Goal: Task Accomplishment & Management: Use online tool/utility

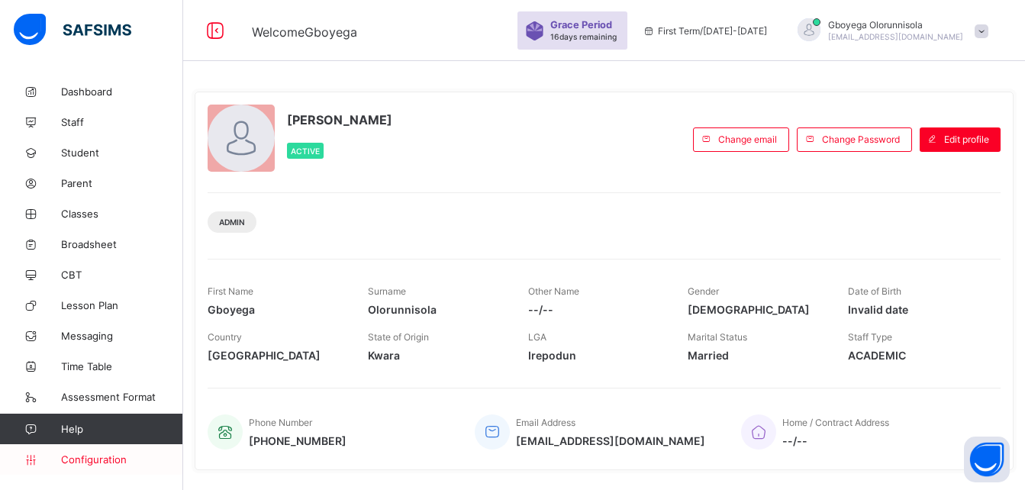
click at [121, 459] on span "Configuration" at bounding box center [121, 459] width 121 height 12
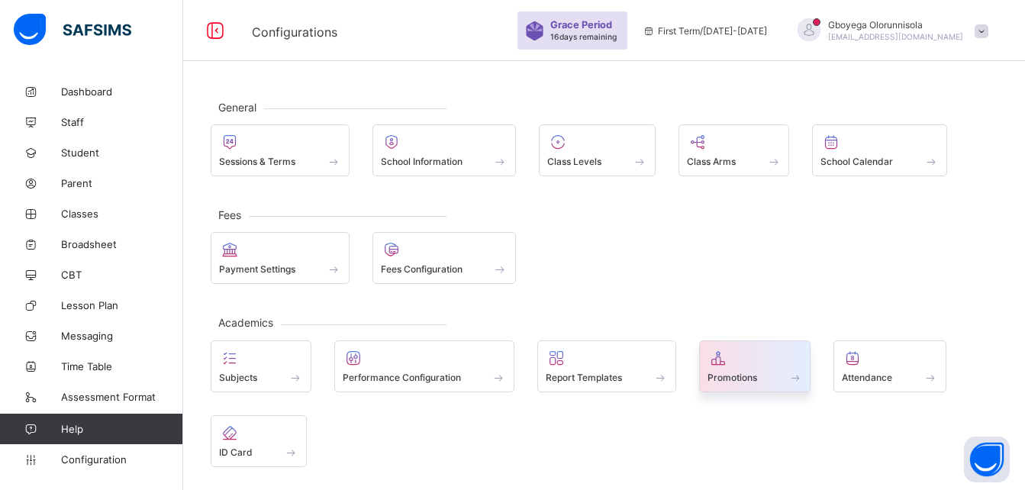
click at [738, 379] on span "Promotions" at bounding box center [733, 377] width 50 height 11
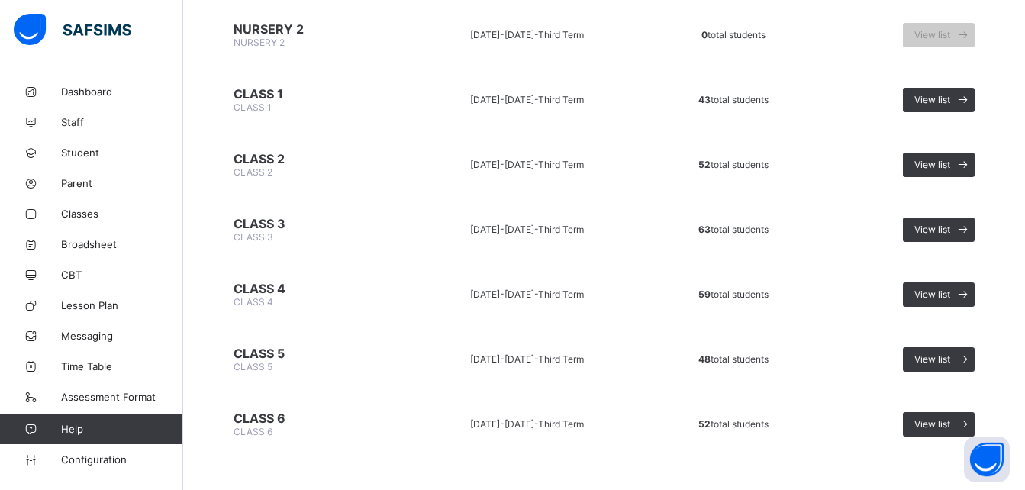
scroll to position [514, 0]
click at [950, 227] on span "View list" at bounding box center [932, 228] width 36 height 11
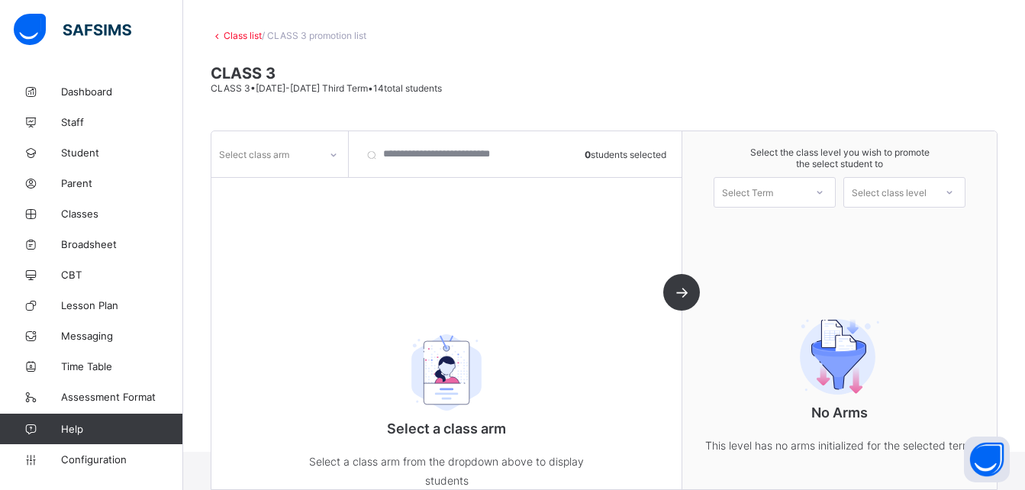
scroll to position [100, 0]
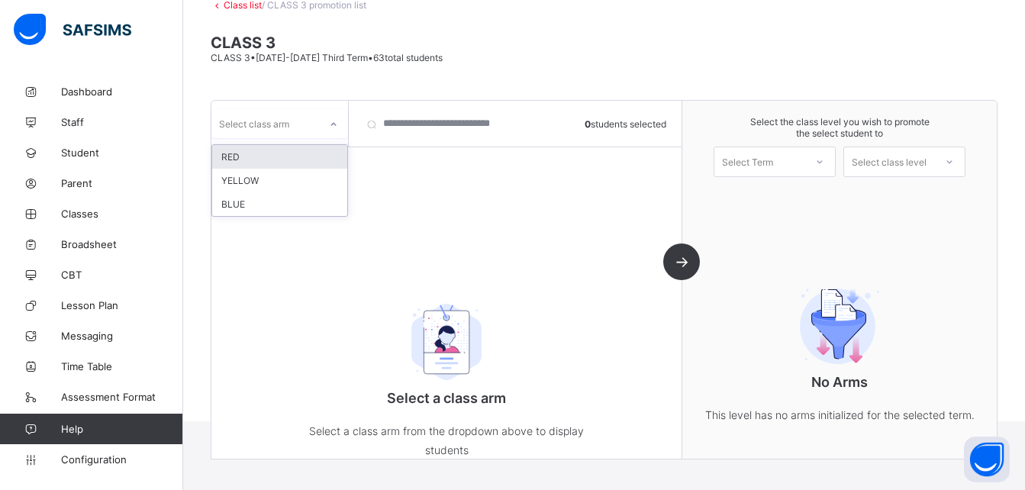
click at [332, 131] on div at bounding box center [334, 124] width 26 height 24
click at [289, 163] on div "RED" at bounding box center [279, 157] width 135 height 24
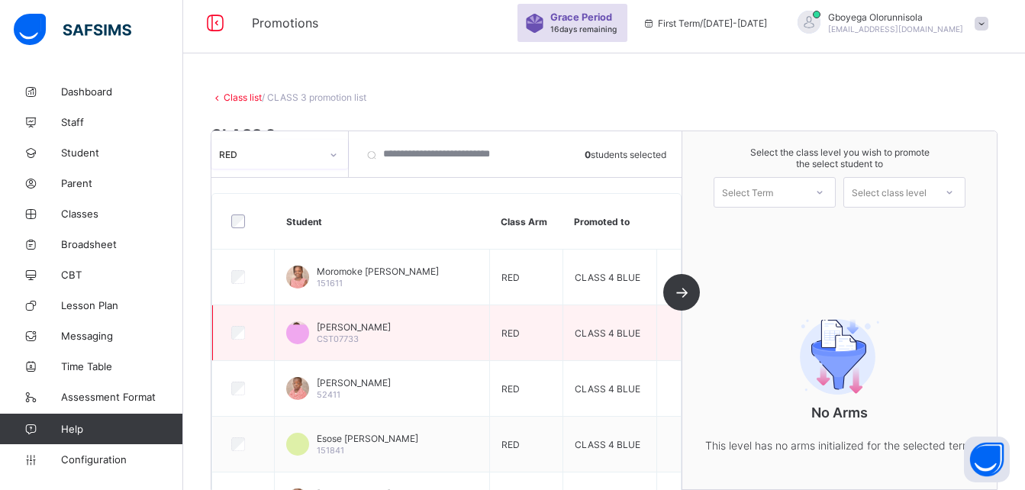
scroll to position [0, 0]
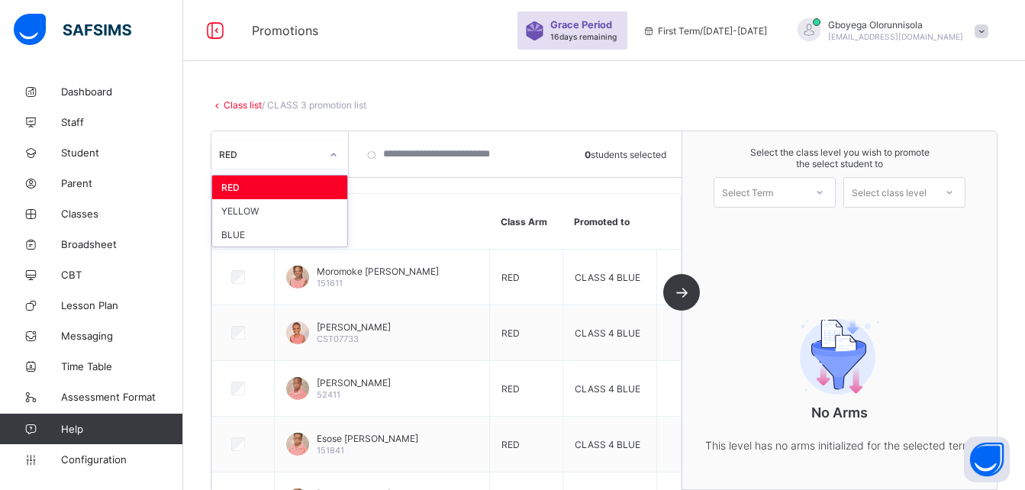
click at [335, 156] on icon at bounding box center [333, 154] width 9 height 15
click at [298, 210] on div "YELLOW" at bounding box center [279, 211] width 135 height 24
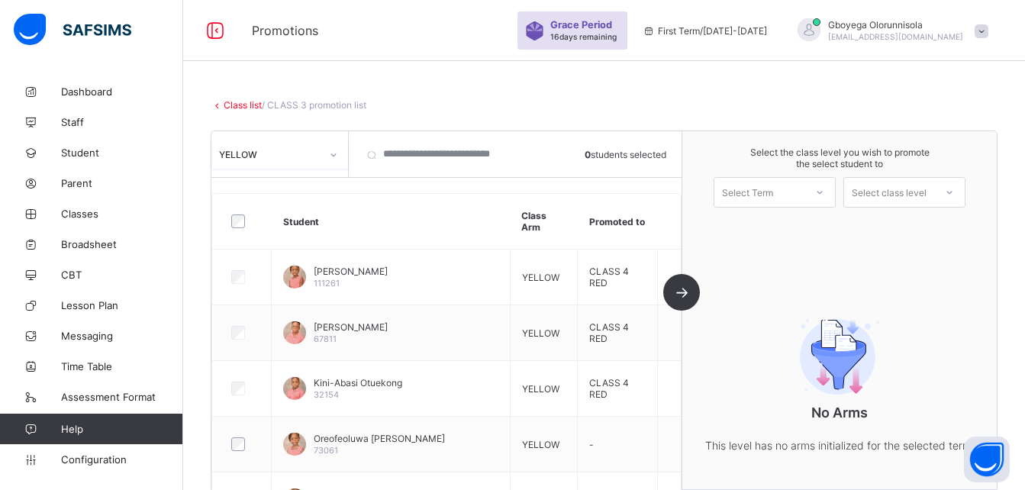
click at [334, 152] on icon at bounding box center [333, 154] width 9 height 15
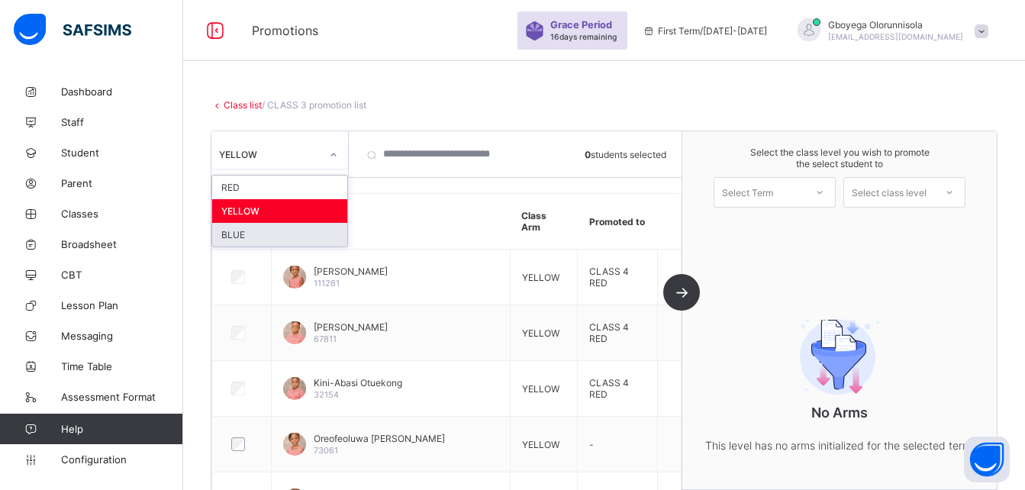
click at [290, 232] on div "BLUE" at bounding box center [279, 235] width 135 height 24
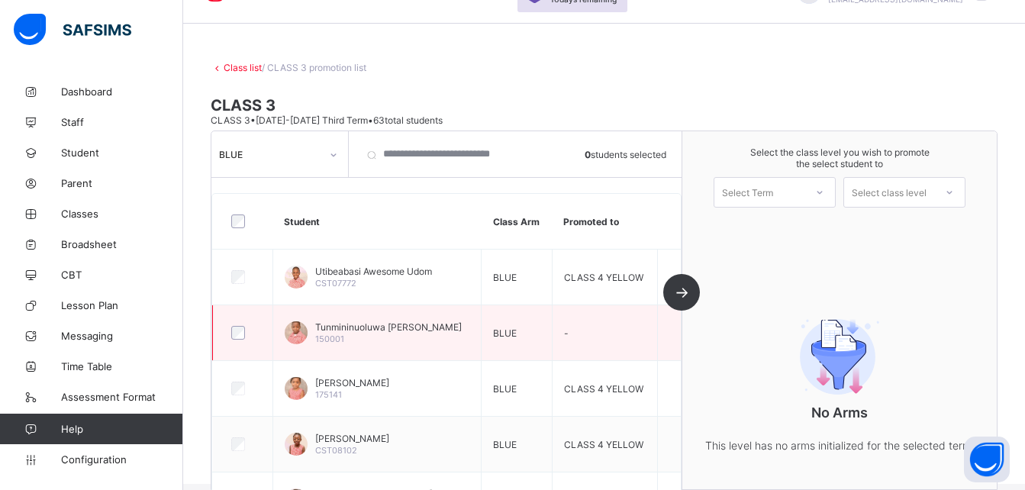
scroll to position [14, 0]
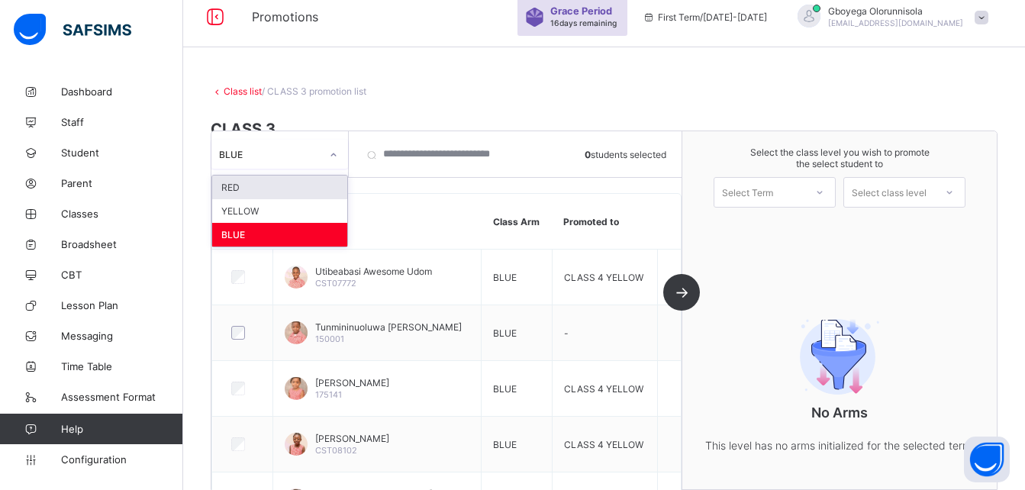
click at [331, 164] on div at bounding box center [334, 155] width 26 height 24
click at [303, 207] on div "YELLOW" at bounding box center [279, 211] width 135 height 24
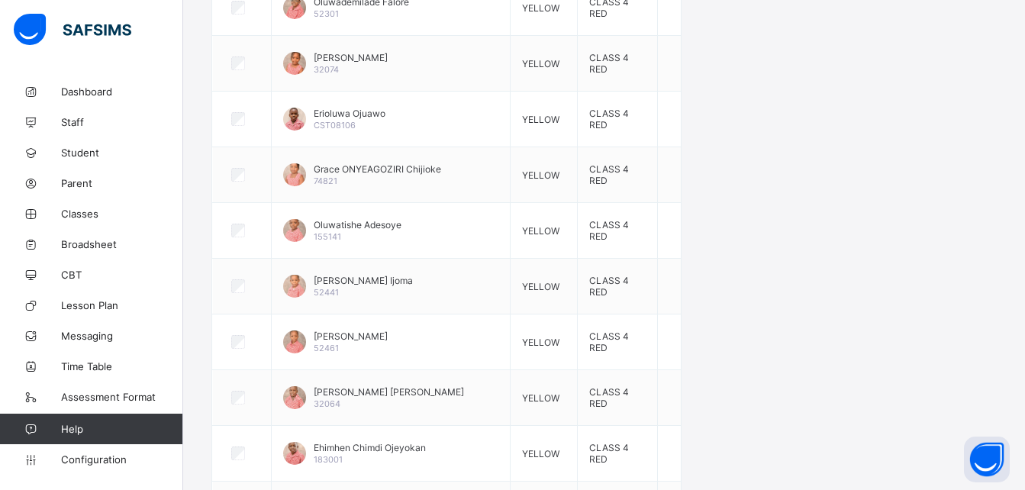
scroll to position [834, 0]
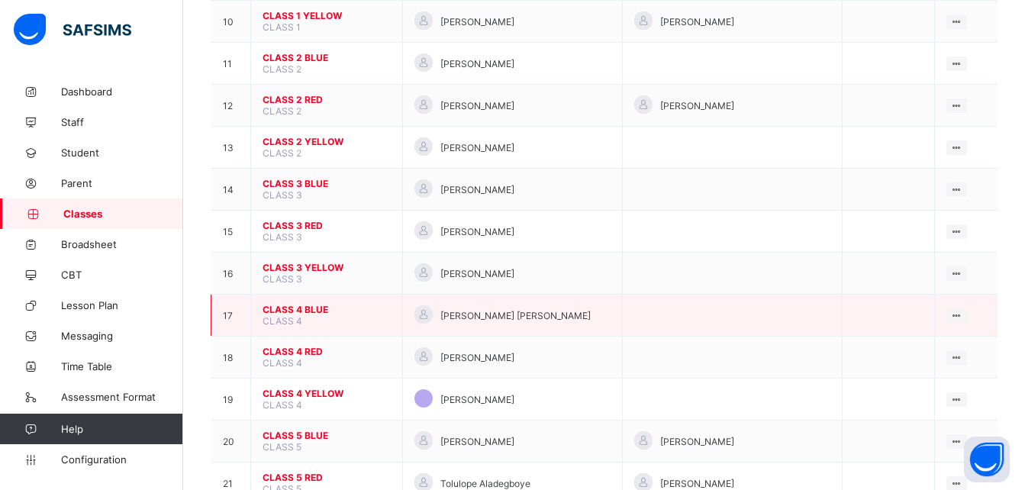
scroll to position [557, 0]
click at [319, 305] on span "CLASS 4 BLUE" at bounding box center [327, 308] width 128 height 11
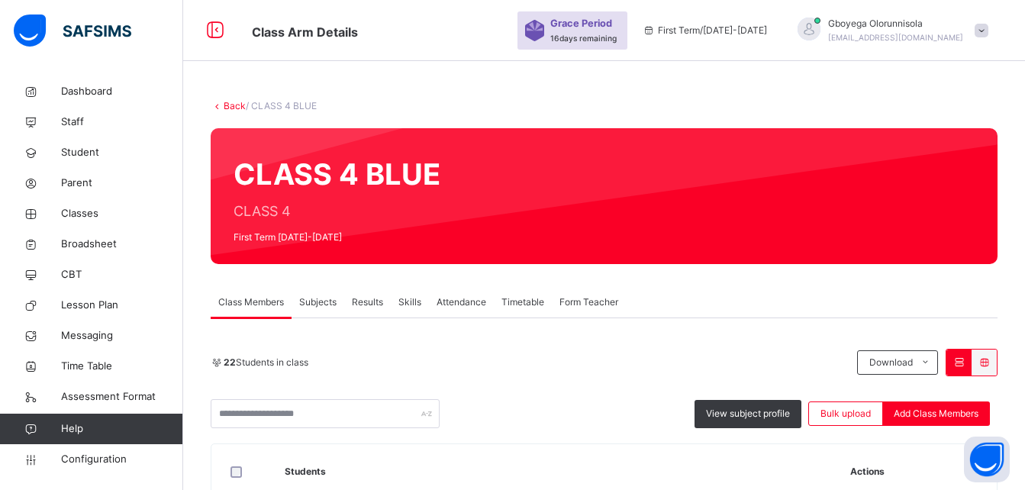
click at [586, 295] on span "Form Teacher" at bounding box center [589, 302] width 59 height 14
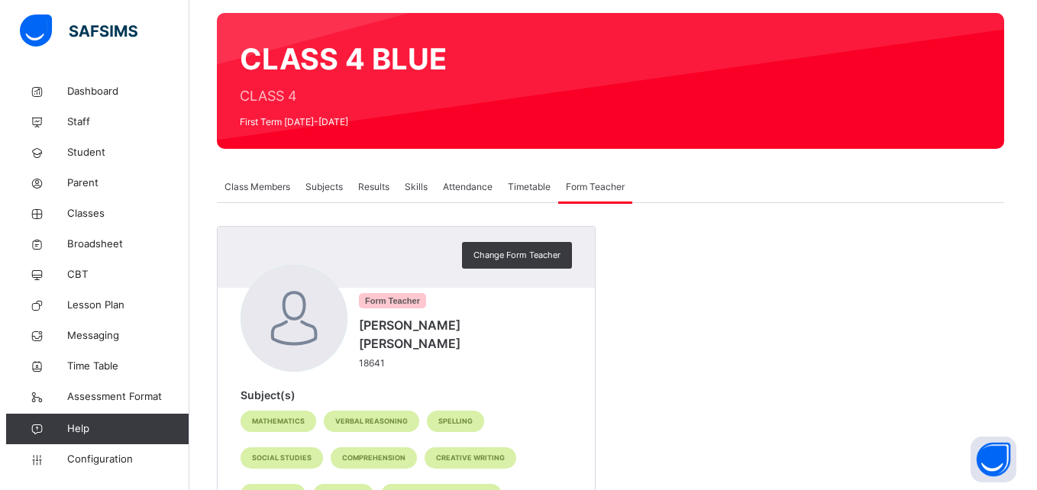
scroll to position [116, 0]
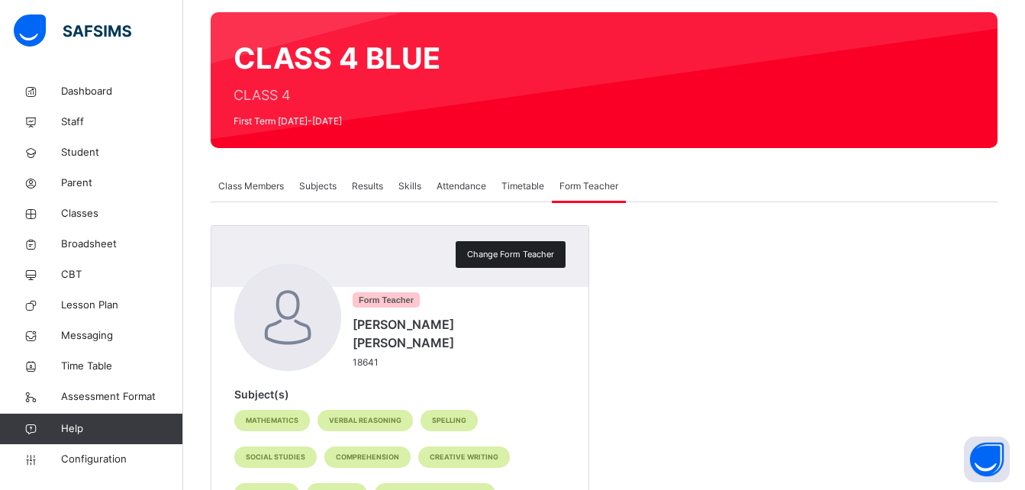
click at [504, 249] on span "Change Form Teacher" at bounding box center [510, 254] width 87 height 13
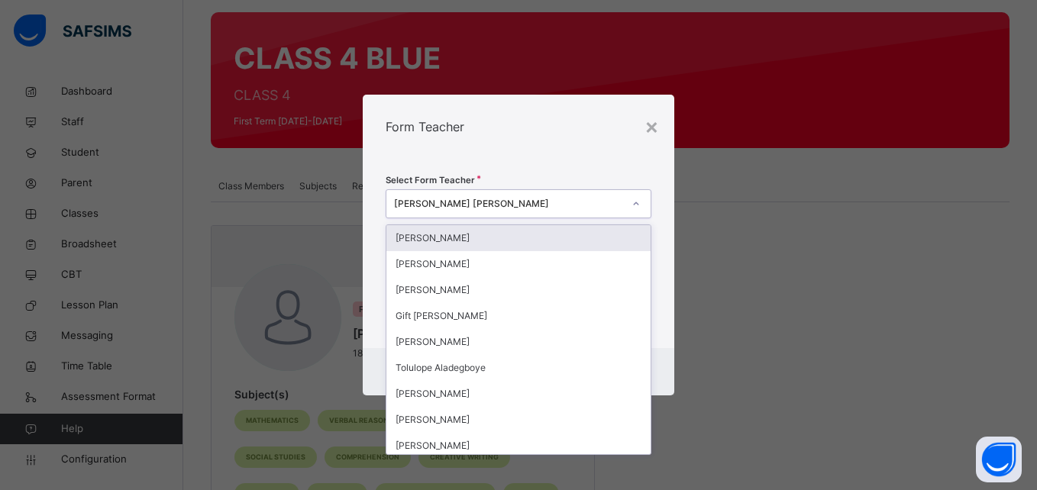
click at [520, 197] on div "Foluso Omole Olufunmilola" at bounding box center [508, 204] width 228 height 14
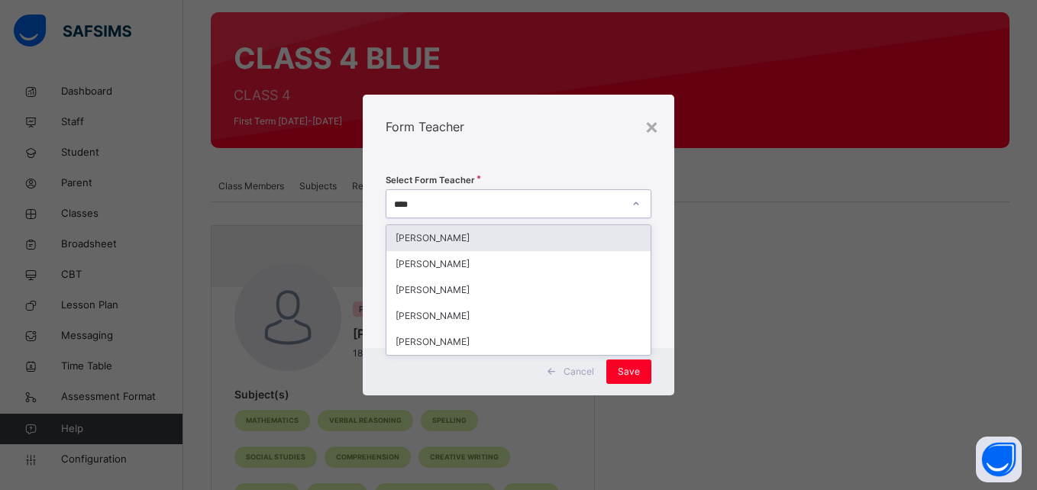
type input "*****"
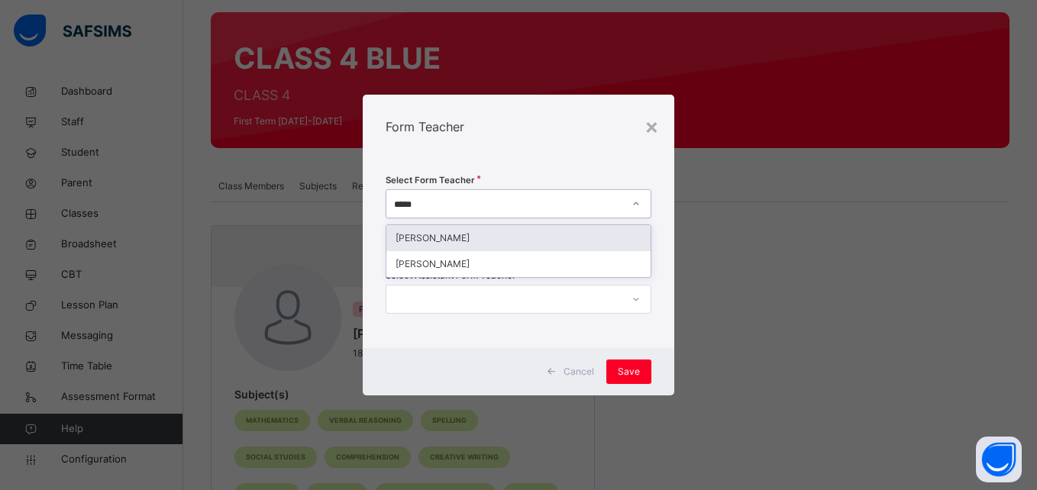
click at [466, 235] on div "Theresa Akintola" at bounding box center [517, 238] width 263 height 26
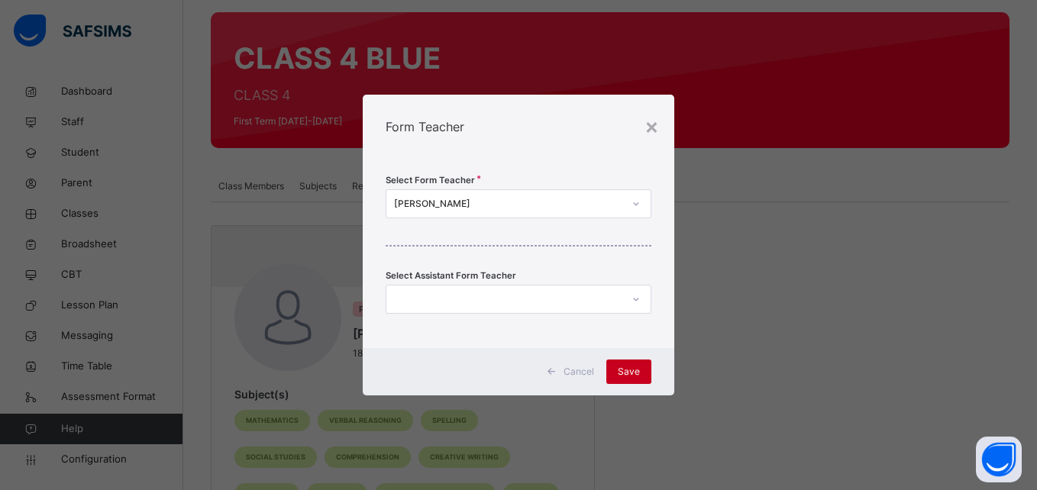
click at [629, 374] on span "Save" at bounding box center [629, 372] width 22 height 14
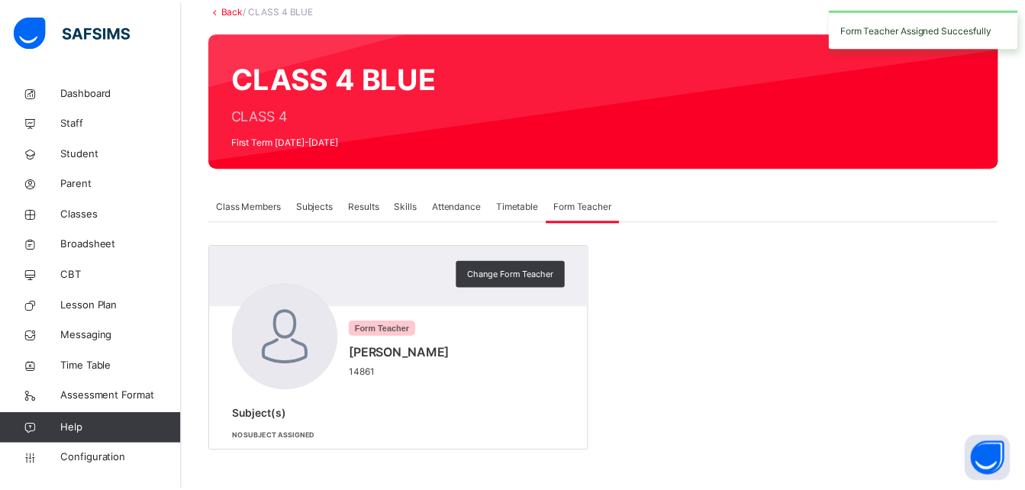
scroll to position [96, 0]
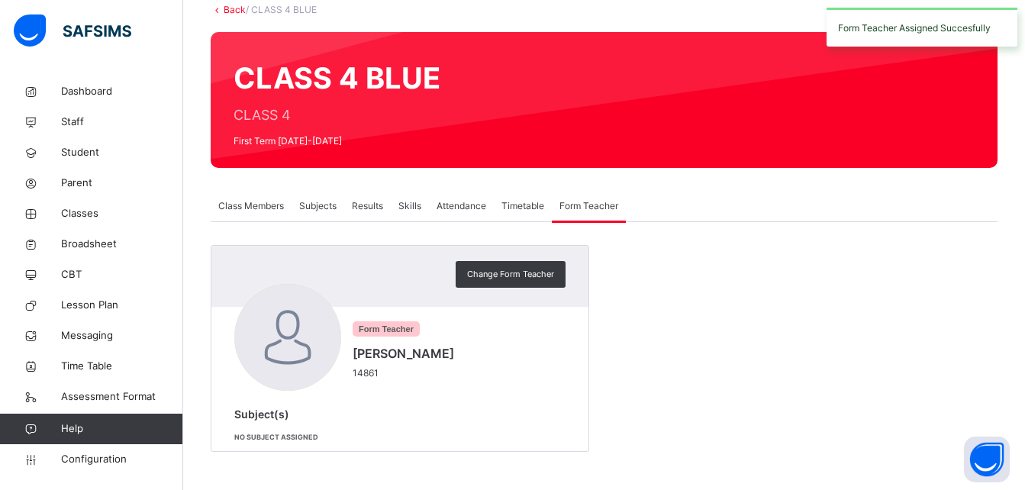
click at [309, 202] on span "Subjects" at bounding box center [317, 206] width 37 height 14
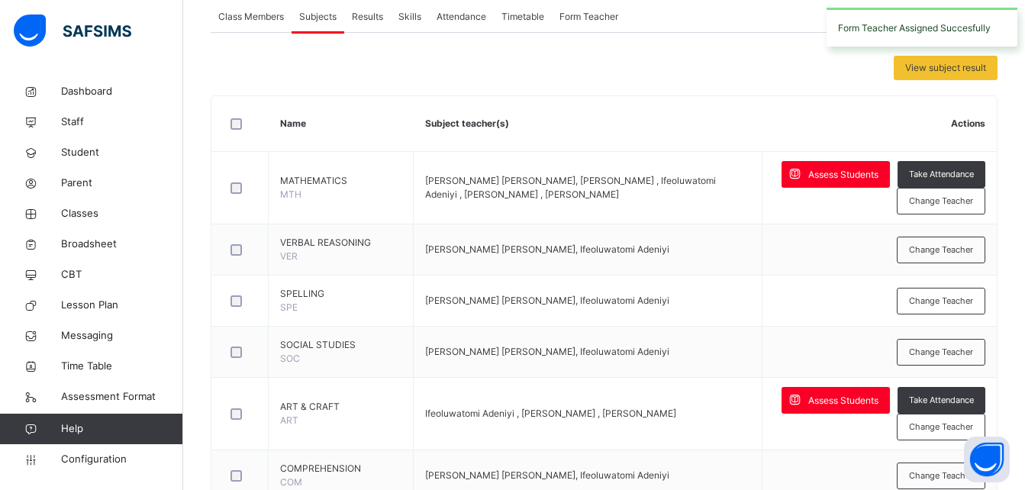
scroll to position [292, 0]
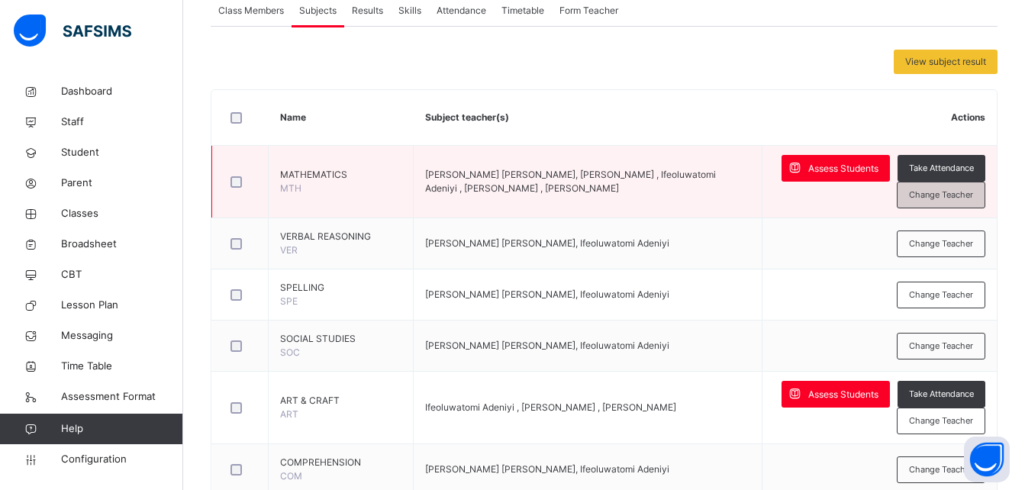
click at [956, 199] on span "Change Teacher" at bounding box center [941, 195] width 64 height 13
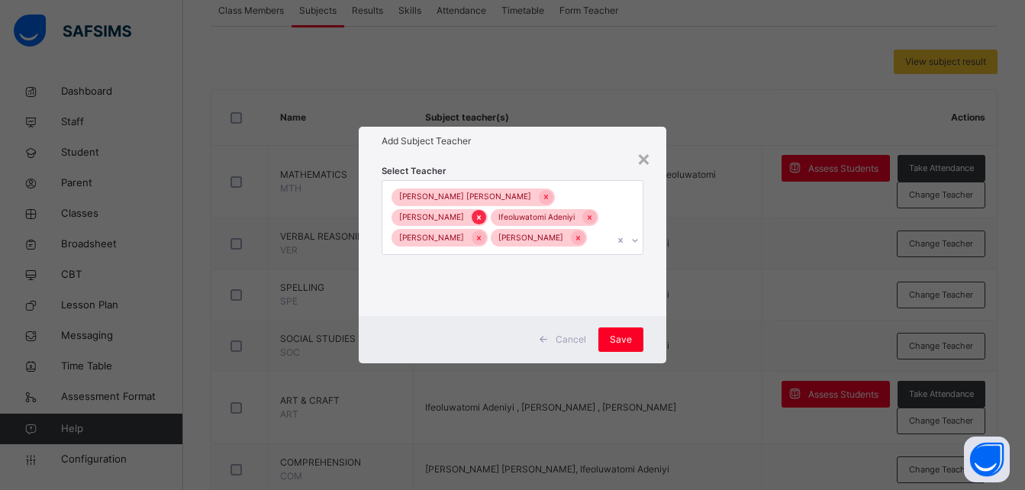
click at [483, 212] on icon at bounding box center [479, 217] width 8 height 11
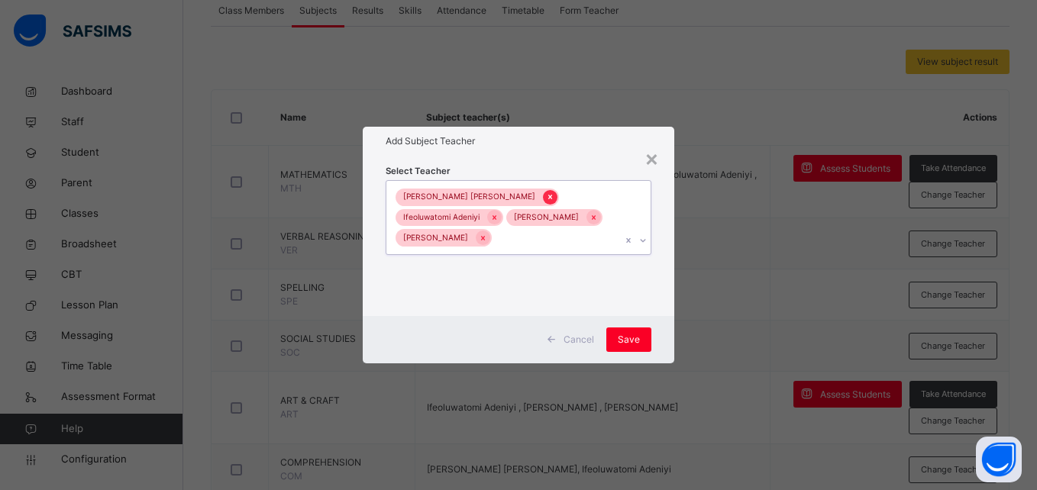
click at [546, 195] on icon at bounding box center [550, 197] width 8 height 11
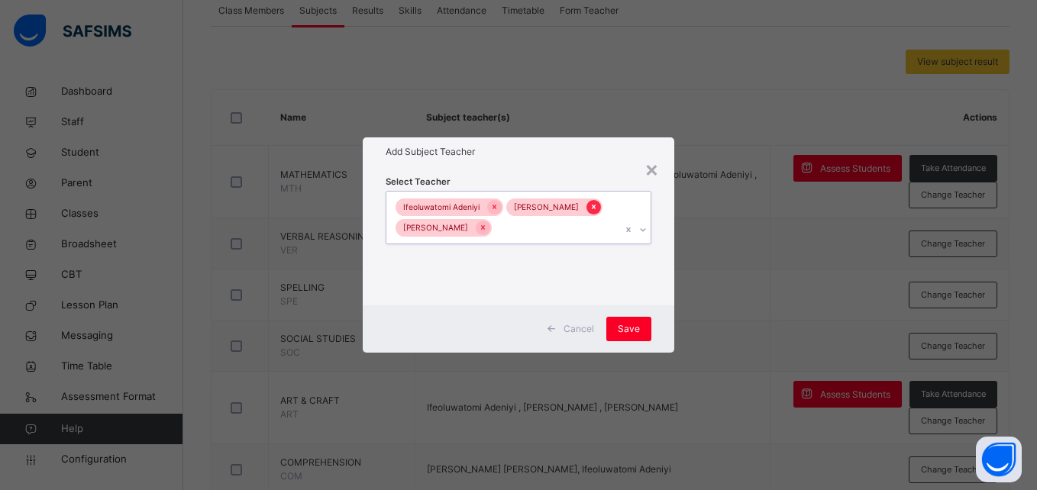
click at [592, 210] on icon at bounding box center [593, 207] width 8 height 11
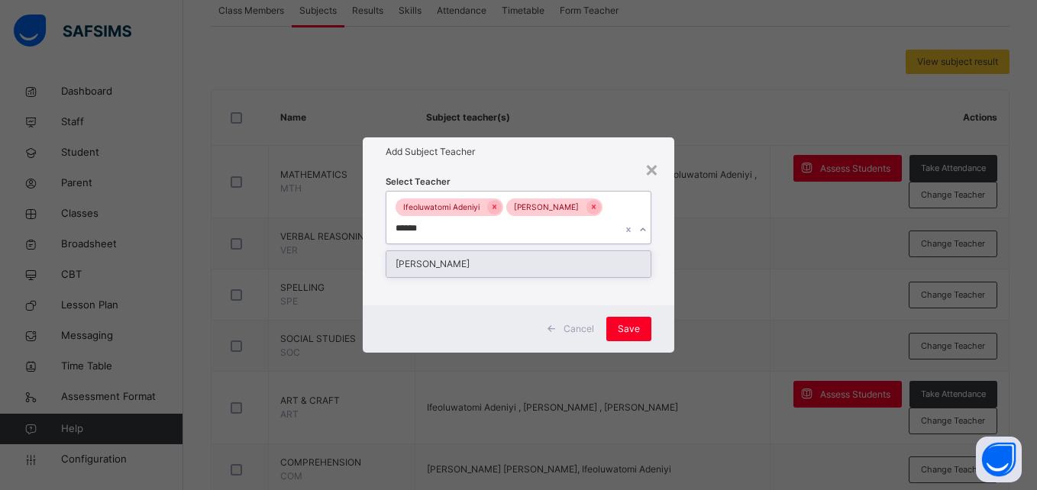
type input "*******"
click at [505, 253] on div "Temitope Sowemimo" at bounding box center [517, 264] width 263 height 26
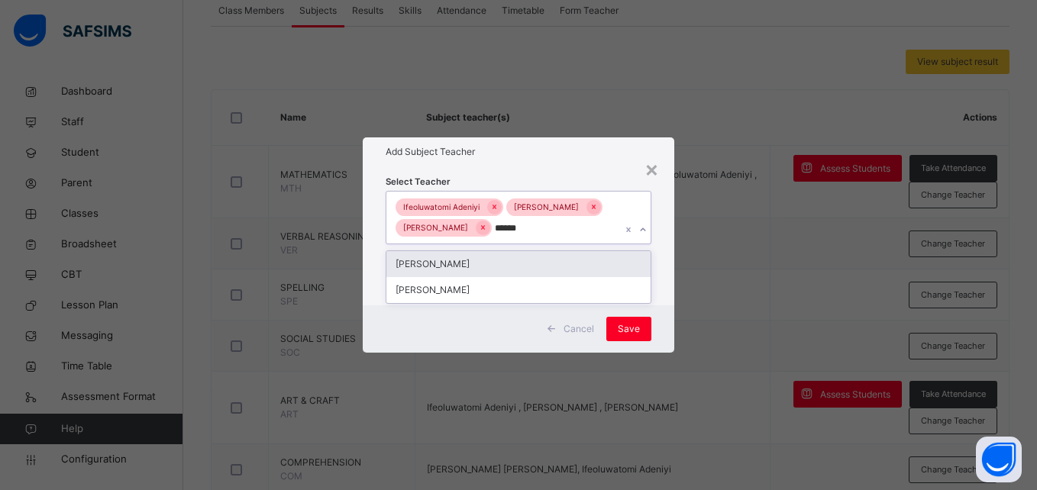
type input "*******"
click at [473, 273] on div "Theresa Akintola" at bounding box center [517, 264] width 263 height 26
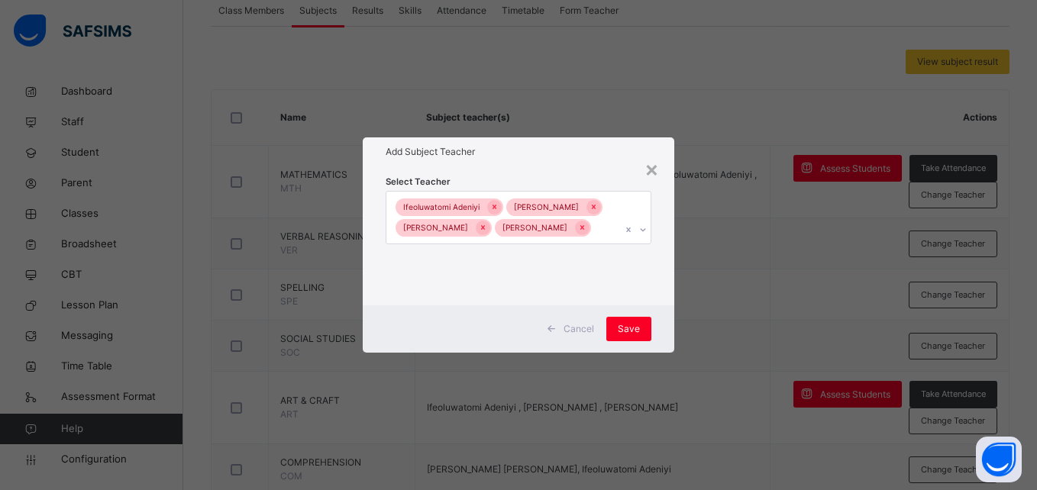
click at [651, 331] on div "Cancel Save" at bounding box center [518, 328] width 311 height 47
click at [627, 335] on span "Save" at bounding box center [629, 329] width 22 height 14
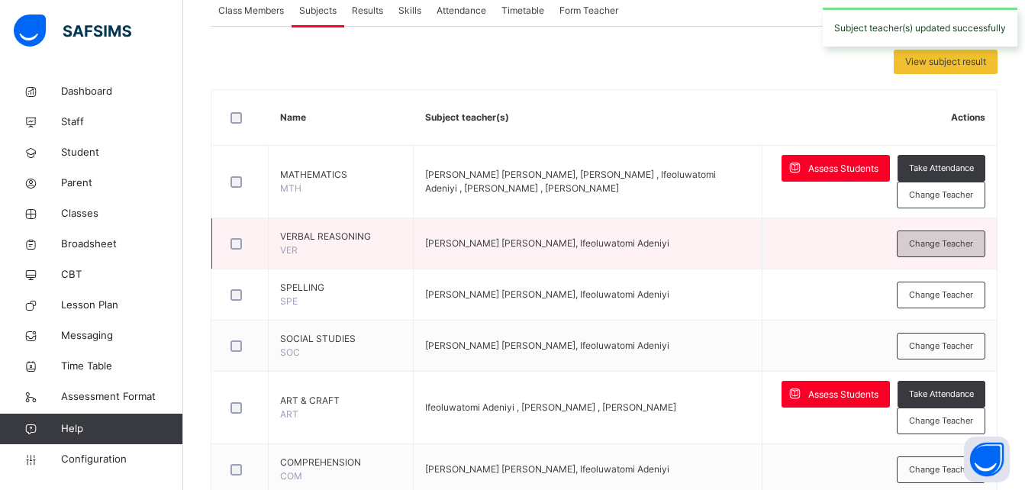
click at [950, 241] on span "Change Teacher" at bounding box center [941, 243] width 64 height 13
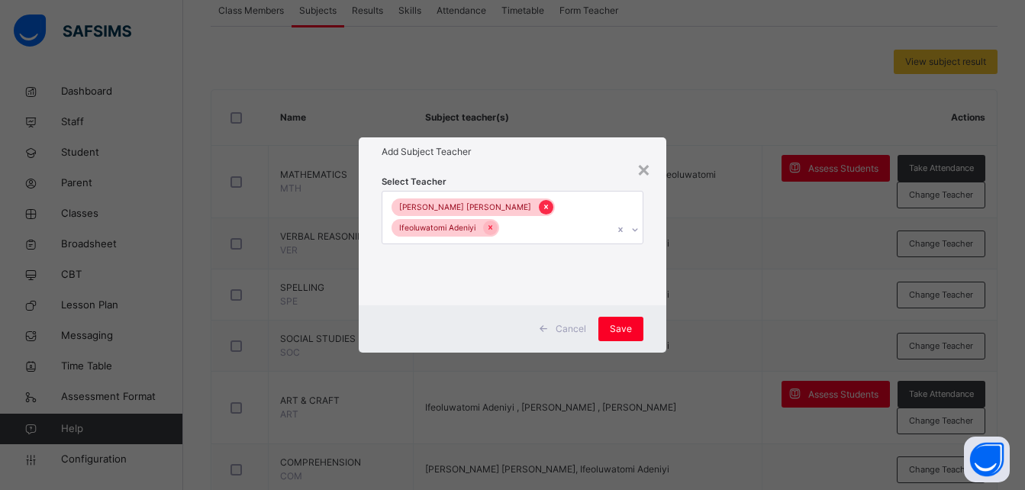
click at [542, 208] on icon at bounding box center [546, 207] width 8 height 11
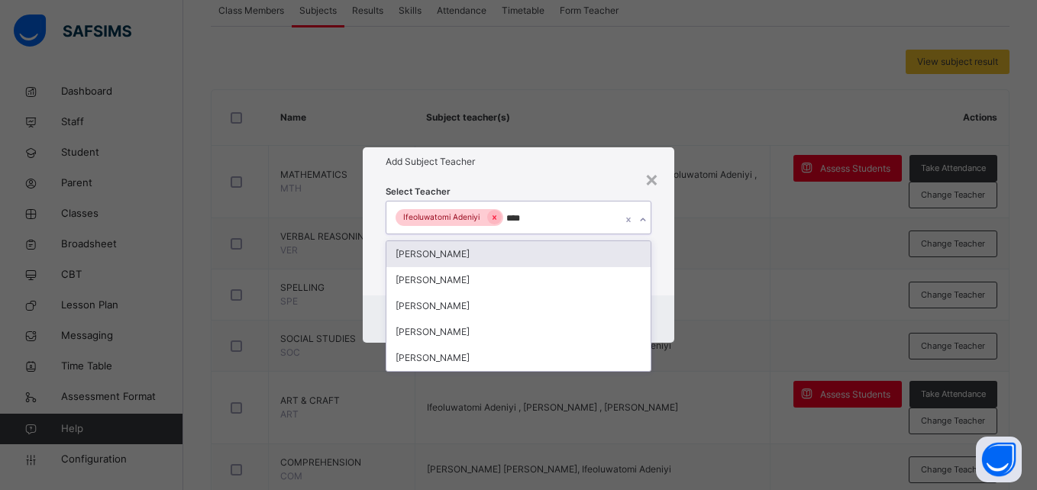
type input "*****"
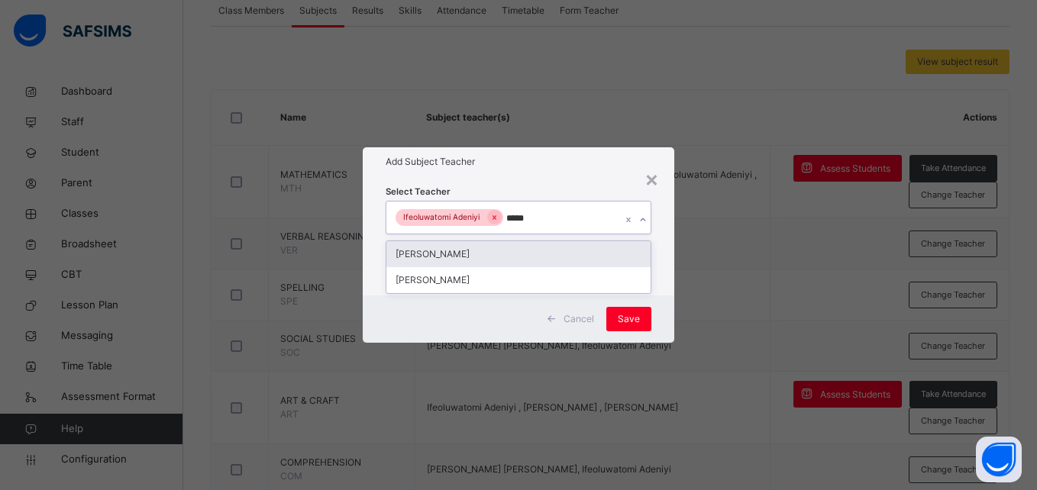
click at [496, 249] on div "Theresa Akintola" at bounding box center [517, 254] width 263 height 26
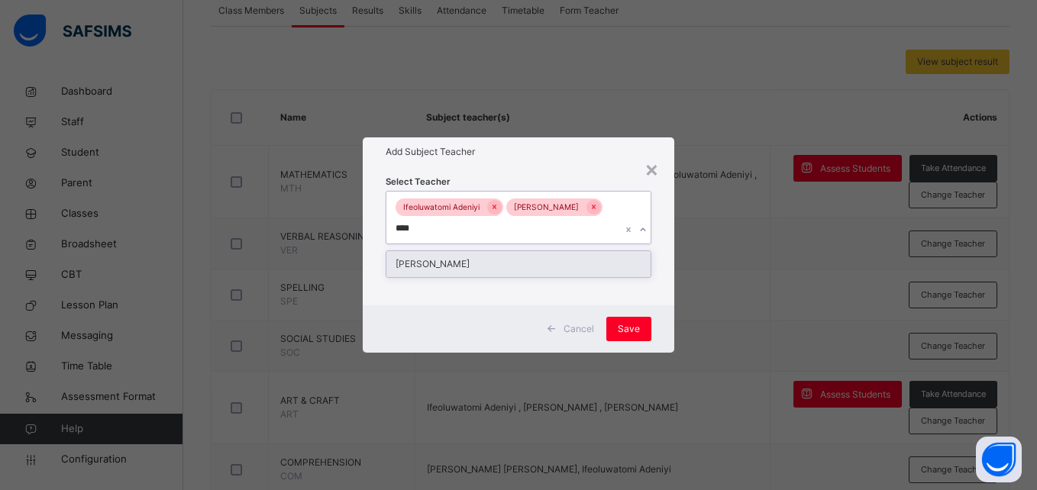
type input "*****"
click at [468, 262] on div "Akintunde Alonge" at bounding box center [517, 264] width 263 height 26
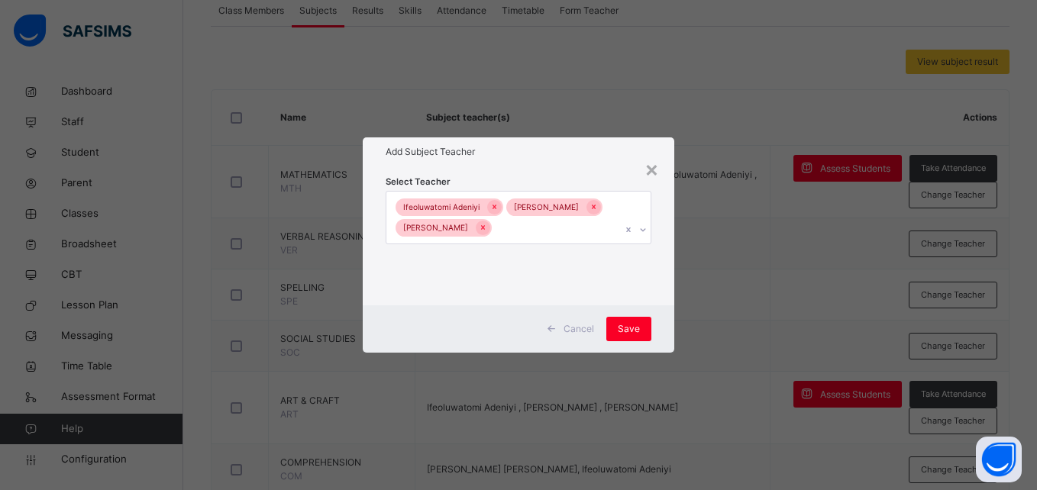
click at [657, 314] on div "Cancel Save" at bounding box center [518, 328] width 311 height 47
click at [639, 331] on span "Save" at bounding box center [629, 329] width 22 height 14
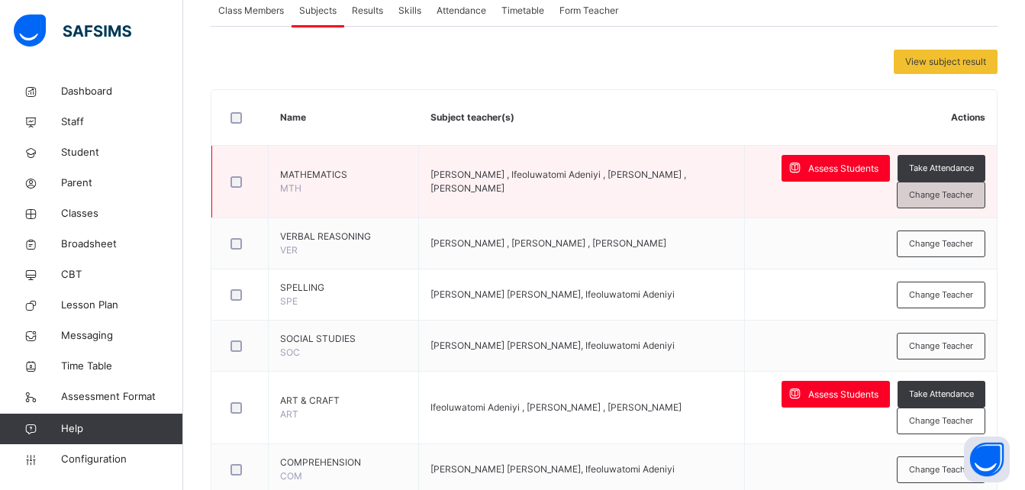
click at [938, 198] on span "Change Teacher" at bounding box center [941, 195] width 64 height 13
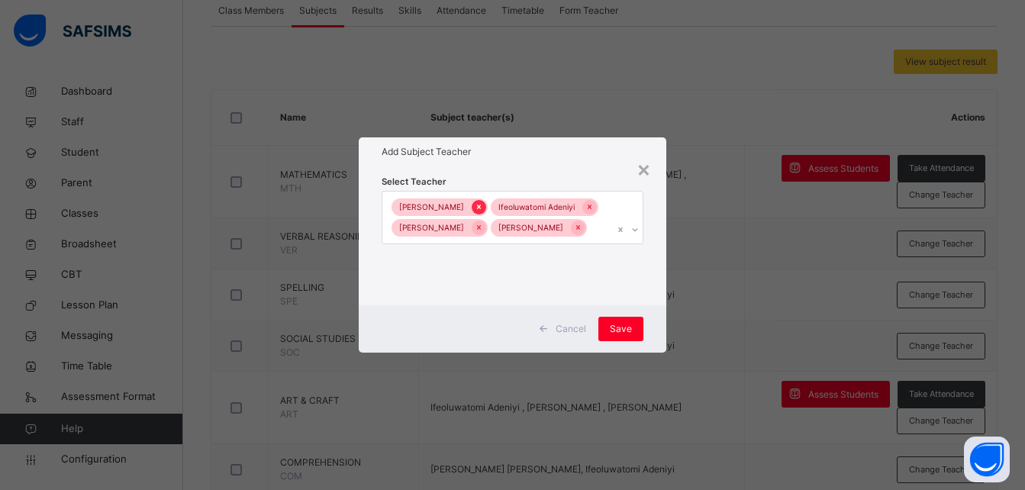
click at [483, 202] on icon at bounding box center [479, 207] width 8 height 11
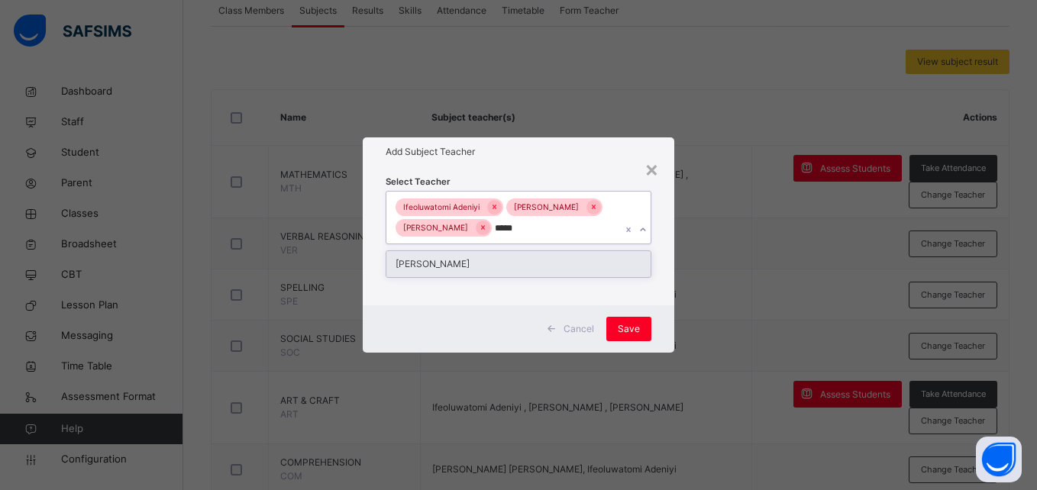
type input "******"
click at [453, 270] on div "Akintunde Alonge" at bounding box center [517, 264] width 263 height 26
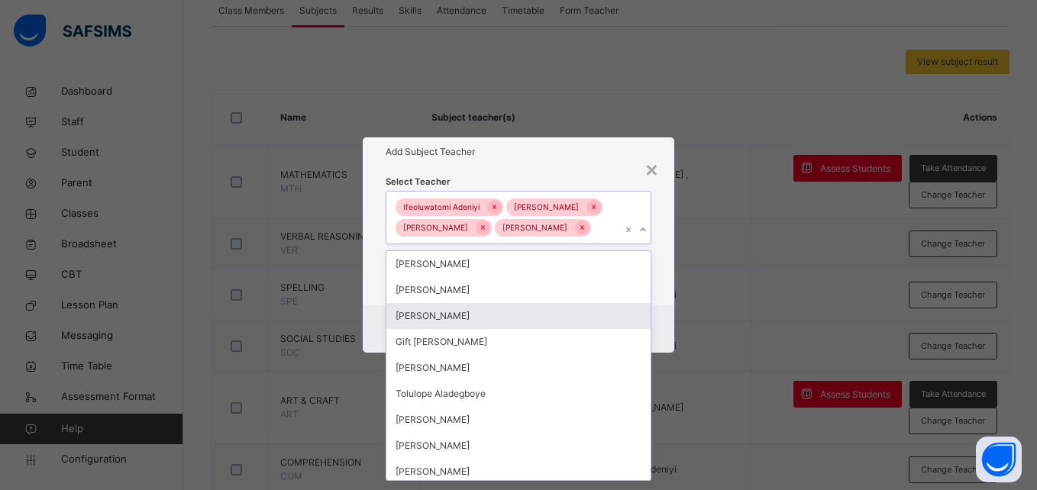
click at [656, 334] on div "Cancel Save" at bounding box center [518, 328] width 311 height 47
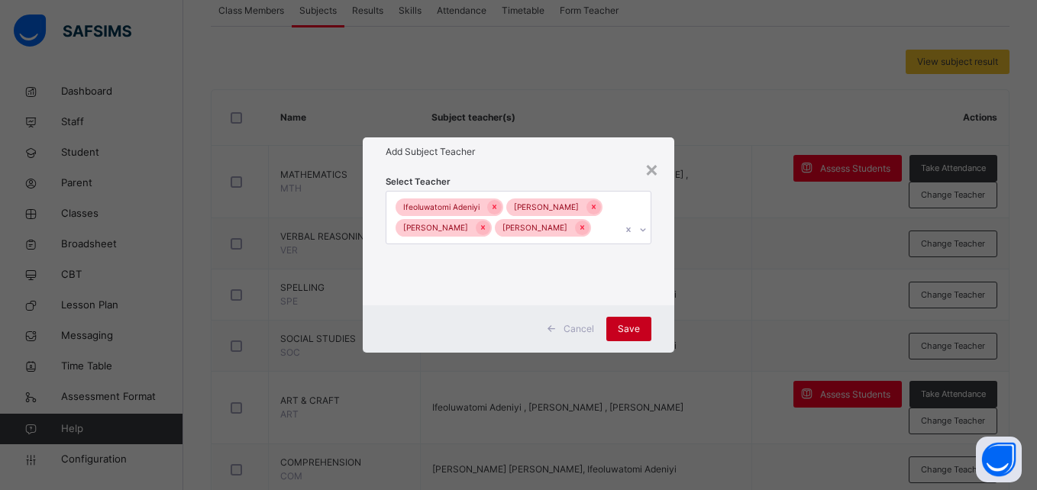
click at [634, 336] on span "Save" at bounding box center [629, 329] width 22 height 14
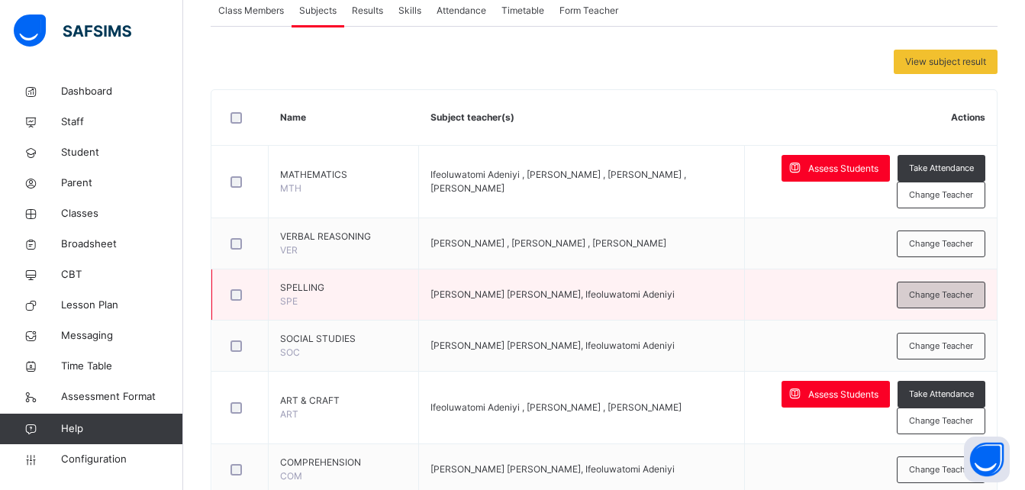
click at [937, 292] on span "Change Teacher" at bounding box center [941, 295] width 64 height 13
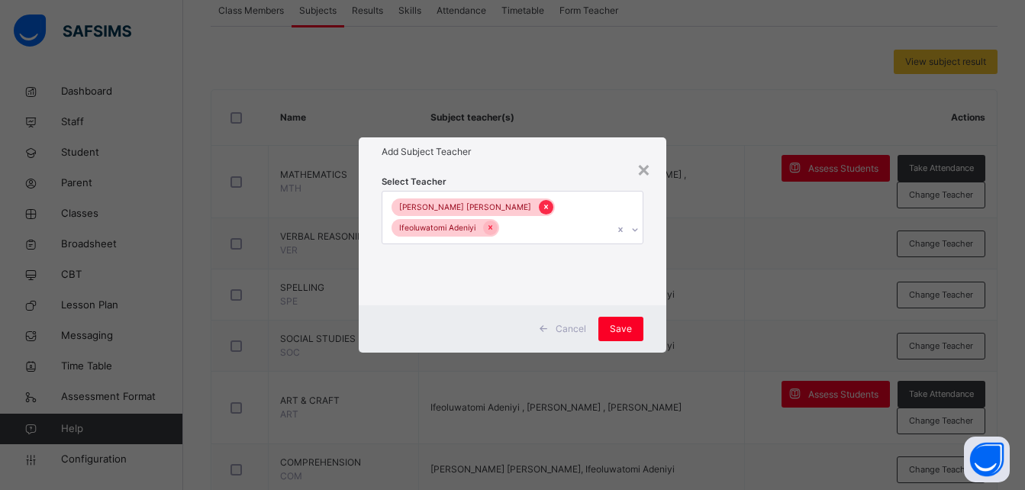
click at [542, 208] on icon at bounding box center [546, 207] width 8 height 11
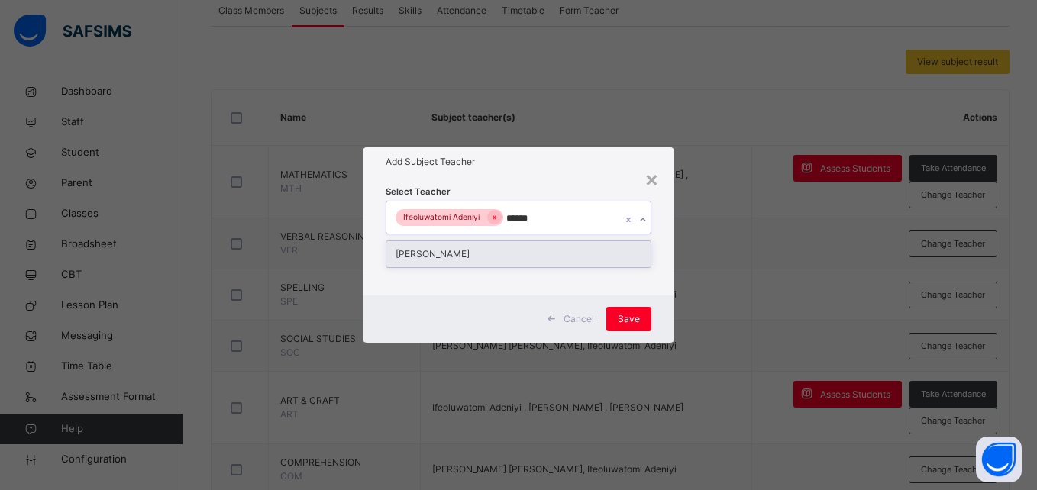
type input "*******"
click at [469, 256] on div "Theresa Akintola" at bounding box center [517, 254] width 263 height 26
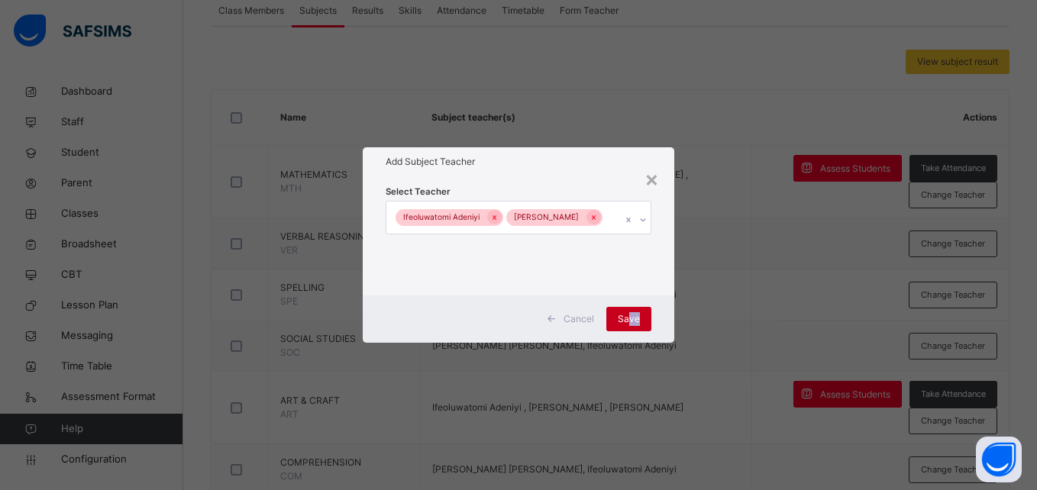
drag, startPoint x: 661, startPoint y: 311, endPoint x: 627, endPoint y: 316, distance: 34.0
click at [627, 316] on div "Cancel Save" at bounding box center [518, 318] width 311 height 47
click at [627, 316] on span "Save" at bounding box center [629, 319] width 22 height 14
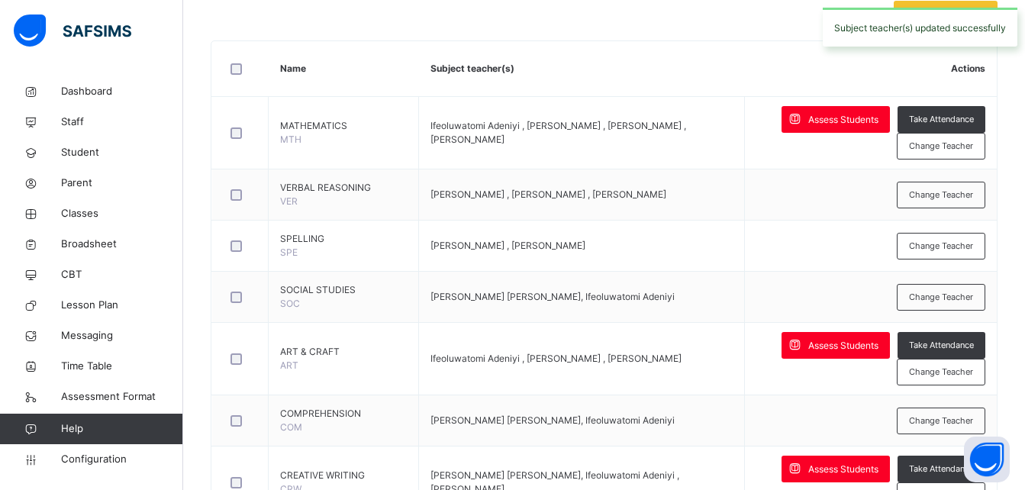
scroll to position [342, 0]
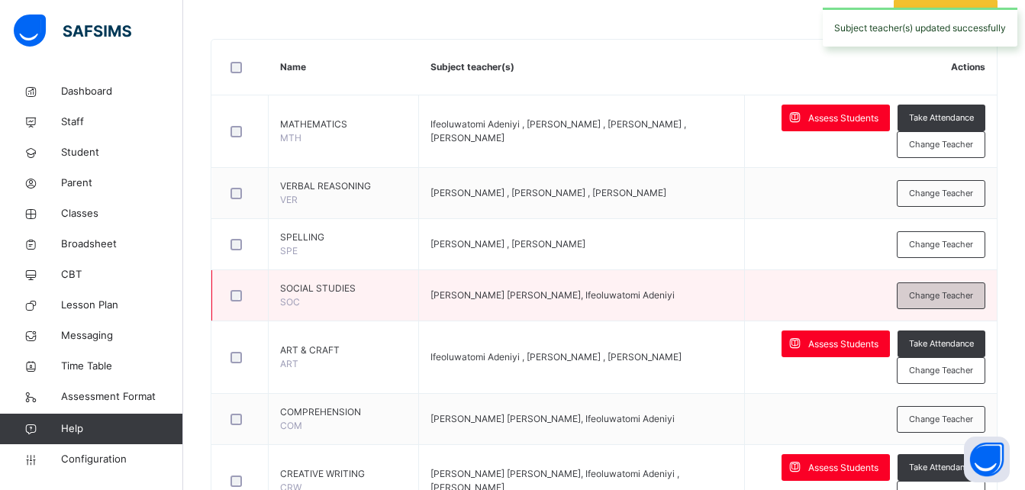
click at [950, 294] on span "Change Teacher" at bounding box center [941, 295] width 64 height 13
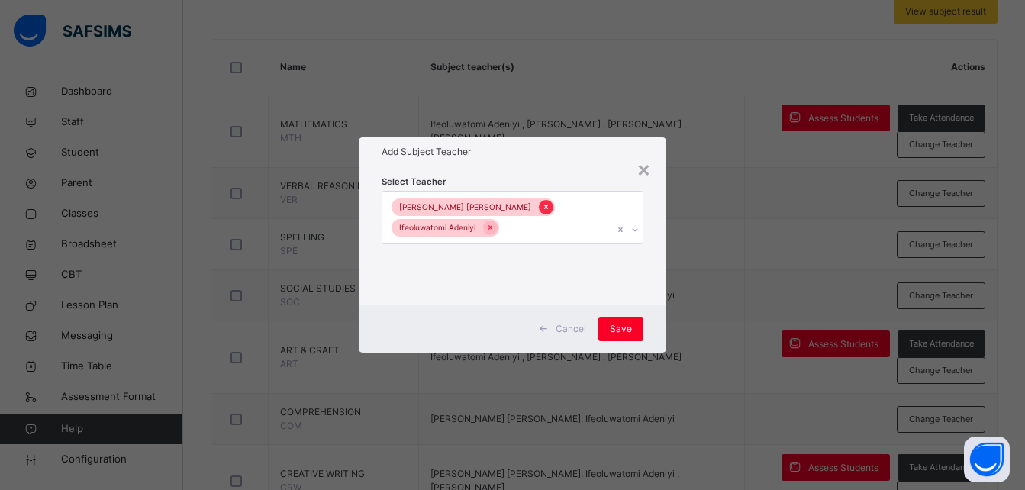
click at [542, 210] on icon at bounding box center [546, 207] width 8 height 11
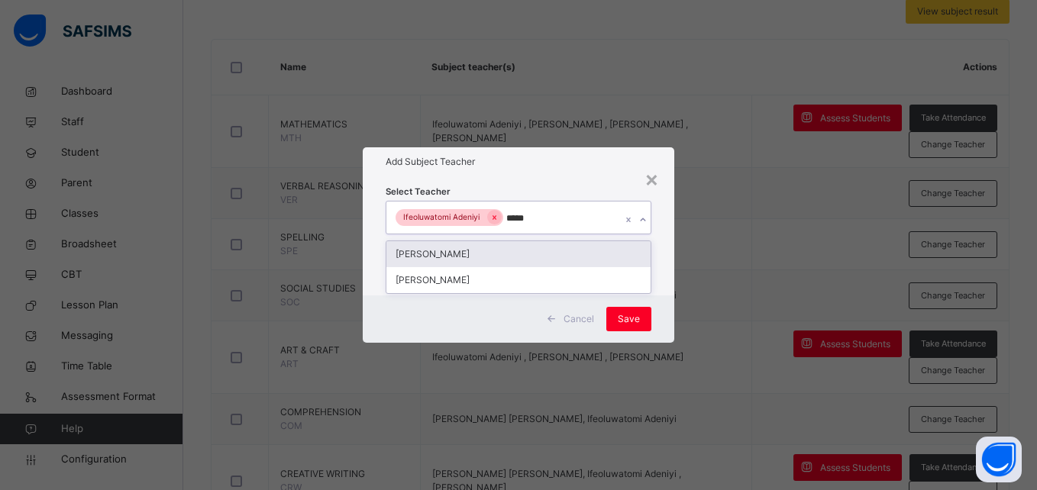
type input "******"
click at [478, 247] on div "Theresa Akintola" at bounding box center [517, 254] width 263 height 26
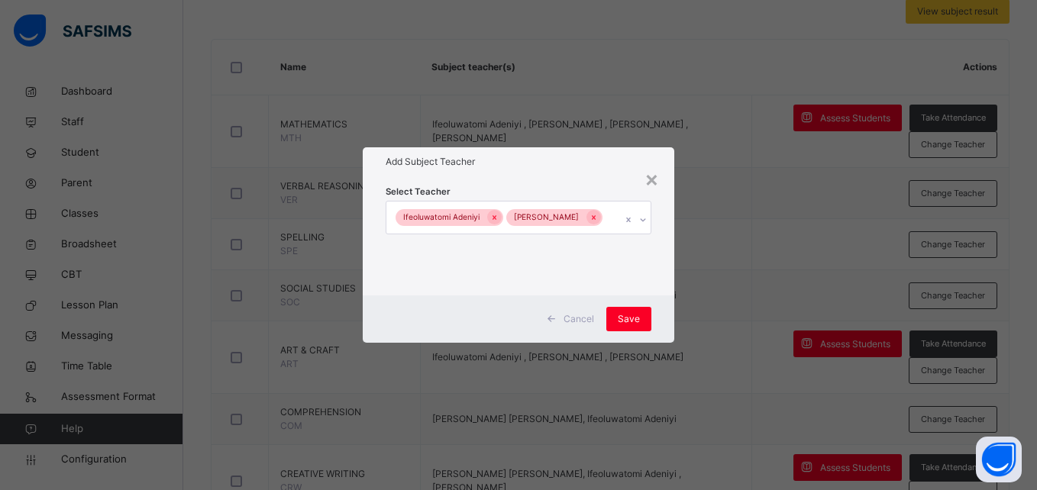
click at [651, 309] on div "Cancel Save" at bounding box center [518, 318] width 311 height 47
click at [632, 318] on span "Save" at bounding box center [629, 319] width 22 height 14
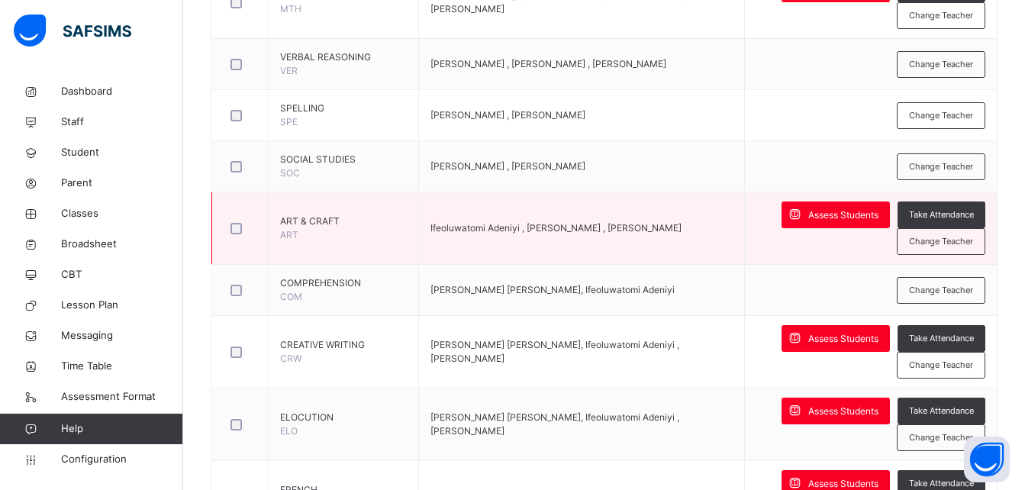
scroll to position [472, 0]
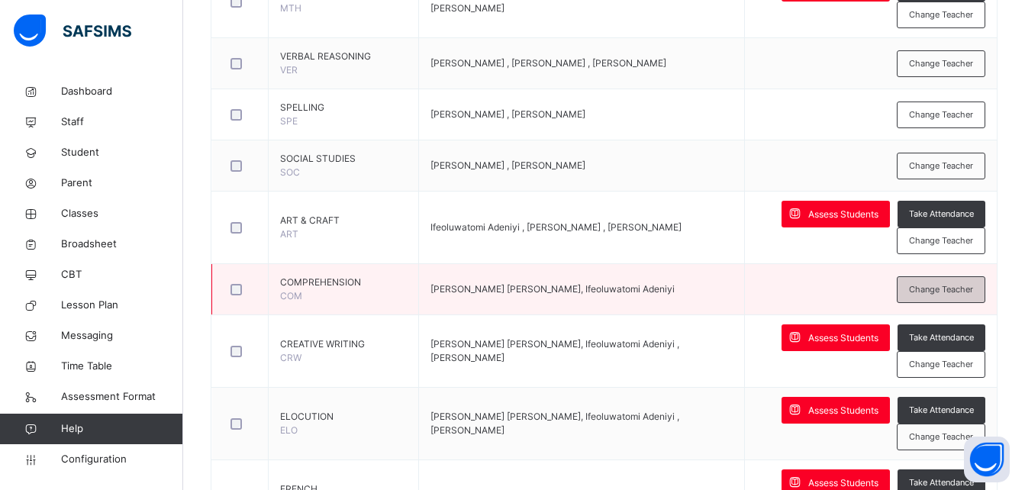
click at [948, 286] on span "Change Teacher" at bounding box center [941, 289] width 64 height 13
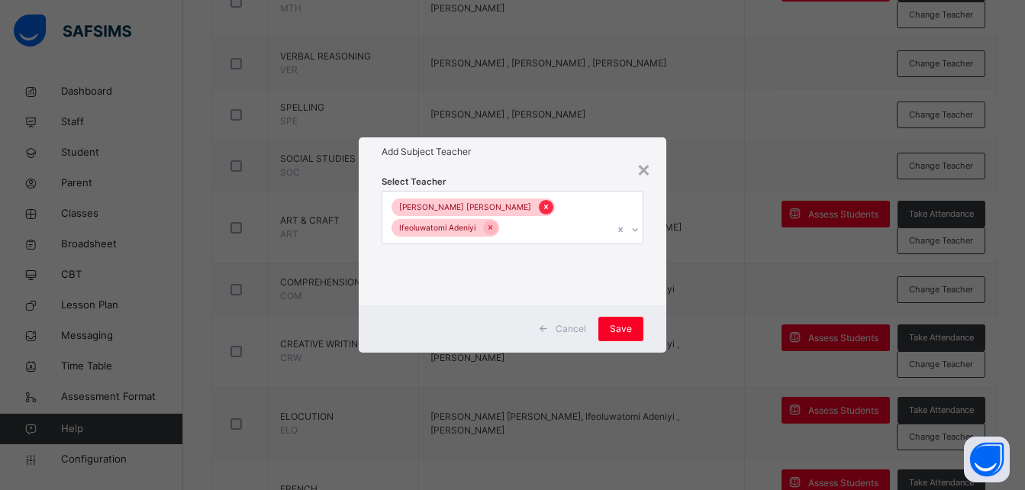
click at [544, 207] on icon at bounding box center [546, 207] width 4 height 5
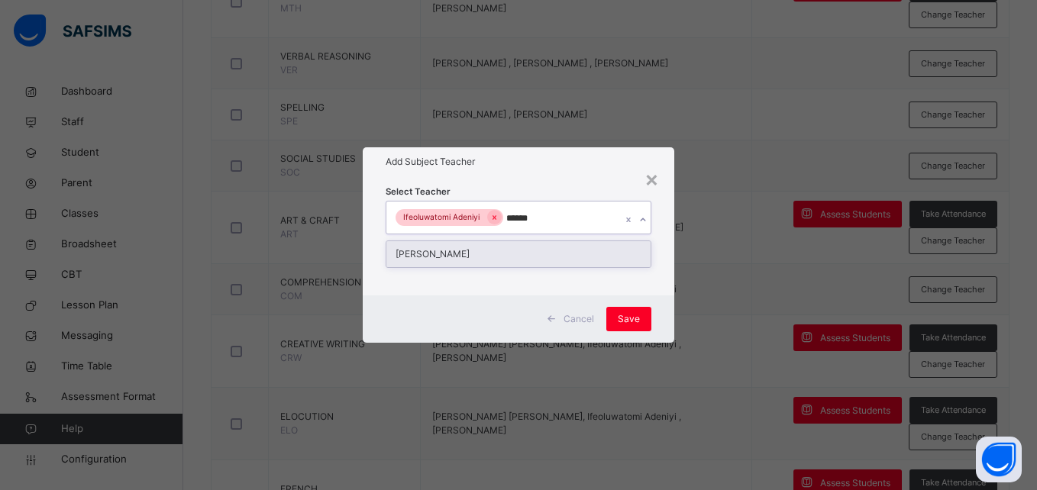
type input "*******"
click at [484, 250] on div "Theresa Akintola" at bounding box center [517, 254] width 263 height 26
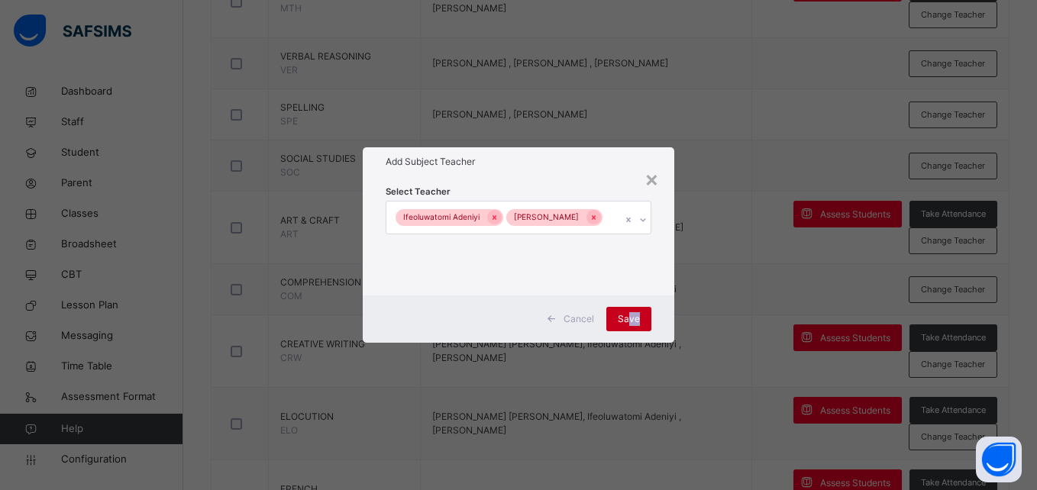
drag, startPoint x: 660, startPoint y: 305, endPoint x: 627, endPoint y: 321, distance: 36.5
click at [627, 321] on div "Cancel Save" at bounding box center [518, 318] width 311 height 47
click at [627, 321] on span "Save" at bounding box center [629, 319] width 22 height 14
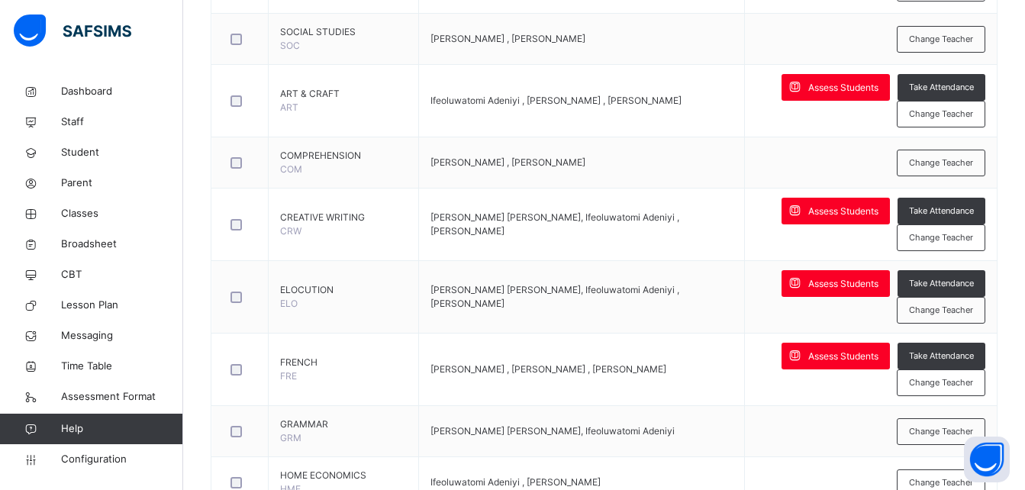
scroll to position [599, 0]
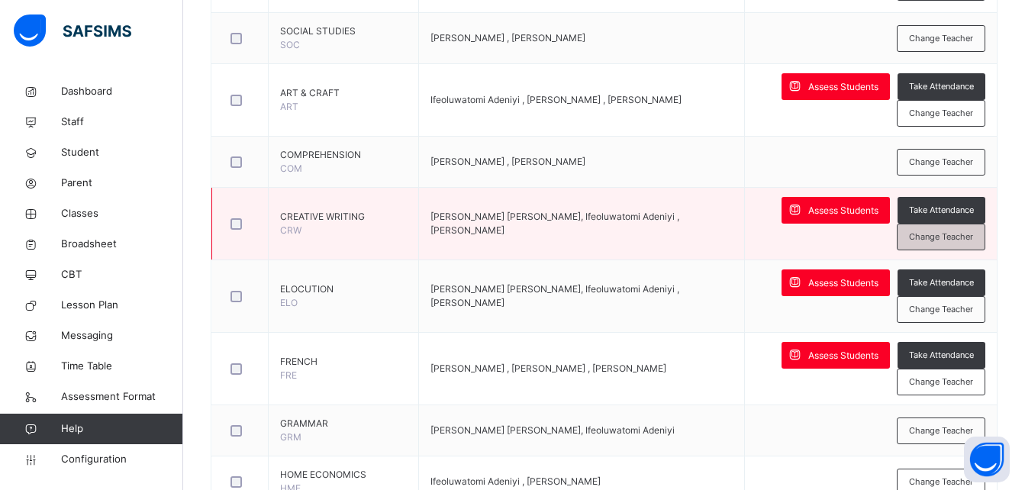
click at [947, 234] on span "Change Teacher" at bounding box center [941, 237] width 64 height 13
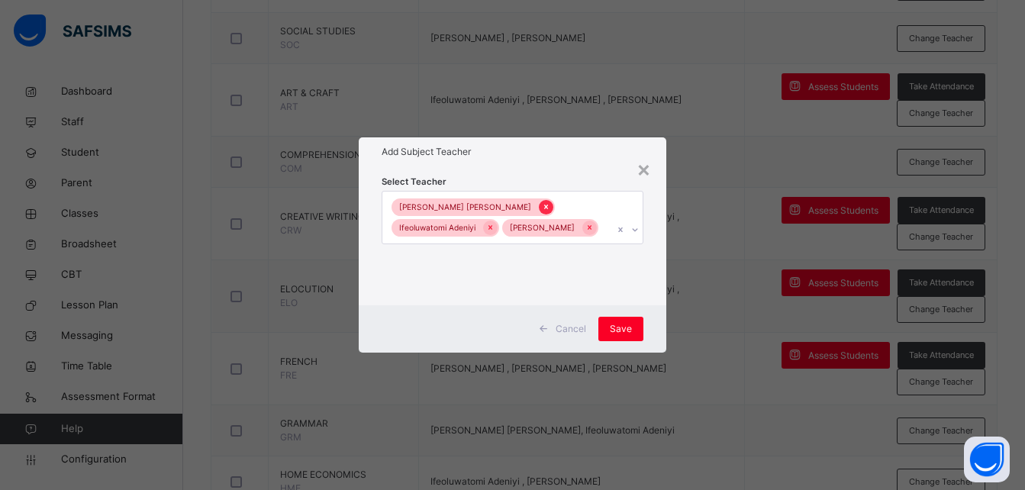
click at [542, 202] on icon at bounding box center [546, 207] width 8 height 11
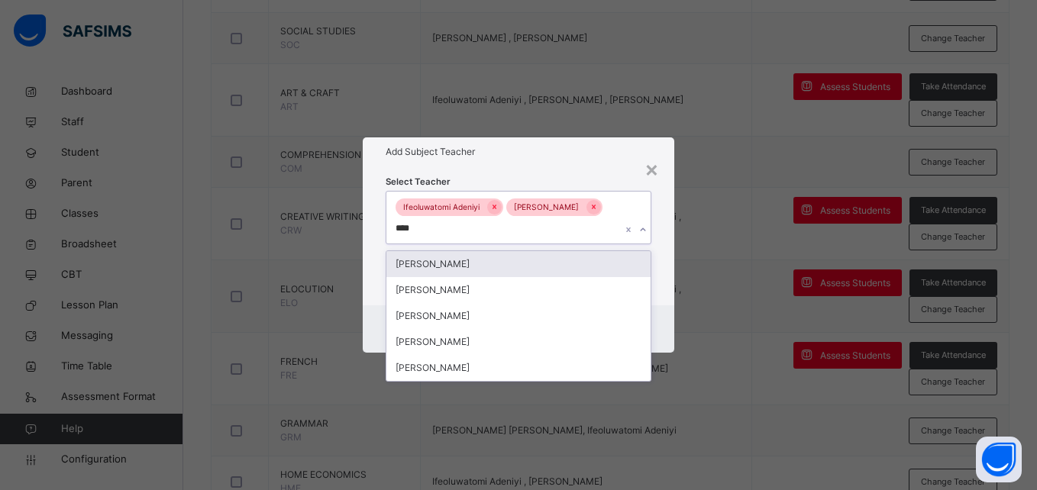
type input "*****"
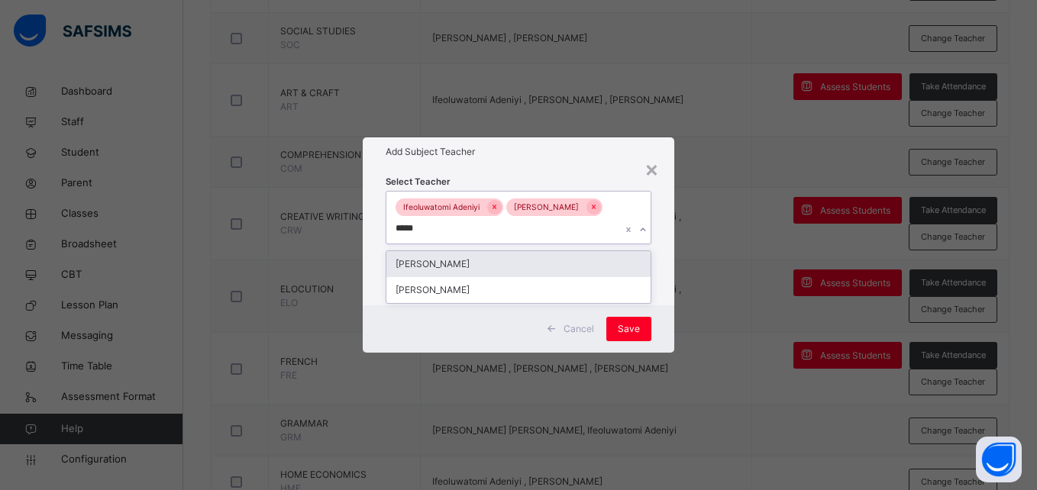
click at [530, 266] on div "Theresa Akintola" at bounding box center [517, 264] width 263 height 26
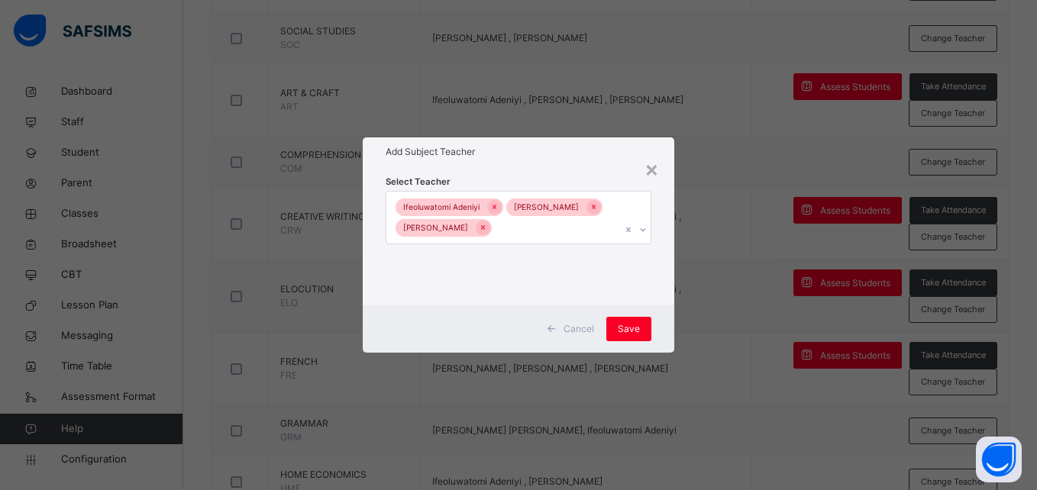
click at [659, 334] on div "Cancel Save" at bounding box center [518, 328] width 311 height 47
click at [637, 333] on span "Save" at bounding box center [629, 329] width 22 height 14
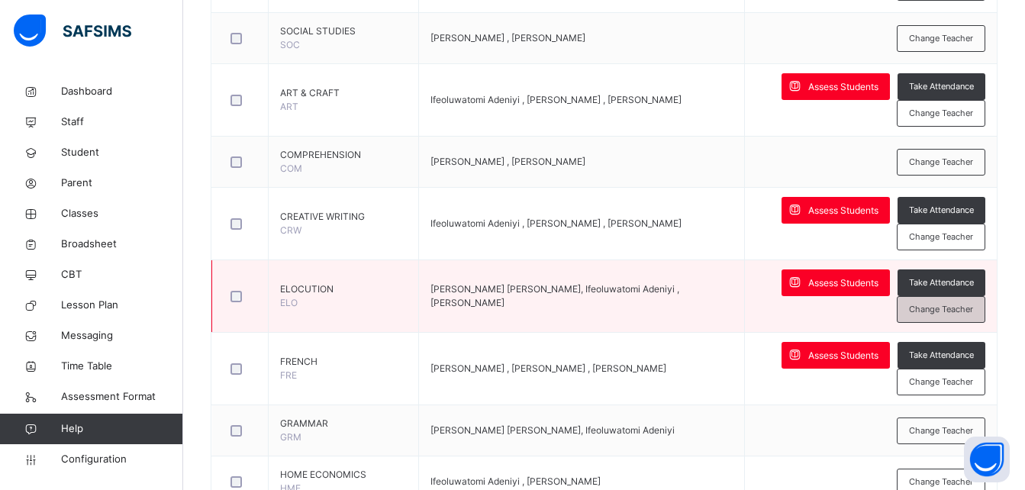
click at [940, 311] on span "Change Teacher" at bounding box center [941, 309] width 64 height 13
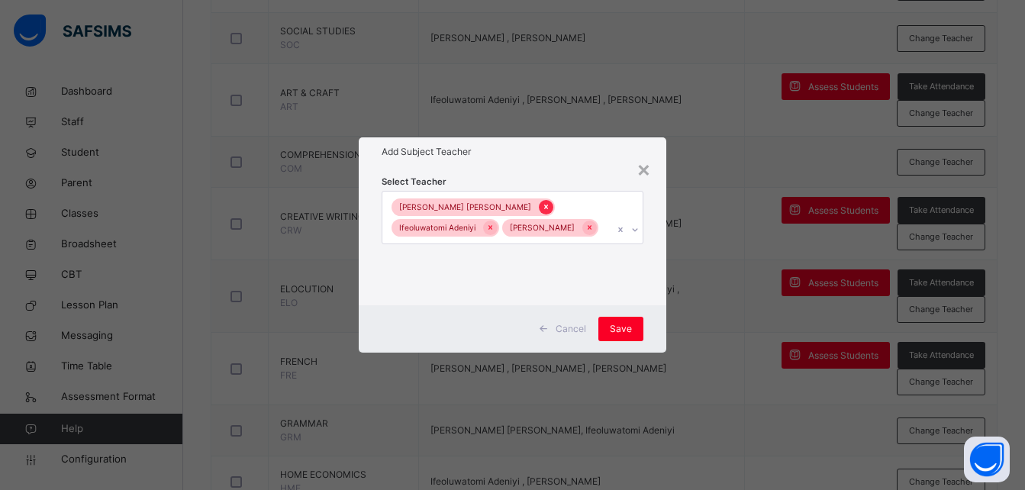
click at [539, 200] on div at bounding box center [546, 207] width 15 height 15
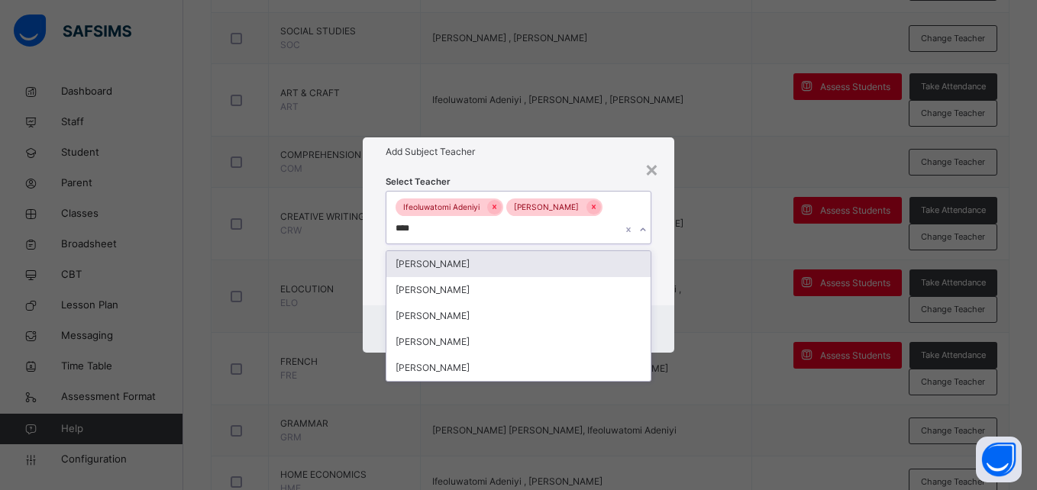
type input "*****"
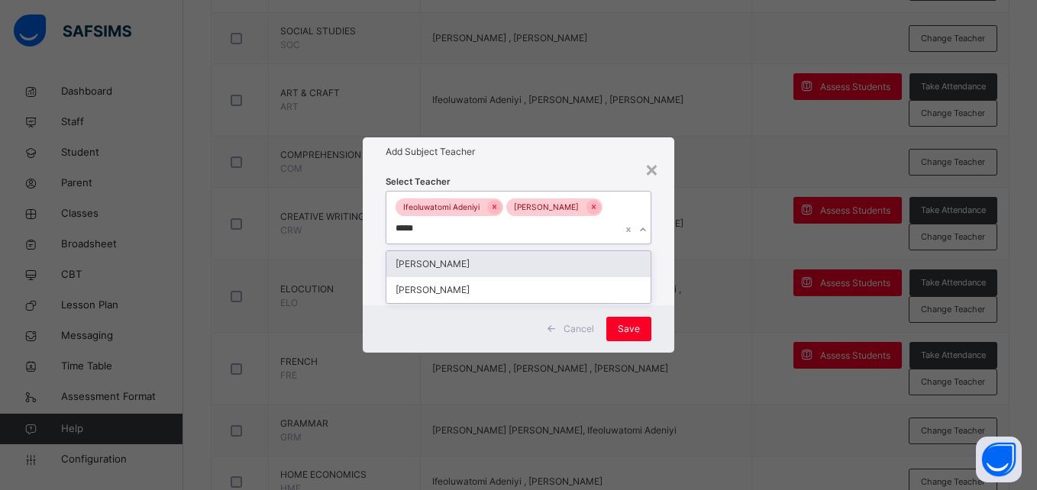
click at [501, 263] on div "Theresa Akintola" at bounding box center [517, 264] width 263 height 26
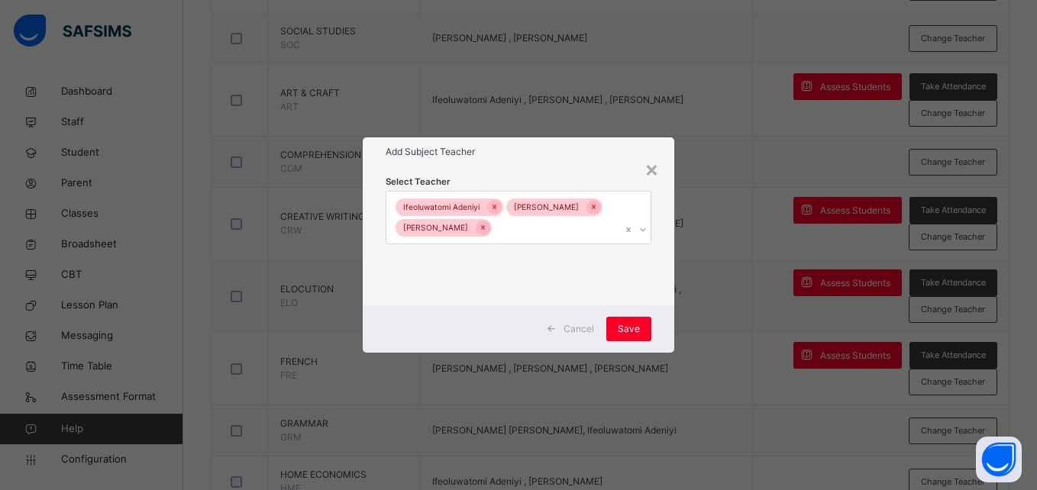
click at [662, 340] on div "Cancel Save" at bounding box center [518, 328] width 311 height 47
click at [625, 327] on span "Save" at bounding box center [629, 329] width 22 height 14
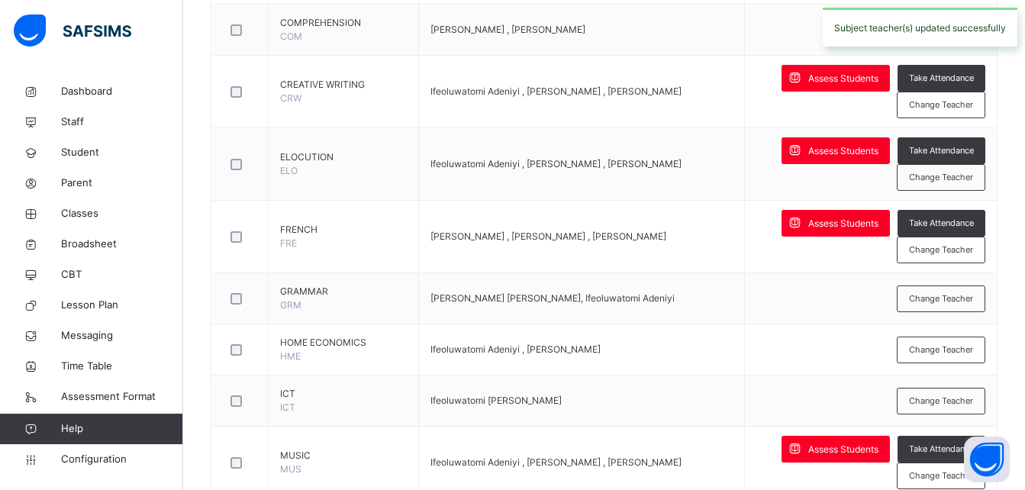
scroll to position [732, 0]
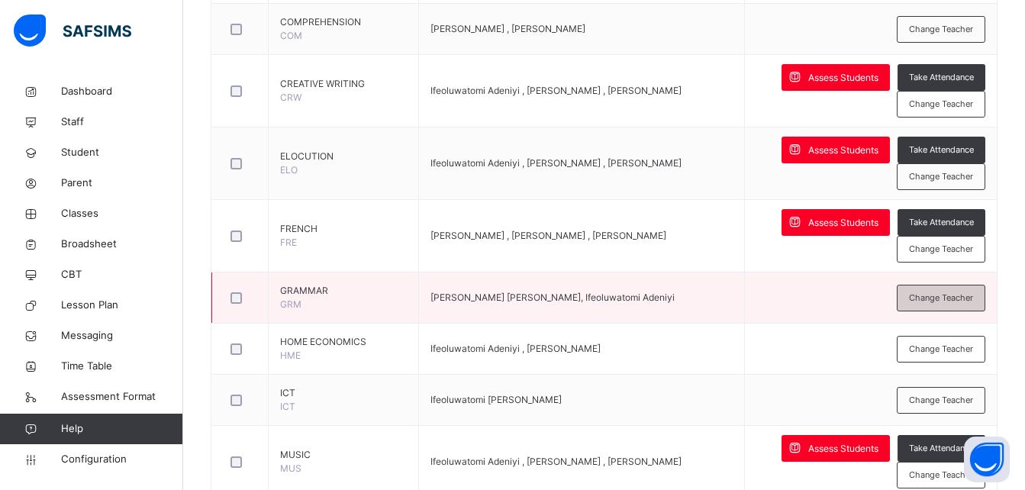
click at [956, 307] on div "Change Teacher" at bounding box center [941, 298] width 89 height 27
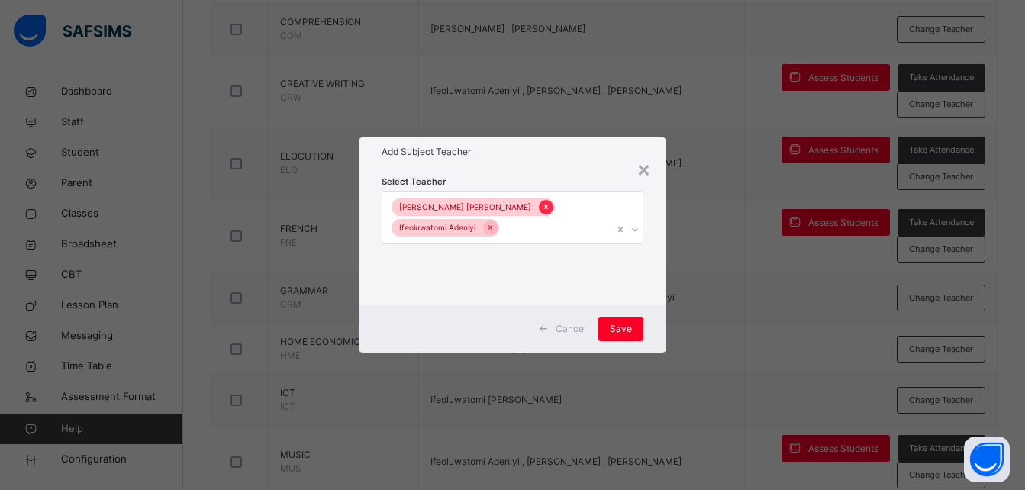
click at [542, 208] on icon at bounding box center [546, 207] width 8 height 11
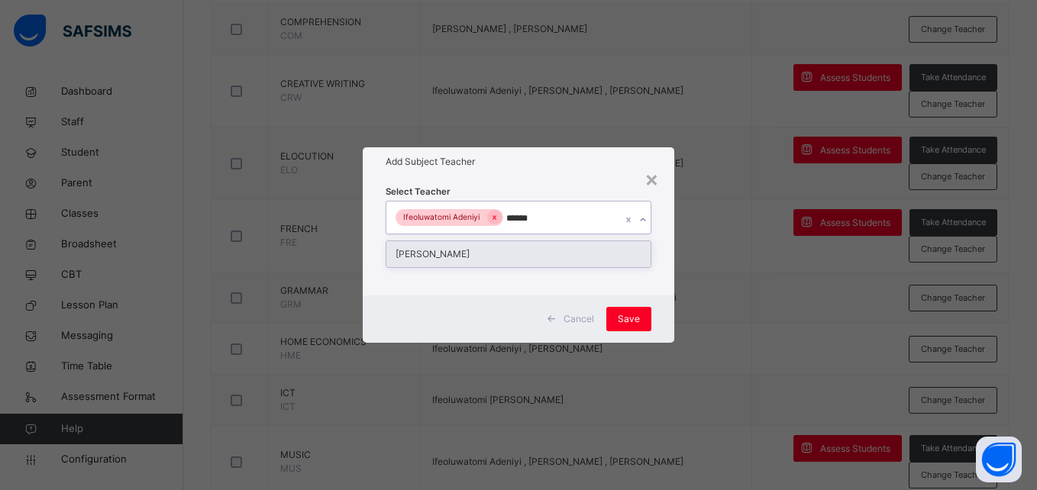
type input "*******"
click at [462, 252] on div "Theresa Akintola" at bounding box center [517, 254] width 263 height 26
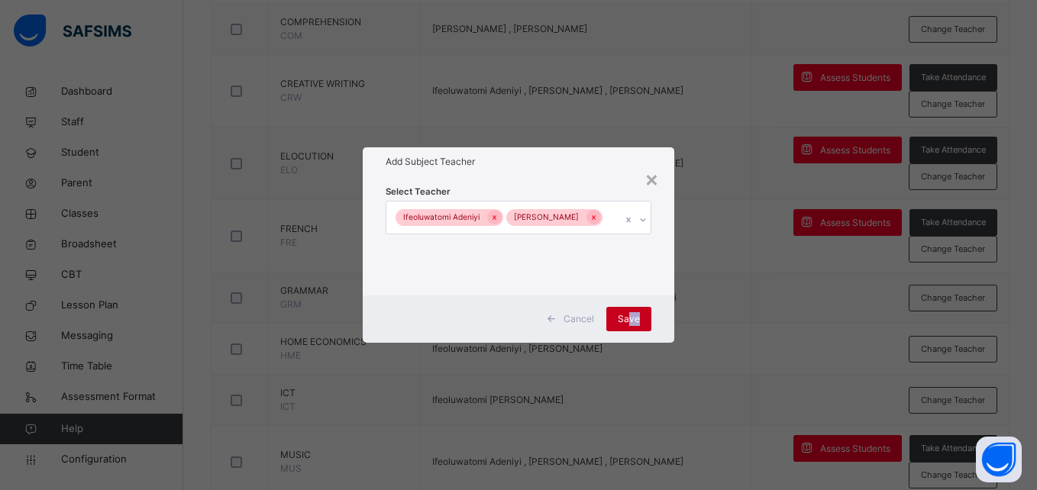
drag, startPoint x: 662, startPoint y: 305, endPoint x: 630, endPoint y: 321, distance: 35.8
click at [630, 321] on div "Cancel Save" at bounding box center [518, 318] width 311 height 47
click at [630, 321] on span "Save" at bounding box center [629, 319] width 22 height 14
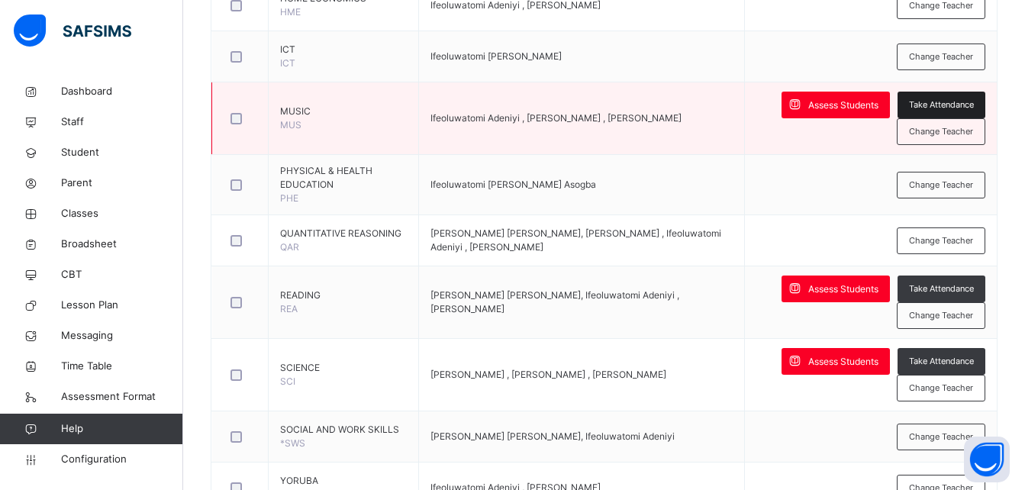
scroll to position [1086, 0]
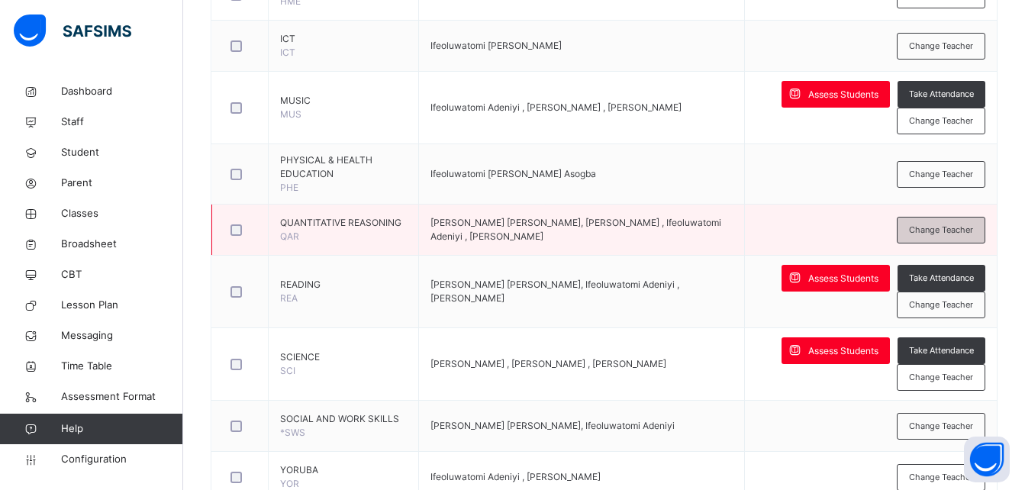
click at [949, 232] on span "Change Teacher" at bounding box center [941, 230] width 64 height 13
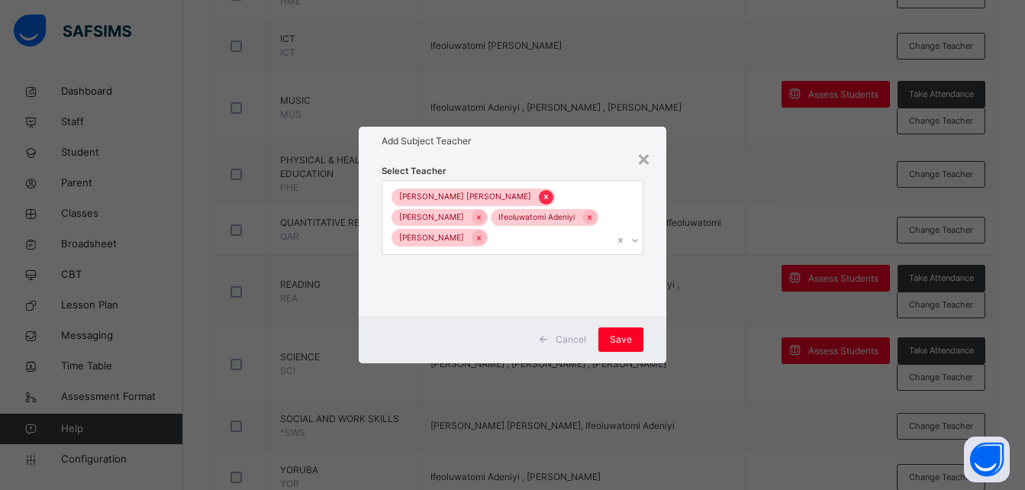
click at [542, 200] on icon at bounding box center [546, 197] width 8 height 11
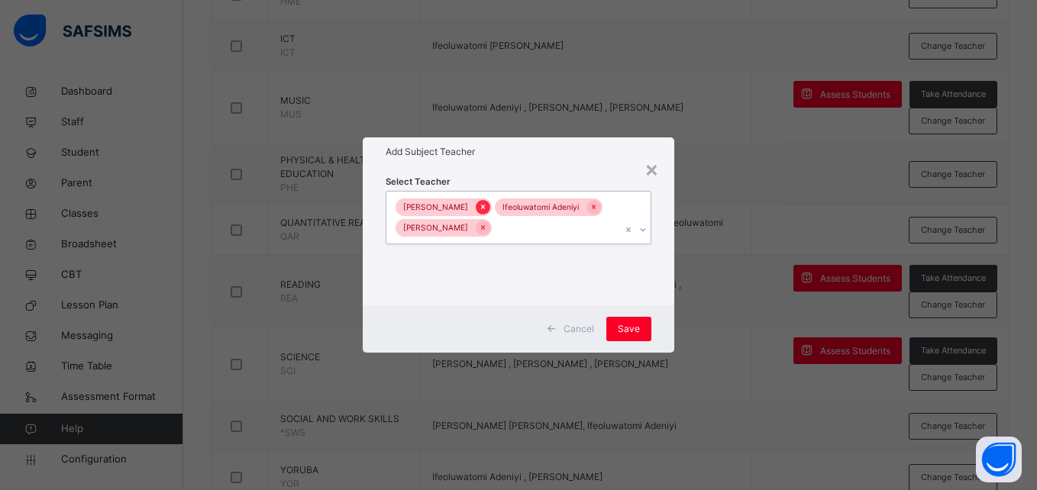
click at [485, 208] on icon at bounding box center [483, 207] width 4 height 5
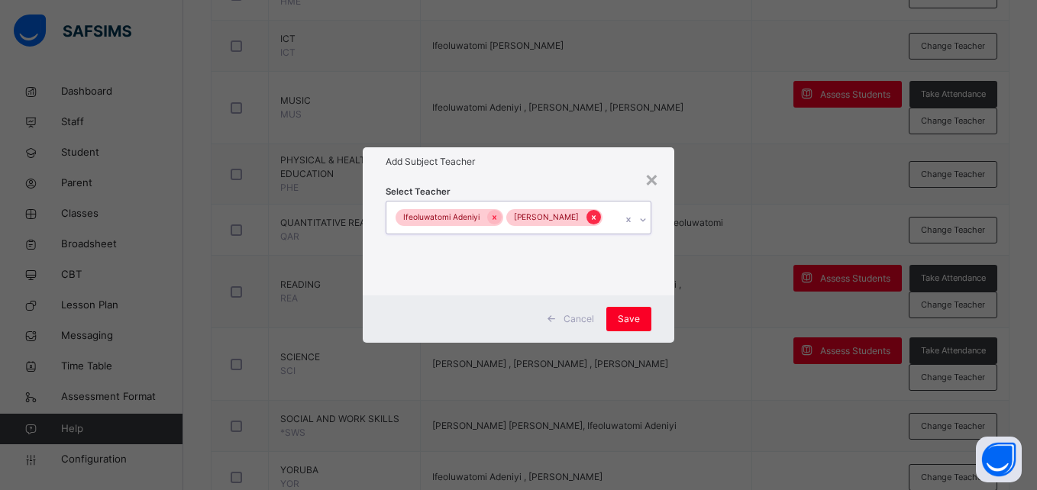
click at [595, 215] on icon at bounding box center [593, 217] width 8 height 11
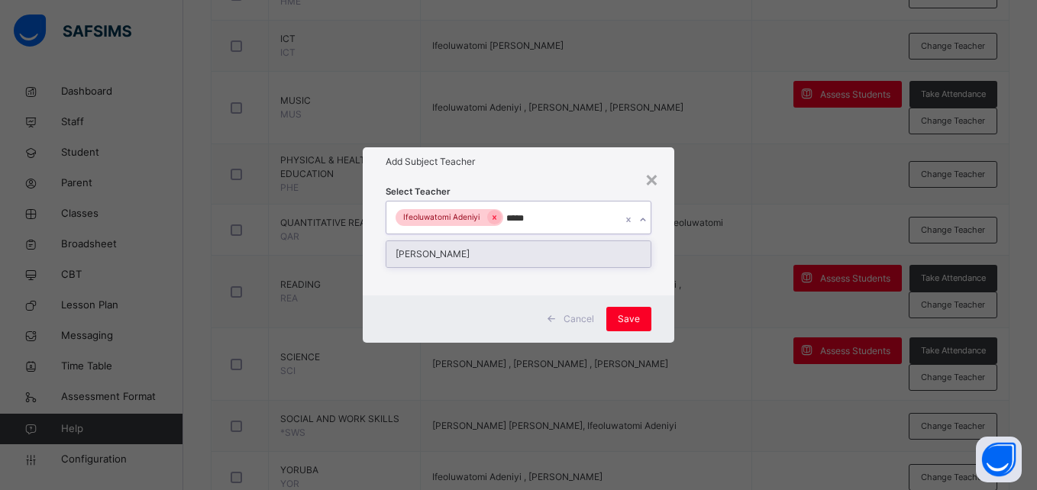
type input "******"
click at [455, 252] on div "Akintunde Alonge" at bounding box center [517, 254] width 263 height 26
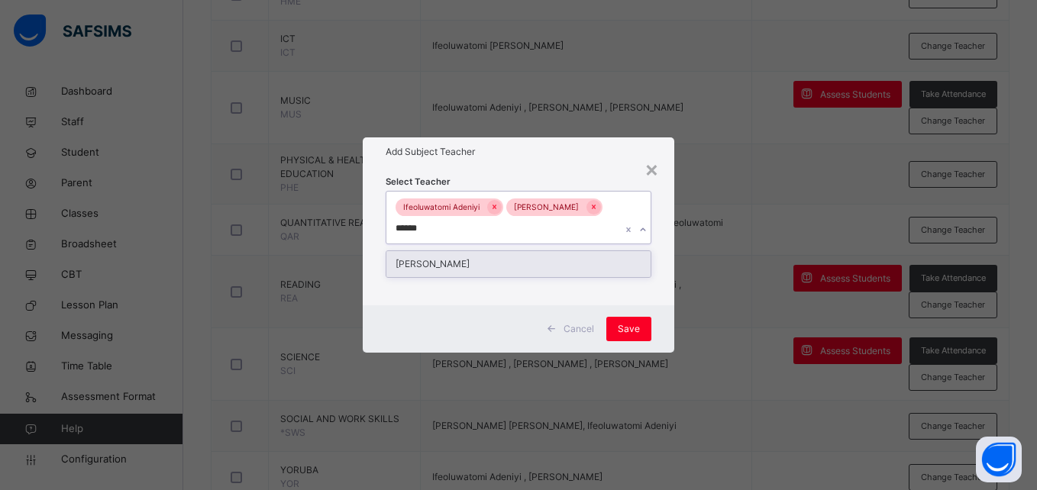
type input "*******"
click at [440, 263] on div "Theresa Akintola" at bounding box center [517, 264] width 263 height 26
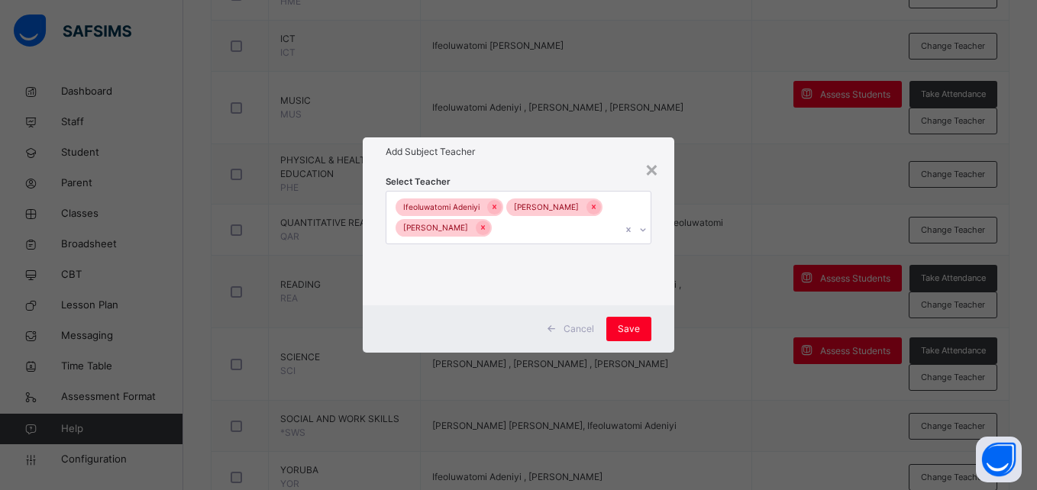
click at [658, 323] on div "Cancel Save" at bounding box center [518, 328] width 311 height 47
click at [637, 327] on span "Save" at bounding box center [629, 329] width 22 height 14
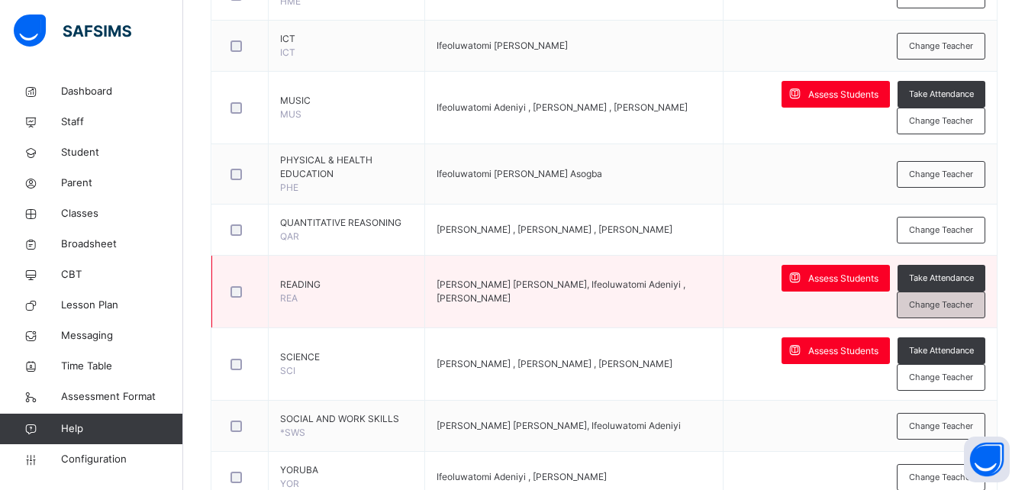
click at [927, 304] on span "Change Teacher" at bounding box center [941, 304] width 64 height 13
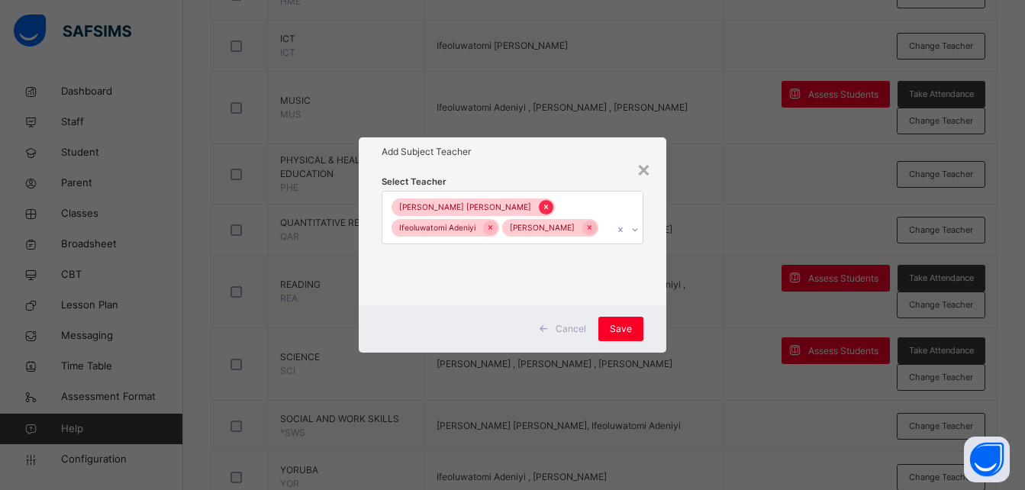
click at [544, 205] on icon at bounding box center [546, 207] width 4 height 5
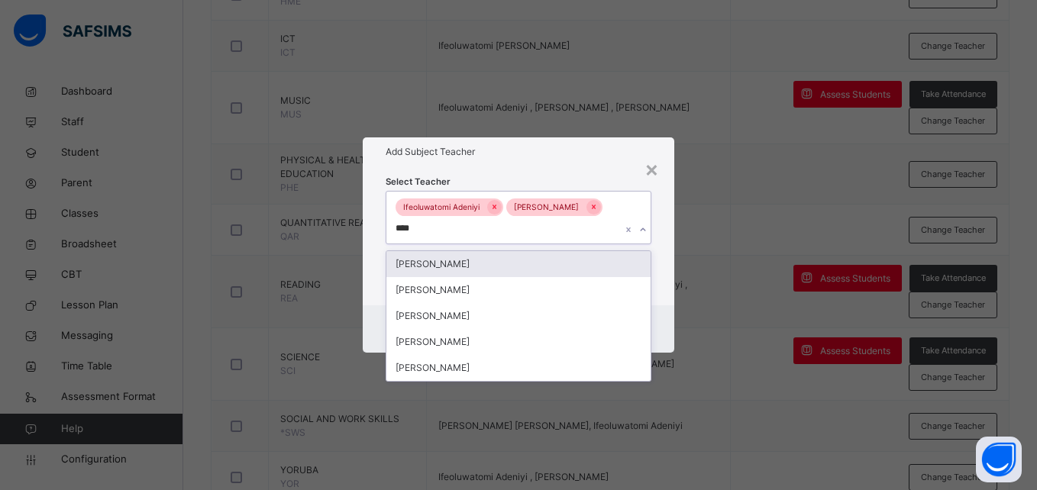
type input "*****"
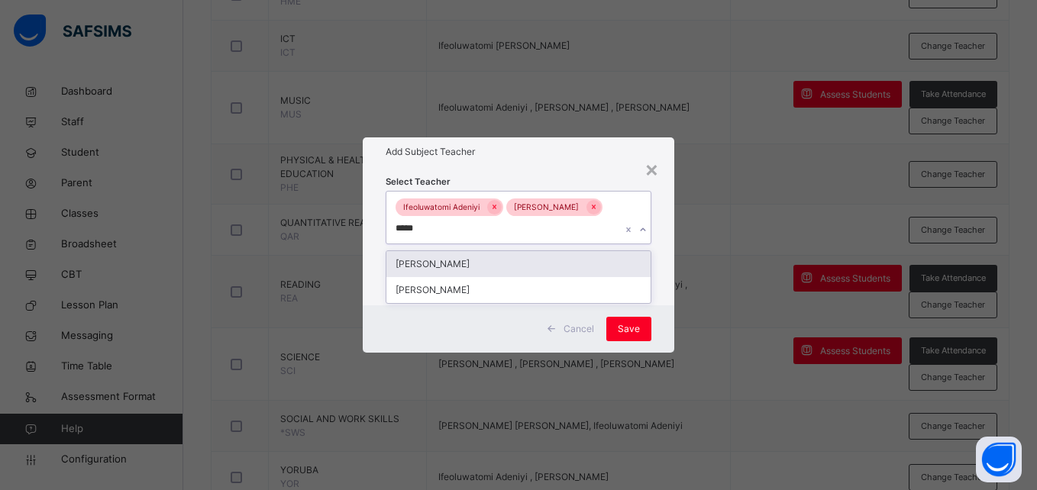
click at [505, 259] on div "Theresa Akintola" at bounding box center [517, 264] width 263 height 26
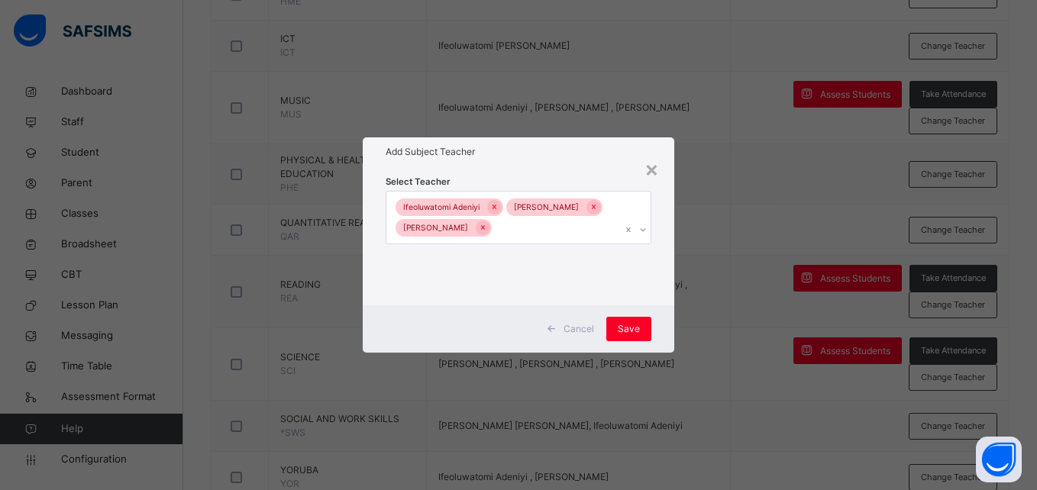
click at [665, 299] on div "Select Teacher Ifeoluwatomi Adeniyi Gboyega Olorunnisola Theresa Akintola" at bounding box center [518, 236] width 311 height 140
click at [631, 326] on span "Save" at bounding box center [629, 329] width 22 height 14
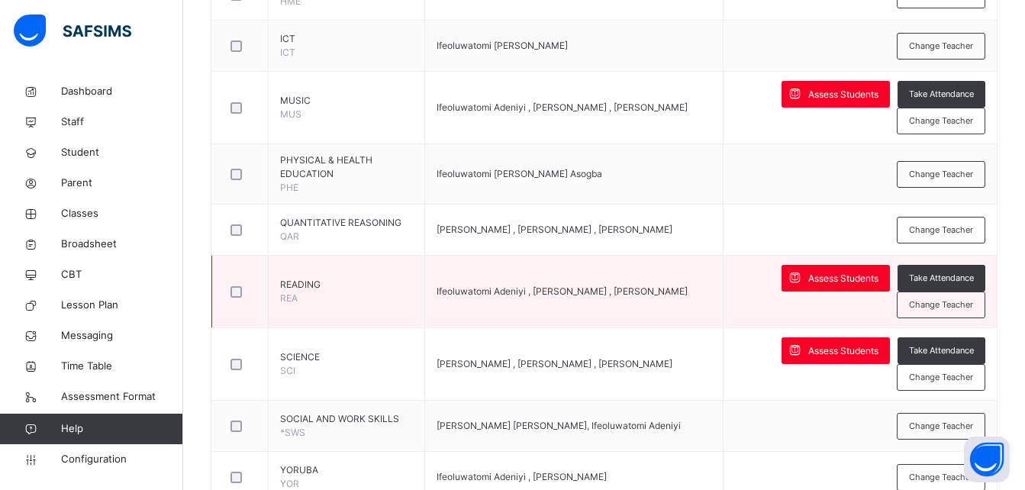
scroll to position [1137, 0]
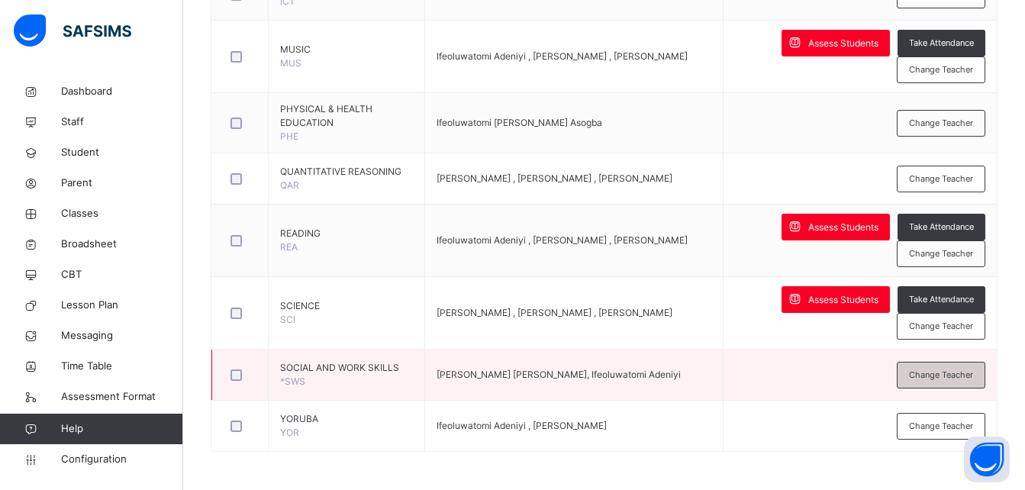
click at [947, 376] on span "Change Teacher" at bounding box center [941, 375] width 64 height 13
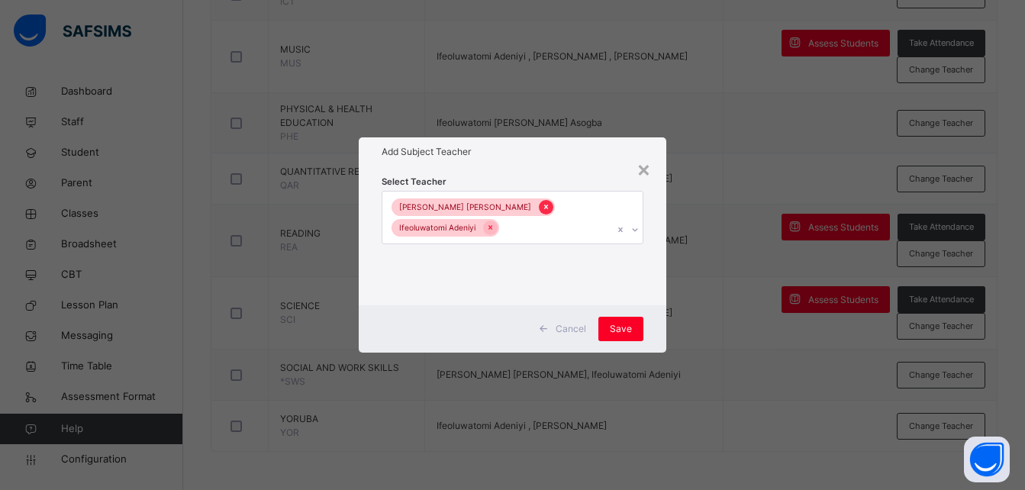
click at [542, 205] on icon at bounding box center [546, 207] width 8 height 11
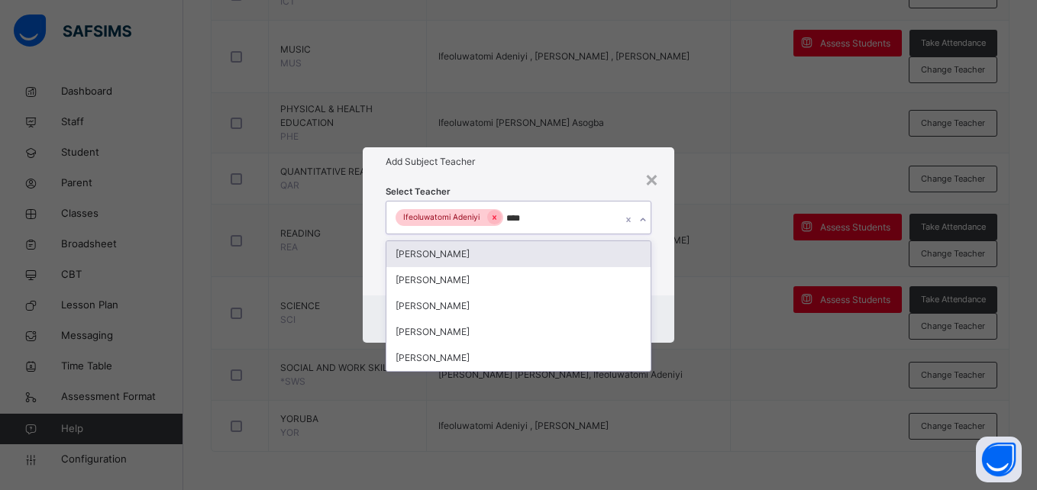
type input "*****"
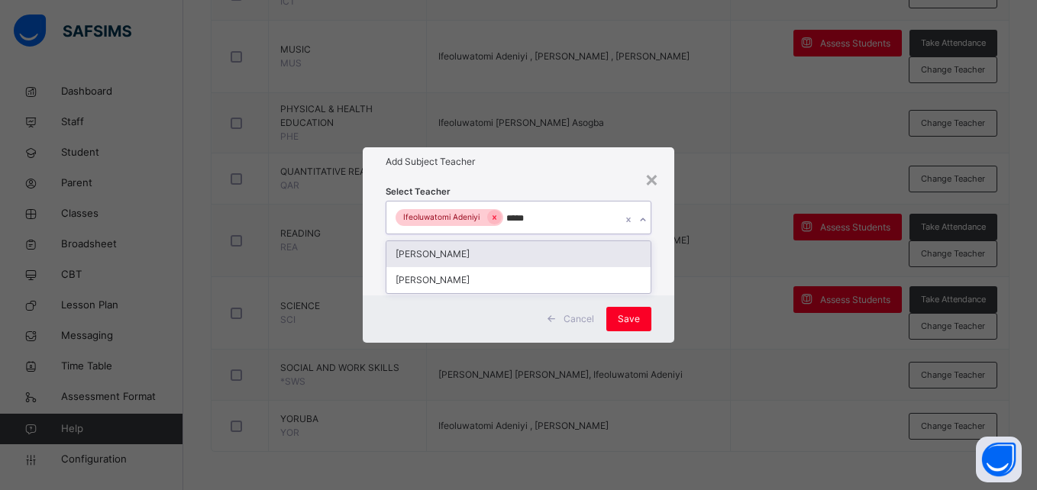
click at [499, 256] on div "Theresa Akintola" at bounding box center [517, 254] width 263 height 26
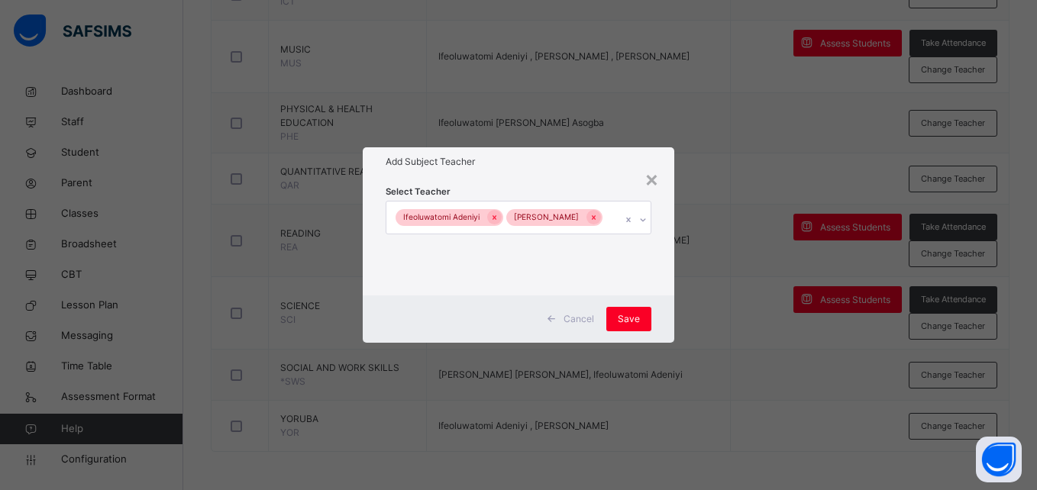
click at [657, 330] on div "Cancel Save" at bounding box center [518, 318] width 311 height 47
click at [621, 319] on span "Save" at bounding box center [629, 319] width 22 height 14
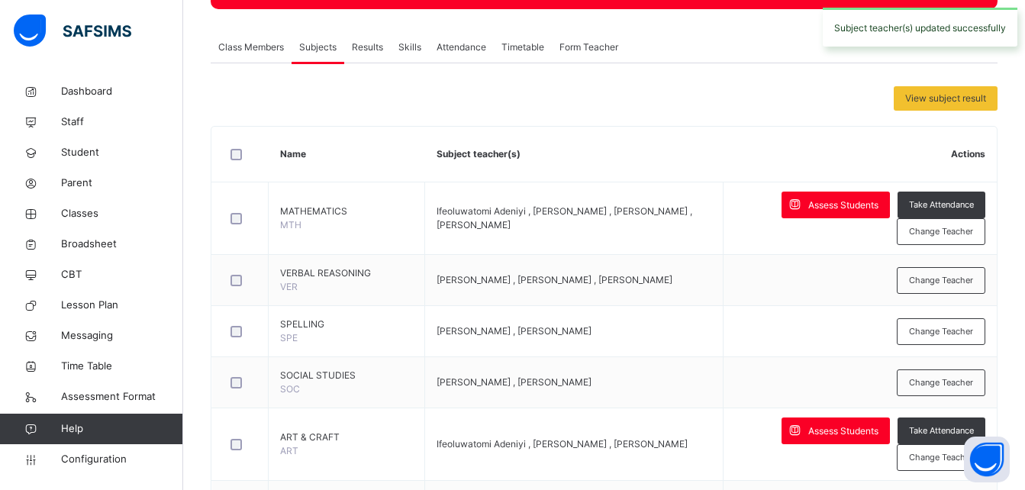
scroll to position [0, 0]
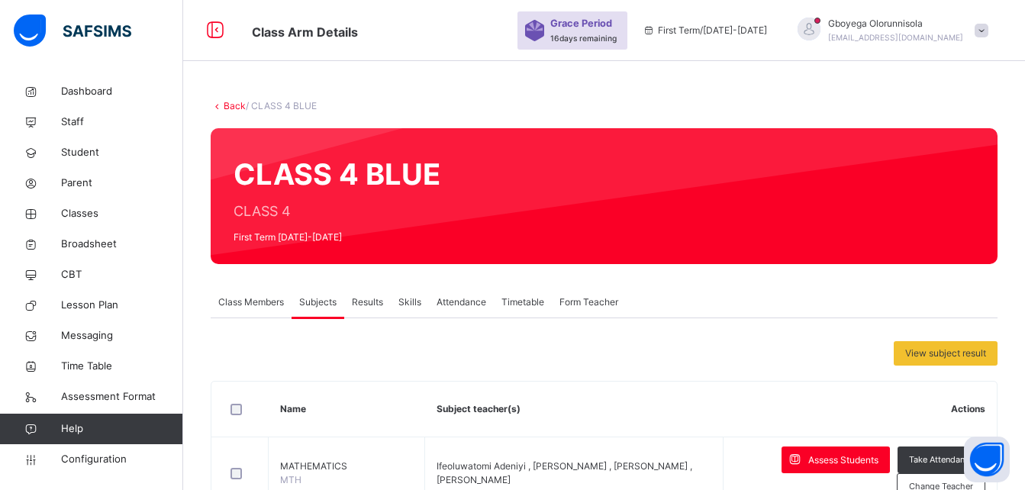
click at [230, 105] on link "Back" at bounding box center [235, 105] width 22 height 11
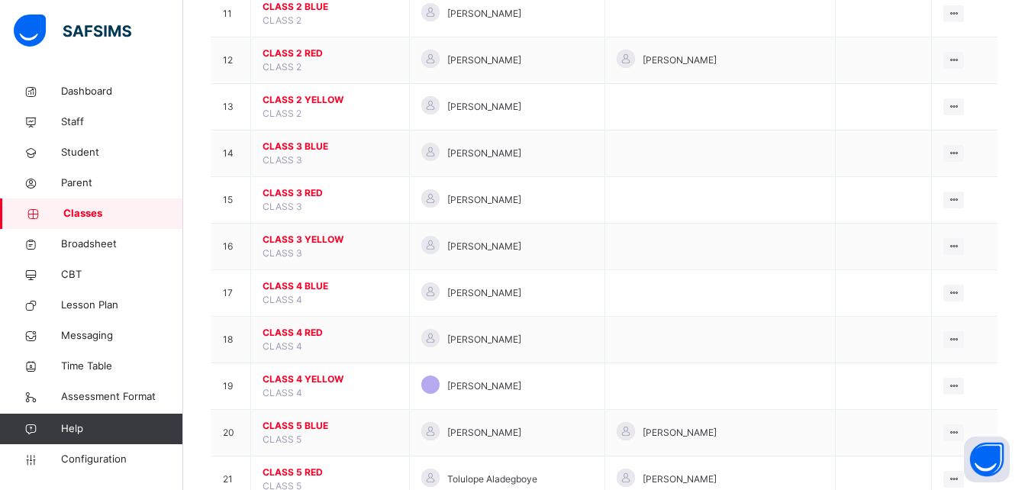
scroll to position [663, 0]
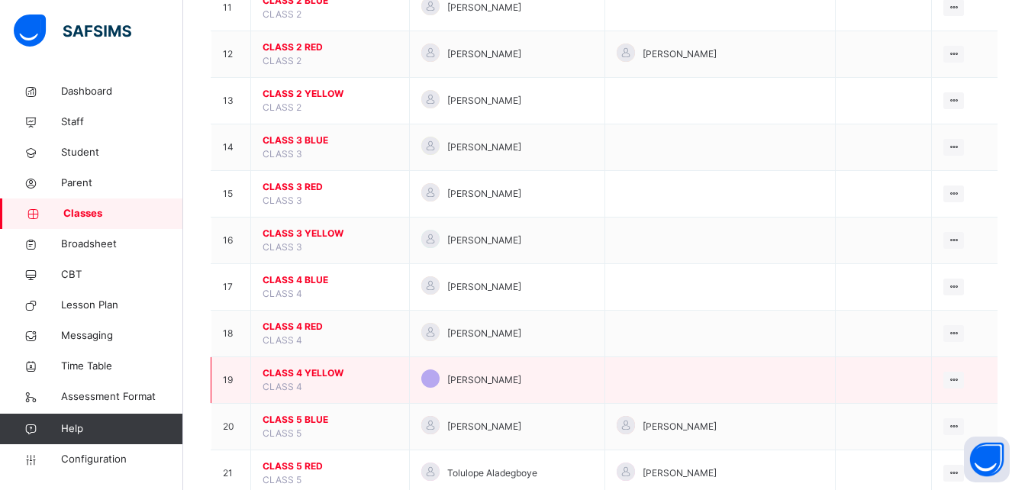
click at [297, 374] on span "CLASS 4 YELLOW" at bounding box center [330, 373] width 135 height 14
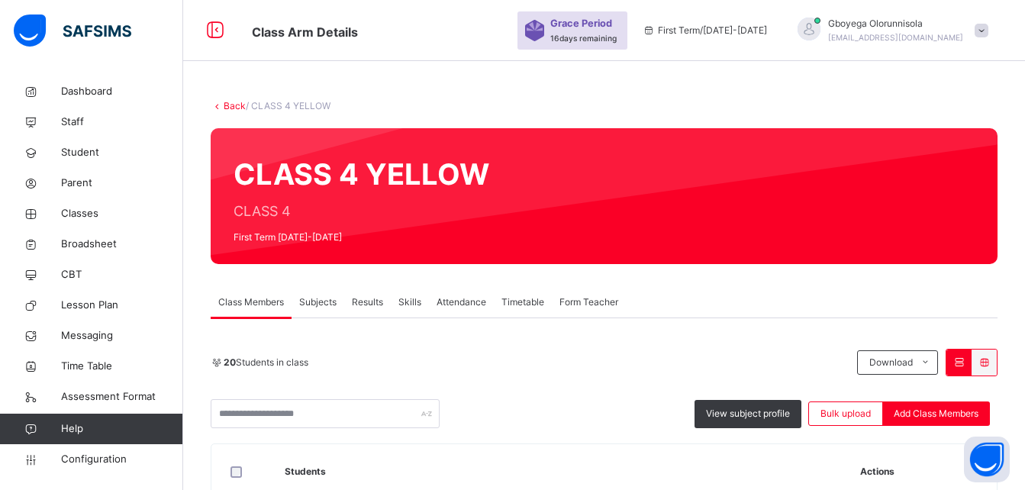
click at [609, 305] on span "Form Teacher" at bounding box center [589, 302] width 59 height 14
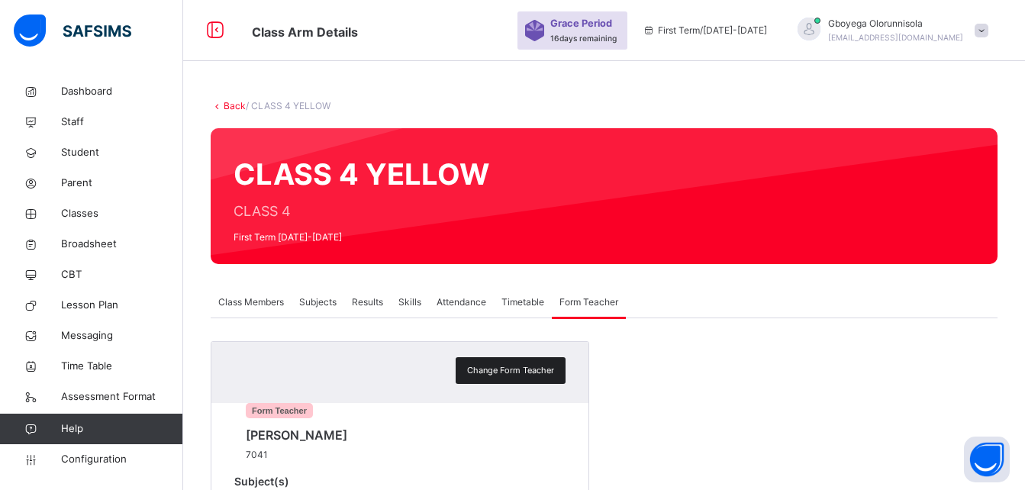
click at [496, 373] on span "Change Form Teacher" at bounding box center [510, 370] width 87 height 13
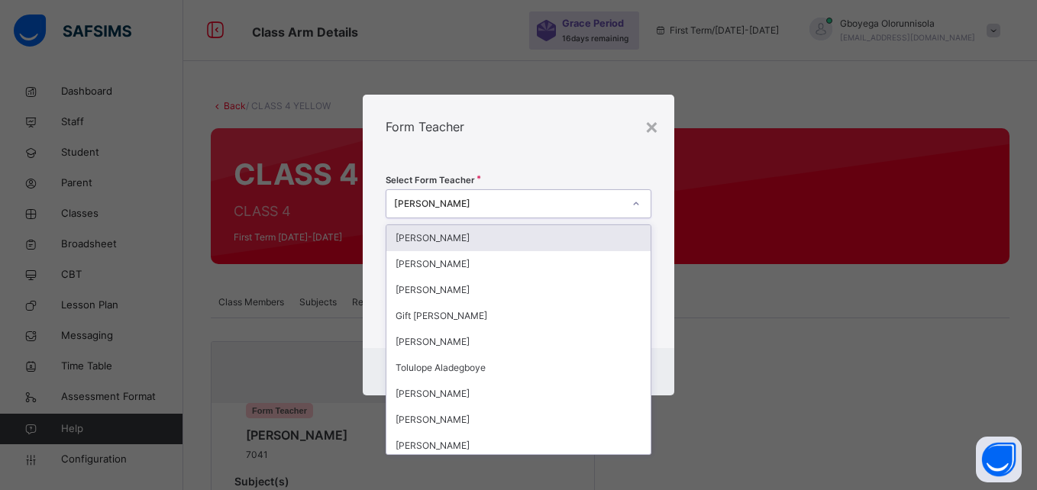
click at [434, 211] on div "Sylvia Ibe" at bounding box center [503, 204] width 234 height 24
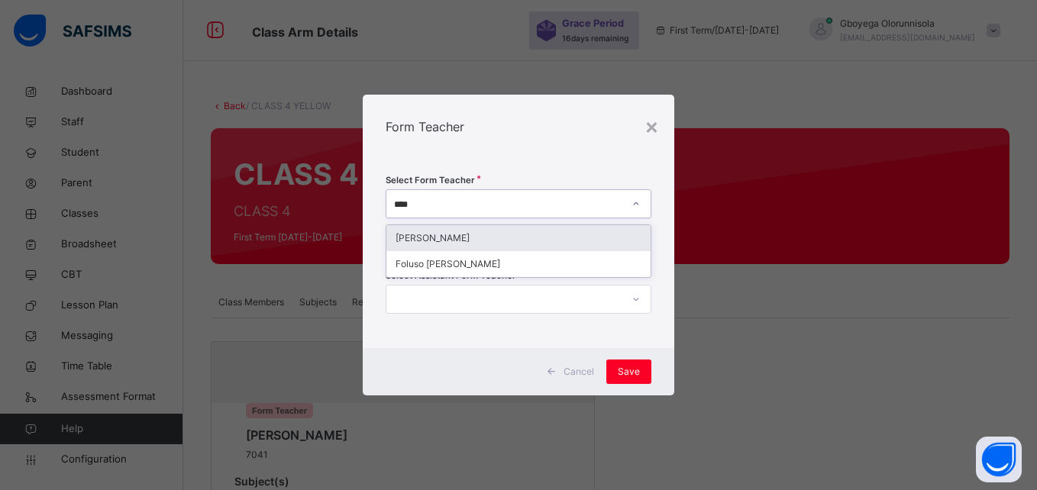
type input "*****"
click at [479, 237] on div "Foluso Olufunmilola Omole" at bounding box center [517, 238] width 263 height 26
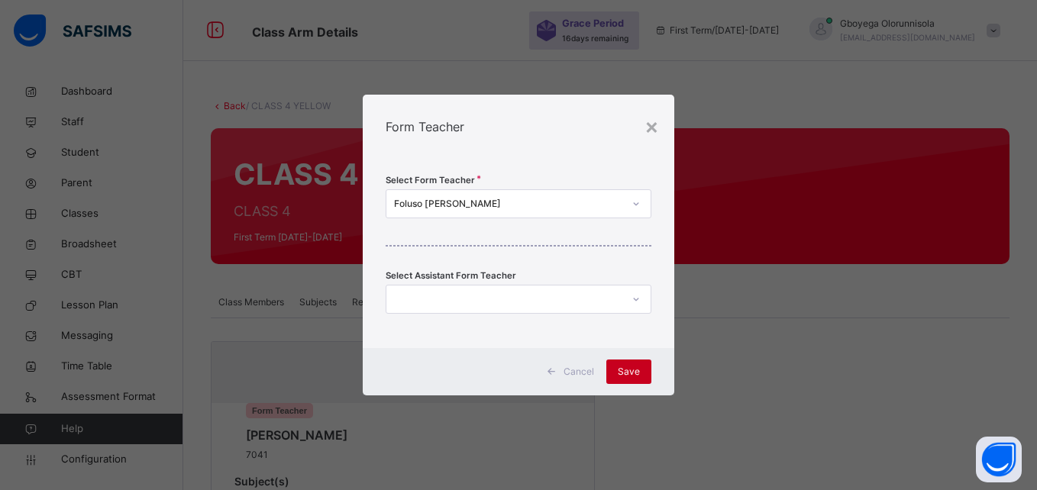
click at [624, 377] on span "Save" at bounding box center [629, 372] width 22 height 14
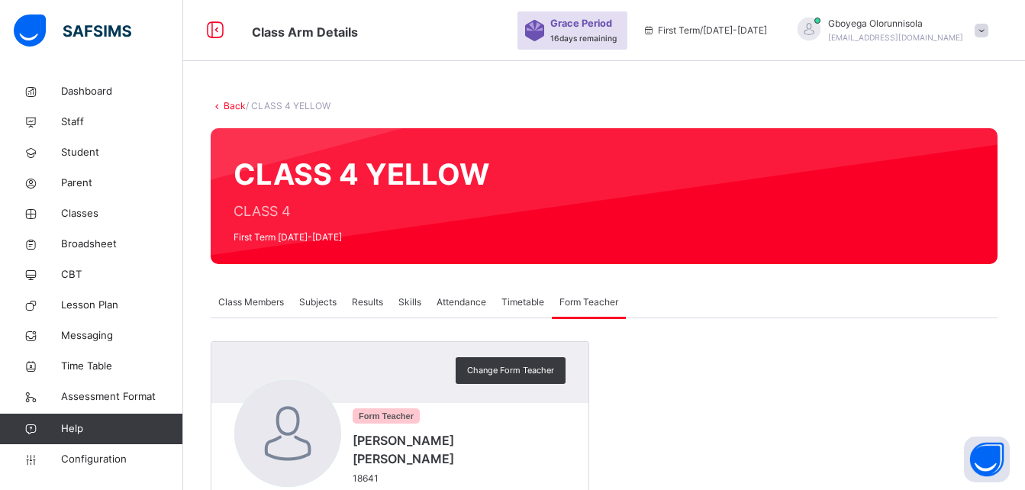
click at [266, 301] on span "Class Members" at bounding box center [251, 302] width 66 height 14
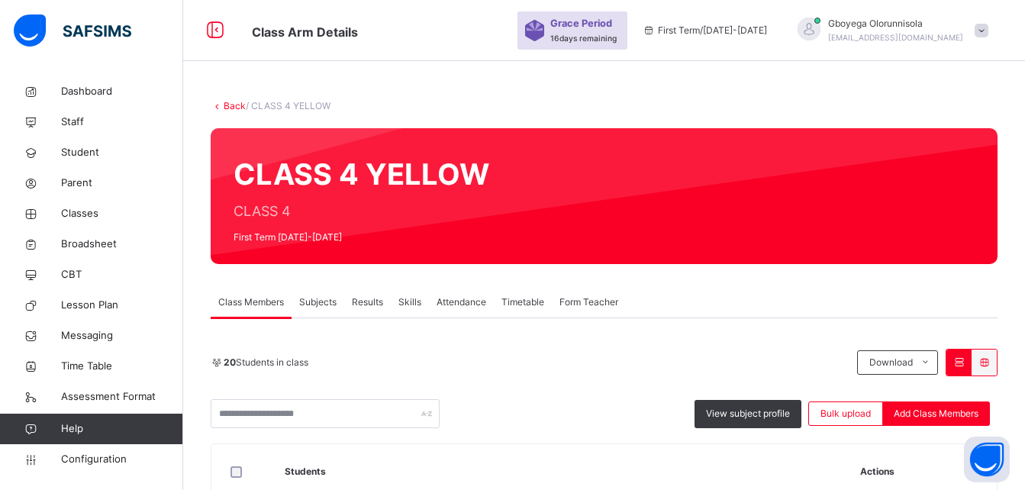
click at [305, 307] on span "Subjects" at bounding box center [317, 302] width 37 height 14
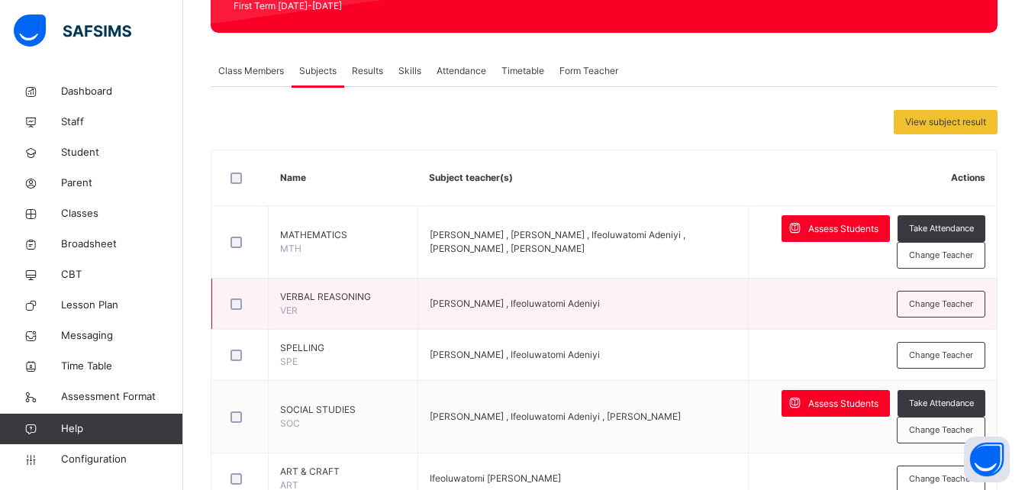
scroll to position [237, 0]
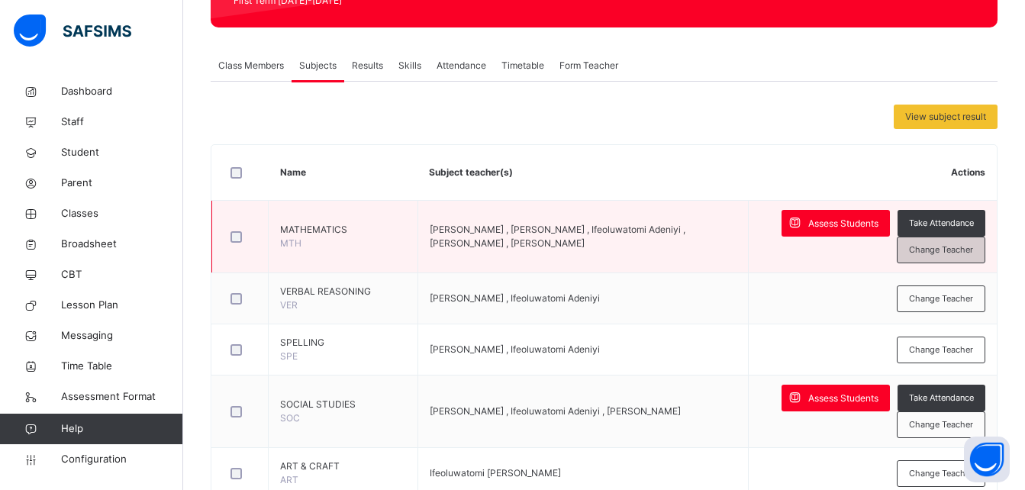
click at [956, 256] on div "Change Teacher" at bounding box center [941, 250] width 89 height 27
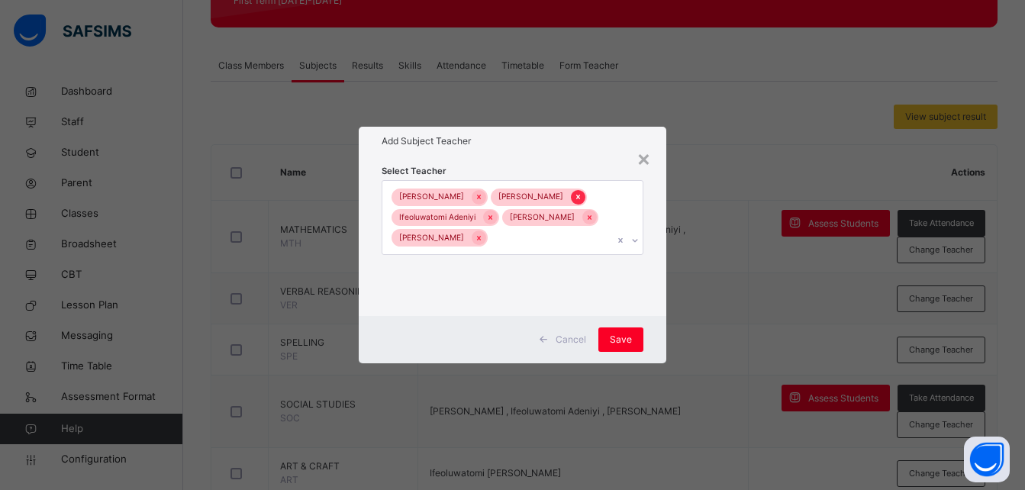
click at [574, 195] on icon at bounding box center [578, 197] width 8 height 11
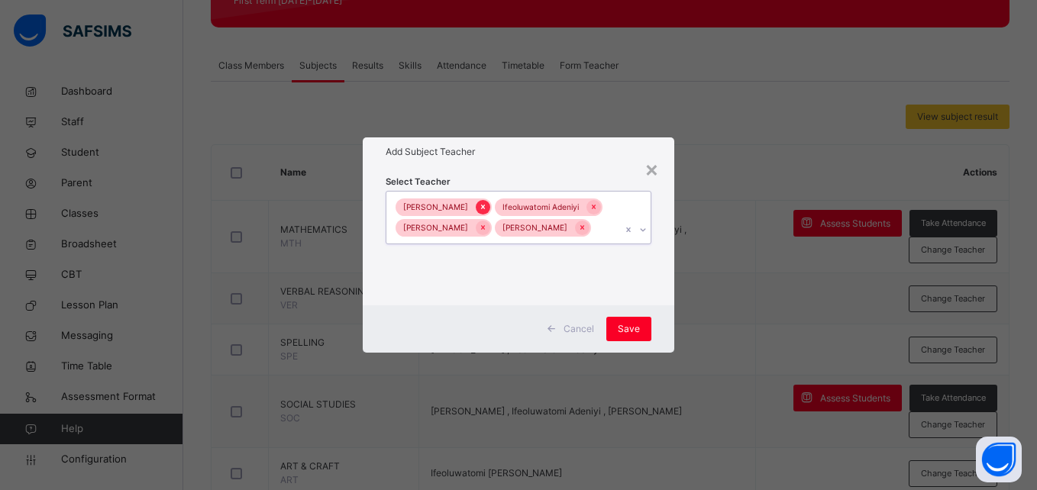
click at [487, 202] on icon at bounding box center [483, 207] width 8 height 11
click at [595, 208] on icon at bounding box center [594, 207] width 4 height 5
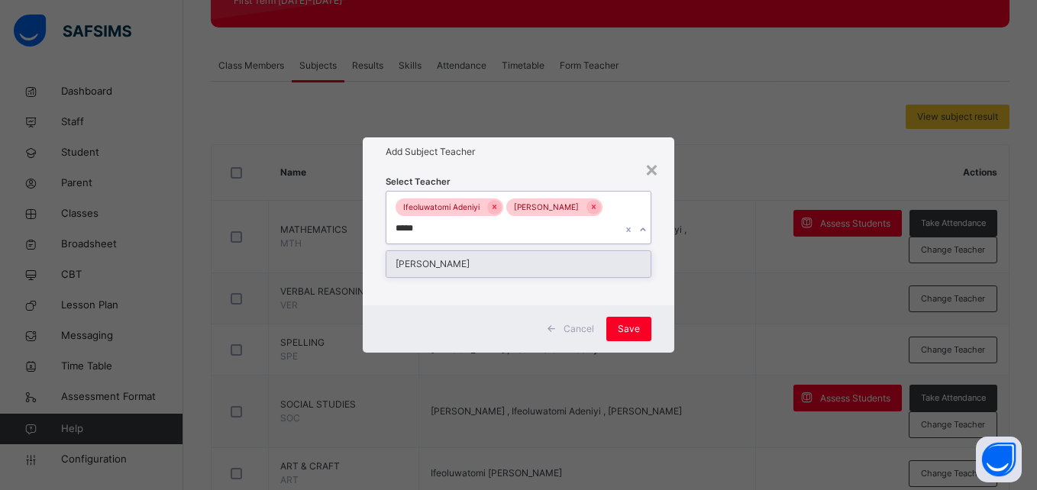
type input "******"
click at [529, 262] on div "Akintunde Alonge" at bounding box center [517, 264] width 263 height 26
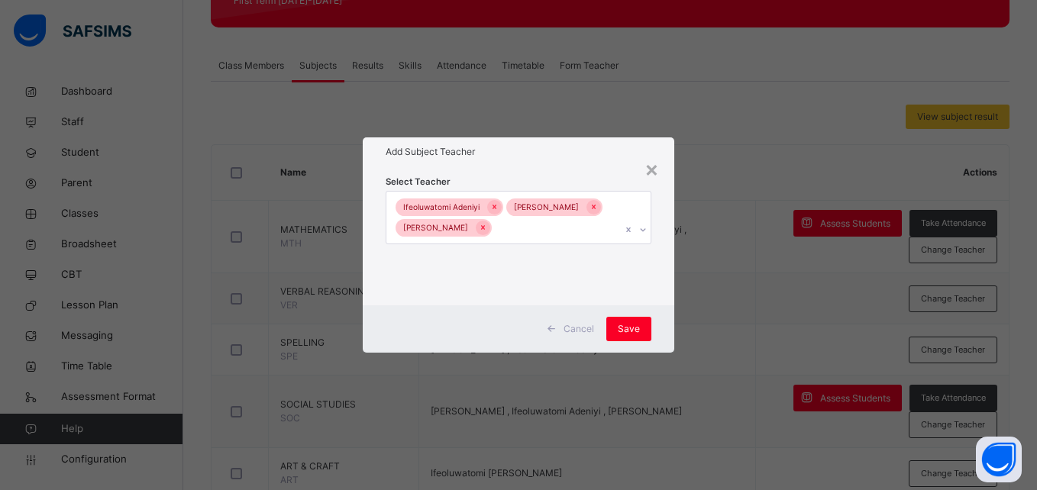
click at [659, 310] on div "Cancel Save" at bounding box center [518, 328] width 311 height 47
click at [627, 329] on span "Save" at bounding box center [629, 329] width 22 height 14
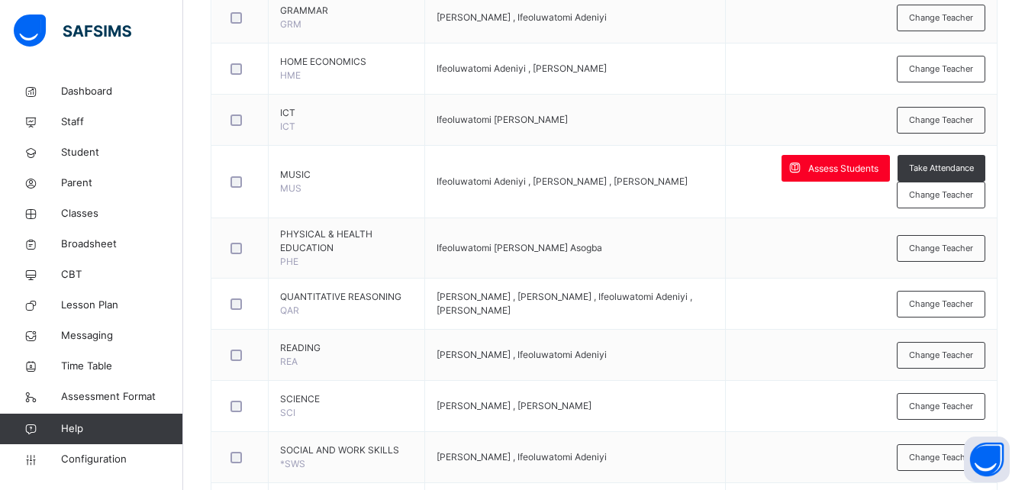
scroll to position [1052, 0]
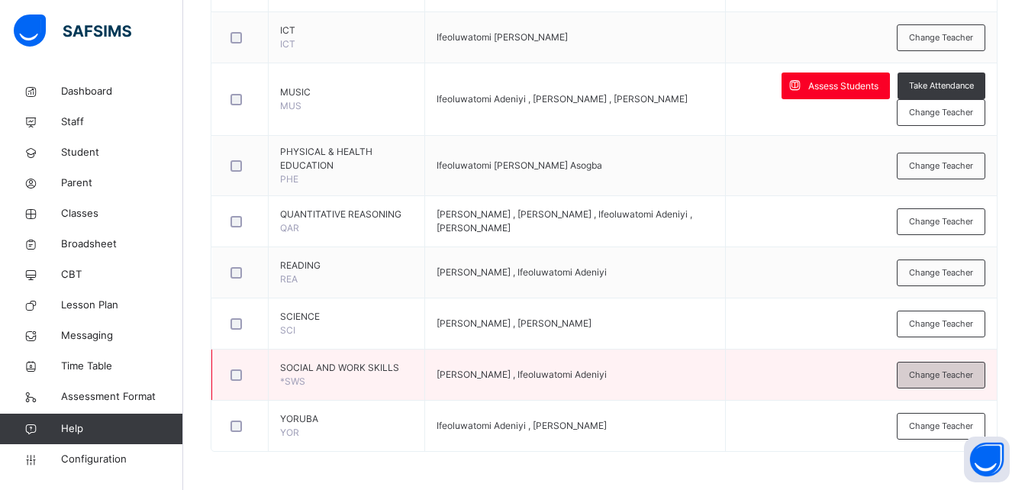
click at [946, 383] on div "Change Teacher" at bounding box center [941, 375] width 89 height 27
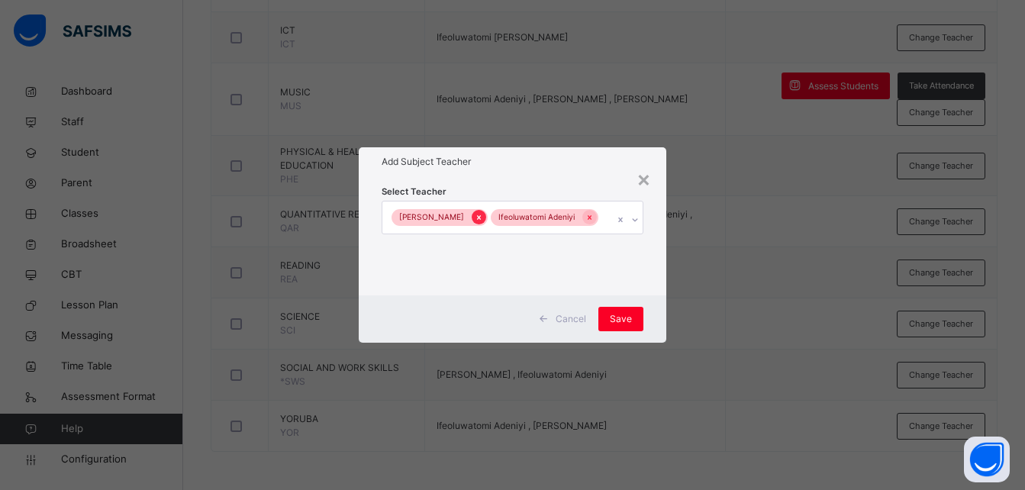
click at [475, 213] on icon at bounding box center [479, 217] width 8 height 11
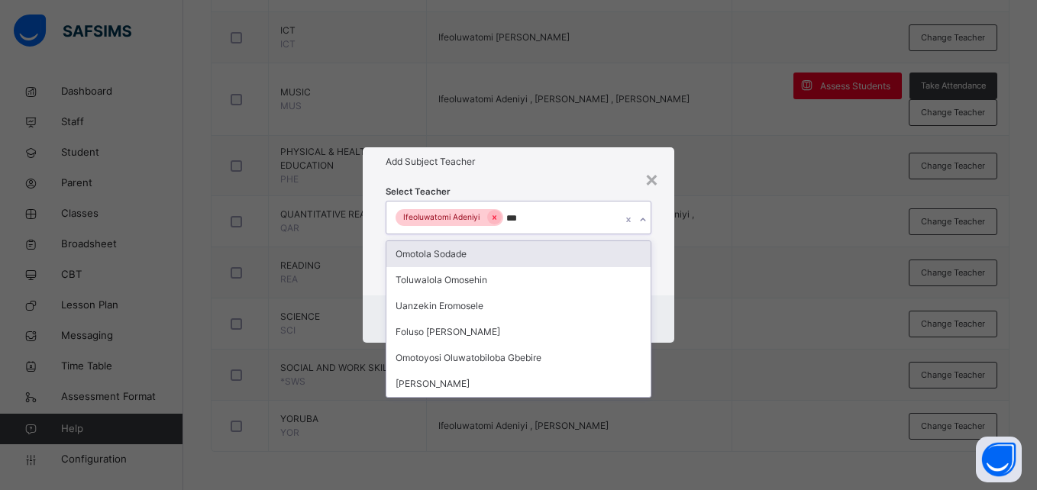
type input "****"
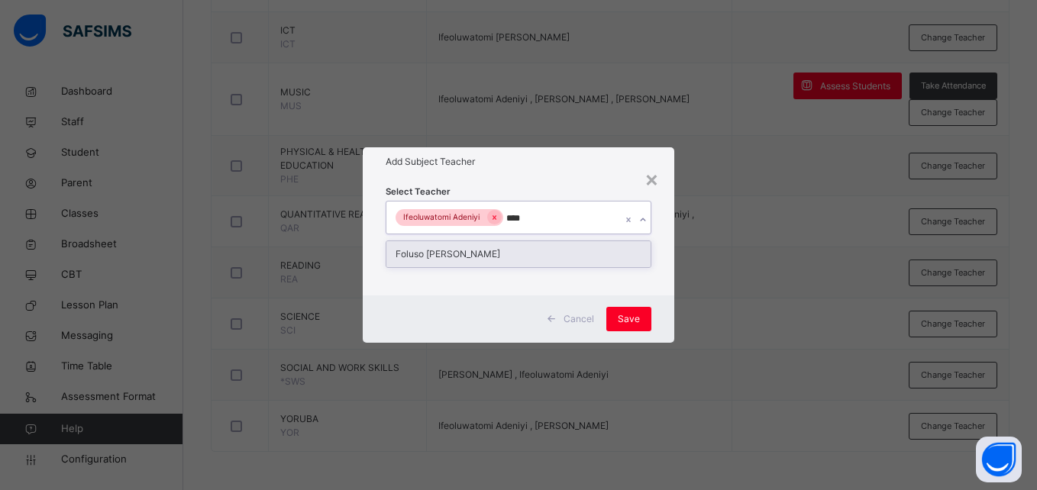
click at [524, 254] on div "Foluso Olufunmilola Omole" at bounding box center [517, 254] width 263 height 26
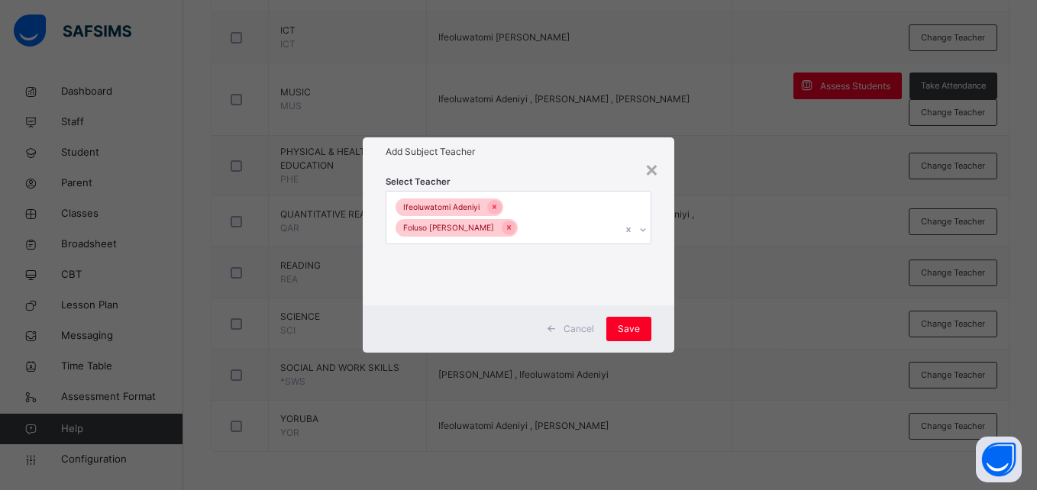
click at [660, 321] on div "Cancel Save" at bounding box center [518, 328] width 311 height 47
click at [631, 333] on span "Save" at bounding box center [629, 329] width 22 height 14
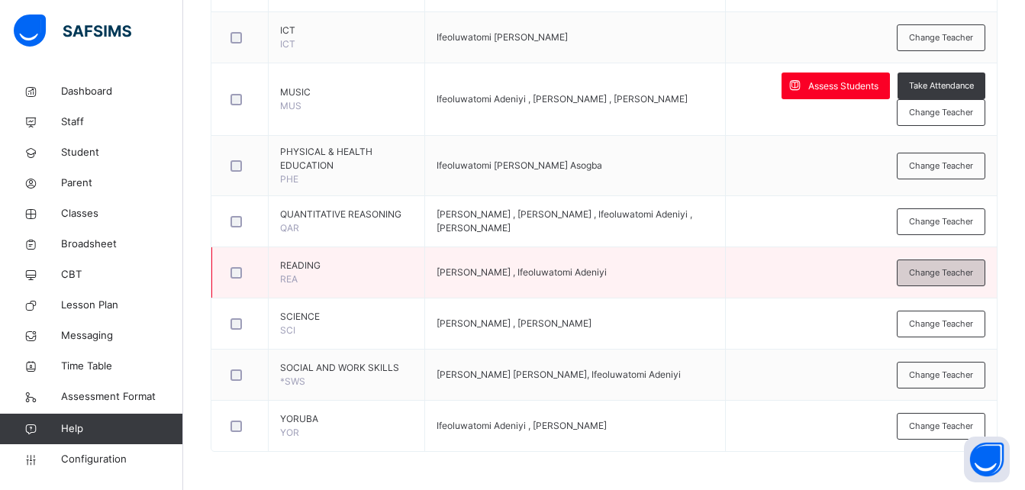
click at [951, 274] on span "Change Teacher" at bounding box center [941, 272] width 64 height 13
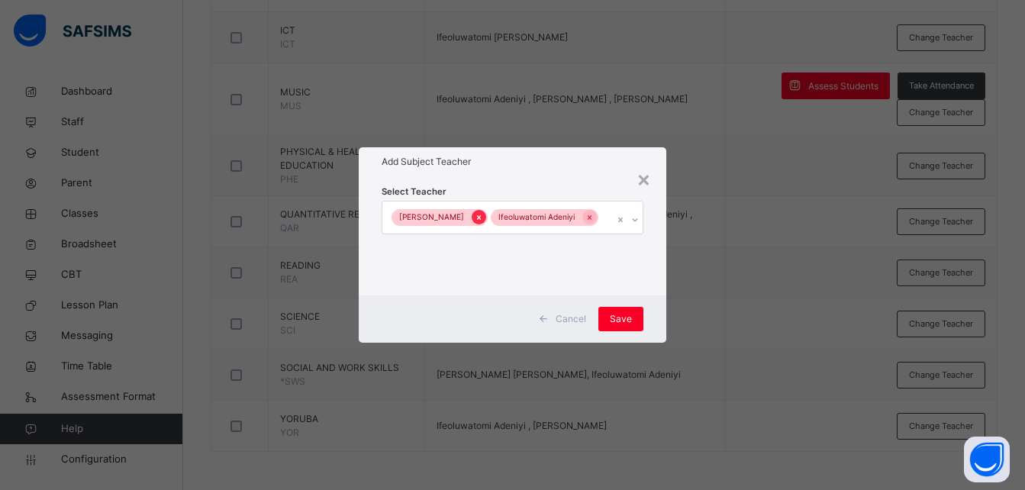
click at [477, 217] on icon at bounding box center [479, 217] width 4 height 5
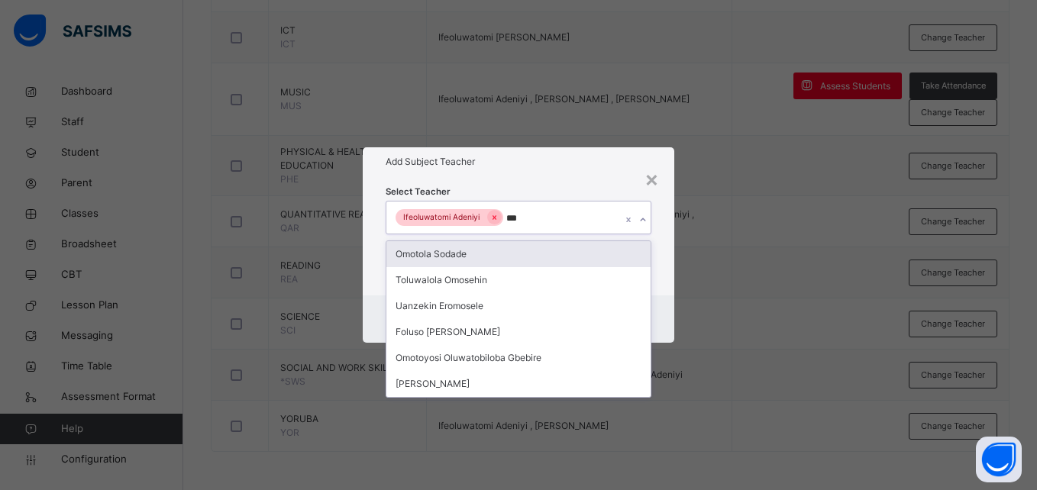
type input "****"
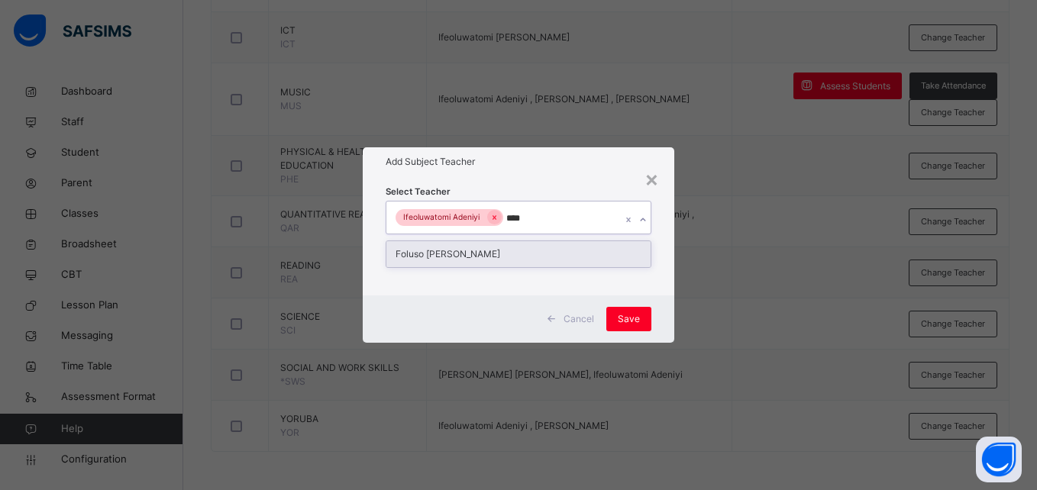
click at [495, 253] on div "Foluso Olufunmilola Omole" at bounding box center [517, 254] width 263 height 26
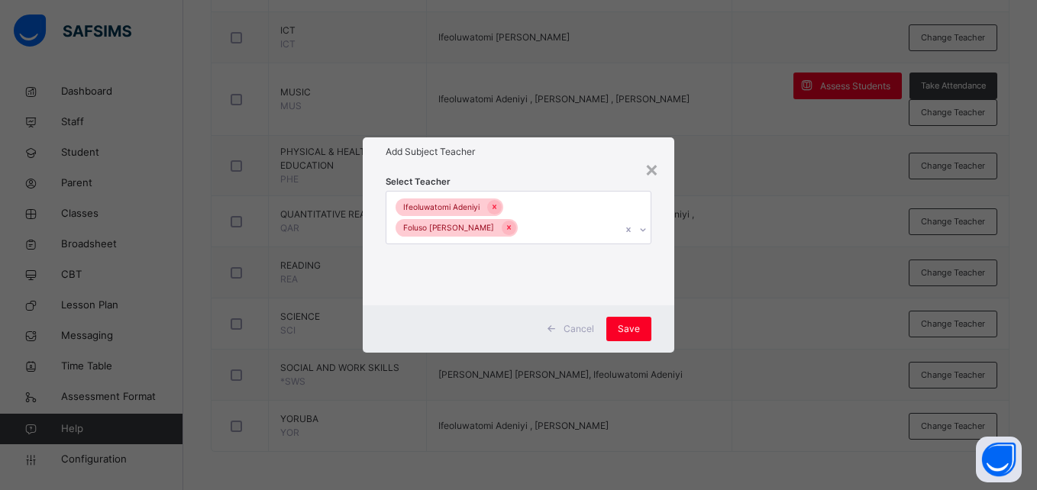
click at [660, 324] on div "Cancel Save" at bounding box center [518, 328] width 311 height 47
click at [627, 325] on span "Save" at bounding box center [629, 329] width 22 height 14
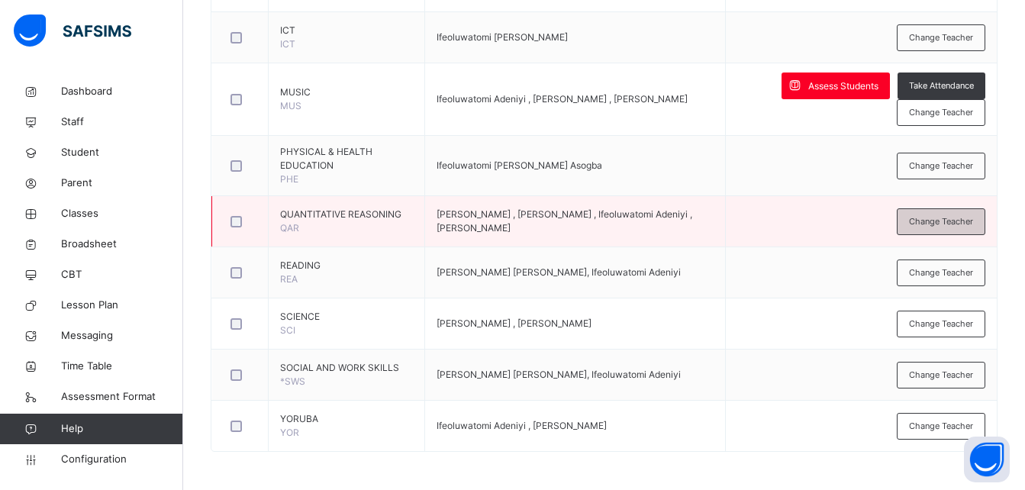
click at [947, 221] on span "Change Teacher" at bounding box center [941, 221] width 64 height 13
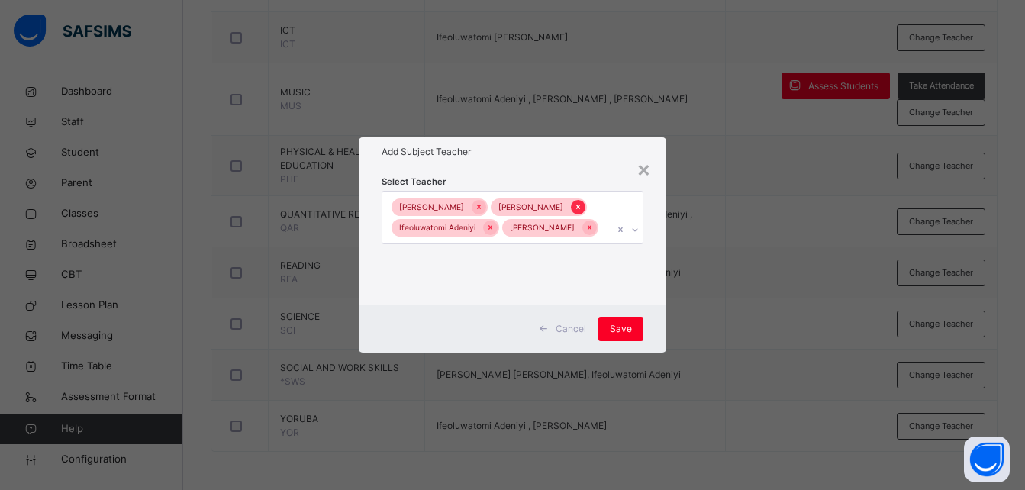
click at [574, 208] on icon at bounding box center [578, 207] width 8 height 11
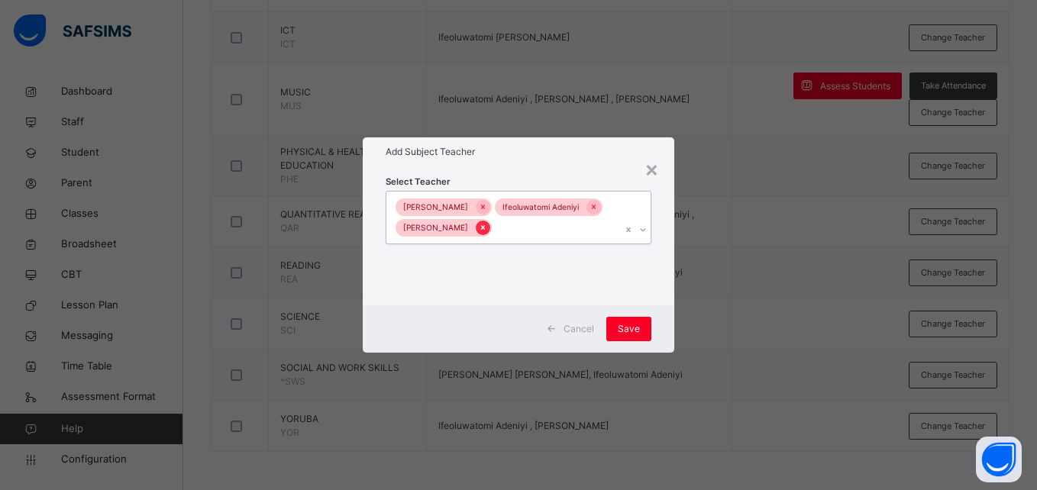
click at [487, 231] on icon at bounding box center [483, 227] width 8 height 11
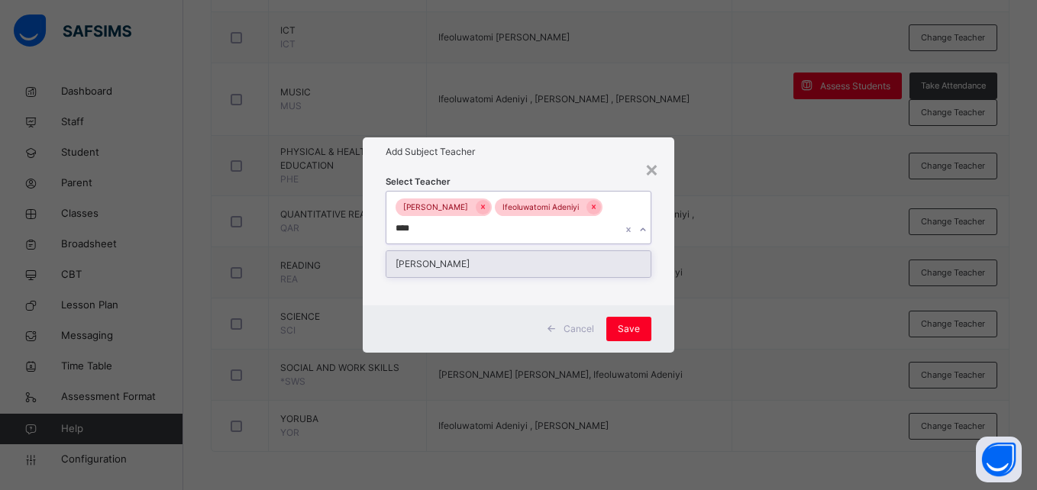
type input "*****"
click at [492, 263] on div "Akintunde Alonge" at bounding box center [517, 264] width 263 height 26
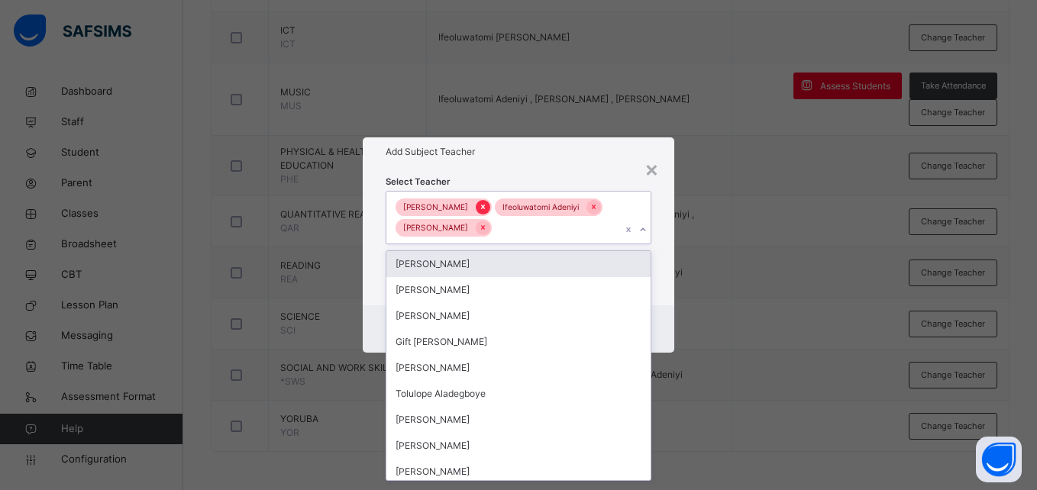
click at [487, 212] on icon at bounding box center [483, 207] width 8 height 11
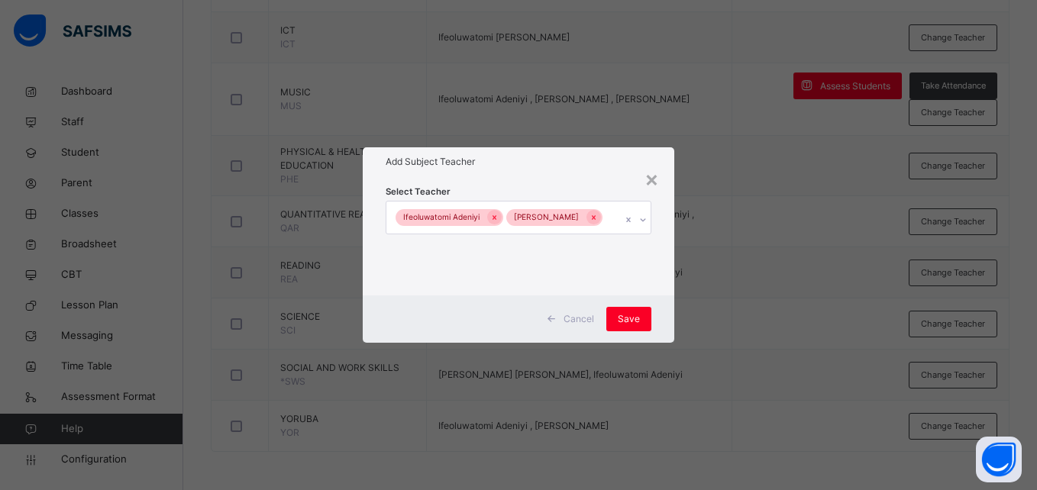
click at [661, 288] on div "Select Teacher Ifeoluwatomi Adeniyi Akintunde Alonge" at bounding box center [518, 235] width 311 height 119
click at [624, 318] on span "Save" at bounding box center [629, 319] width 22 height 14
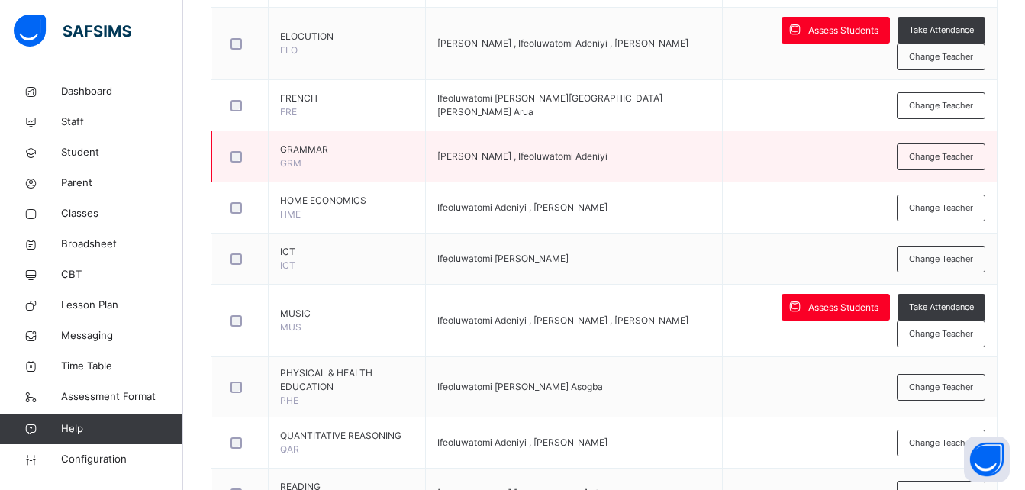
scroll to position [820, 0]
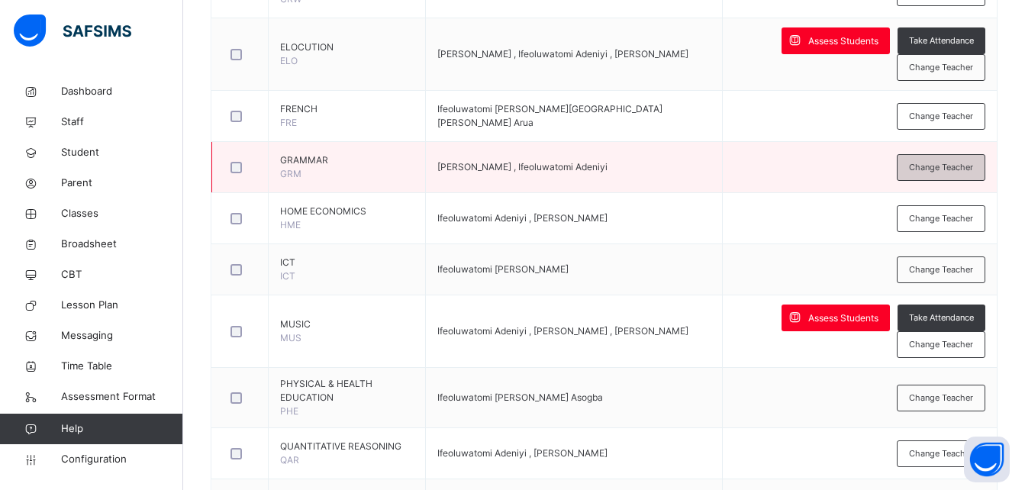
click at [938, 168] on span "Change Teacher" at bounding box center [941, 167] width 64 height 13
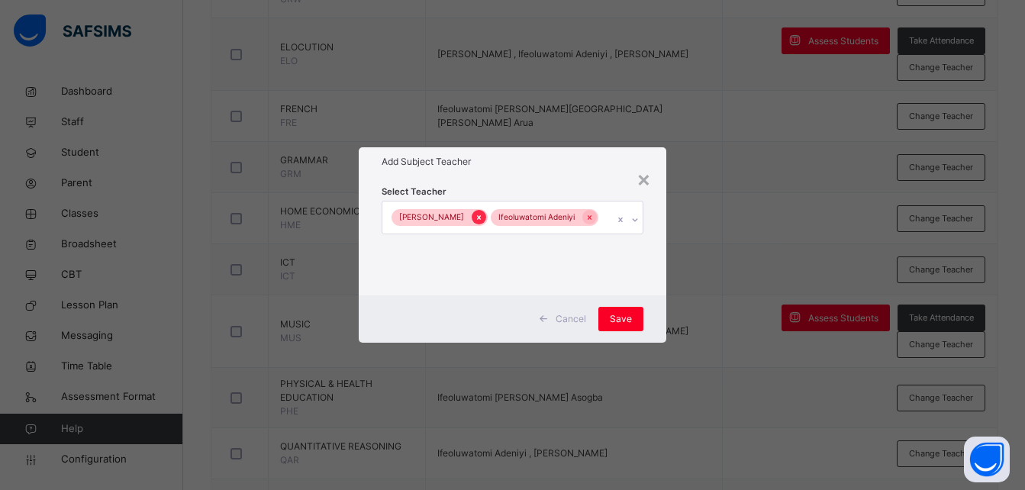
click at [475, 218] on icon at bounding box center [479, 217] width 8 height 11
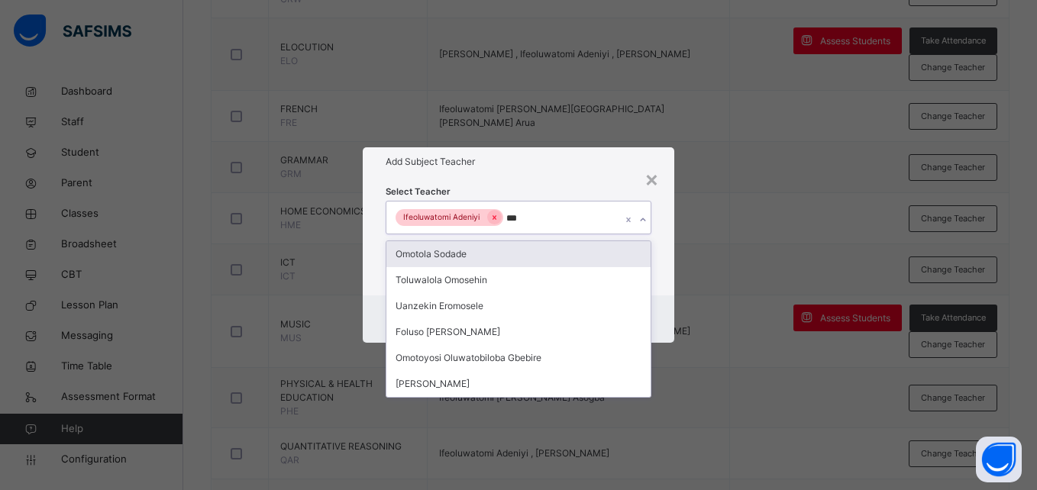
type input "****"
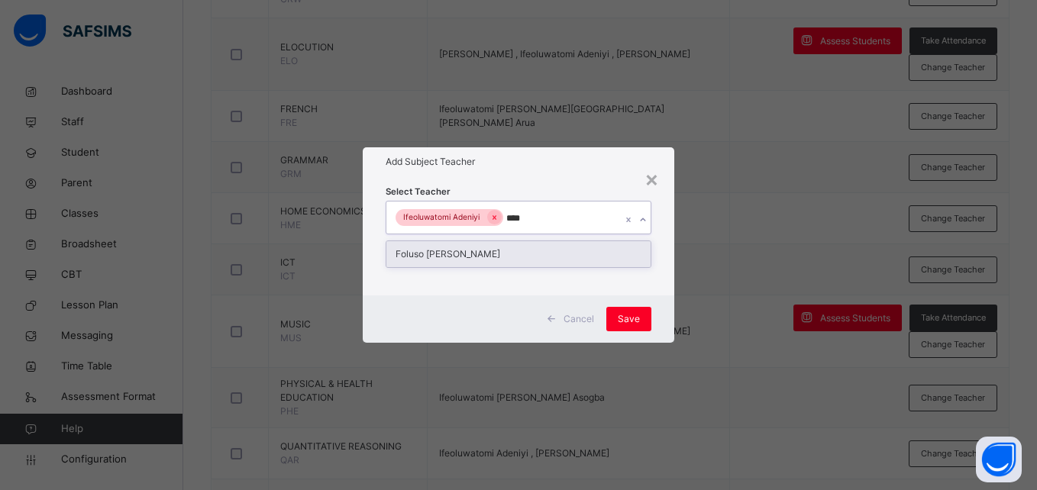
click at [501, 252] on div "Foluso Olufunmilola Omole" at bounding box center [517, 254] width 263 height 26
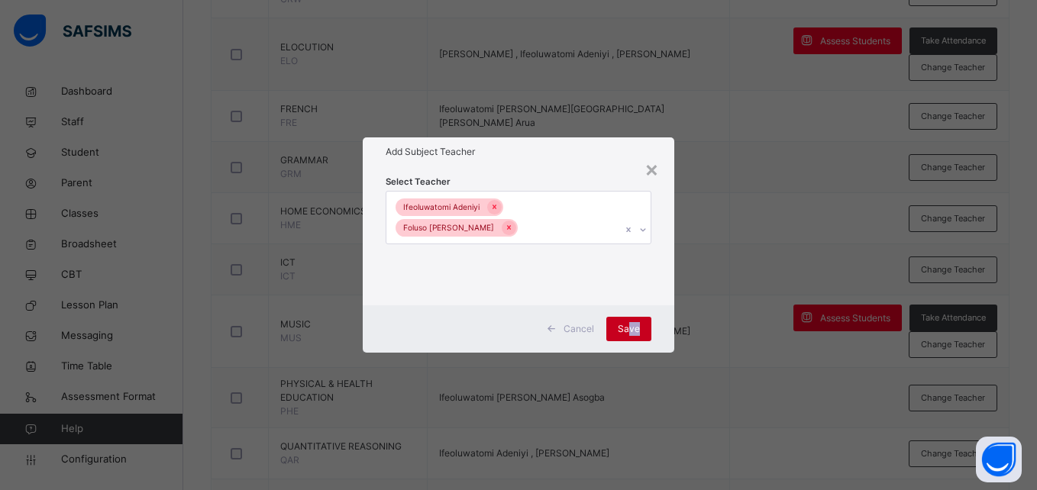
drag, startPoint x: 656, startPoint y: 321, endPoint x: 628, endPoint y: 324, distance: 28.5
click at [628, 324] on div "Cancel Save" at bounding box center [518, 328] width 311 height 47
click at [628, 324] on span "Save" at bounding box center [629, 329] width 22 height 14
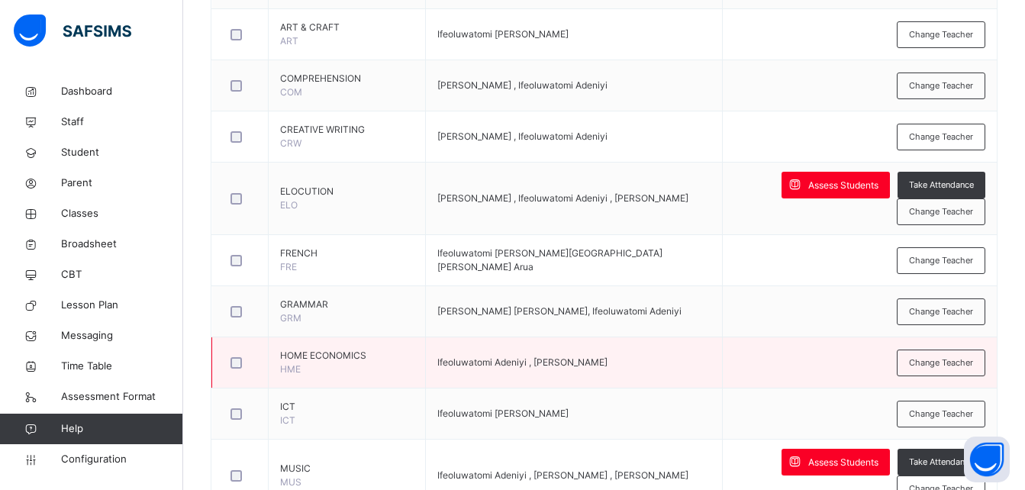
scroll to position [674, 0]
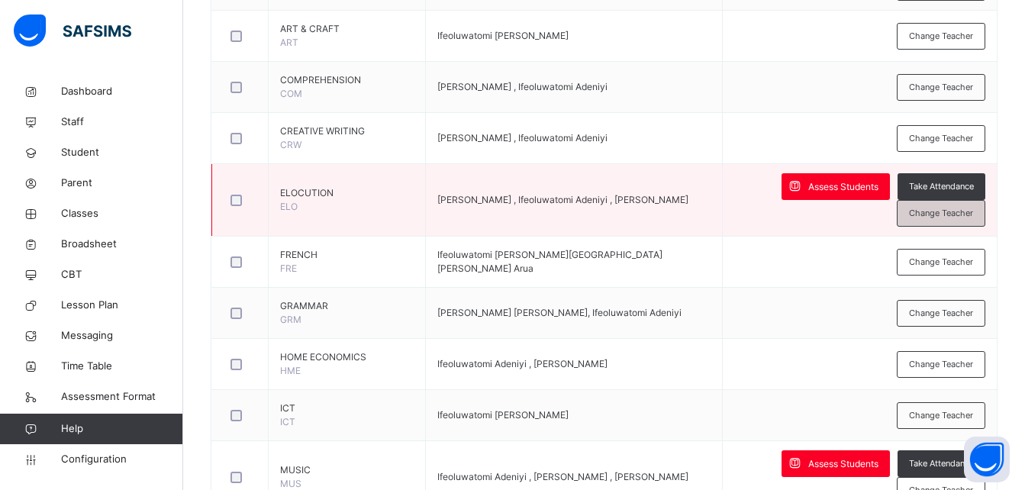
click at [951, 218] on span "Change Teacher" at bounding box center [941, 213] width 64 height 13
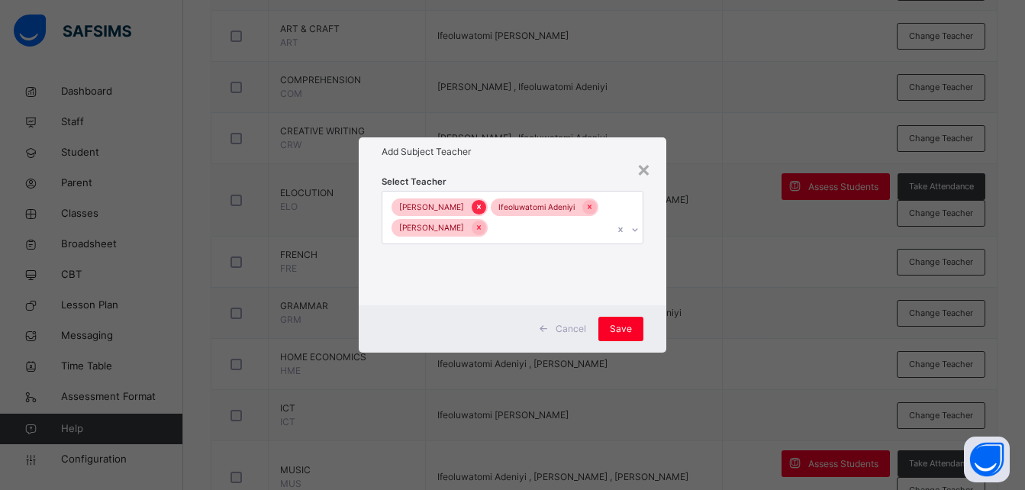
click at [477, 205] on icon at bounding box center [479, 207] width 4 height 5
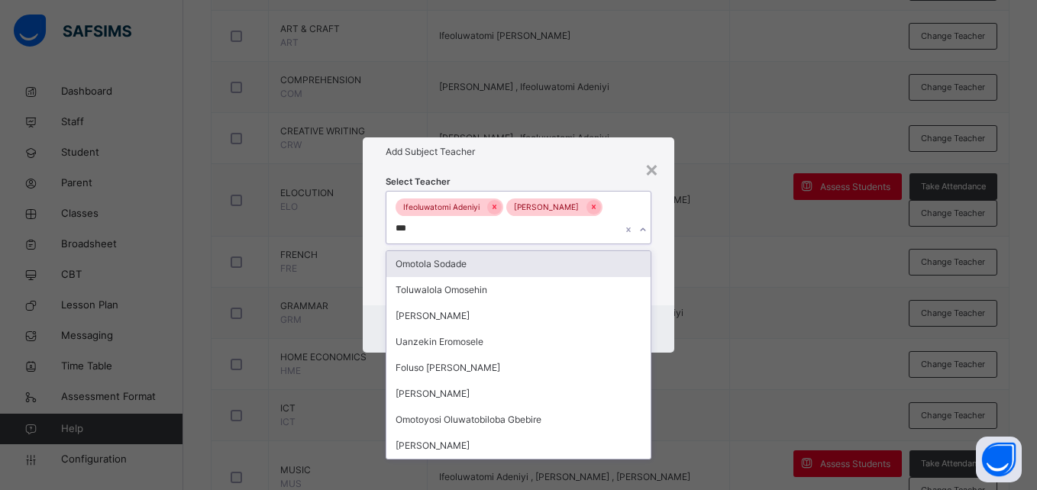
type input "****"
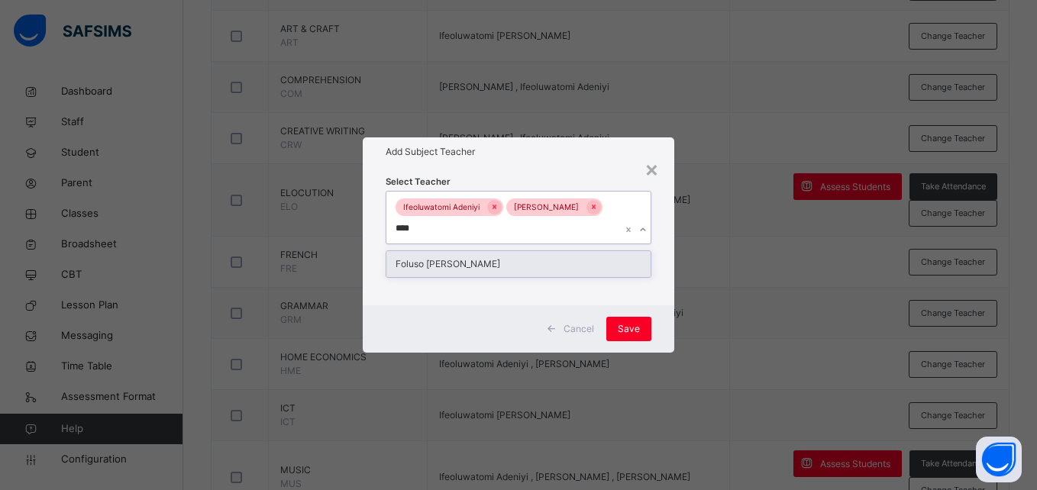
click at [478, 270] on div "Foluso Olufunmilola Omole" at bounding box center [517, 264] width 263 height 26
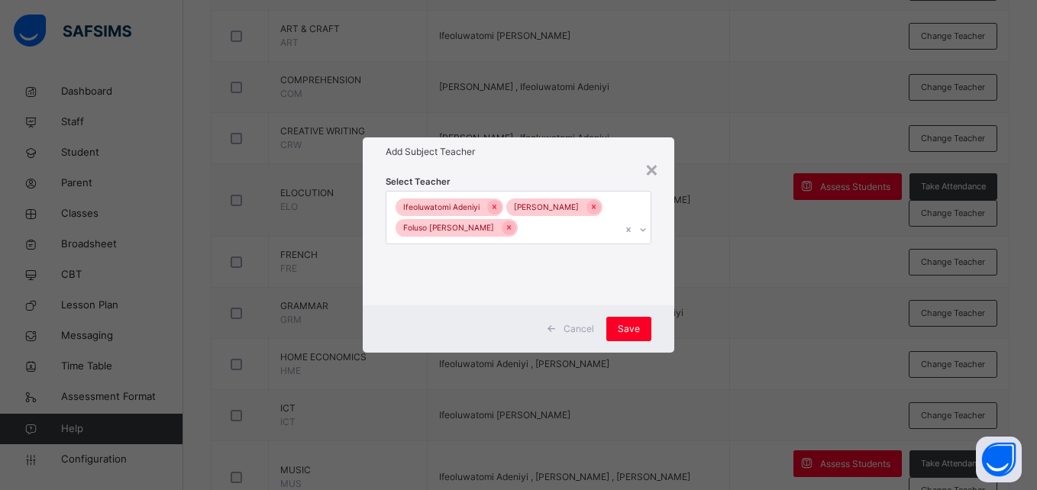
click at [652, 335] on div "Cancel Save" at bounding box center [518, 328] width 311 height 47
click at [637, 336] on span "Save" at bounding box center [629, 329] width 22 height 14
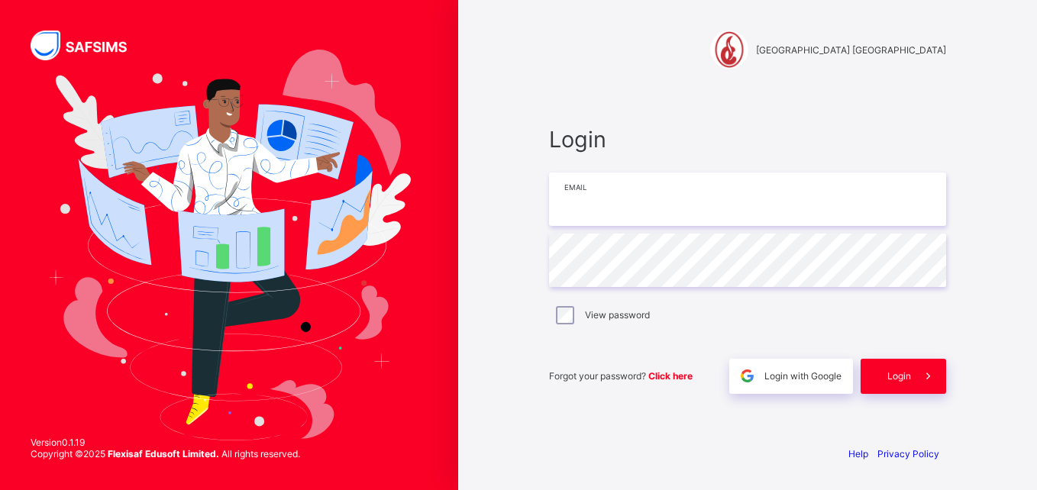
click at [614, 206] on input "email" at bounding box center [747, 199] width 397 height 53
type input "**********"
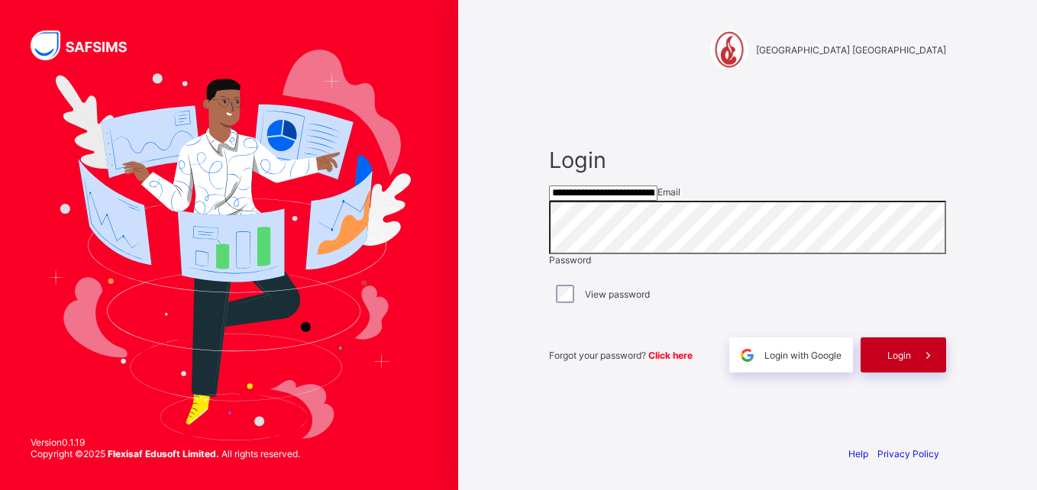
click at [881, 369] on div "Login" at bounding box center [902, 354] width 85 height 35
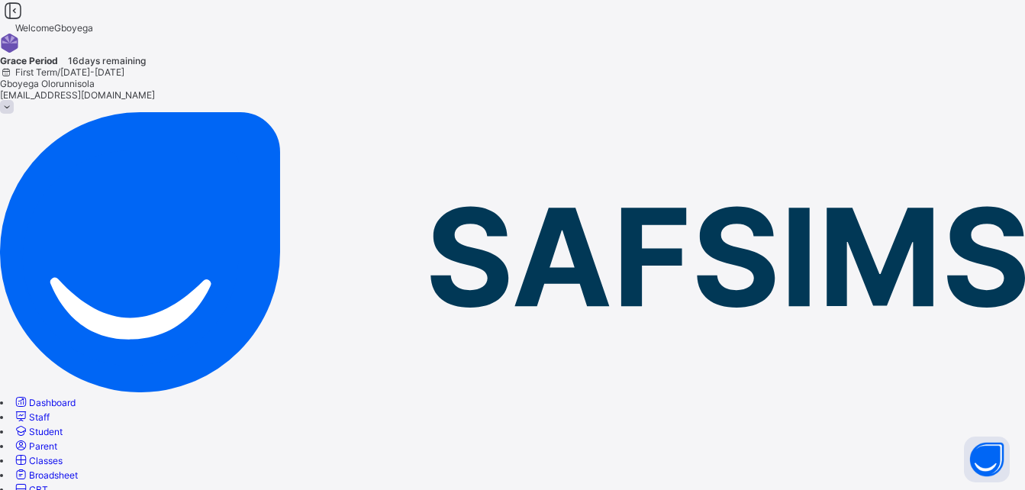
click at [63, 455] on span "Classes" at bounding box center [46, 460] width 34 height 11
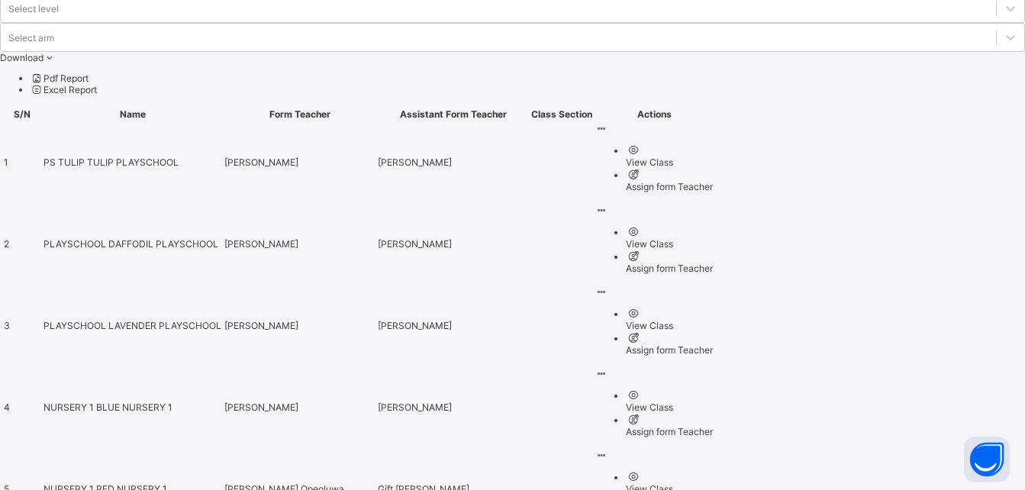
scroll to position [624, 0]
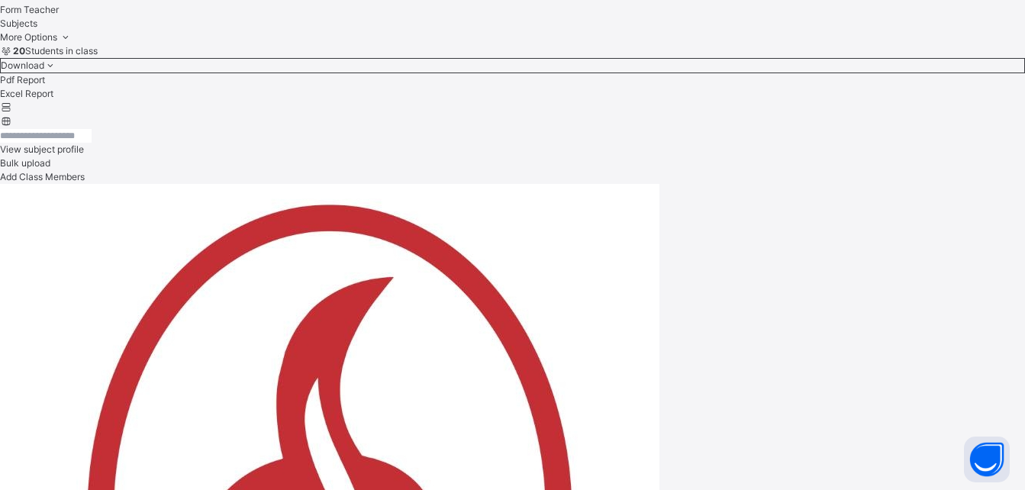
scroll to position [724, 0]
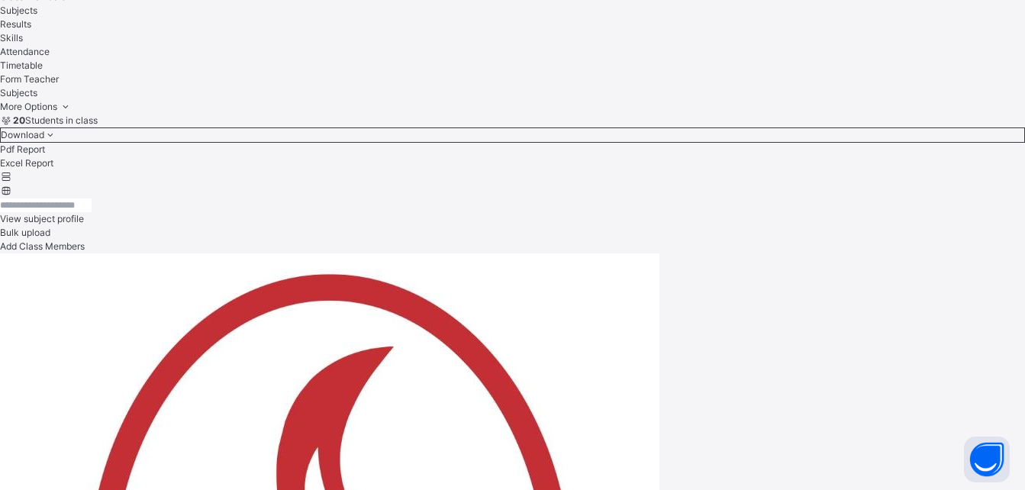
scroll to position [653, 0]
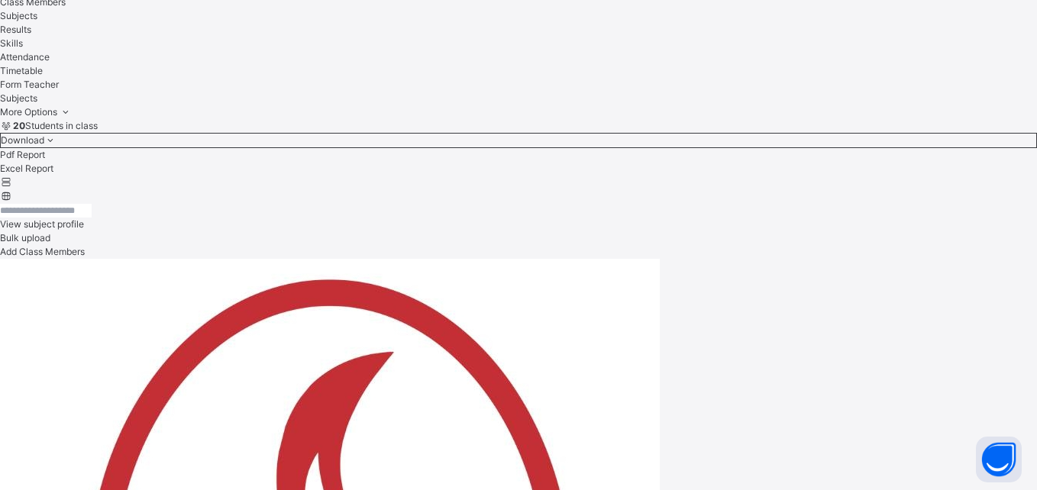
type input "****"
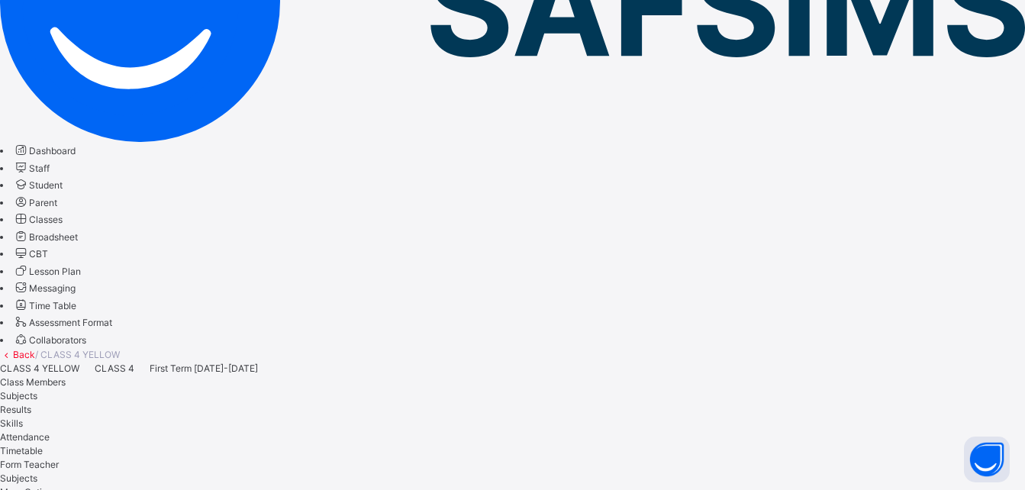
scroll to position [284, 0]
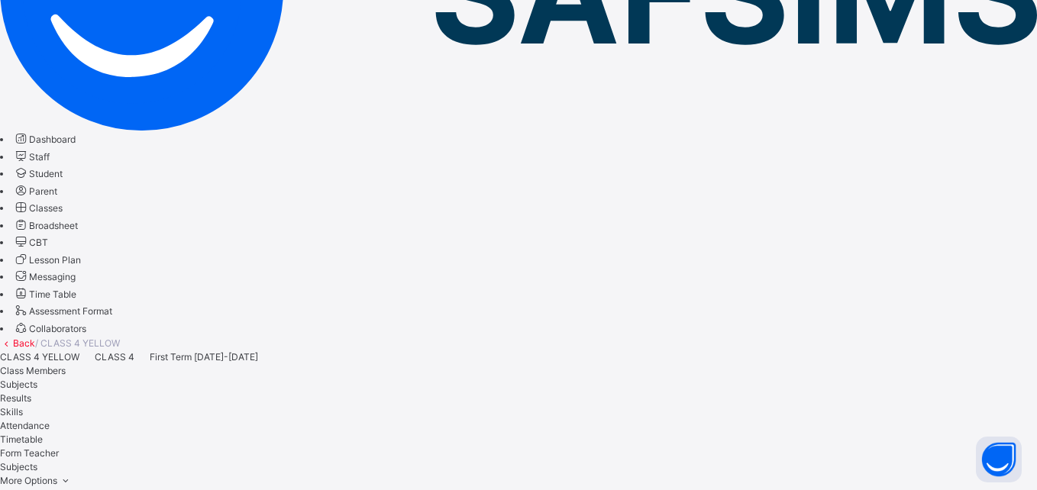
type input "*****"
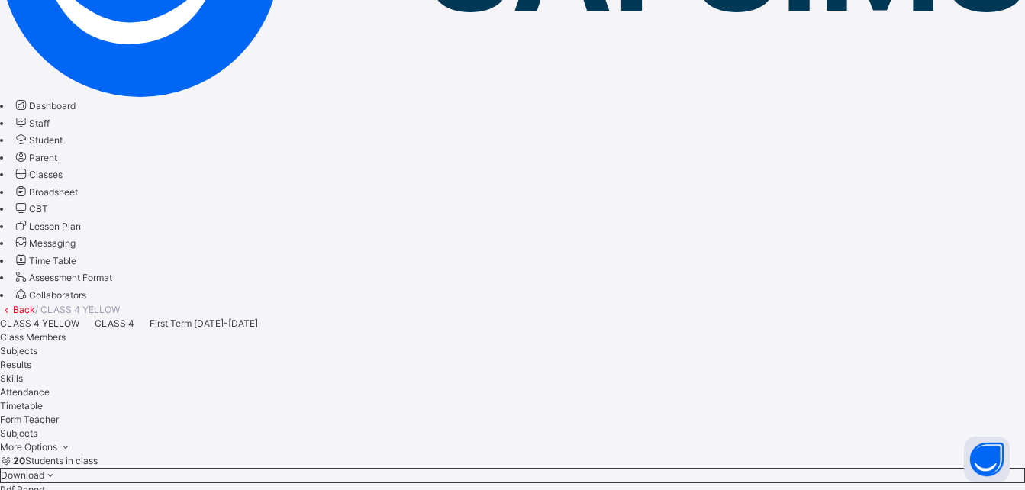
scroll to position [317, 0]
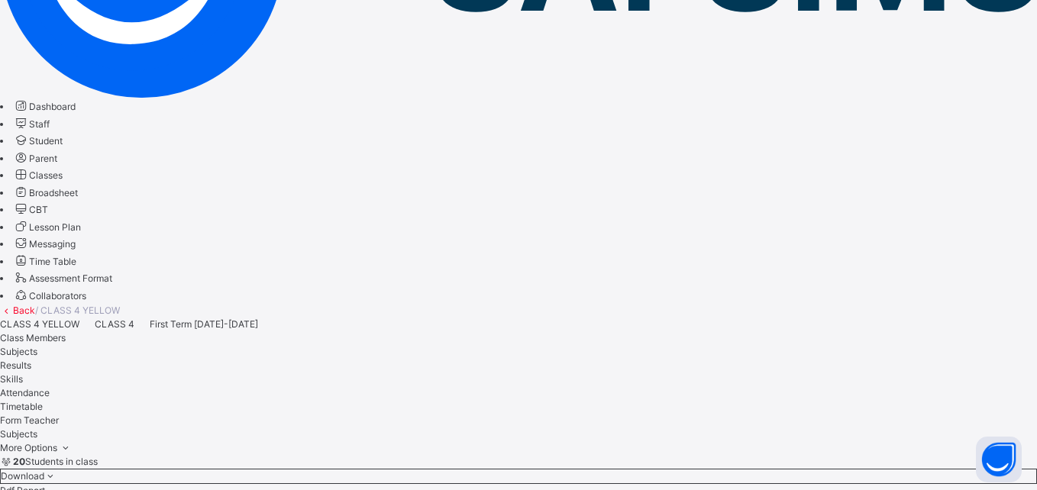
type input "*****"
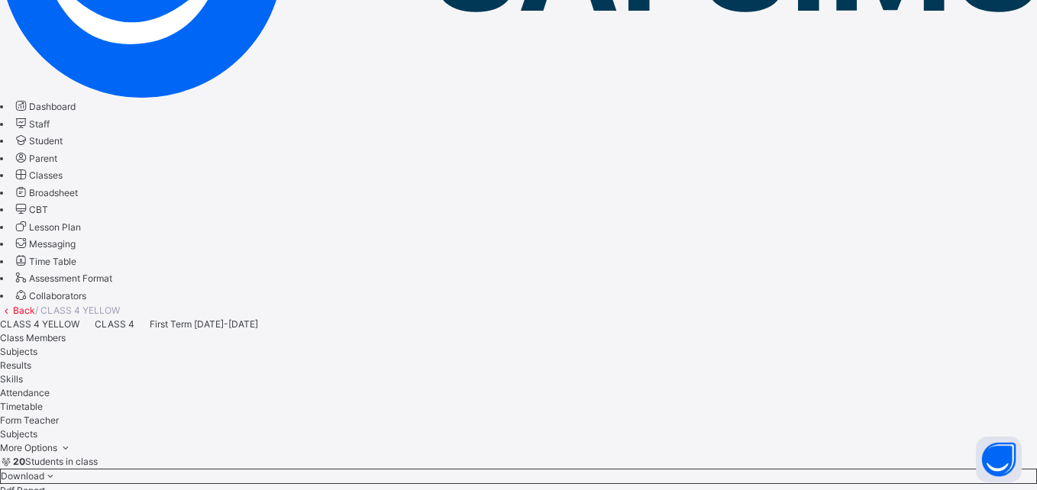
type input "*****"
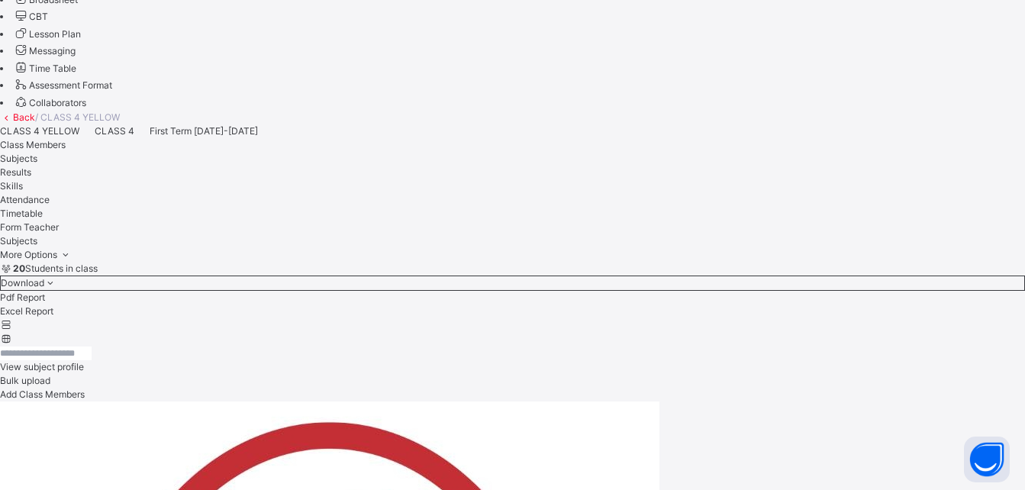
scroll to position [509, 0]
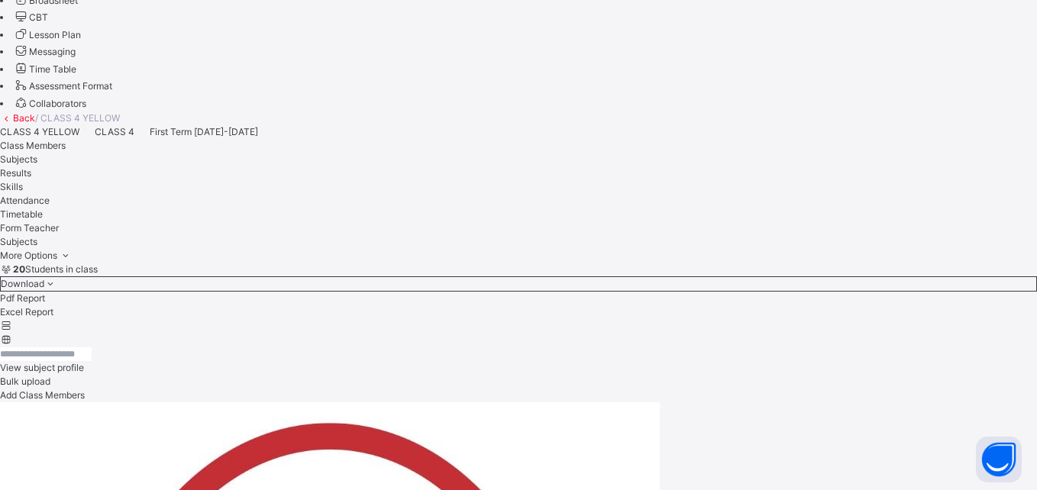
type input "****"
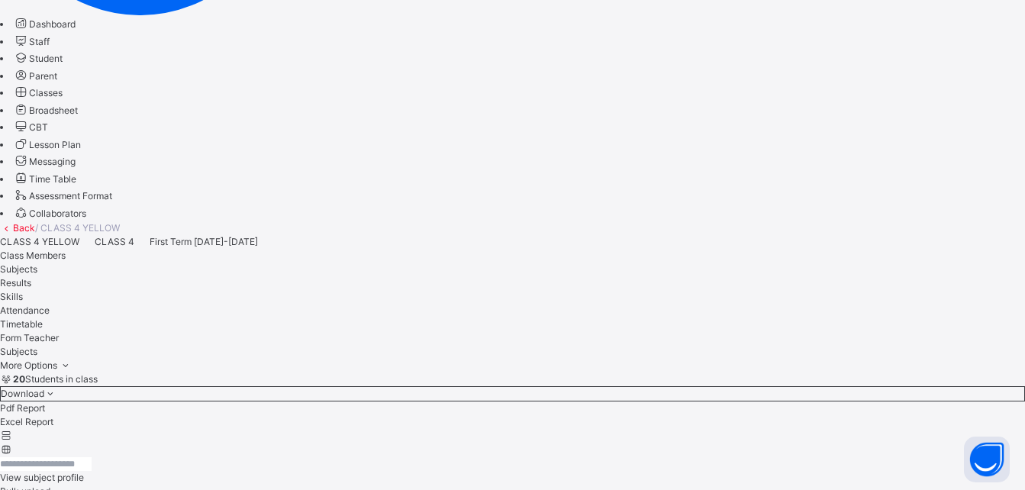
scroll to position [0, 0]
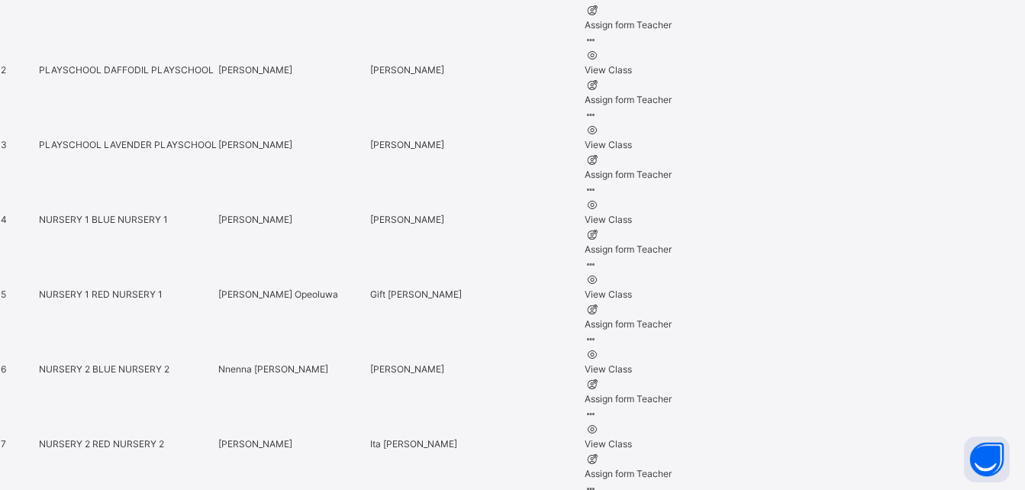
scroll to position [818, 0]
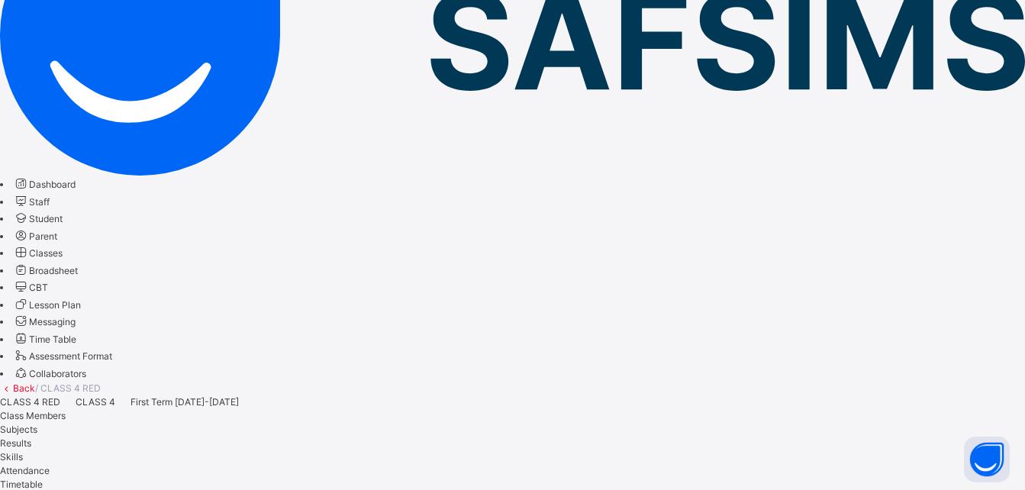
scroll to position [254, 0]
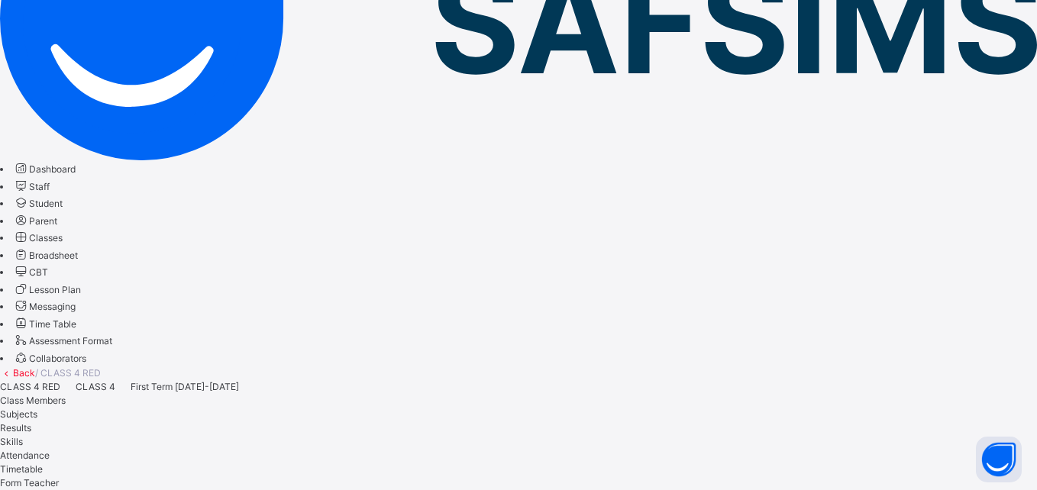
type input "*****"
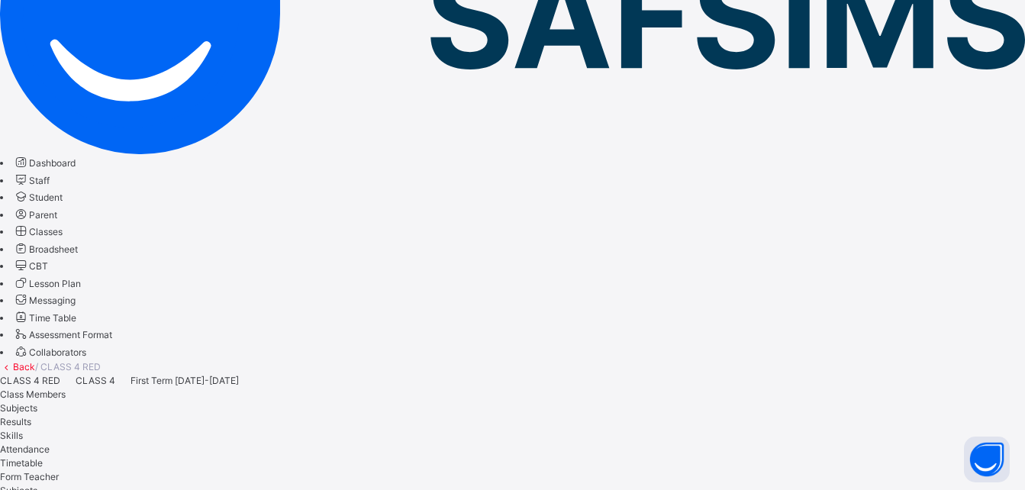
scroll to position [258, 0]
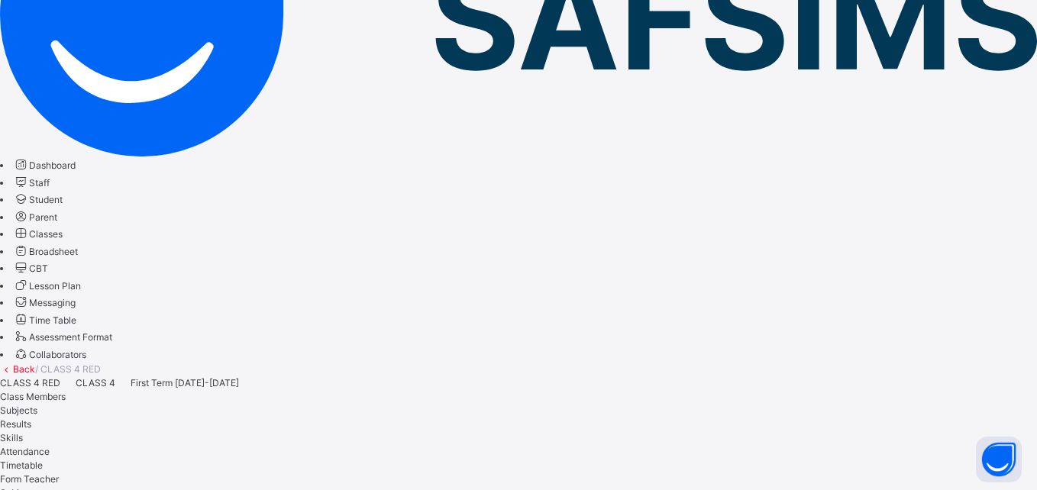
type input "****"
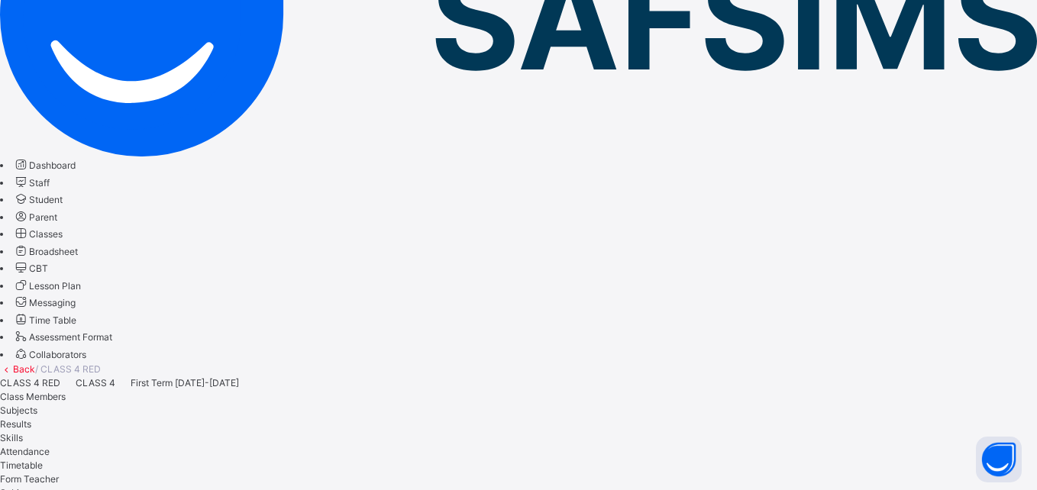
type input "****"
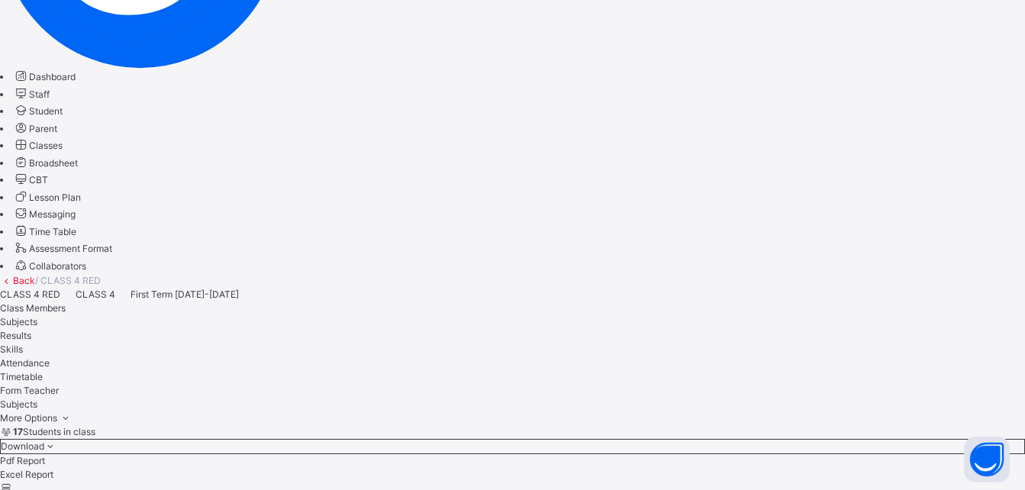
scroll to position [345, 0]
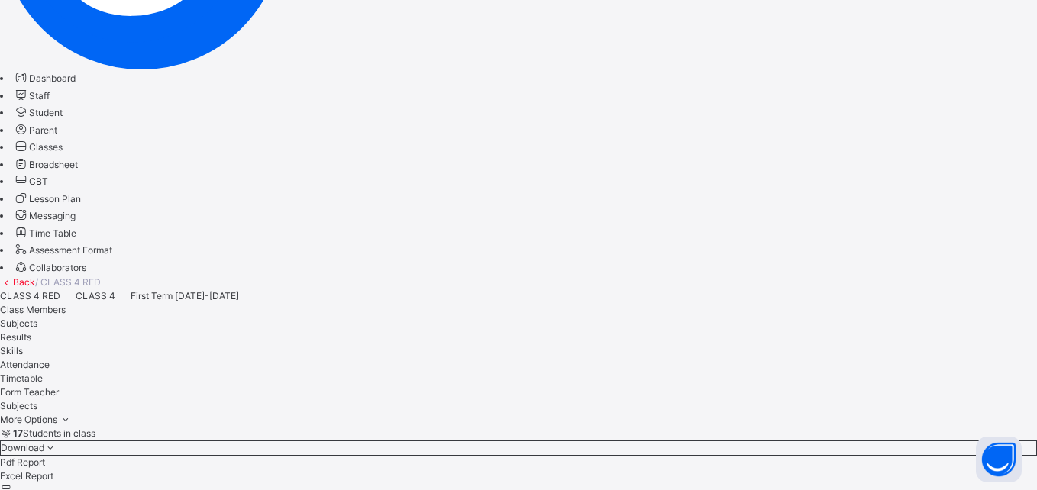
type input "****"
drag, startPoint x: 663, startPoint y: 311, endPoint x: 624, endPoint y: 323, distance: 39.8
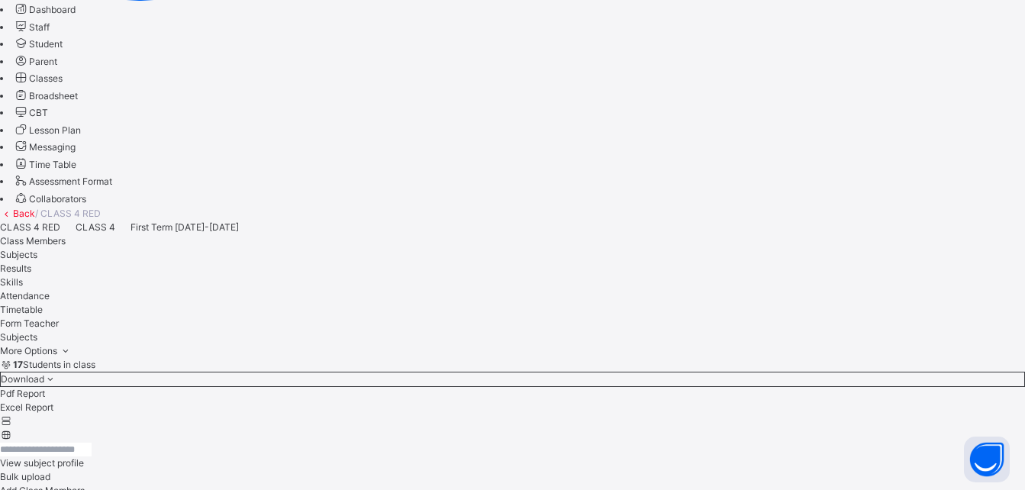
scroll to position [446, 0]
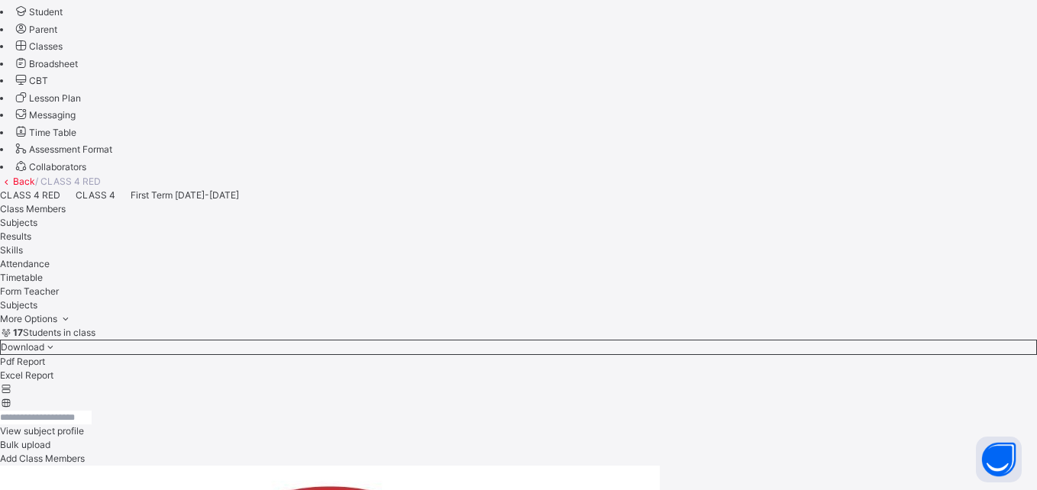
type input "****"
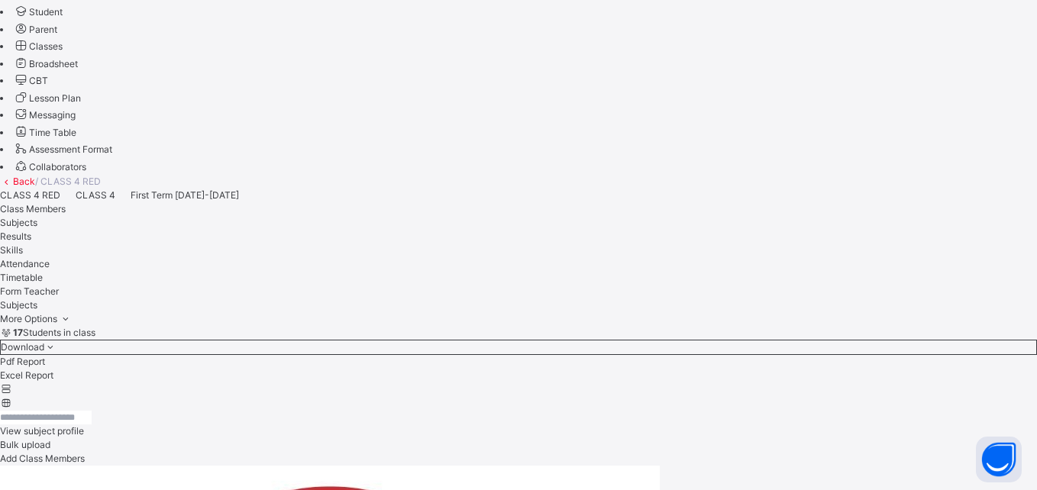
type input "****"
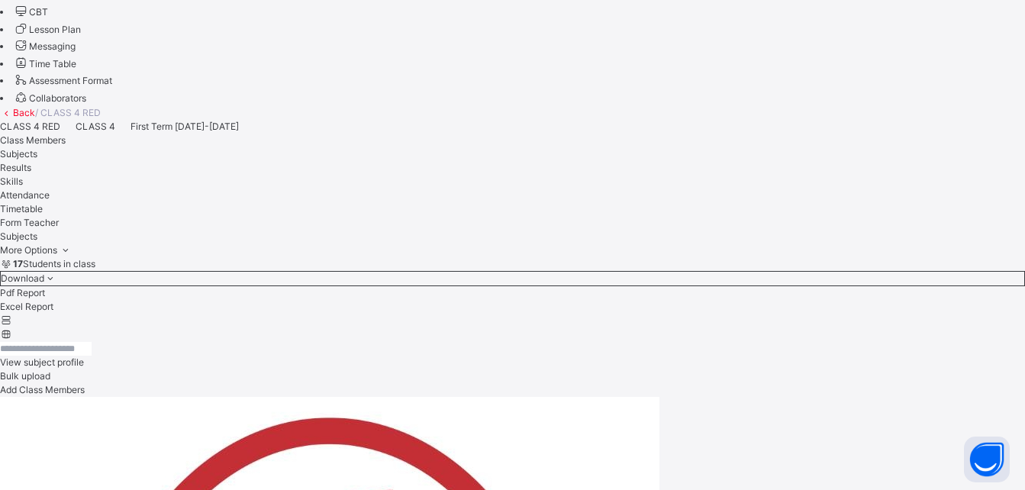
scroll to position [512, 0]
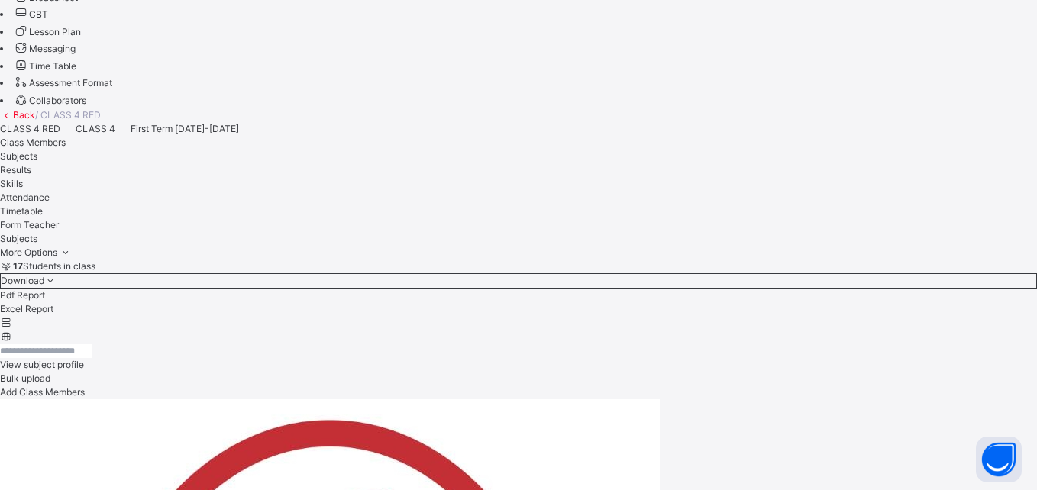
type input "****"
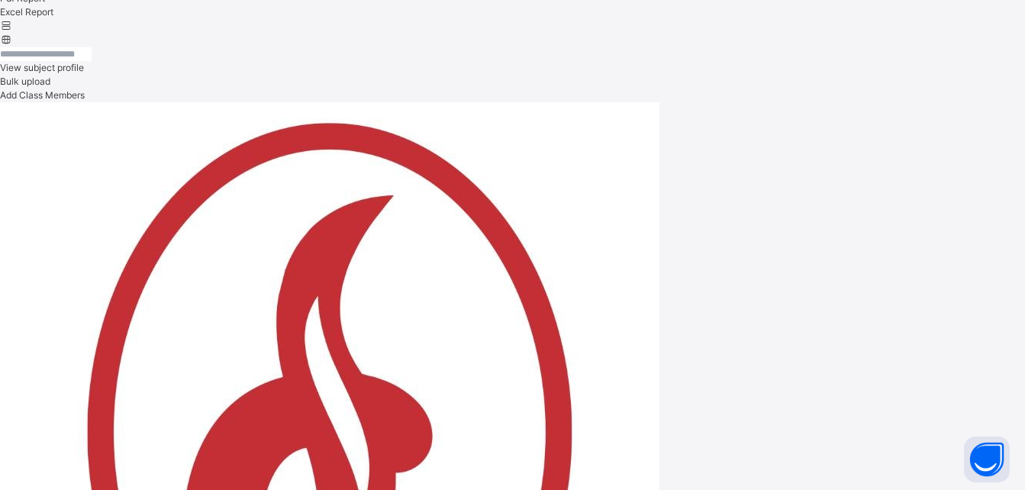
scroll to position [807, 0]
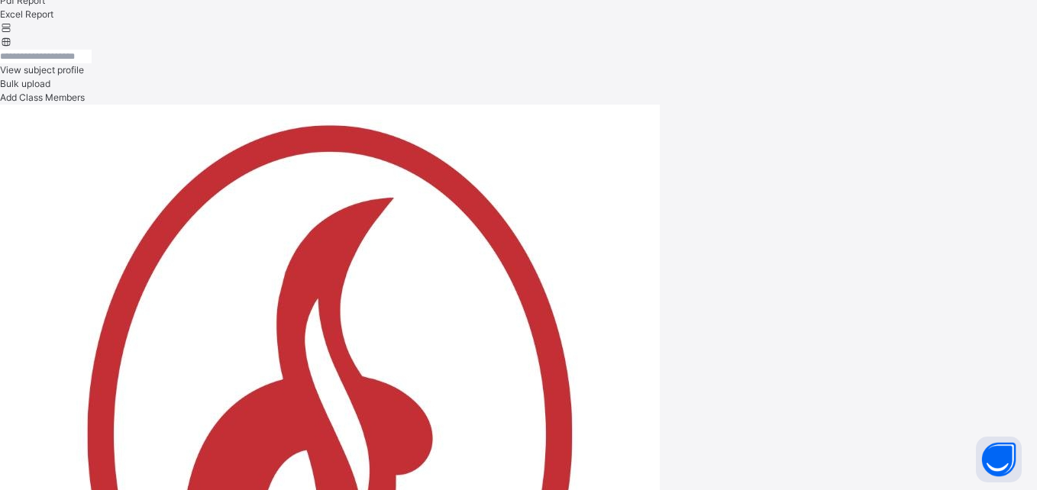
type input "****"
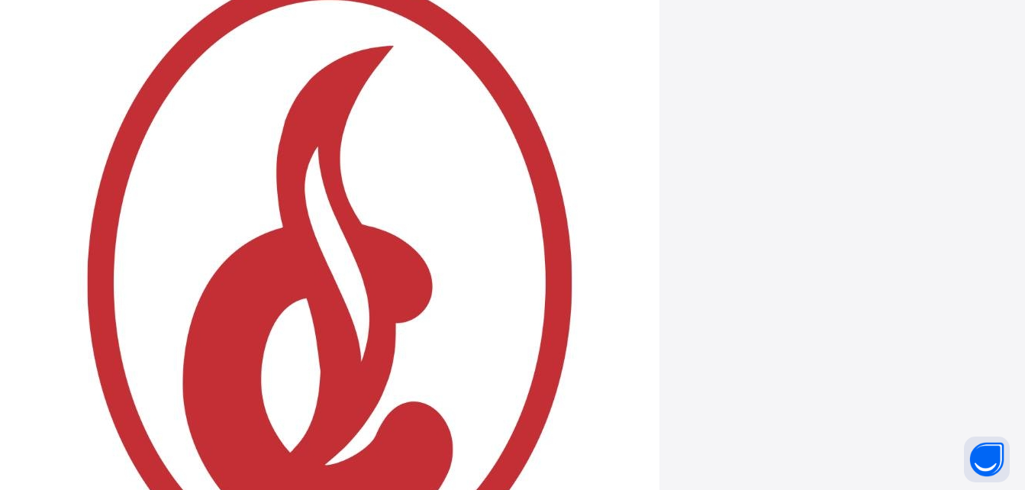
scroll to position [956, 0]
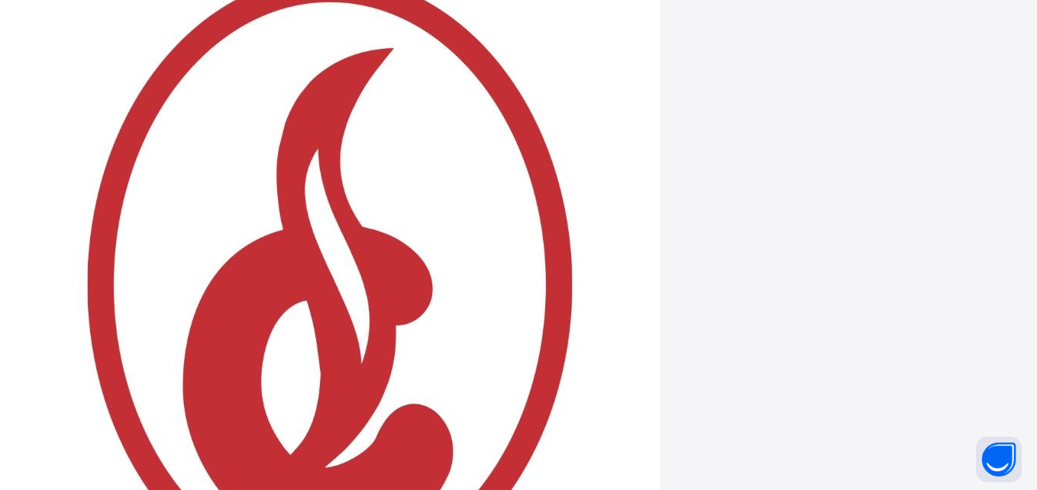
type input "******"
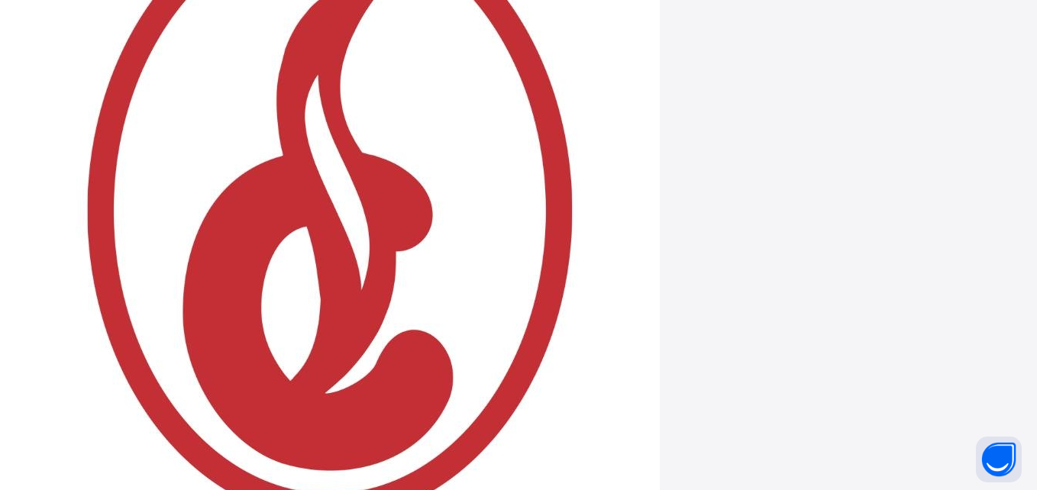
type input "****"
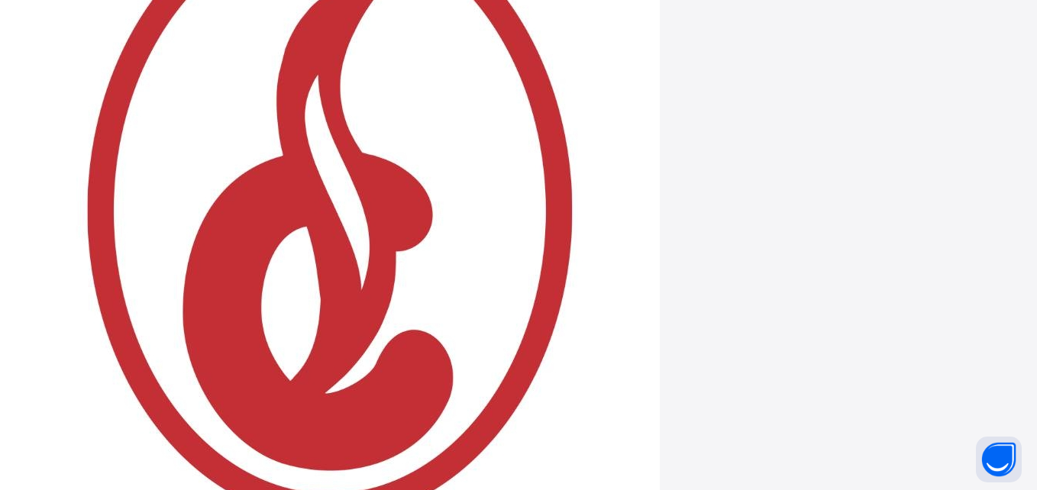
type input "****"
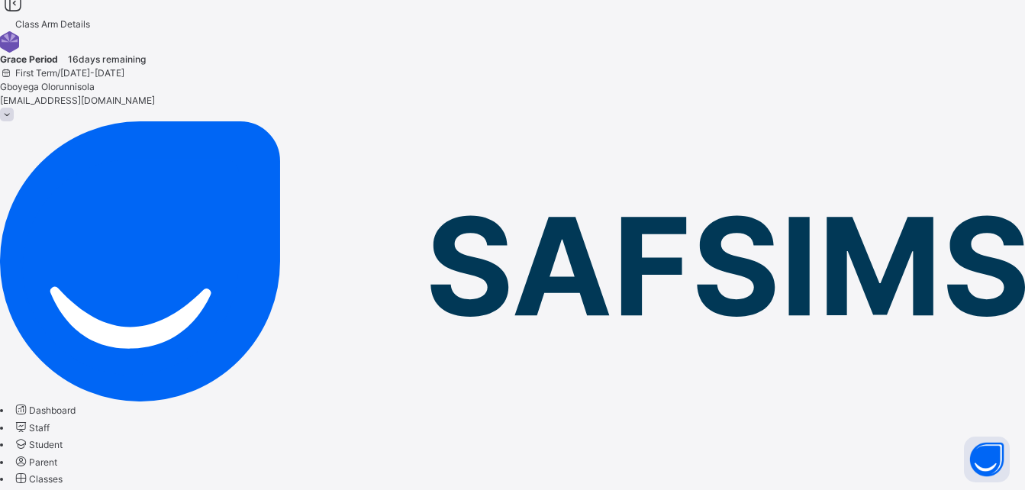
scroll to position [0, 0]
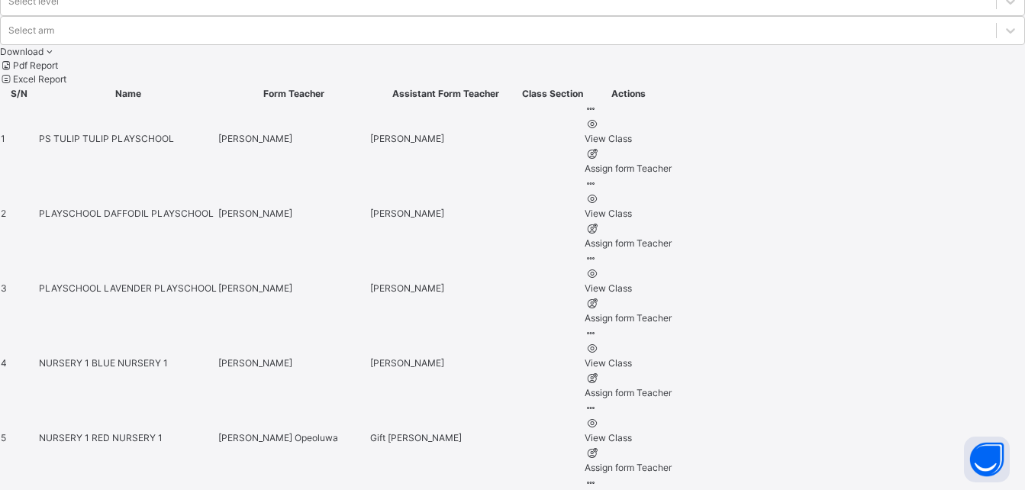
scroll to position [675, 0]
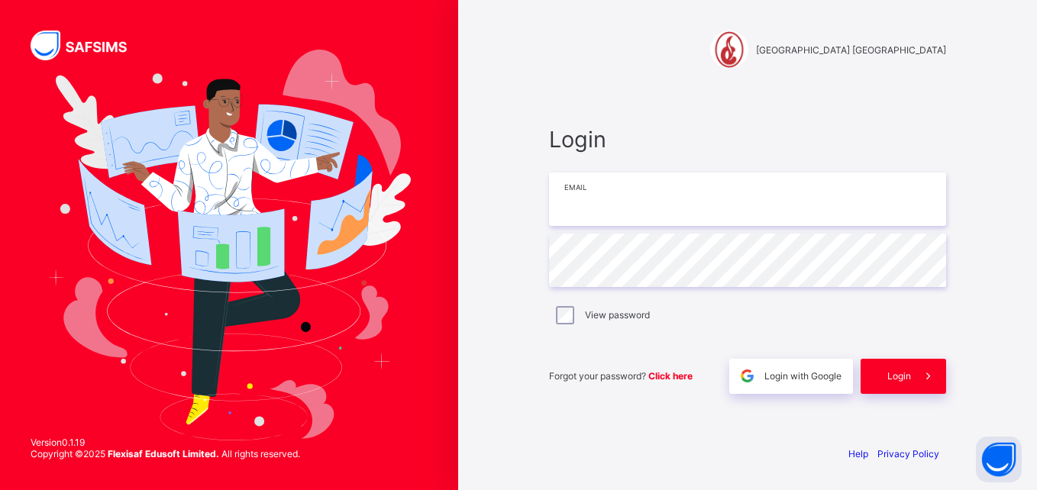
click at [709, 207] on input "email" at bounding box center [747, 199] width 397 height 53
type input "**********"
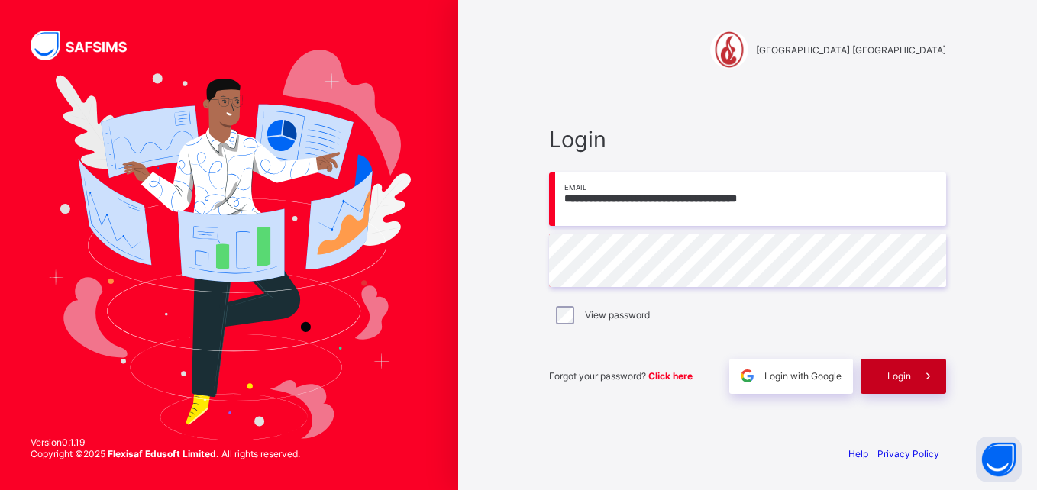
click at [899, 372] on span "Login" at bounding box center [899, 375] width 24 height 11
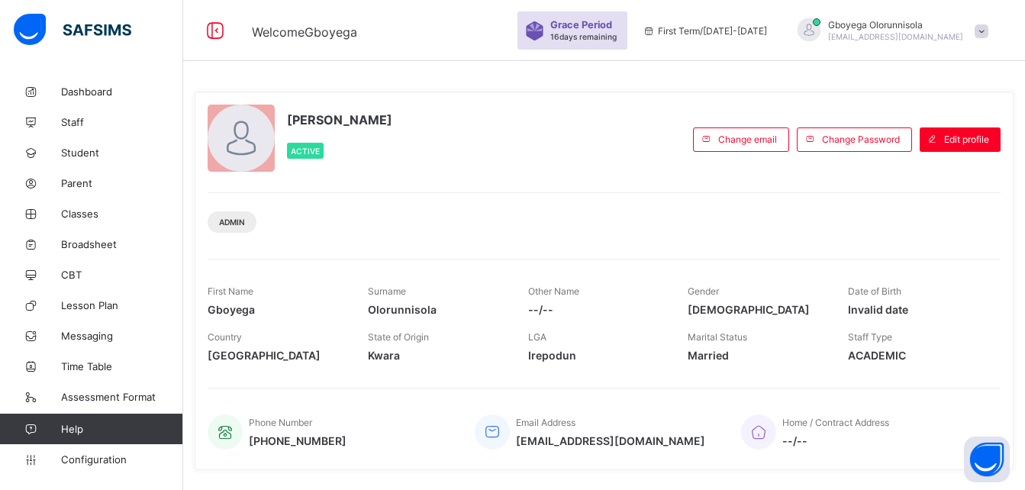
click at [907, 247] on div "Gboyega Olorunnisola Active Change email Change Password Edit profile Admin Fir…" at bounding box center [604, 281] width 819 height 379
click at [98, 456] on span "Configuration" at bounding box center [121, 459] width 121 height 12
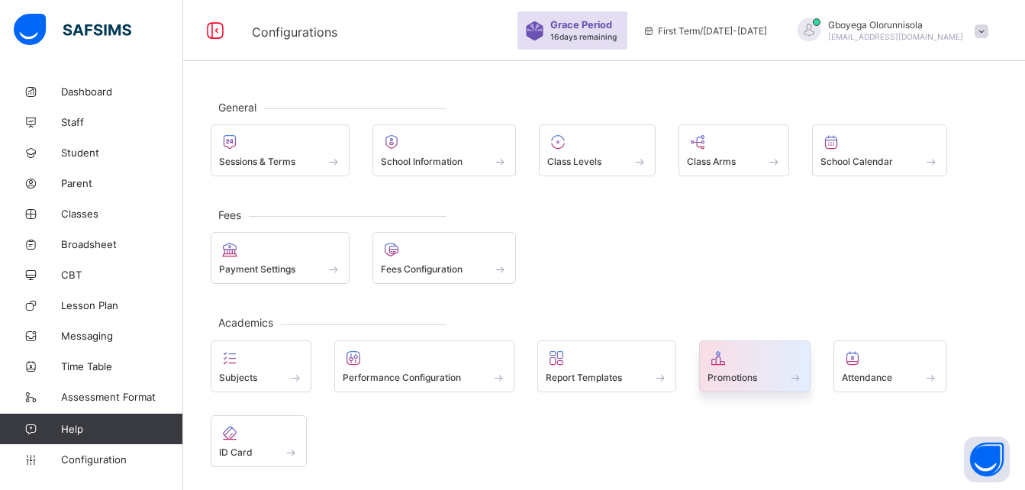
click at [736, 362] on div at bounding box center [755, 358] width 95 height 18
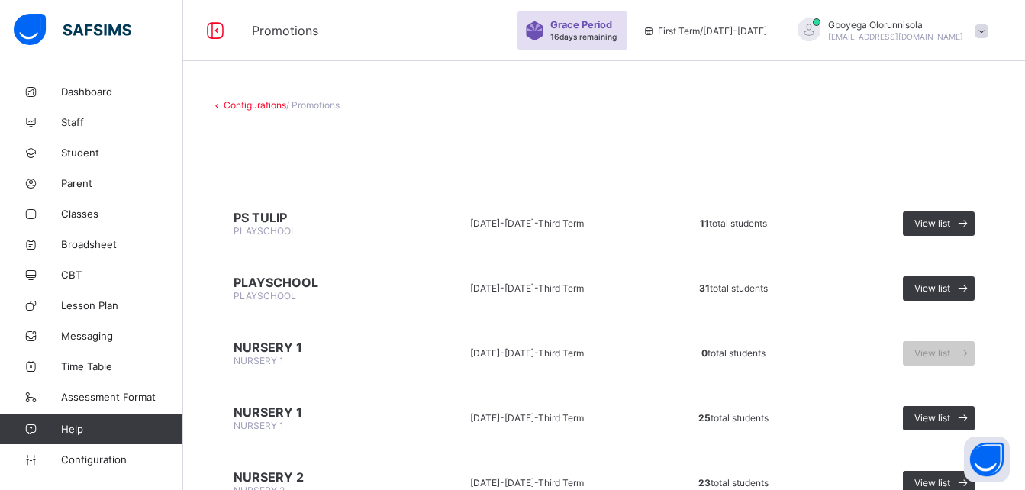
click at [736, 362] on td "0 total students" at bounding box center [734, 352] width 174 height 57
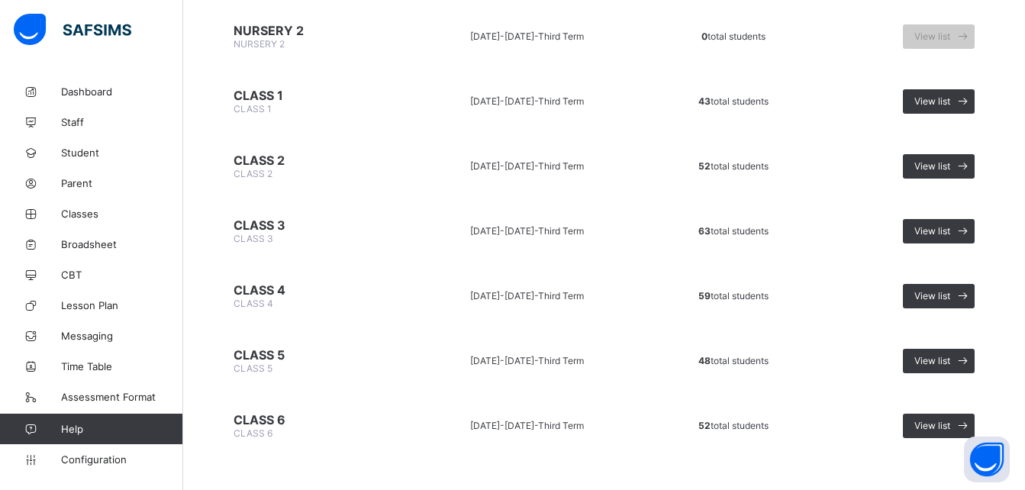
scroll to position [512, 0]
click at [948, 165] on span "View list" at bounding box center [932, 165] width 36 height 11
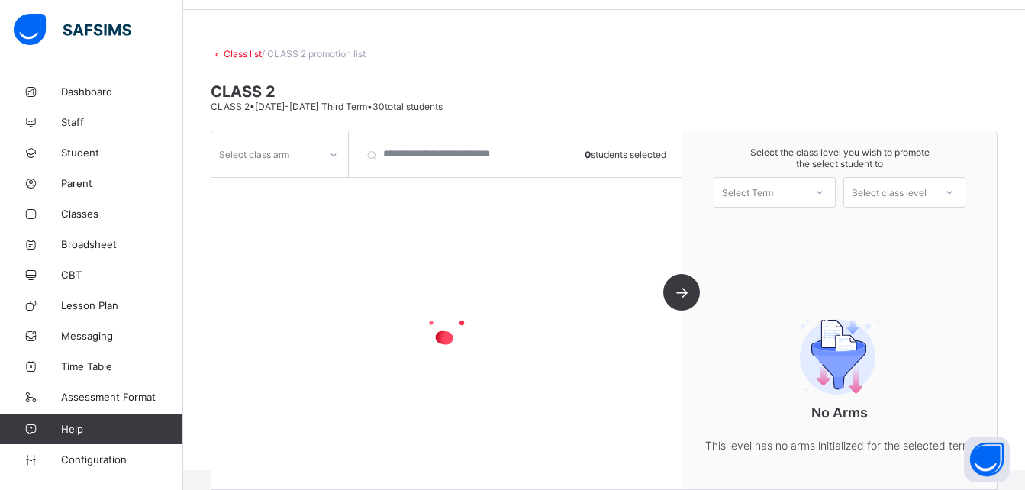
scroll to position [100, 0]
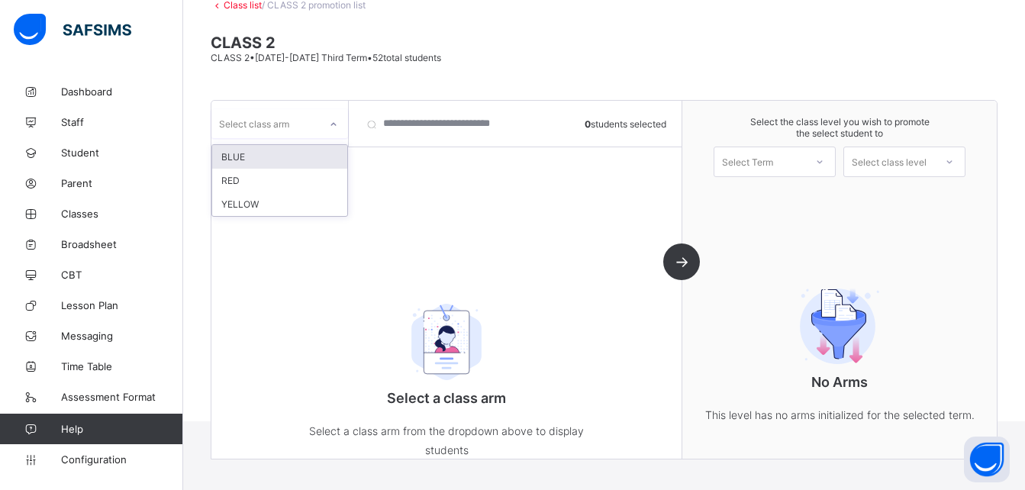
click at [324, 118] on div at bounding box center [334, 124] width 26 height 24
click at [293, 161] on div "BLUE" at bounding box center [279, 157] width 135 height 24
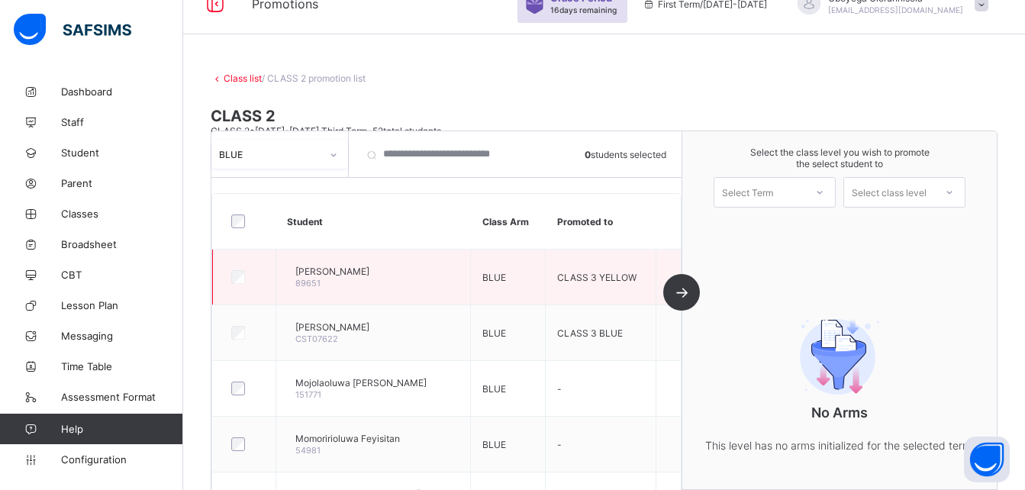
scroll to position [8, 0]
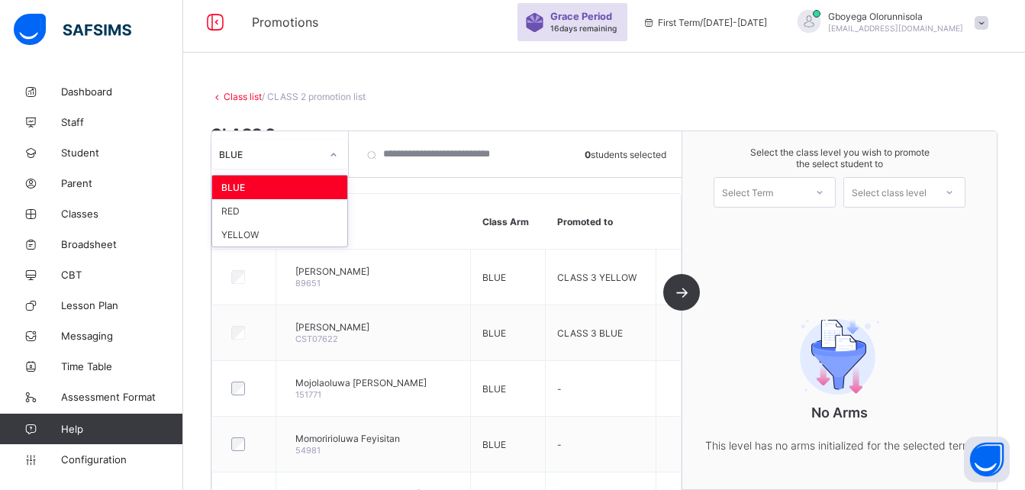
click at [334, 156] on icon at bounding box center [333, 154] width 9 height 15
click at [288, 212] on div "RED" at bounding box center [279, 211] width 135 height 24
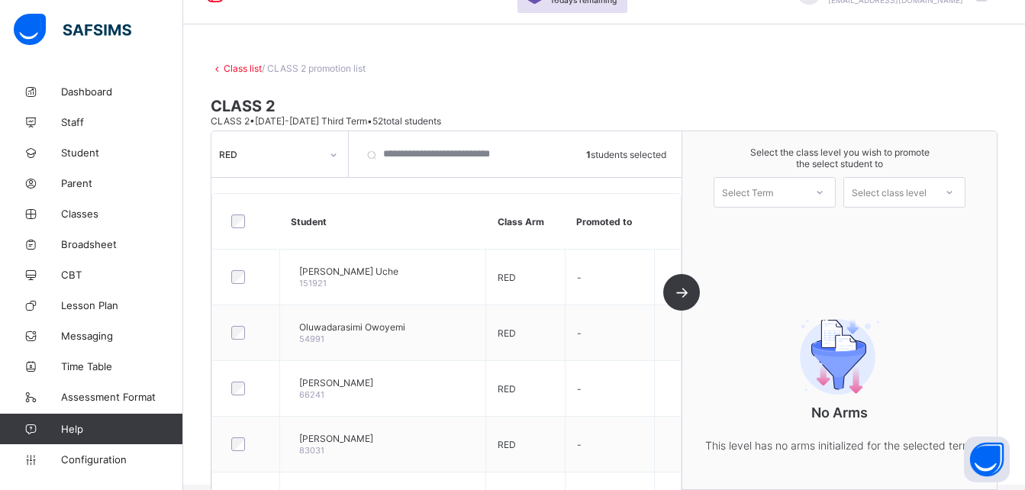
scroll to position [0, 0]
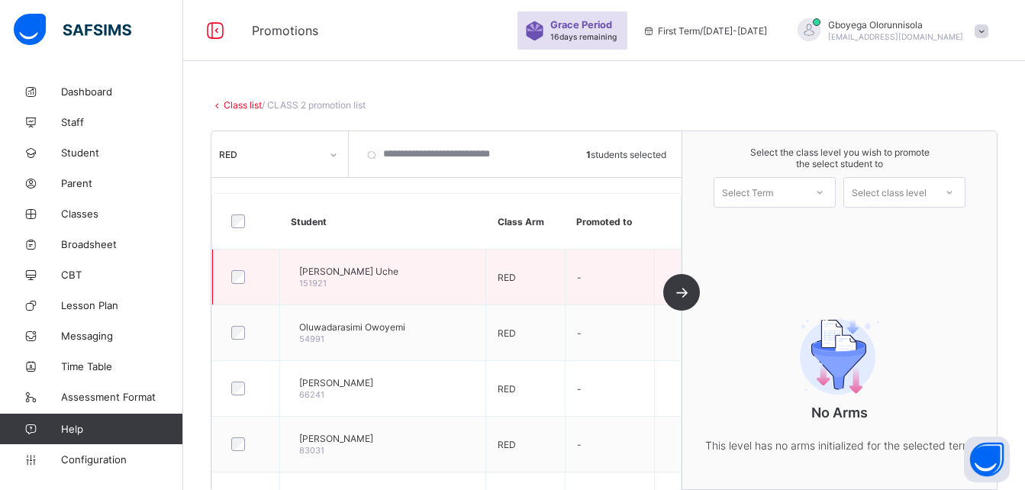
click at [245, 278] on div at bounding box center [246, 277] width 36 height 14
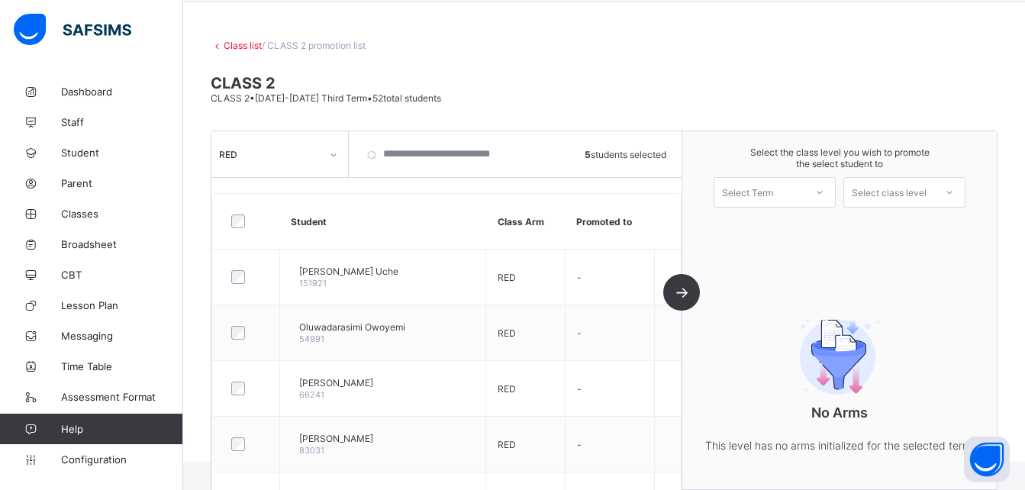
scroll to position [59, 0]
click at [796, 195] on div "Select Term" at bounding box center [759, 192] width 90 height 21
click at [789, 223] on div "First Term [DATE]-[DATE]" at bounding box center [774, 231] width 121 height 35
click at [914, 190] on div "Select class level" at bounding box center [889, 192] width 75 height 31
click at [911, 219] on div "CLASS 3" at bounding box center [904, 226] width 121 height 24
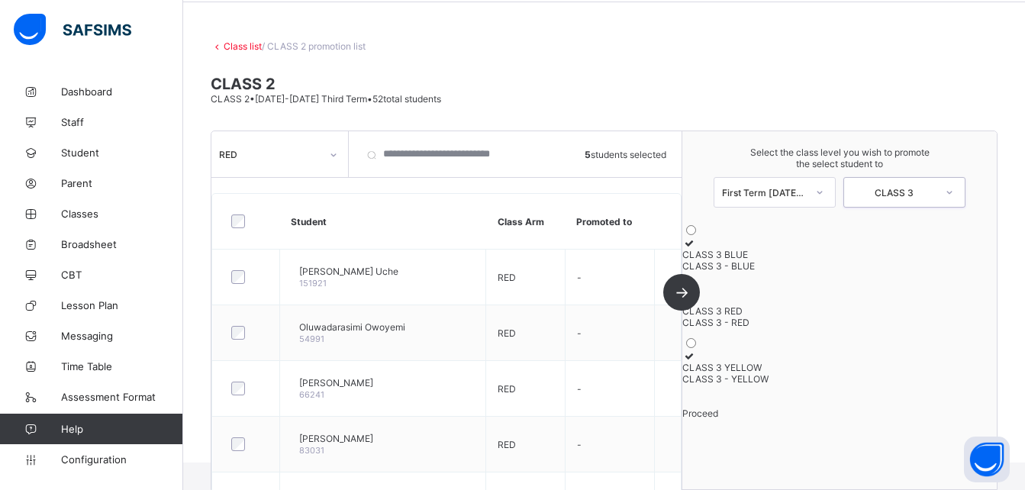
click at [780, 305] on div at bounding box center [839, 299] width 314 height 11
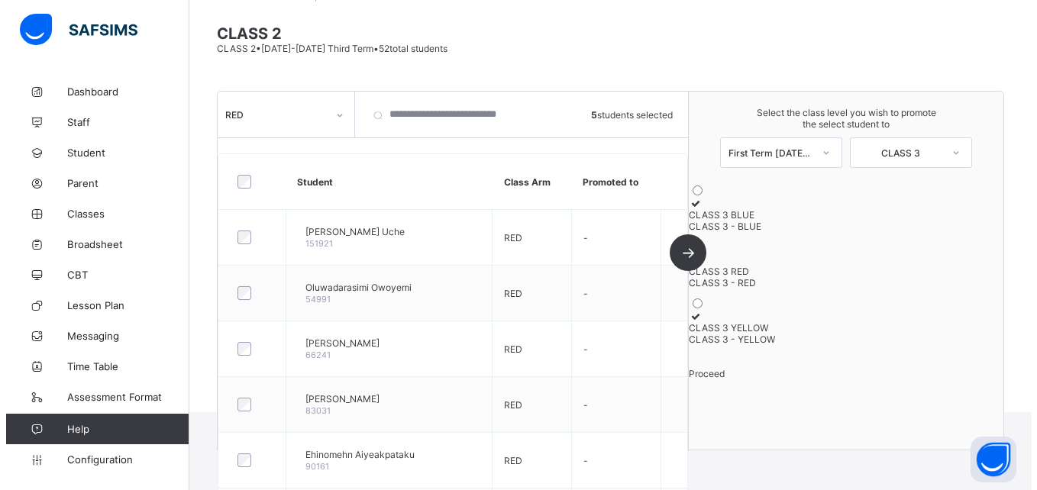
scroll to position [110, 0]
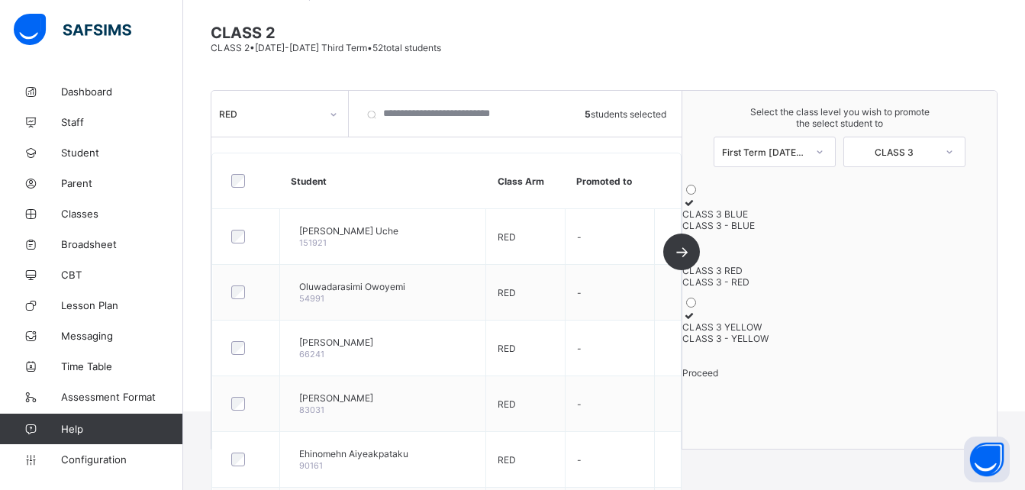
click at [718, 379] on span "Proceed" at bounding box center [700, 372] width 36 height 11
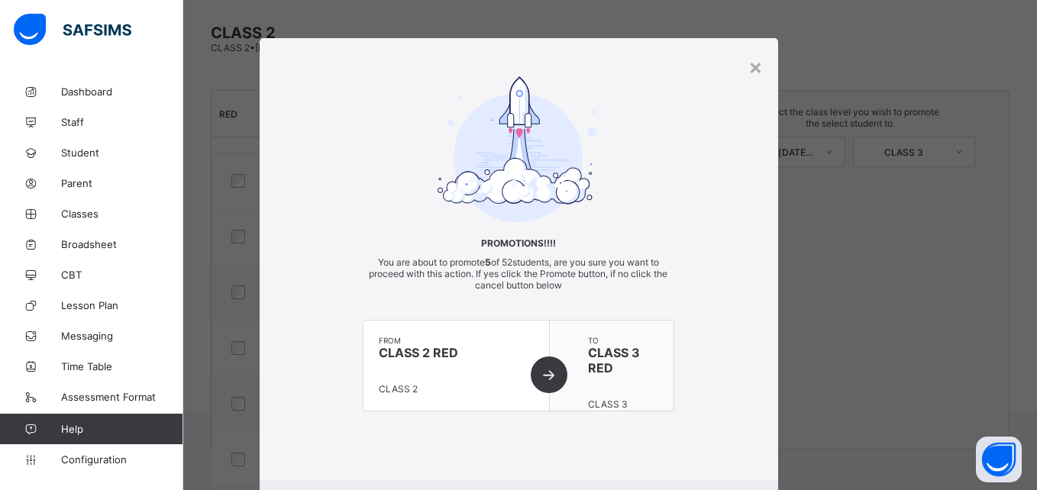
click at [543, 376] on div "from CLASS 2 RED CLASS 2" at bounding box center [455, 366] width 185 height 90
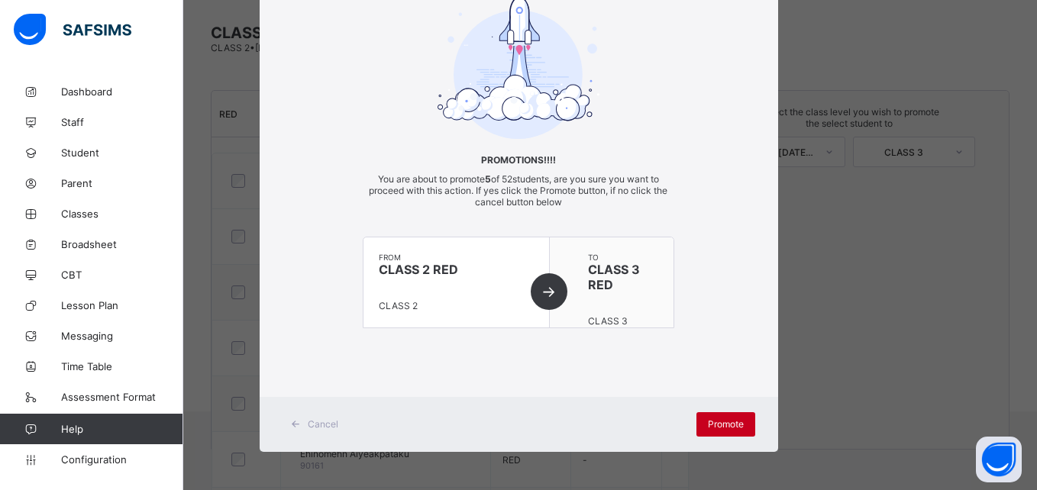
click at [721, 430] on span "Promote" at bounding box center [726, 423] width 36 height 11
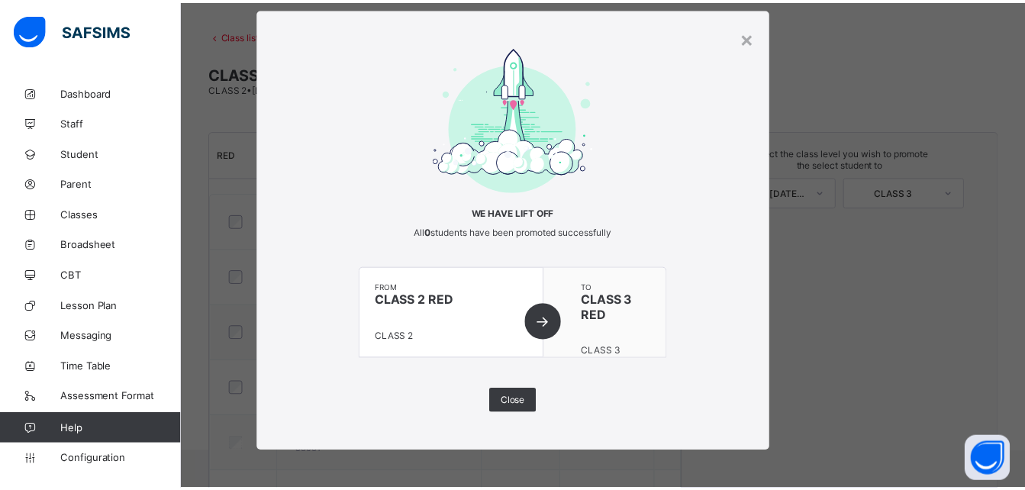
scroll to position [110, 0]
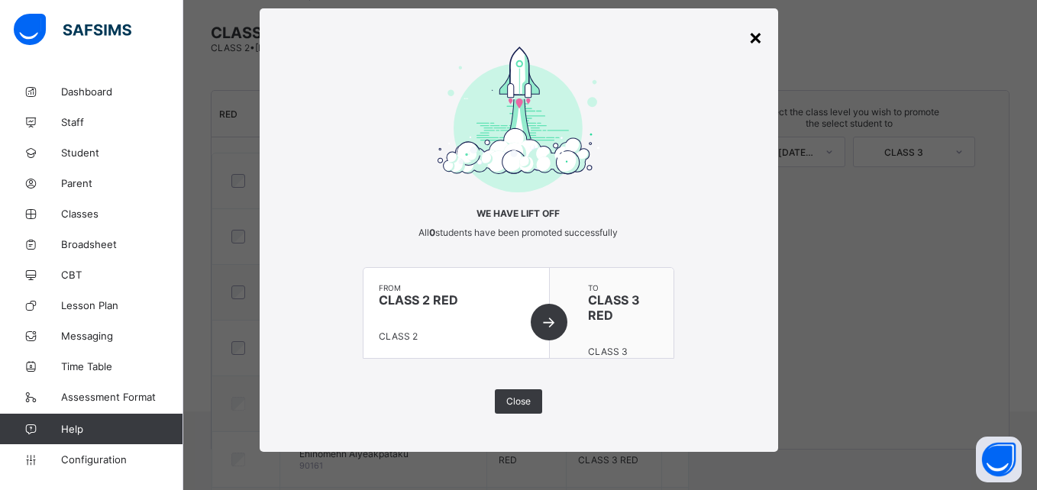
click at [749, 37] on div "×" at bounding box center [755, 37] width 15 height 26
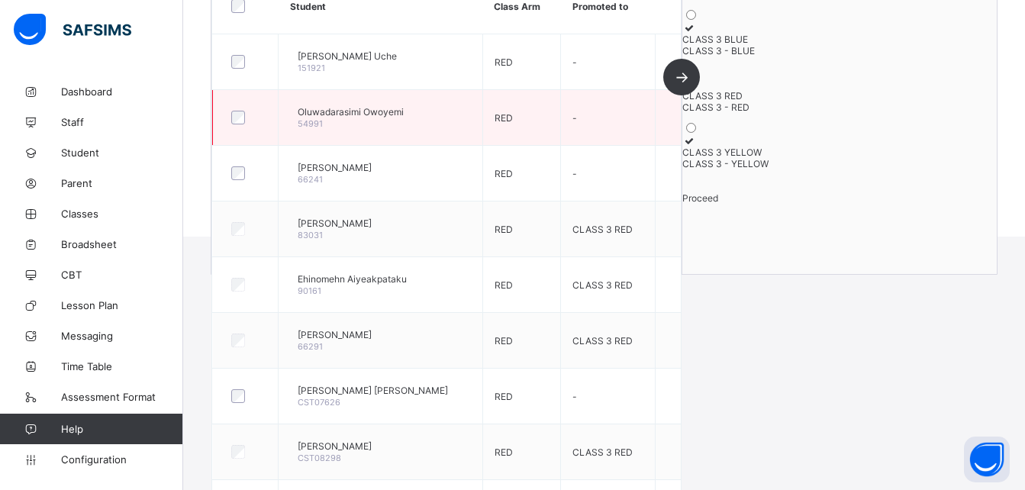
scroll to position [289, 0]
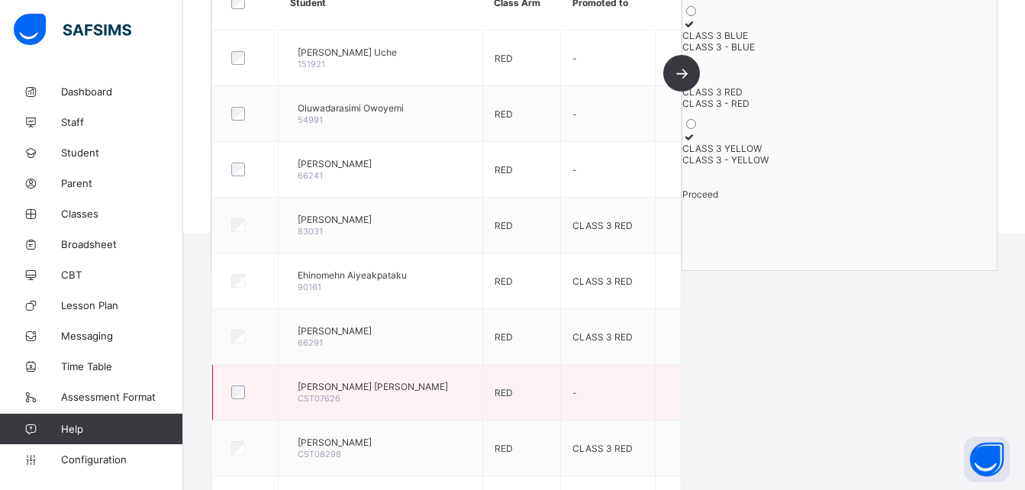
click at [248, 394] on div at bounding box center [245, 392] width 34 height 14
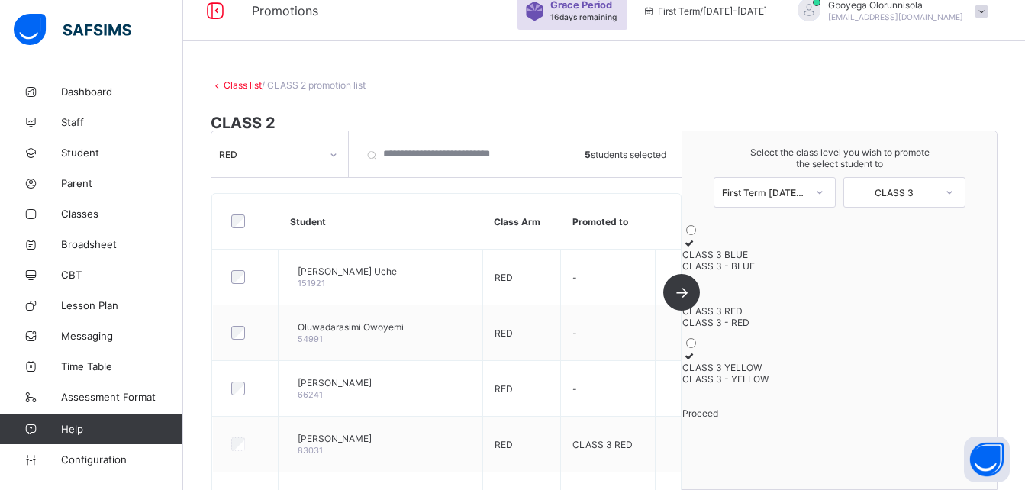
scroll to position [21, 0]
click at [695, 249] on icon at bounding box center [688, 242] width 13 height 11
click at [845, 419] on div "Proceed" at bounding box center [839, 413] width 314 height 11
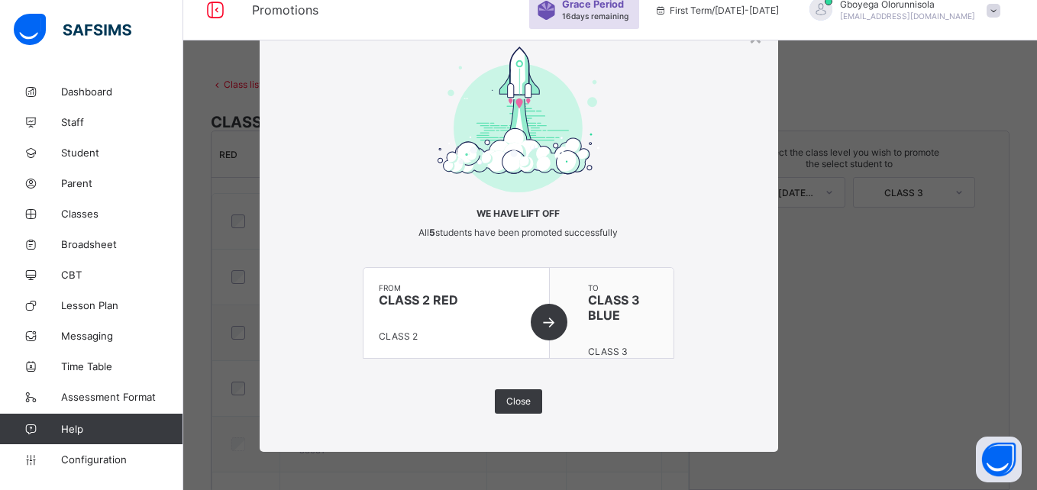
click at [541, 329] on div "from CLASS 2 RED CLASS 2" at bounding box center [455, 313] width 185 height 90
click at [518, 405] on span "Close" at bounding box center [518, 400] width 24 height 11
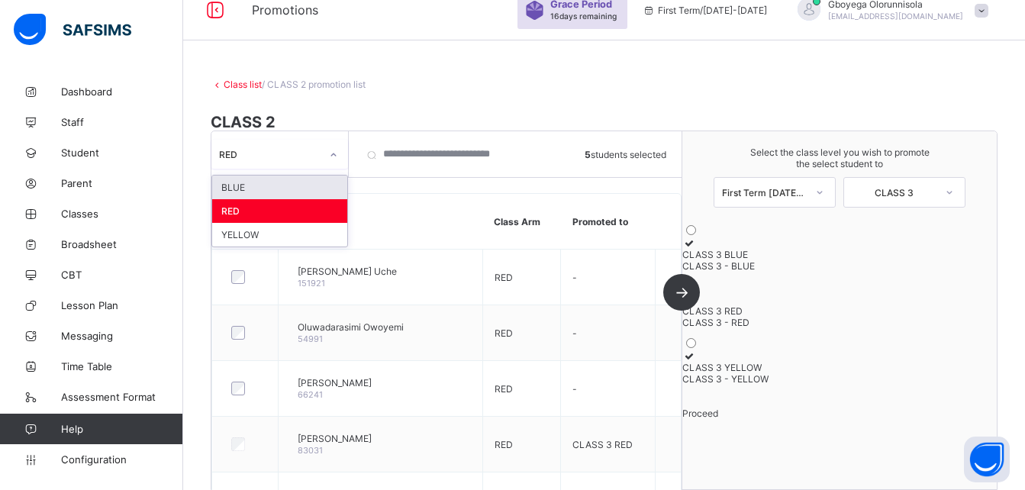
click at [329, 154] on icon at bounding box center [333, 154] width 9 height 15
click at [287, 181] on div "BLUE" at bounding box center [279, 188] width 135 height 24
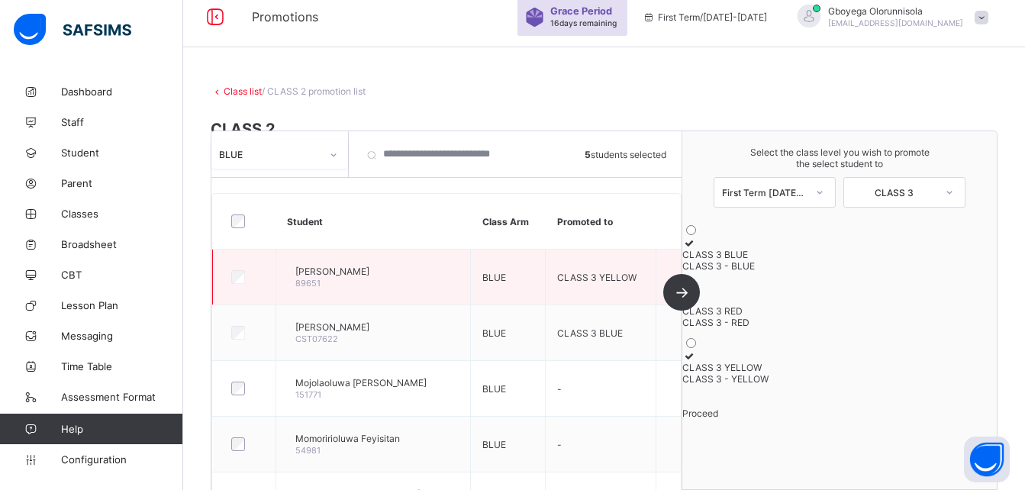
scroll to position [0, 0]
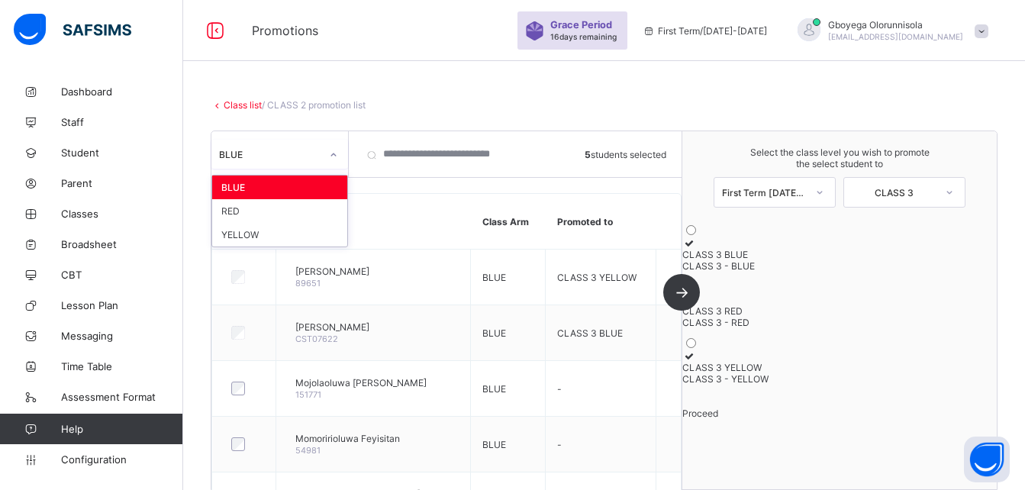
click at [335, 154] on icon at bounding box center [333, 154] width 9 height 15
click at [274, 231] on div "YELLOW" at bounding box center [279, 235] width 135 height 24
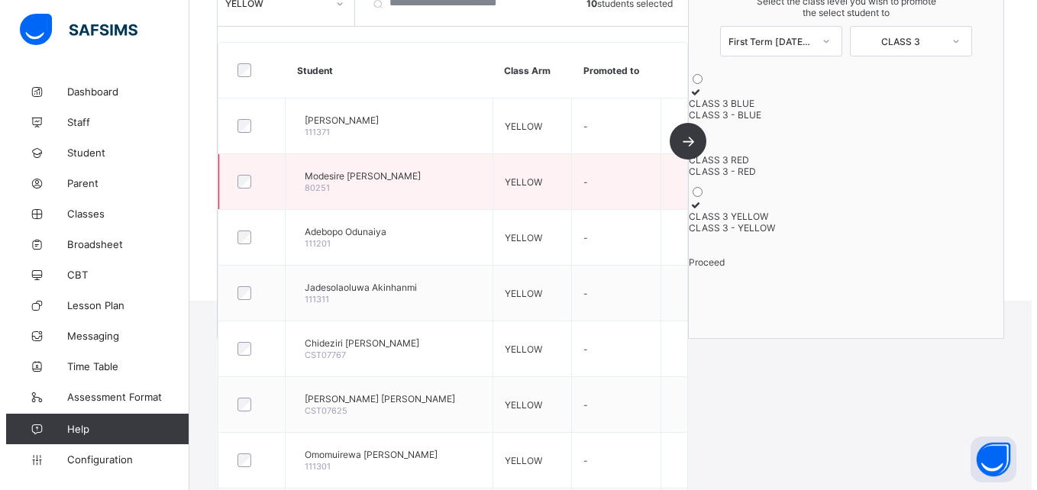
scroll to position [225, 0]
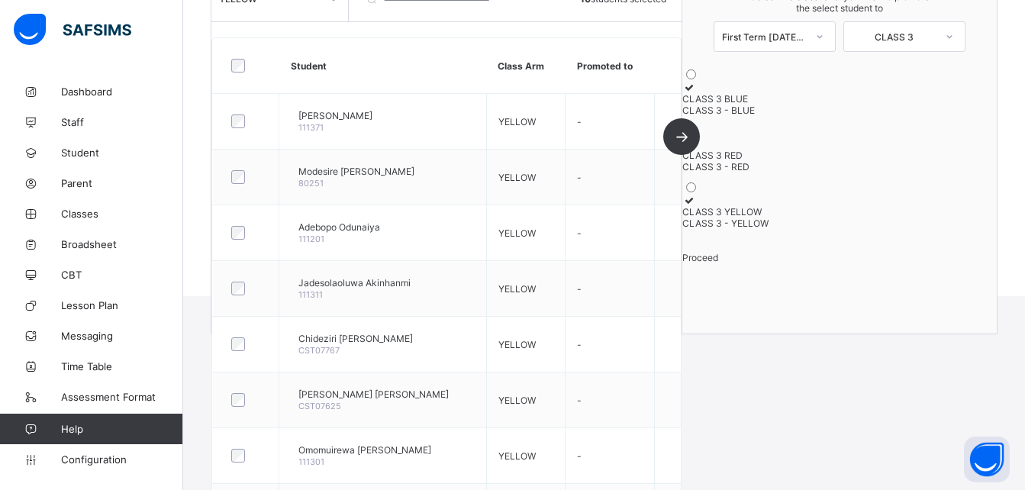
click at [718, 263] on span "Proceed" at bounding box center [700, 257] width 36 height 11
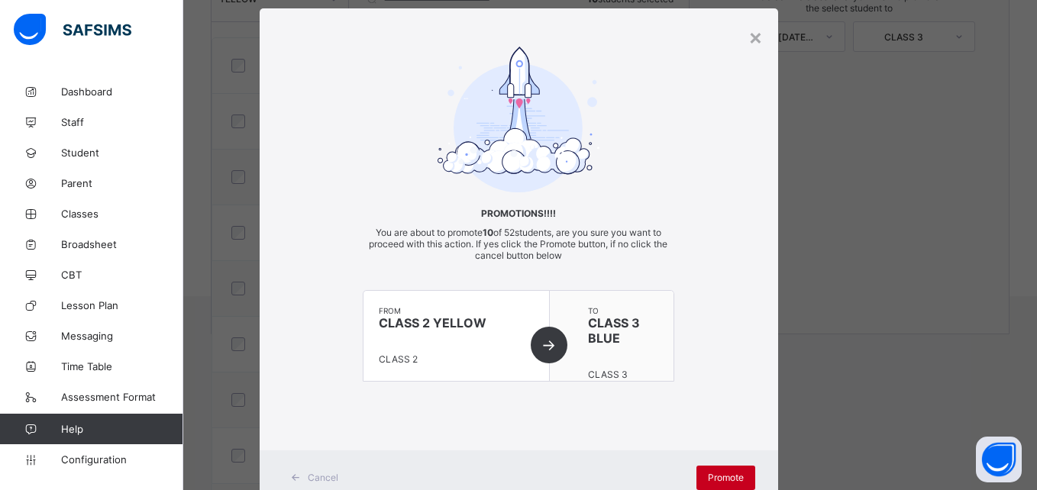
click at [717, 475] on span "Promote" at bounding box center [726, 477] width 36 height 11
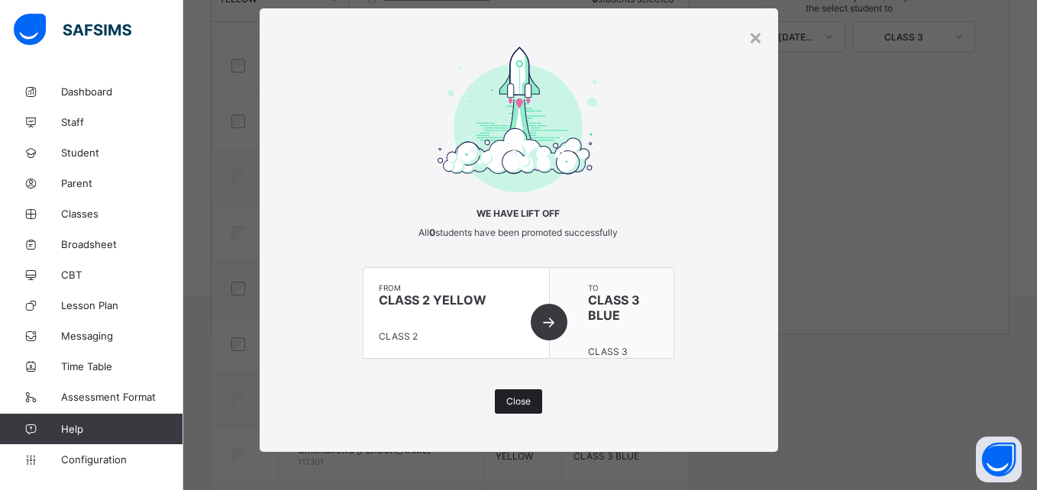
click at [521, 396] on span "Close" at bounding box center [518, 400] width 24 height 11
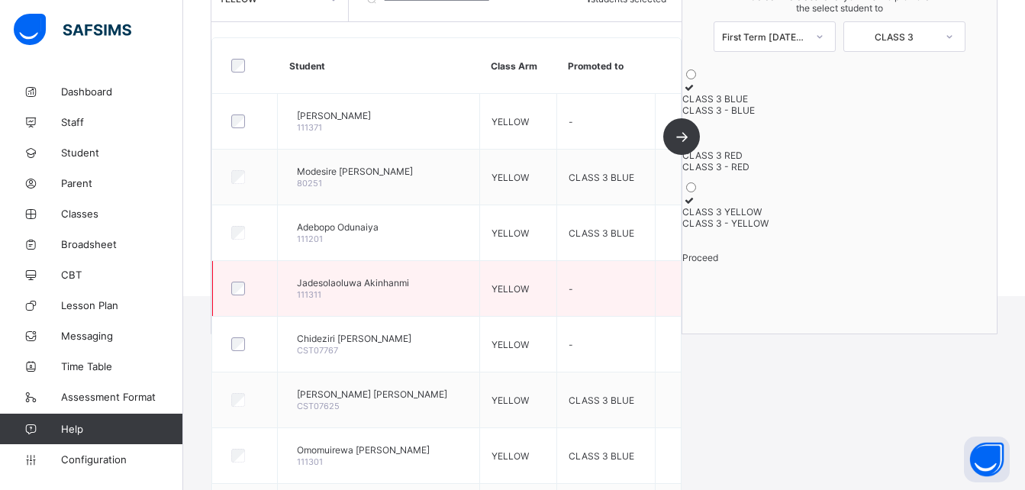
click at [245, 287] on div at bounding box center [245, 289] width 34 height 14
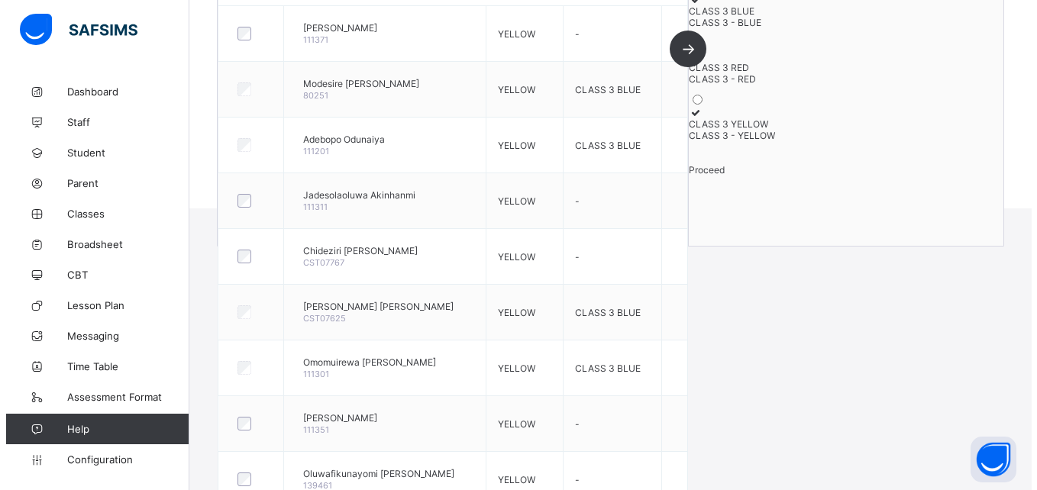
scroll to position [311, 0]
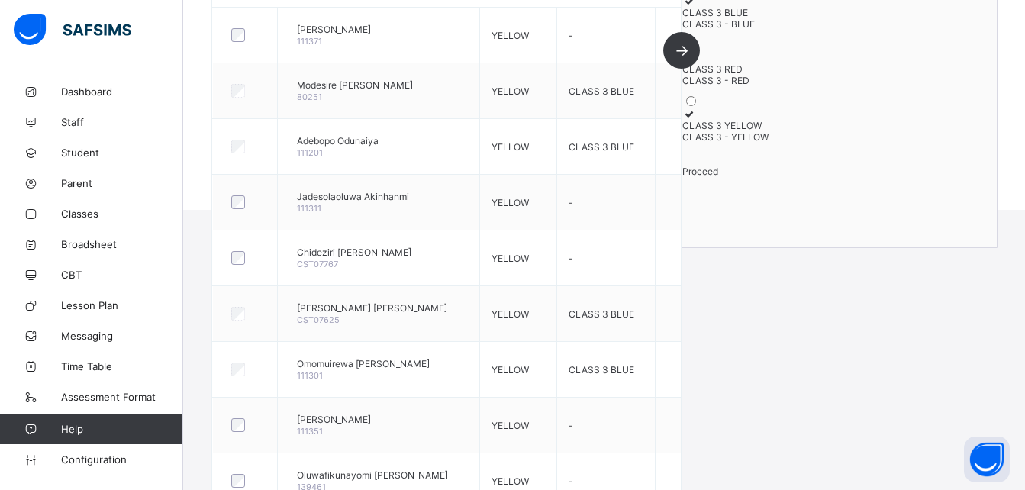
click at [695, 63] on icon at bounding box center [688, 57] width 13 height 11
click at [718, 177] on span "Proceed" at bounding box center [700, 171] width 36 height 11
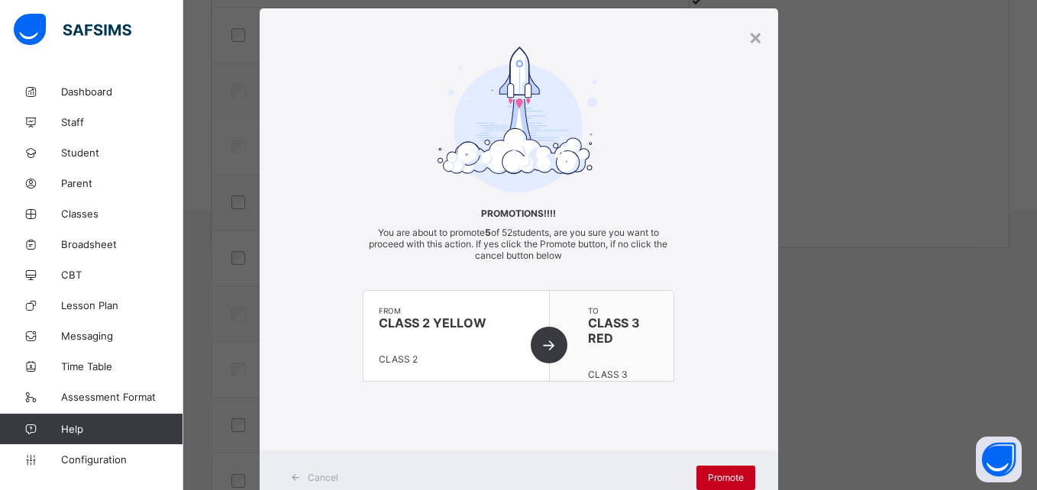
click at [723, 485] on div "Promote" at bounding box center [725, 478] width 59 height 24
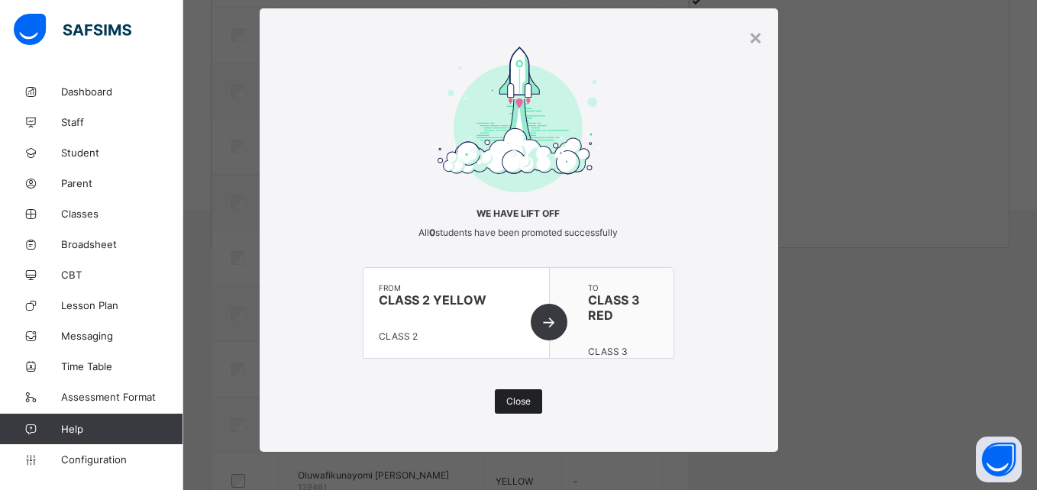
click at [534, 408] on div "Close" at bounding box center [518, 401] width 47 height 24
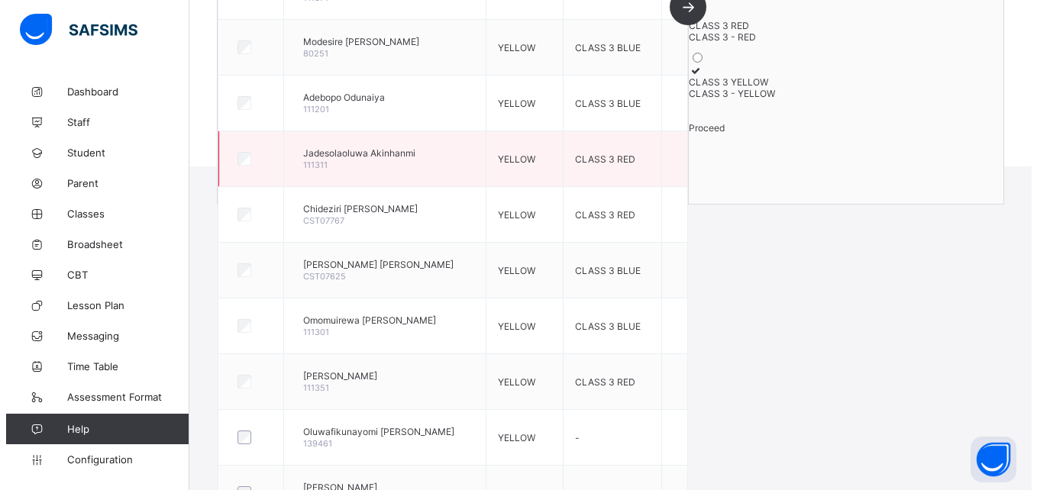
scroll to position [354, 0]
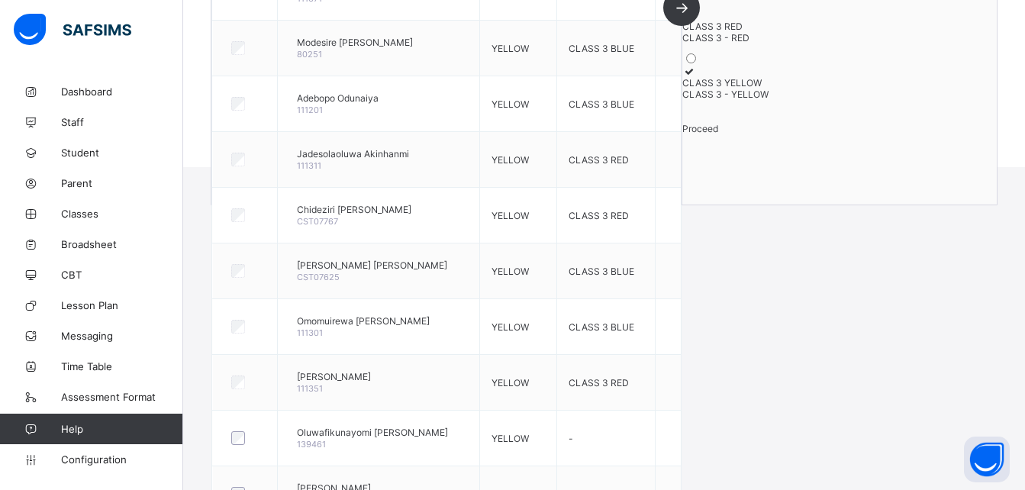
click at [782, 94] on label "CLASS 3 YELLOW CLASS 3 - YELLOW" at bounding box center [839, 83] width 314 height 34
click at [718, 134] on span "Proceed" at bounding box center [700, 128] width 36 height 11
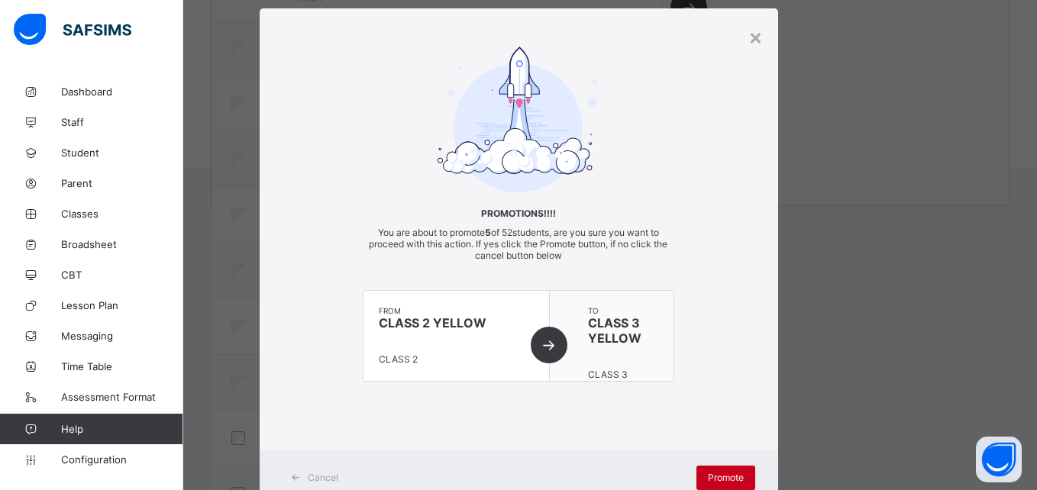
click at [711, 469] on div "Promote" at bounding box center [725, 478] width 59 height 24
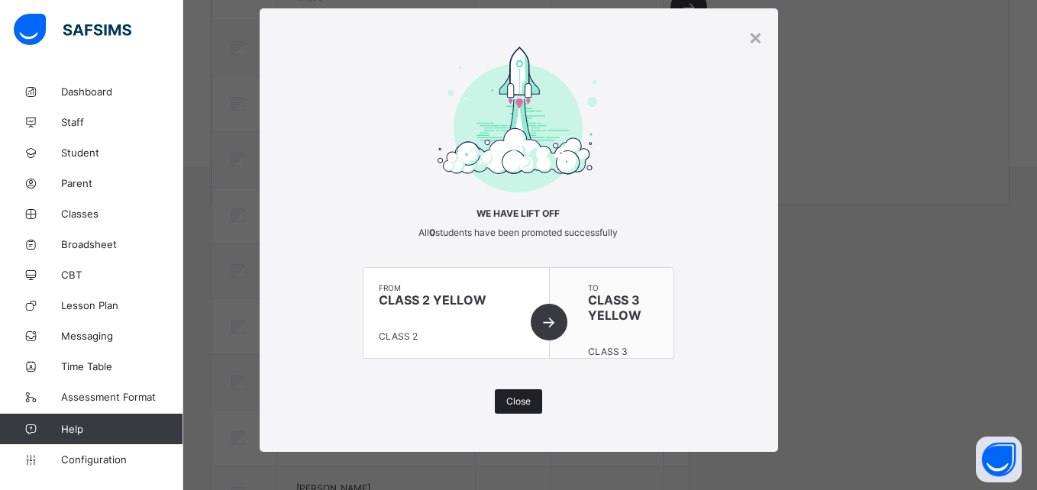
click at [519, 395] on div "Close" at bounding box center [518, 401] width 47 height 24
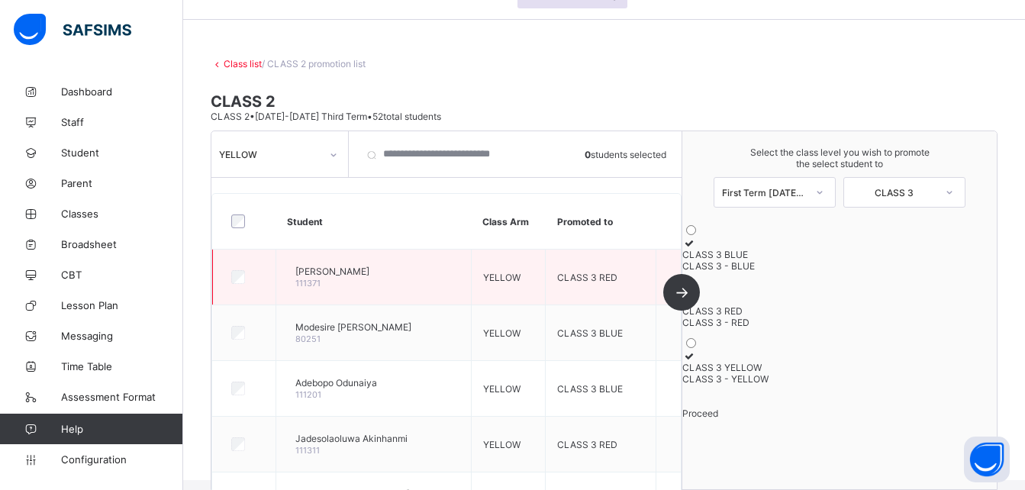
scroll to position [38, 0]
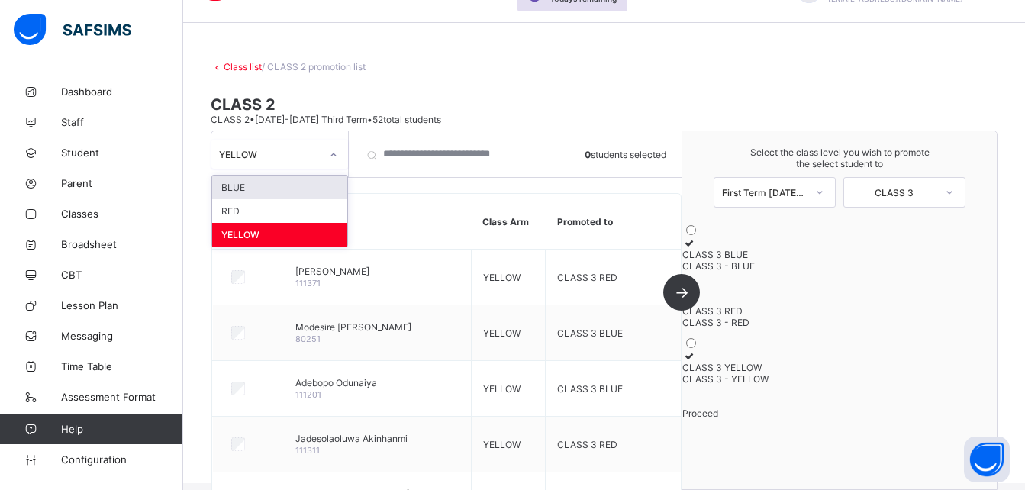
click at [324, 151] on div at bounding box center [334, 155] width 26 height 24
click at [288, 194] on div "BLUE" at bounding box center [279, 188] width 135 height 24
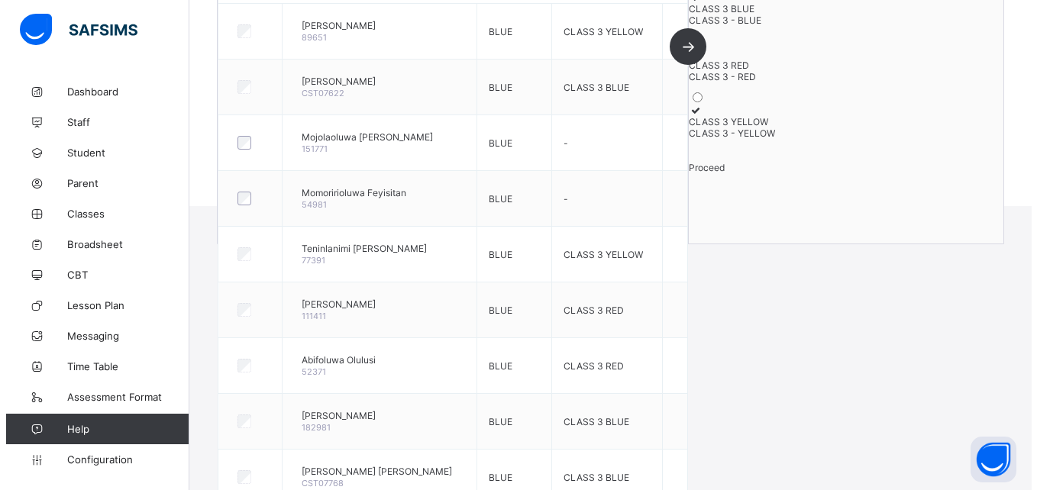
scroll to position [248, 0]
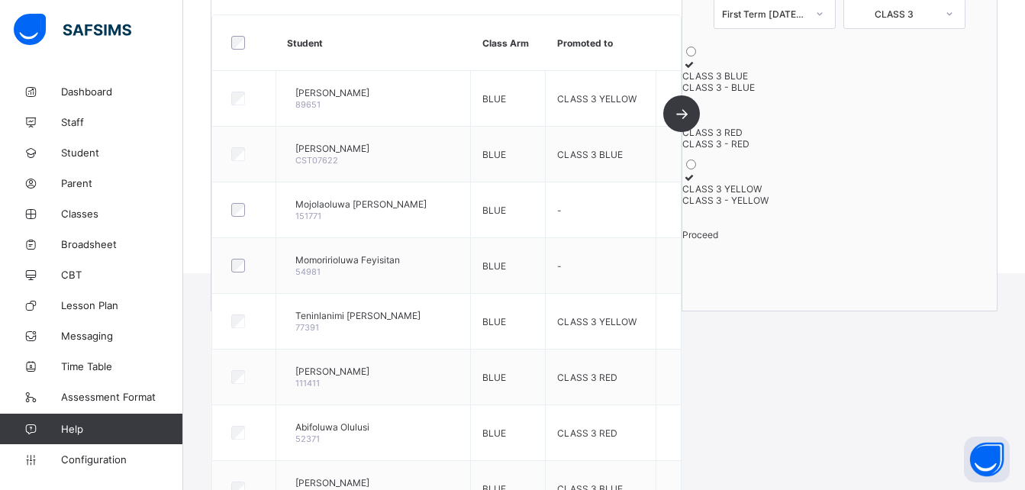
click at [824, 150] on label "CLASS 3 RED CLASS 3 - RED" at bounding box center [839, 132] width 314 height 34
click at [718, 240] on span "Proceed" at bounding box center [700, 234] width 36 height 11
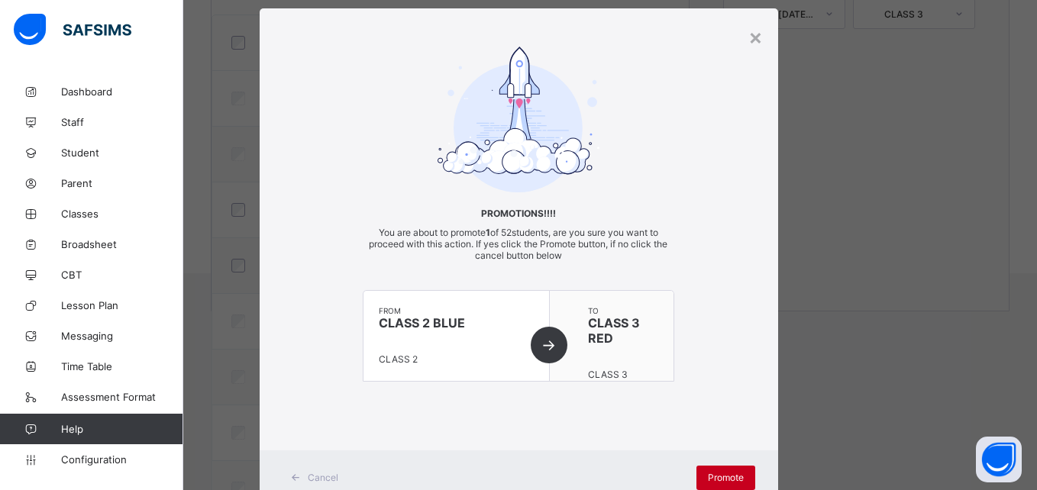
click at [718, 479] on span "Promote" at bounding box center [726, 477] width 36 height 11
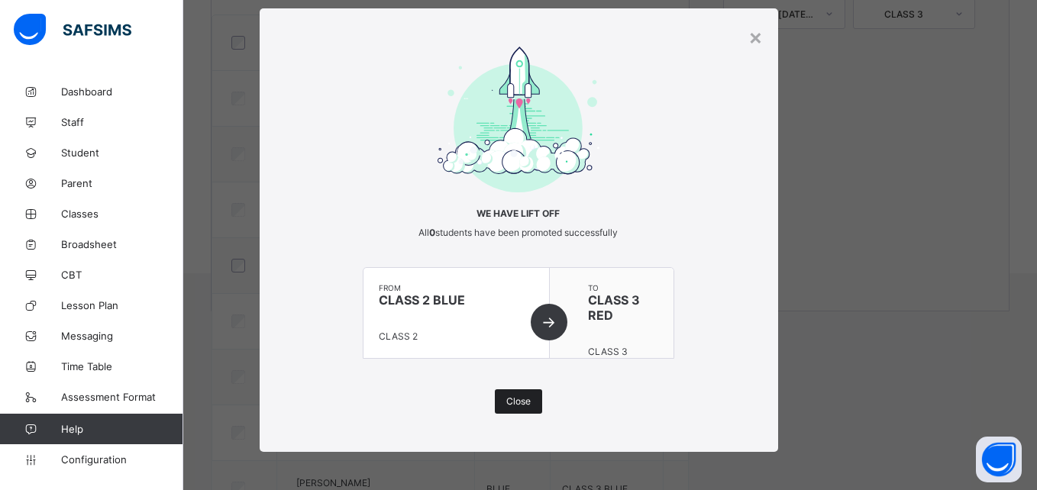
click at [506, 399] on span "Close" at bounding box center [518, 400] width 24 height 11
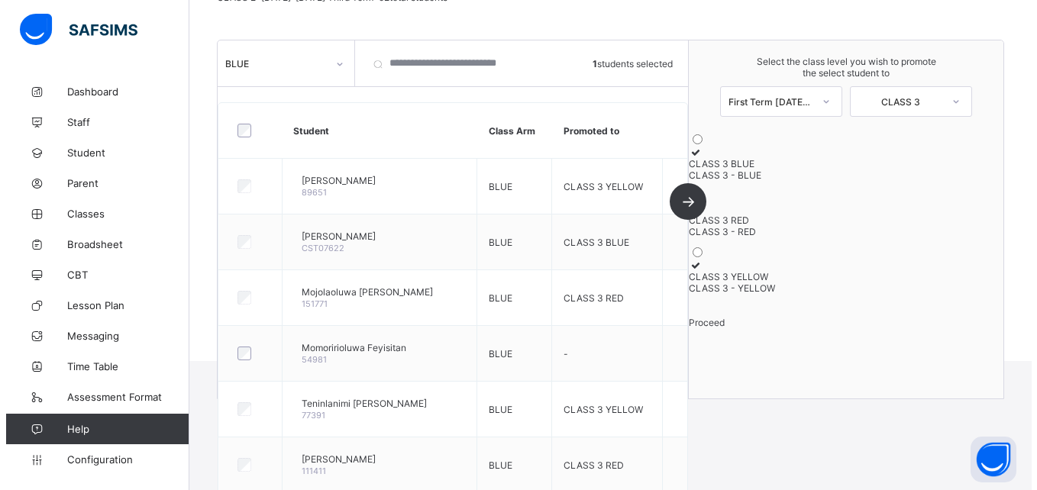
scroll to position [124, 0]
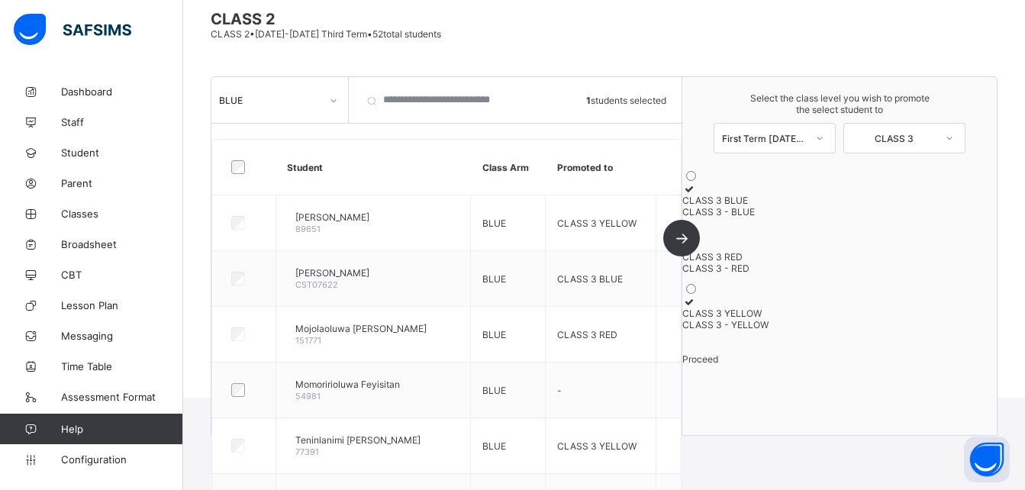
click at [750, 195] on div at bounding box center [839, 188] width 314 height 11
click at [718, 365] on span "Proceed" at bounding box center [700, 358] width 36 height 11
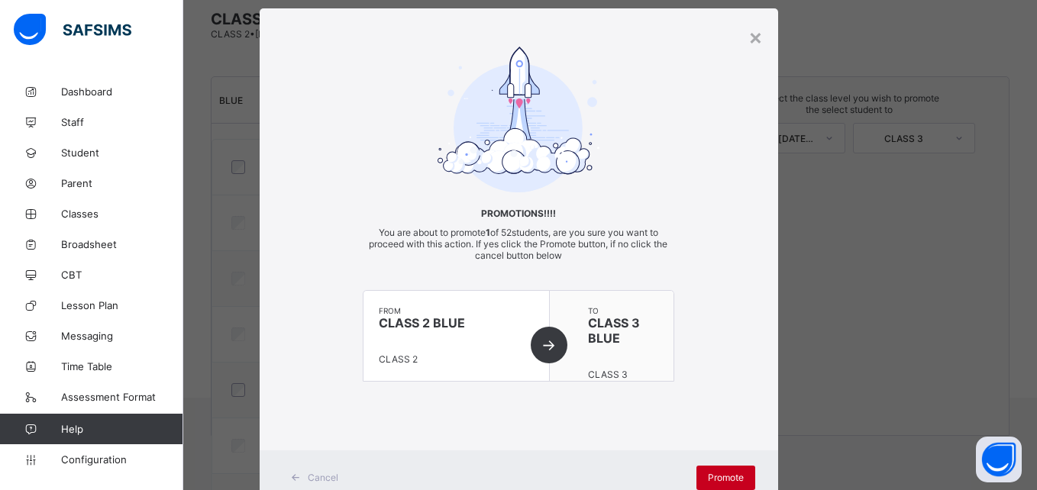
click at [727, 469] on div "Promote" at bounding box center [725, 478] width 59 height 24
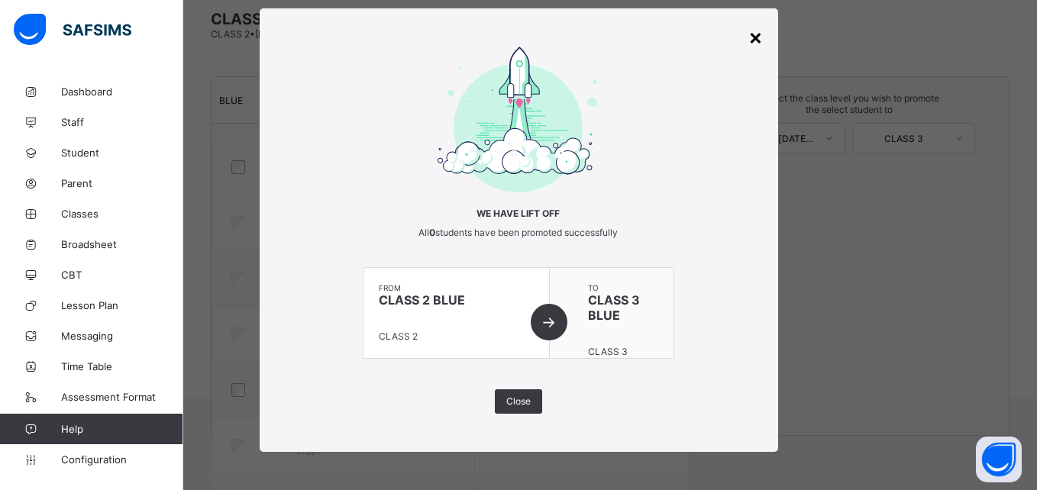
click at [752, 36] on div "×" at bounding box center [755, 37] width 15 height 26
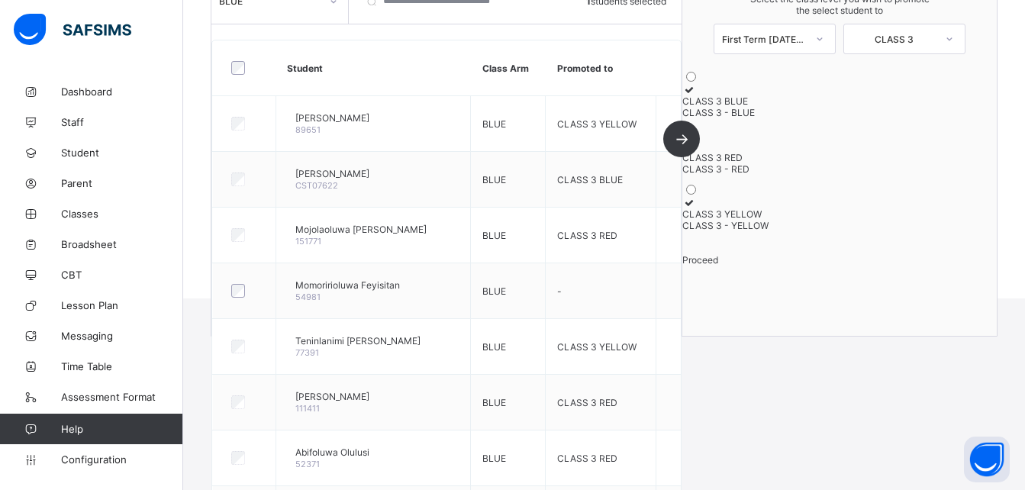
scroll to position [221, 0]
click at [787, 168] on label "CLASS 3 RED CLASS 3 - RED" at bounding box center [839, 159] width 314 height 34
click at [718, 267] on span "Proceed" at bounding box center [700, 261] width 36 height 11
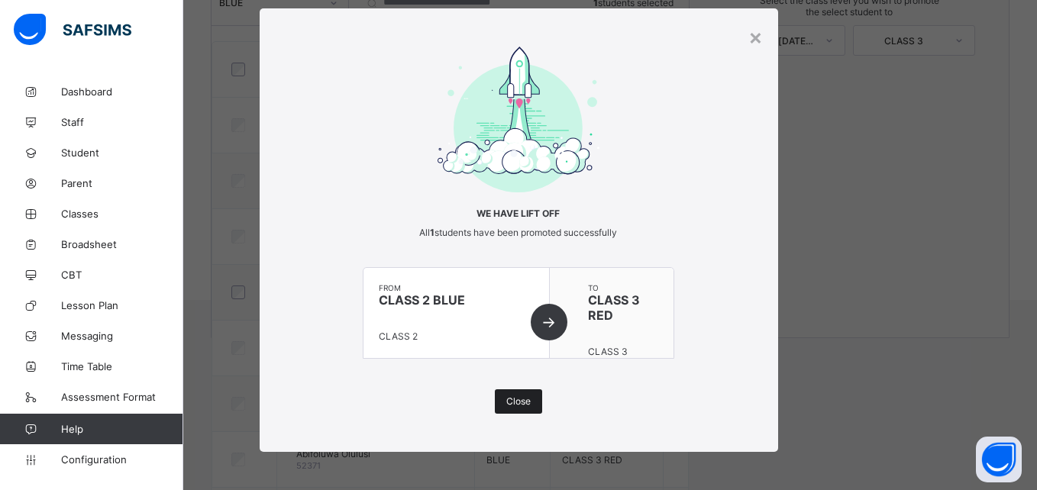
click at [520, 403] on span "Close" at bounding box center [518, 400] width 24 height 11
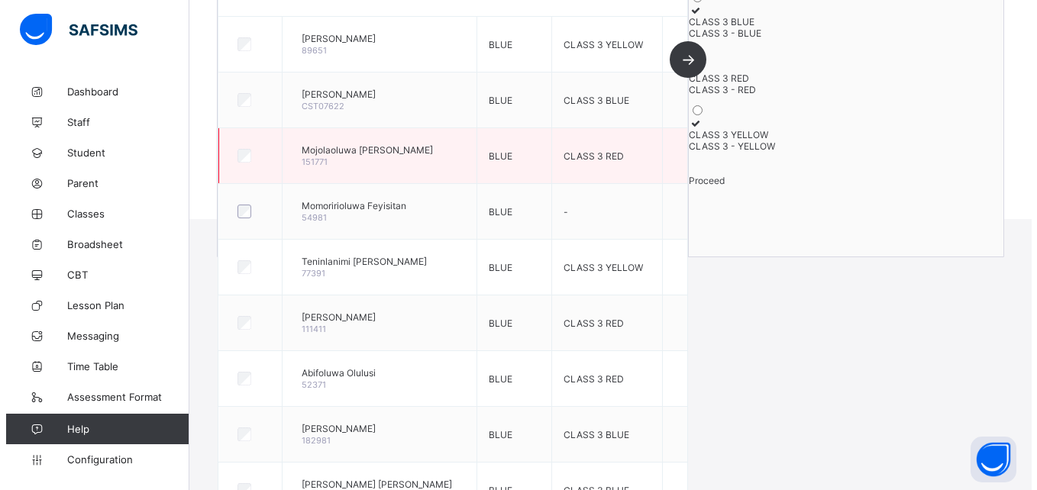
scroll to position [303, 0]
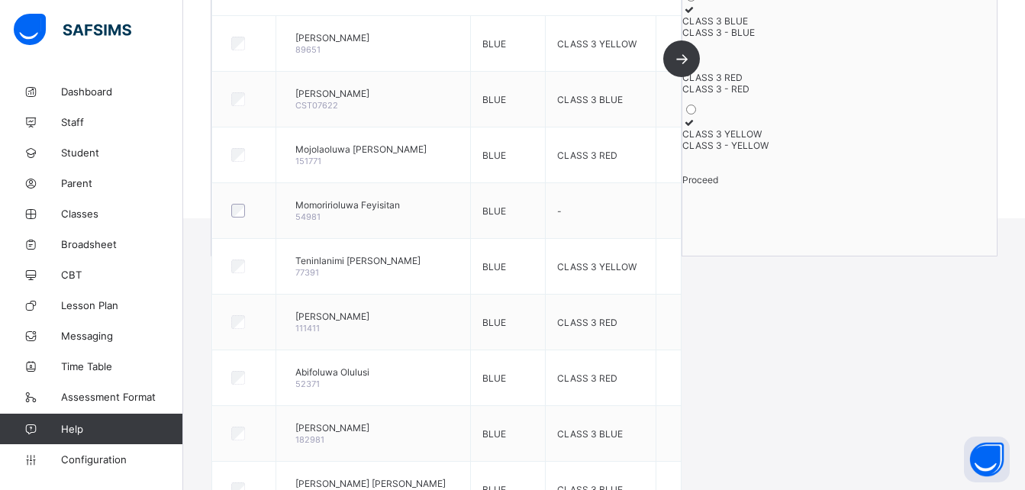
click at [718, 185] on span "Proceed" at bounding box center [700, 179] width 36 height 11
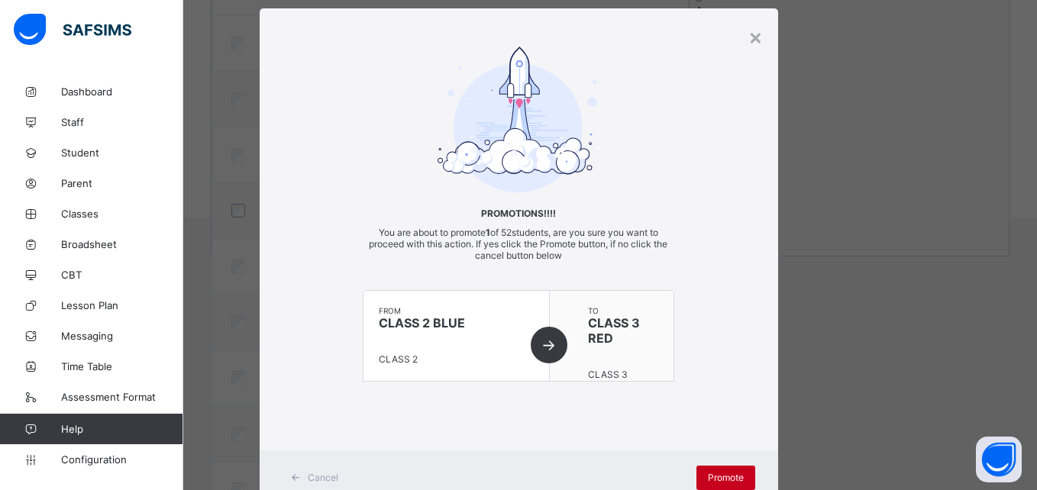
click at [714, 475] on span "Promote" at bounding box center [726, 477] width 36 height 11
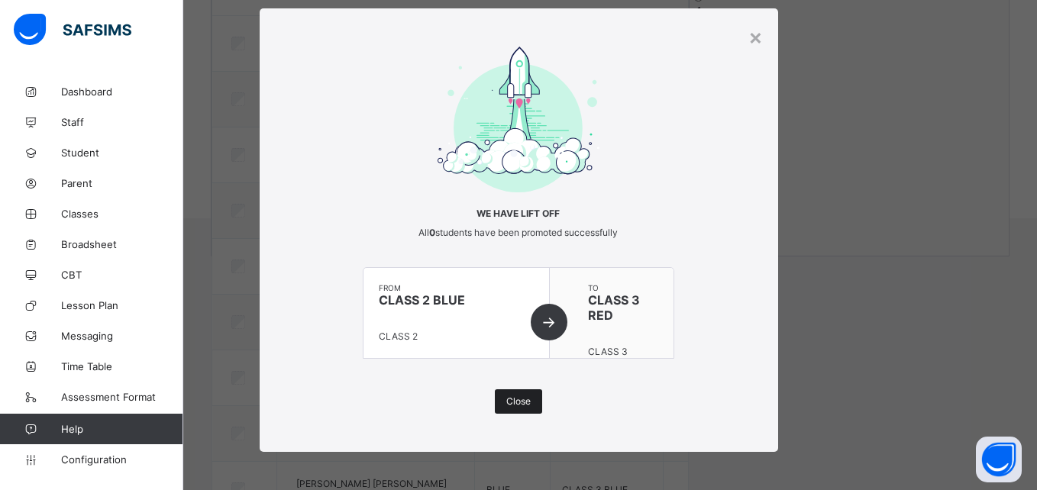
click at [526, 398] on span "Close" at bounding box center [518, 400] width 24 height 11
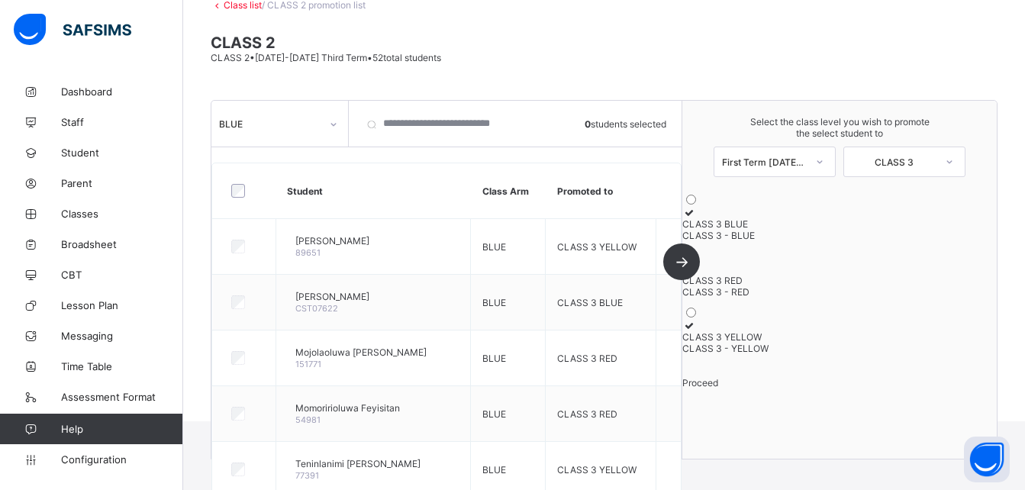
scroll to position [0, 0]
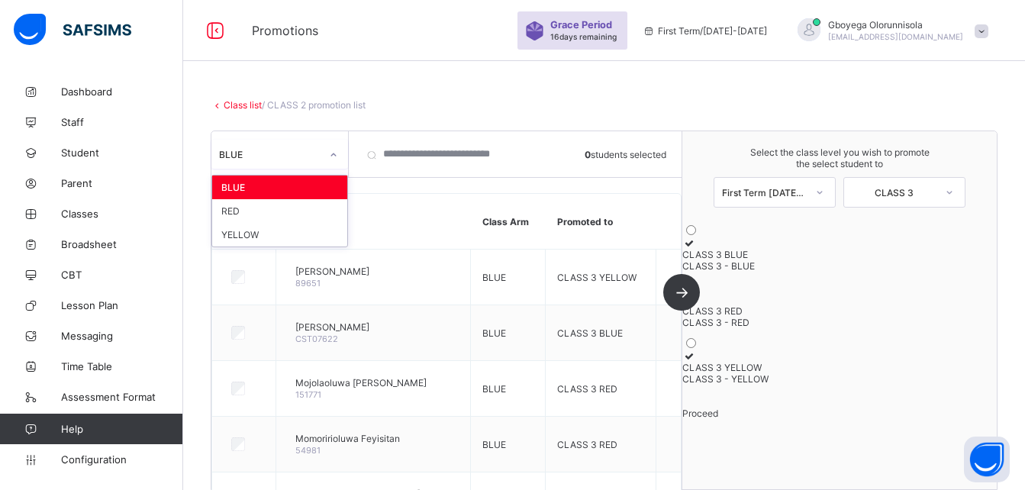
click at [327, 156] on div at bounding box center [334, 155] width 26 height 24
click at [276, 205] on div "RED" at bounding box center [279, 211] width 135 height 24
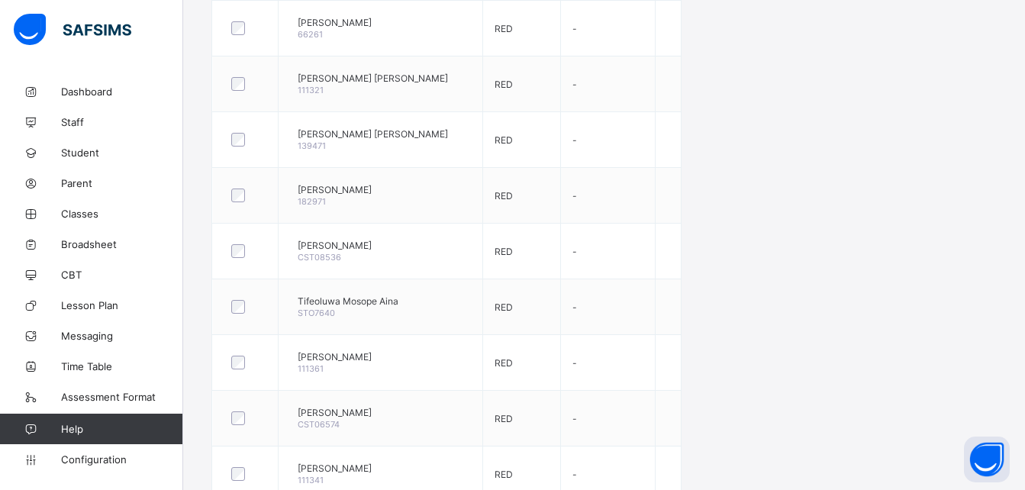
scroll to position [943, 0]
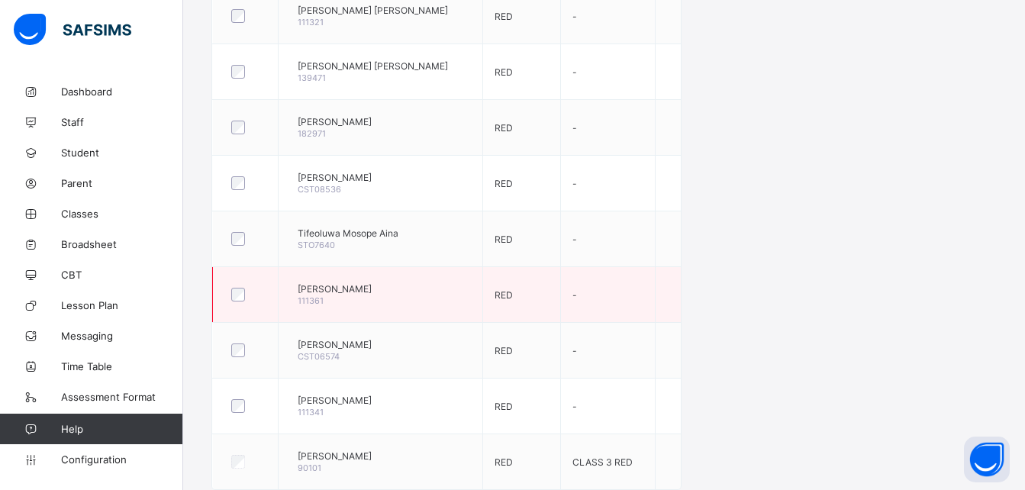
click at [239, 302] on div at bounding box center [245, 295] width 42 height 32
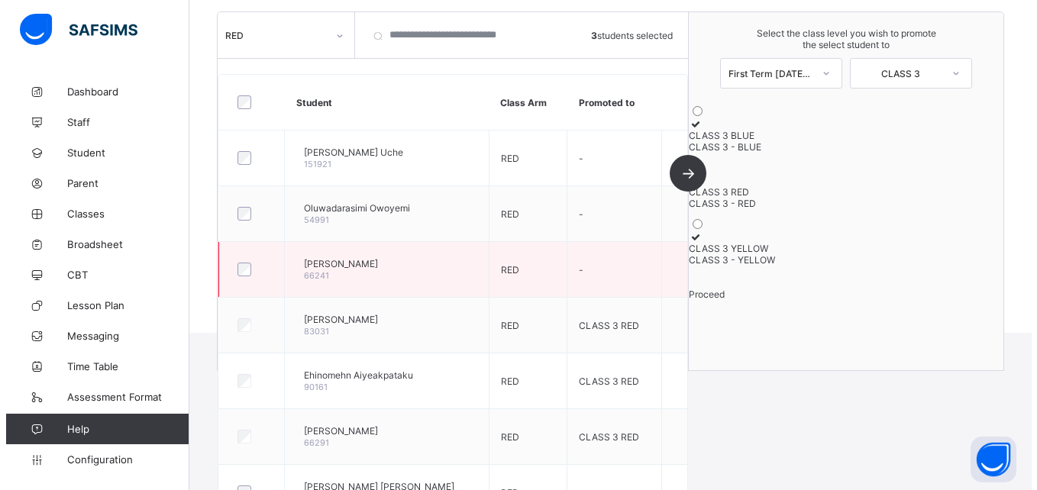
scroll to position [163, 0]
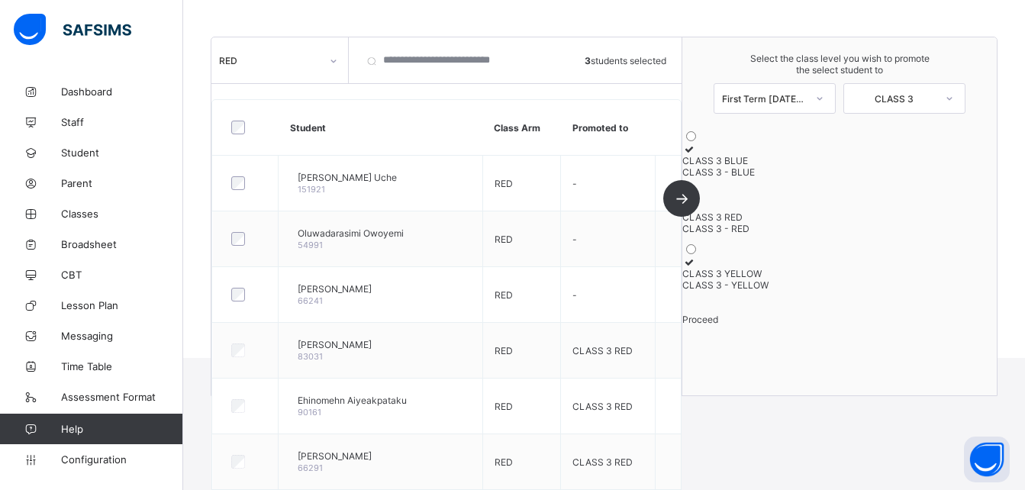
click at [820, 279] on div "CLASS 3 YELLOW" at bounding box center [839, 273] width 314 height 11
click at [718, 325] on span "Proceed" at bounding box center [700, 319] width 36 height 11
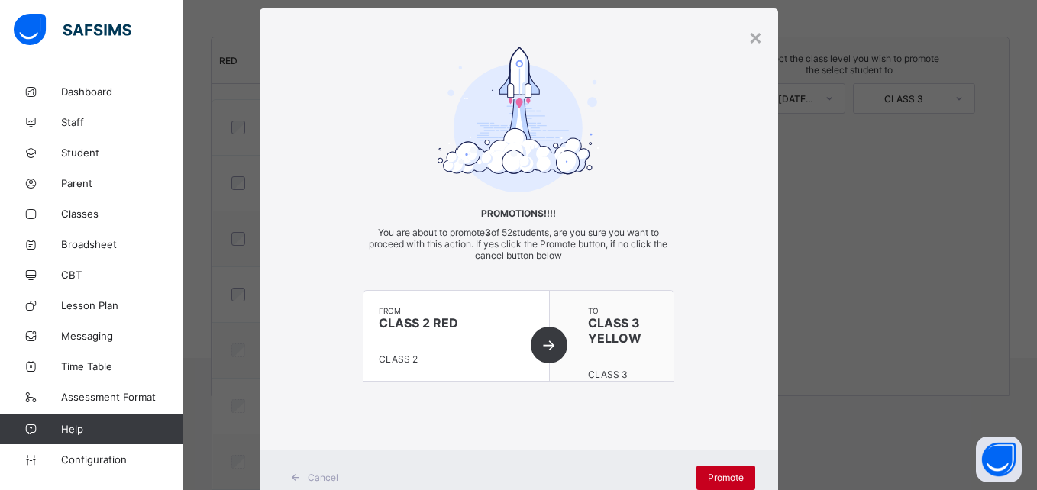
click at [729, 479] on span "Promote" at bounding box center [726, 477] width 36 height 11
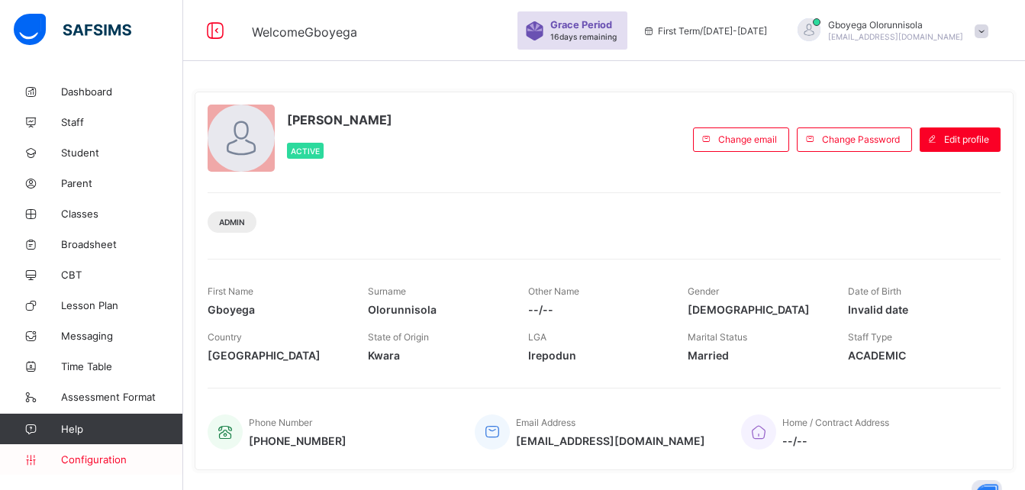
click at [97, 457] on span "Configuration" at bounding box center [121, 459] width 121 height 12
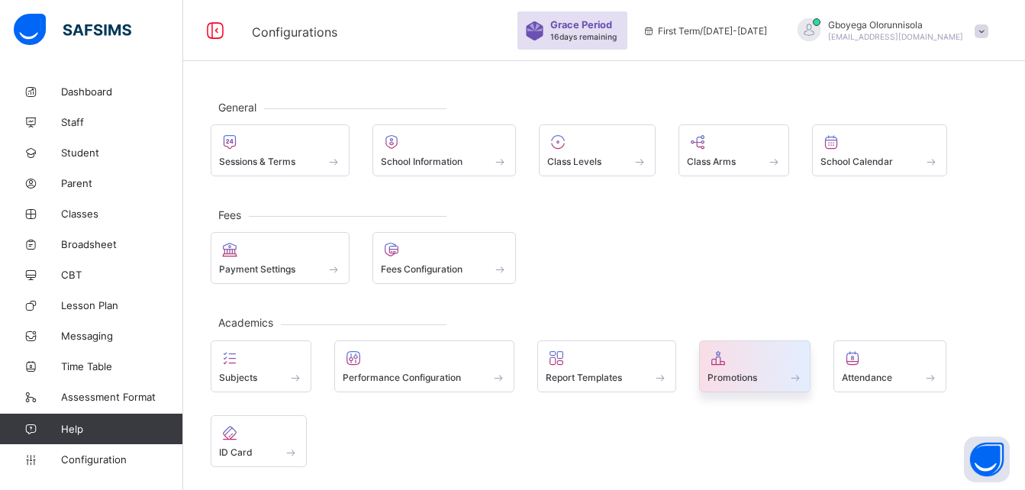
click at [734, 363] on div at bounding box center [755, 358] width 95 height 18
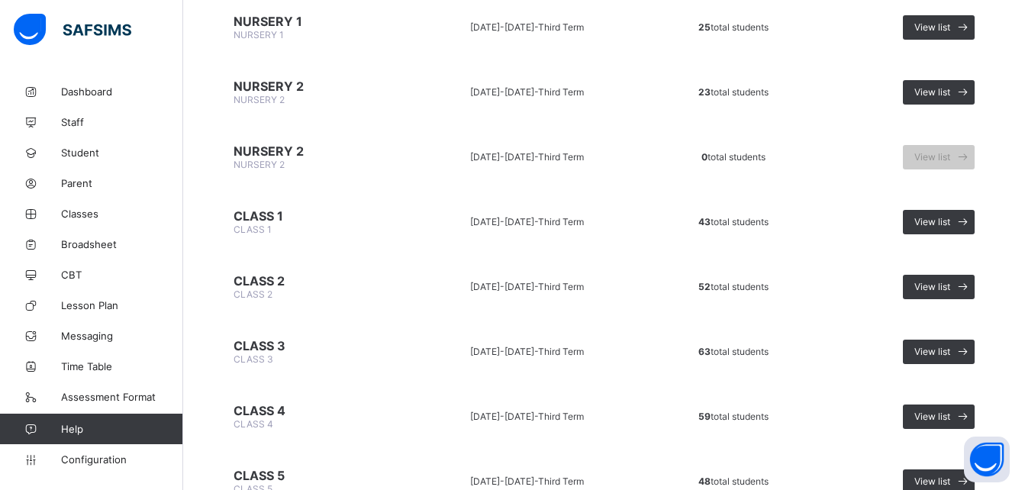
scroll to position [392, 0]
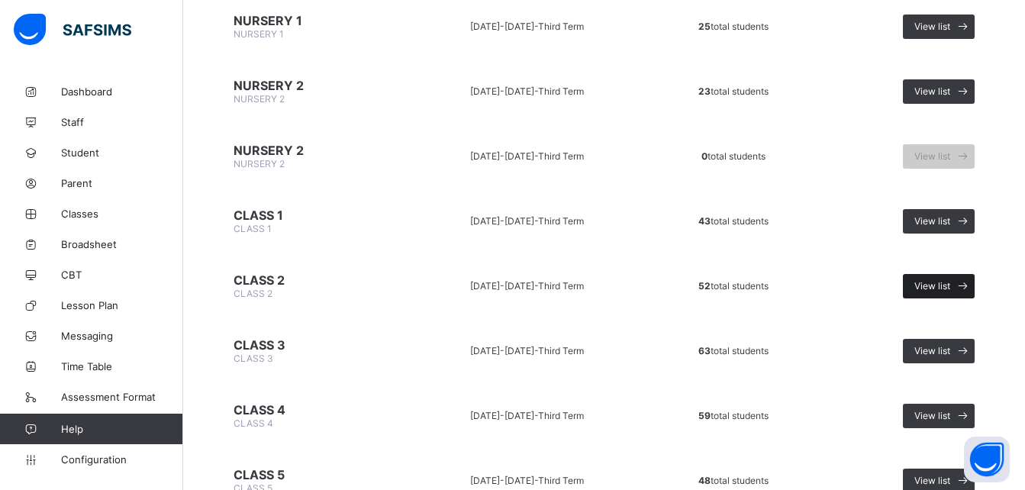
click at [936, 286] on span "View list" at bounding box center [932, 285] width 36 height 11
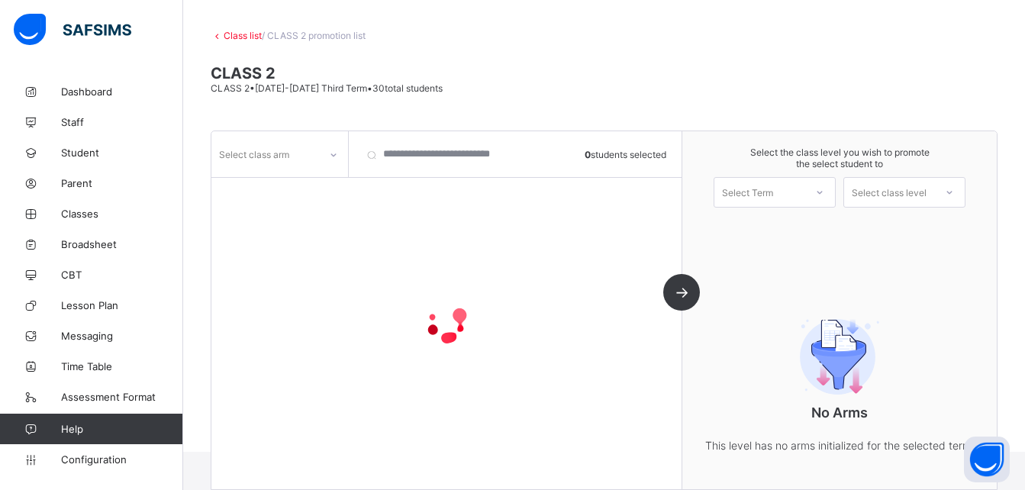
scroll to position [100, 0]
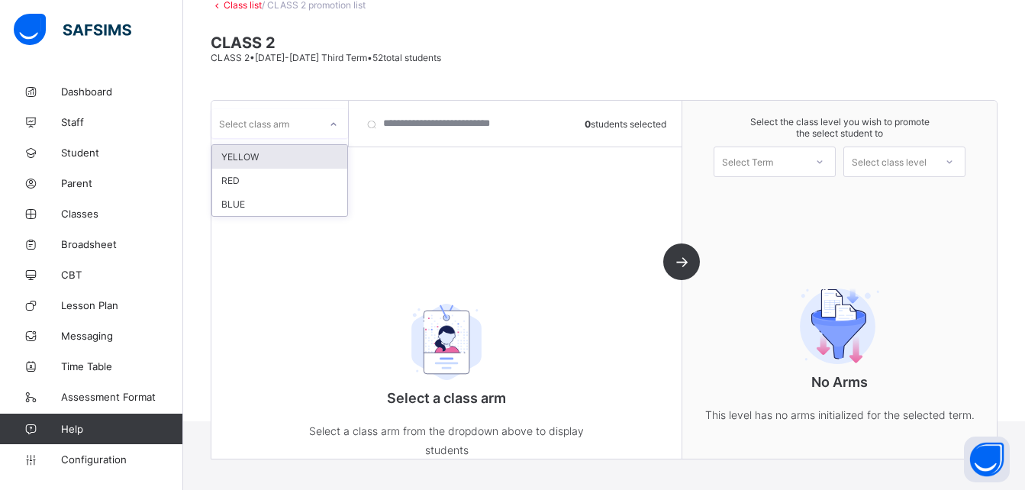
click at [263, 118] on div "Select class arm" at bounding box center [254, 123] width 70 height 29
click at [262, 159] on div "YELLOW" at bounding box center [279, 157] width 135 height 24
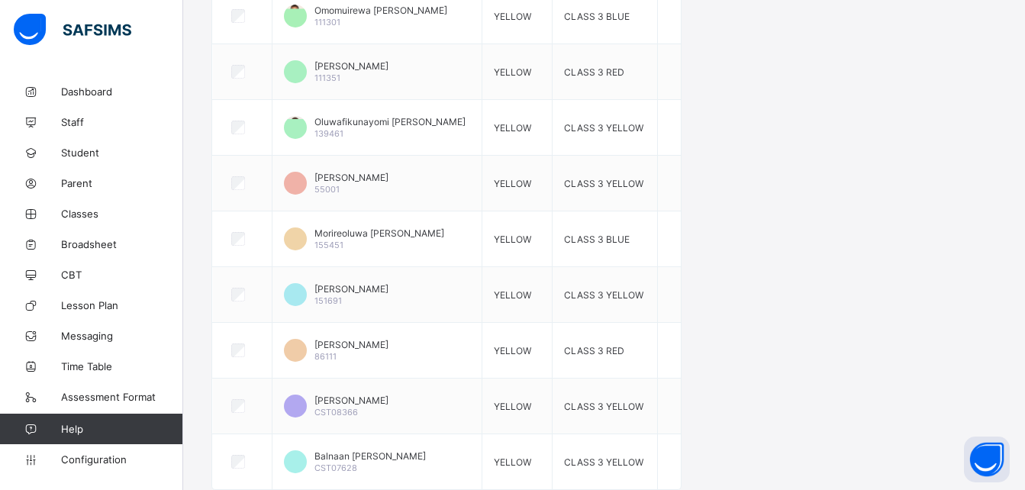
scroll to position [0, 0]
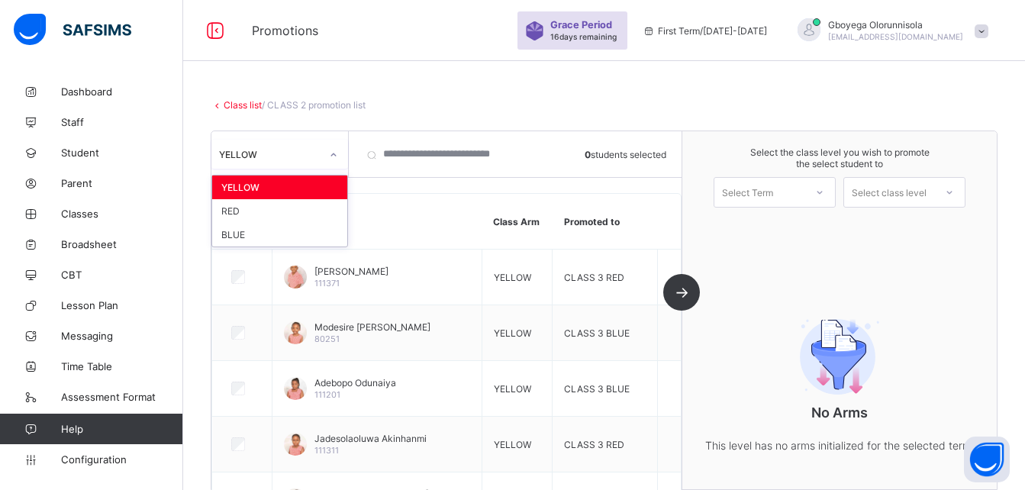
click at [302, 150] on div "YELLOW" at bounding box center [270, 154] width 102 height 11
click at [278, 213] on div "RED" at bounding box center [279, 211] width 135 height 24
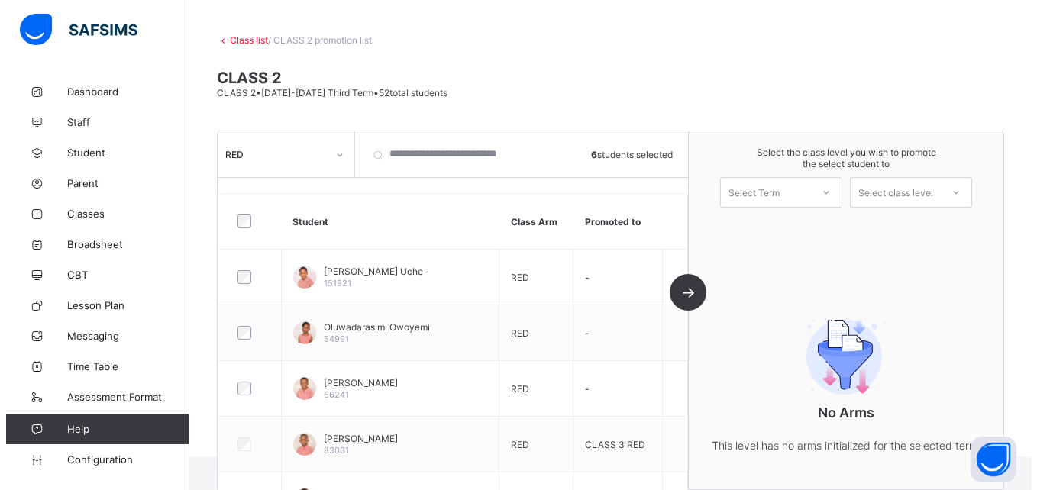
scroll to position [66, 0]
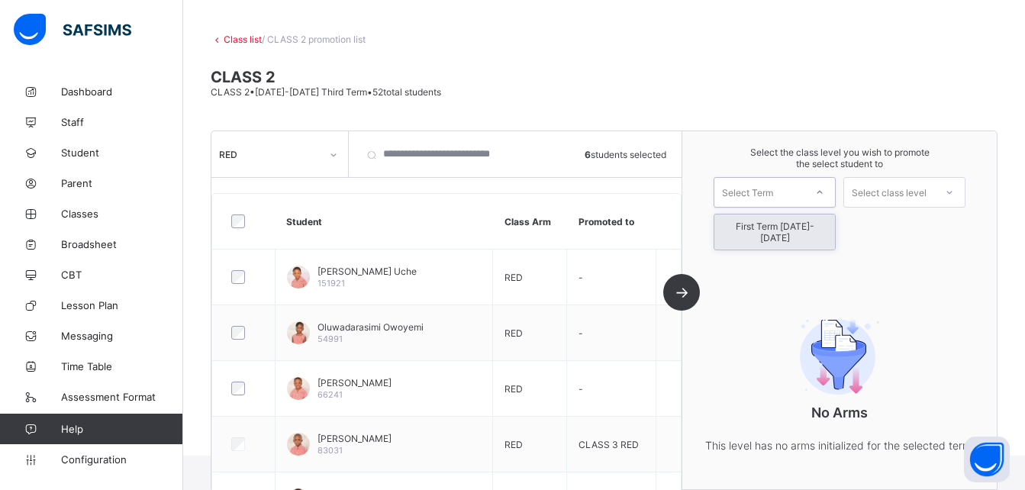
click at [773, 190] on div "Select Term" at bounding box center [747, 192] width 51 height 31
click at [779, 226] on div "First Term [DATE]-[DATE]" at bounding box center [774, 231] width 121 height 35
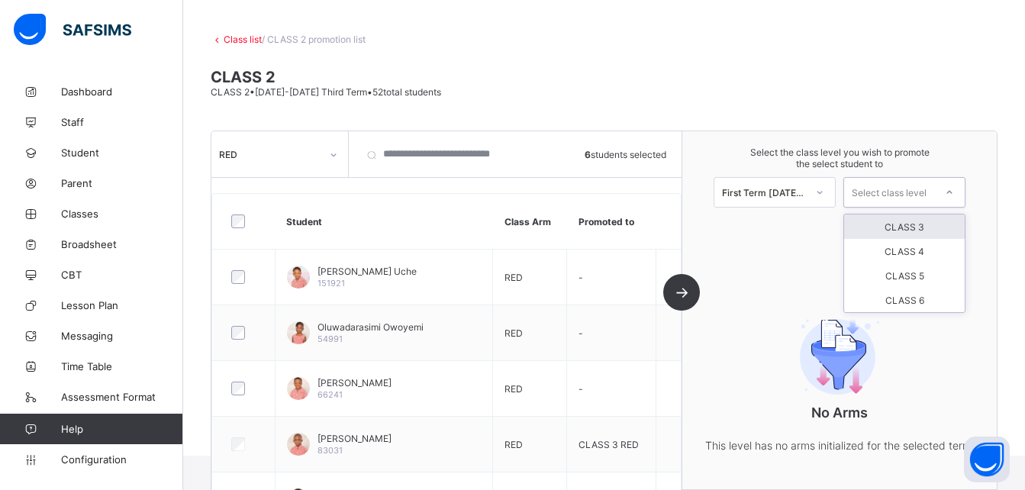
click at [905, 187] on div "Select class level" at bounding box center [889, 192] width 75 height 31
click at [905, 228] on div "CLASS 3" at bounding box center [904, 226] width 121 height 24
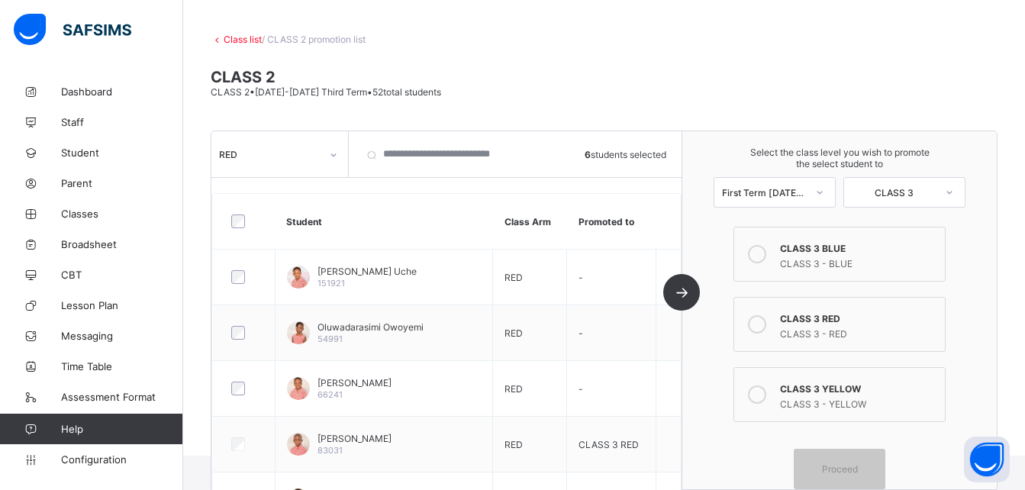
click at [766, 257] on icon at bounding box center [757, 254] width 18 height 18
click at [847, 462] on div "Proceed" at bounding box center [840, 469] width 92 height 40
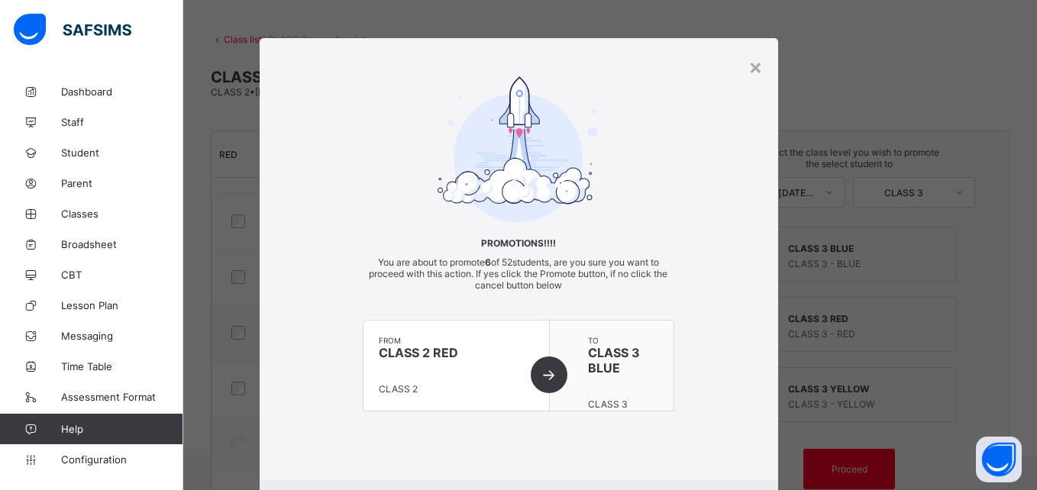
scroll to position [83, 0]
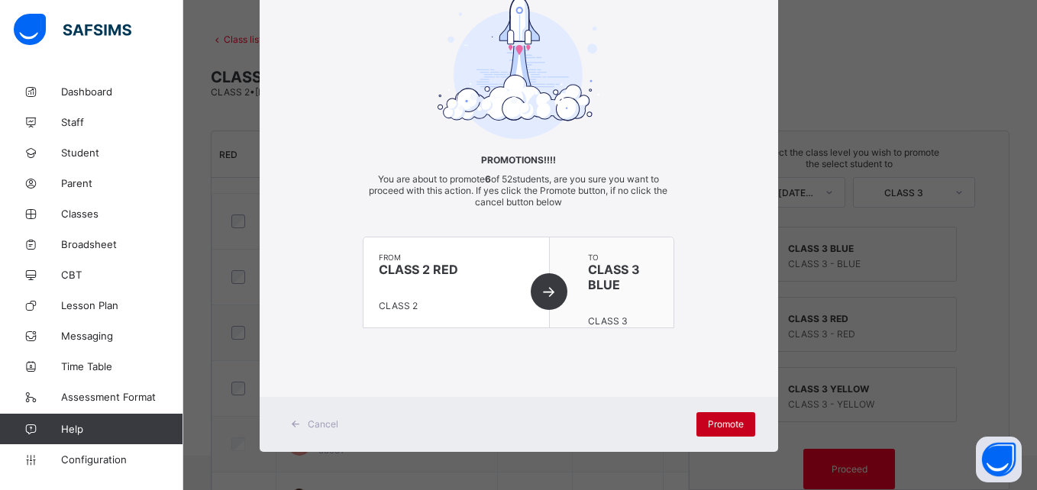
click at [708, 424] on span "Promote" at bounding box center [726, 423] width 36 height 11
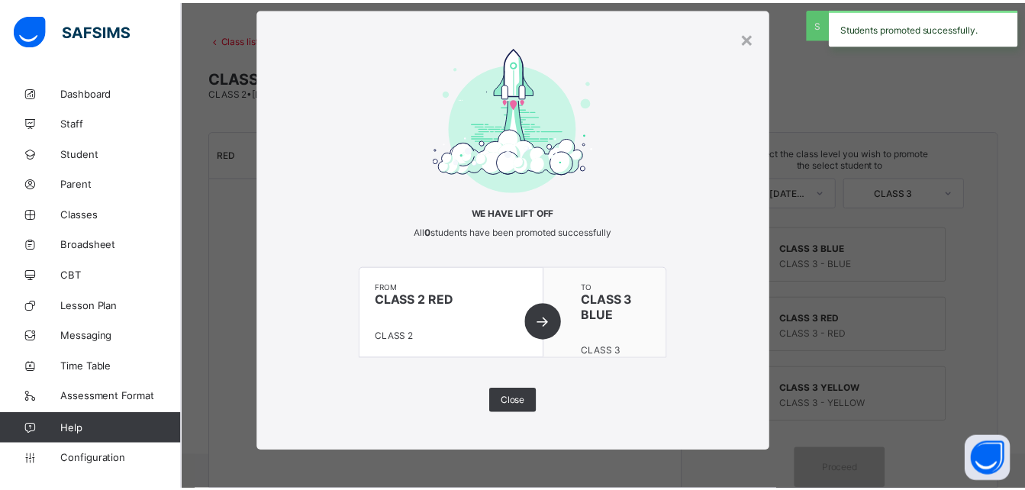
scroll to position [30, 0]
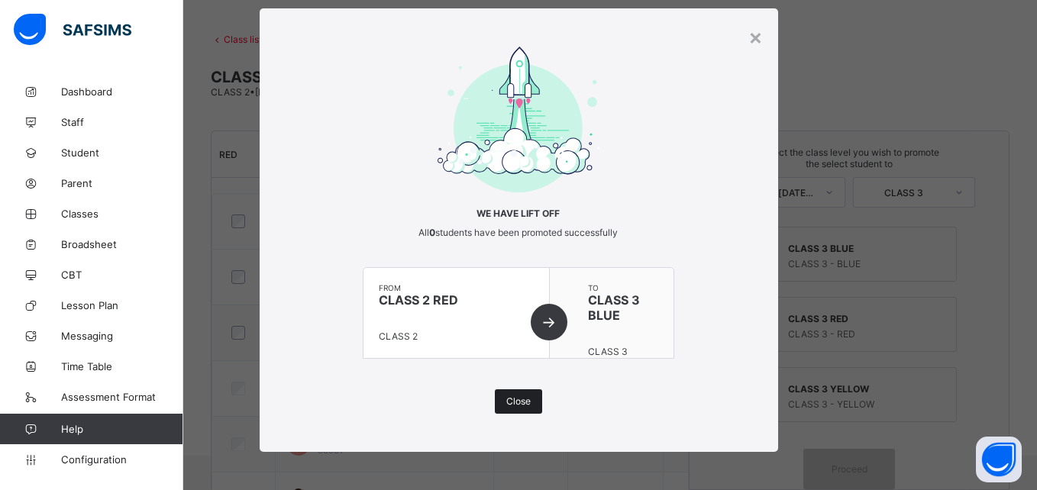
click at [516, 401] on span "Close" at bounding box center [518, 400] width 24 height 11
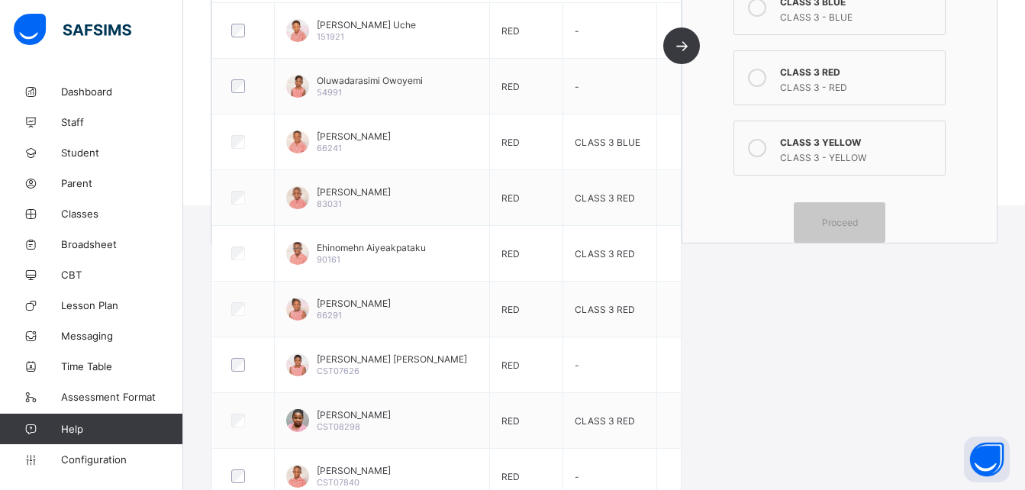
scroll to position [317, 0]
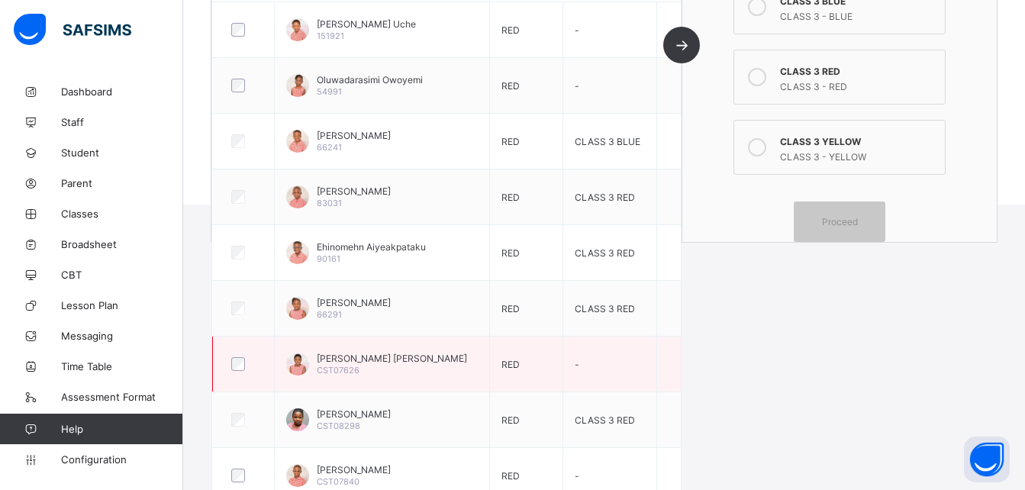
click at [247, 363] on div at bounding box center [243, 364] width 31 height 14
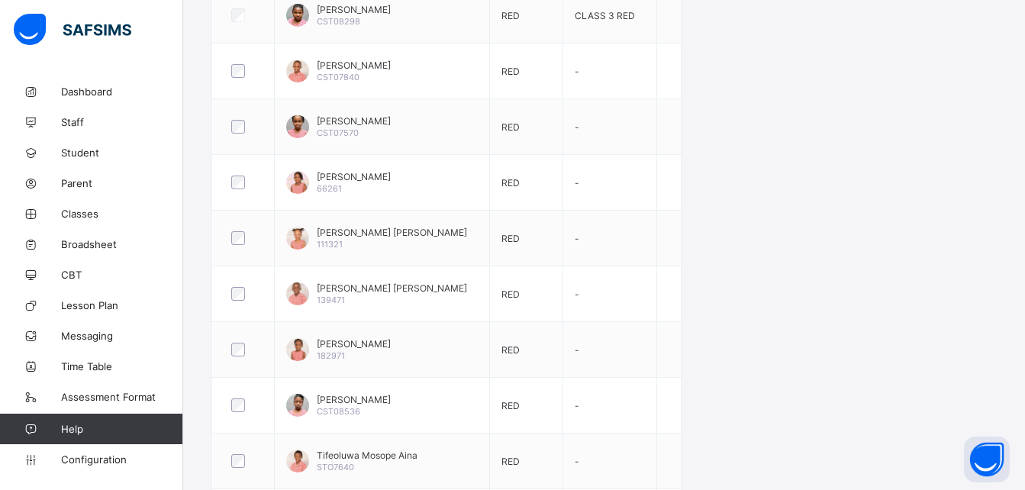
scroll to position [724, 0]
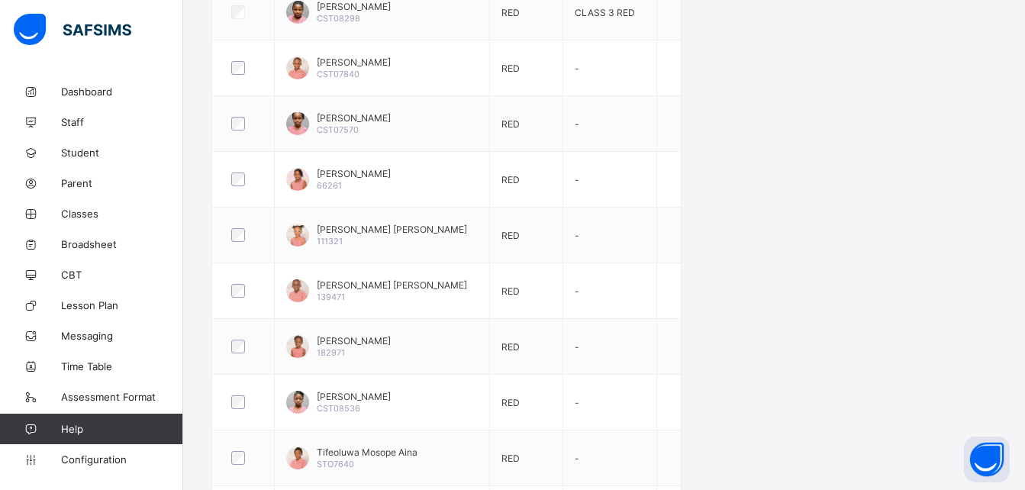
click at [391, 348] on div "[PERSON_NAME] 182971" at bounding box center [354, 346] width 74 height 23
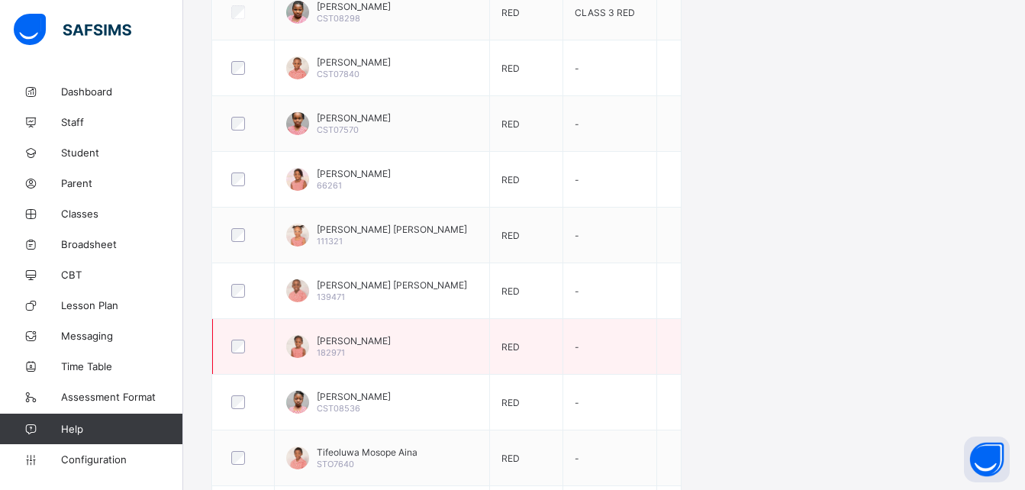
click at [250, 346] on div at bounding box center [243, 347] width 31 height 14
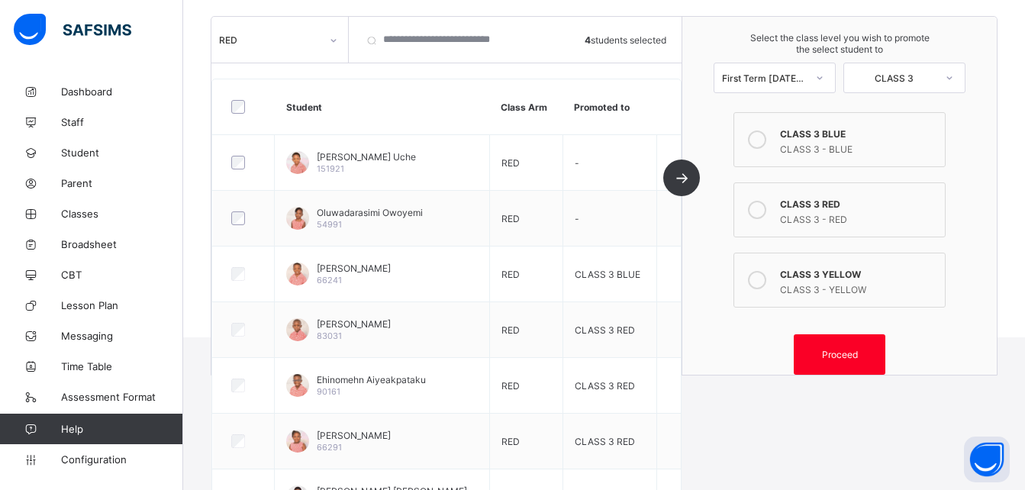
scroll to position [183, 0]
click at [853, 346] on div "Proceed" at bounding box center [840, 355] width 92 height 40
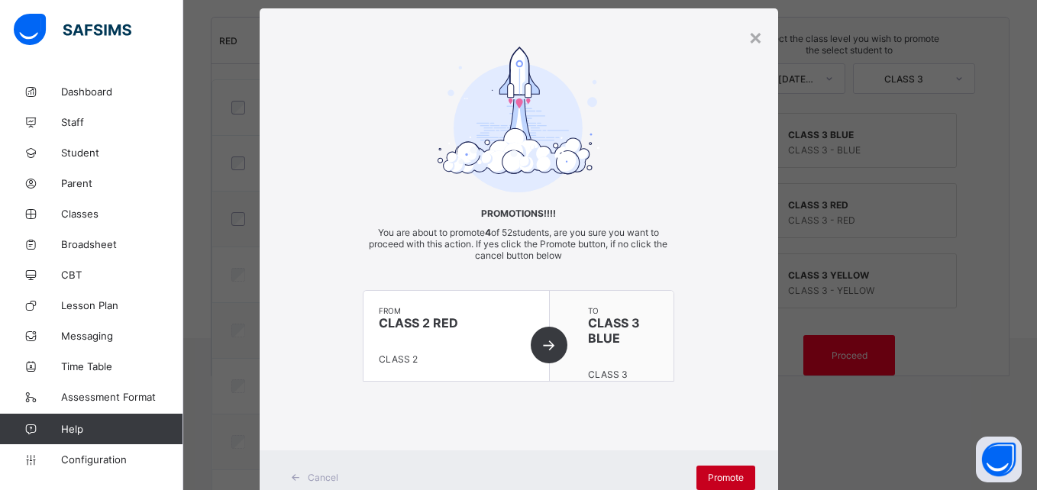
click at [718, 476] on span "Promote" at bounding box center [726, 477] width 36 height 11
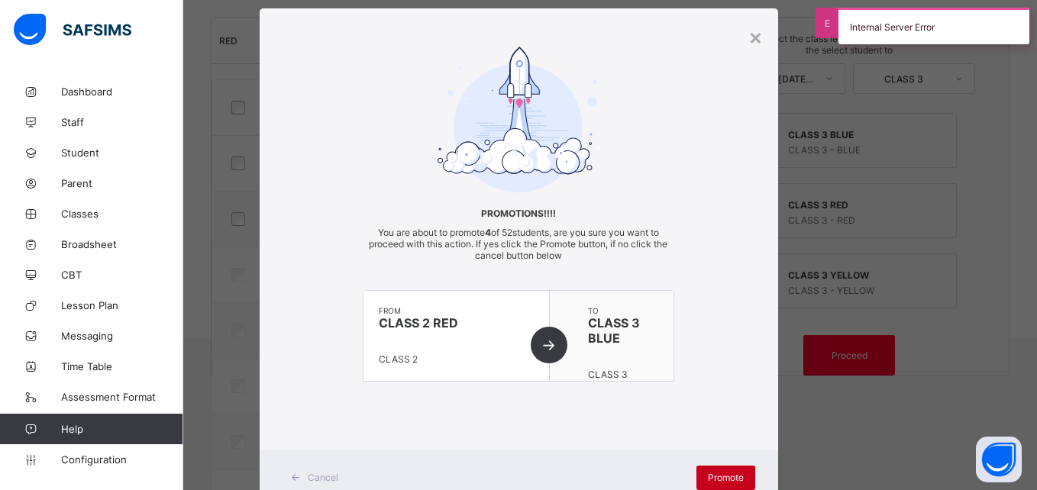
click at [718, 476] on span "Promote" at bounding box center [726, 477] width 36 height 11
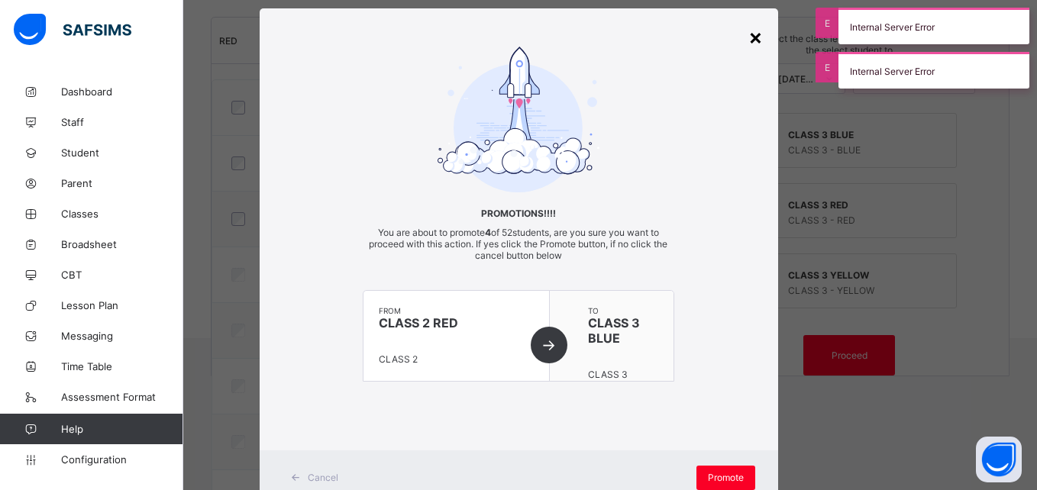
click at [752, 36] on div "×" at bounding box center [755, 37] width 15 height 26
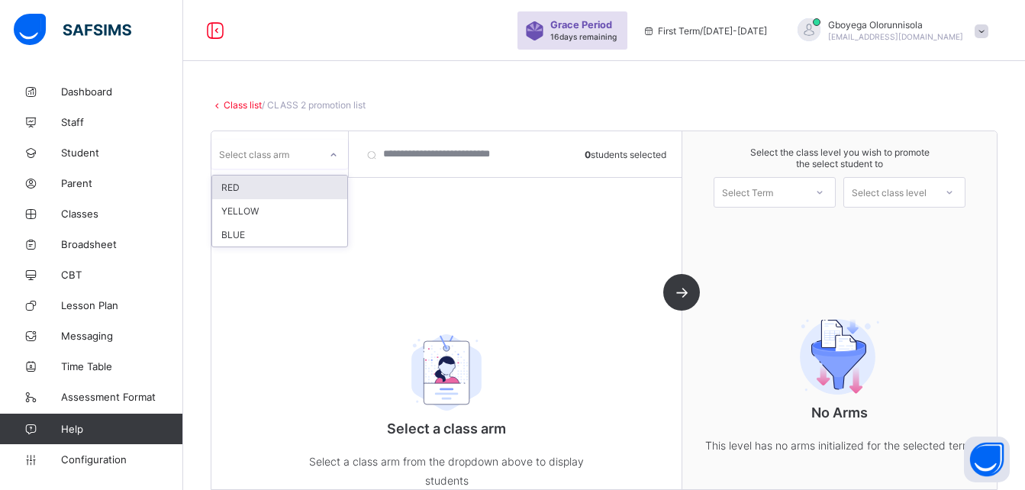
scroll to position [51, 0]
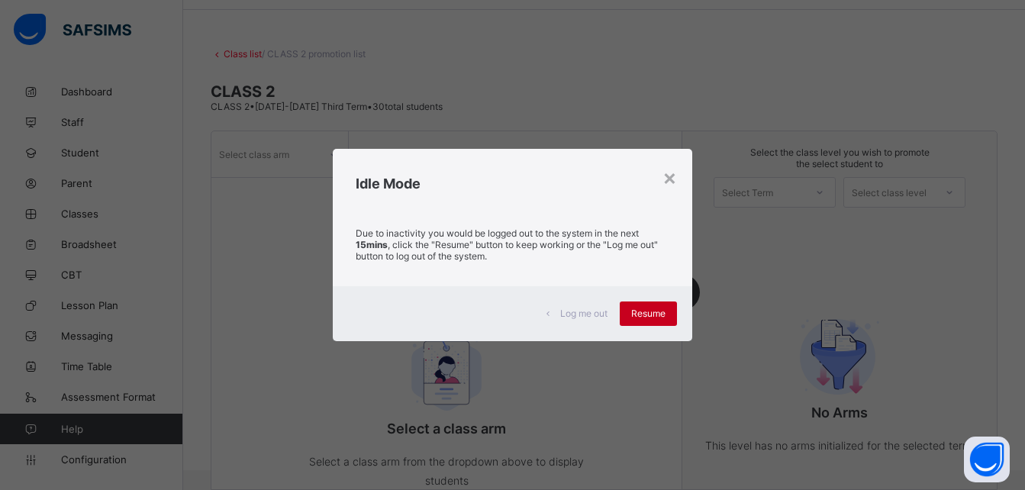
click at [654, 308] on span "Resume" at bounding box center [648, 313] width 34 height 11
